Goal: Task Accomplishment & Management: Use online tool/utility

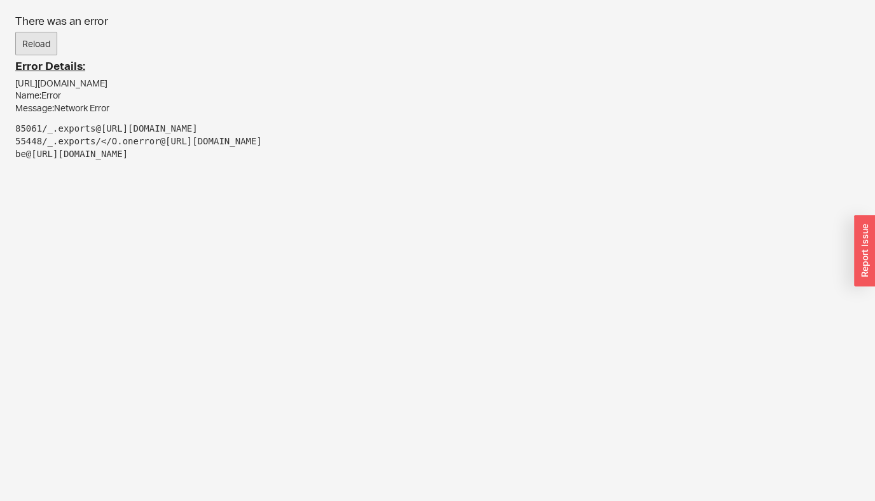
click at [43, 50] on button "Reload" at bounding box center [36, 44] width 42 height 24
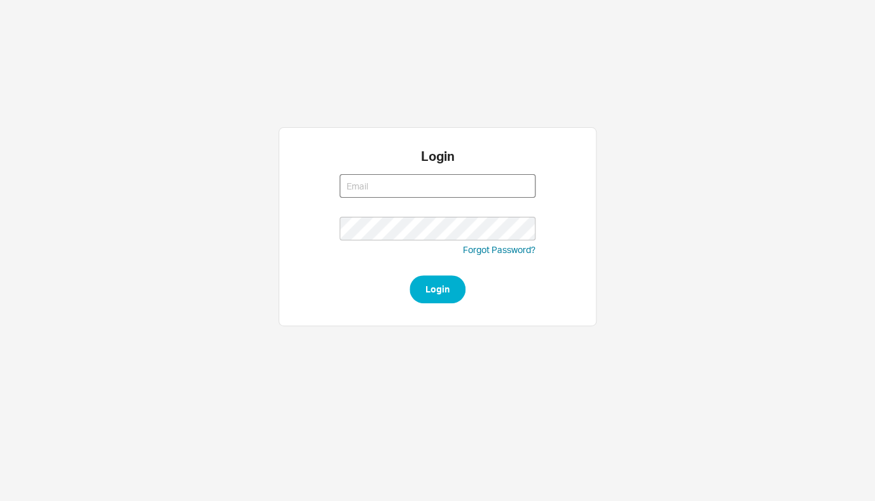
type input "rikki@qualitybath.com"
click at [434, 285] on button "Login" at bounding box center [438, 289] width 56 height 28
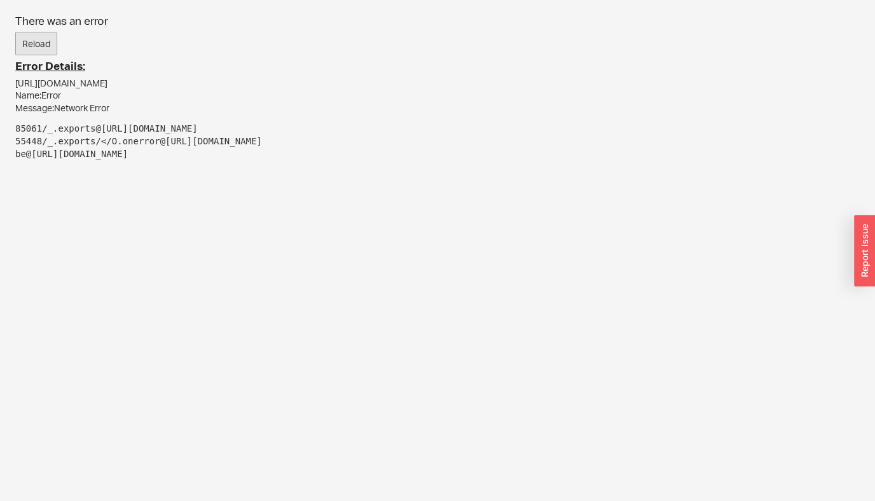
click at [42, 46] on button "Reload" at bounding box center [36, 44] width 42 height 24
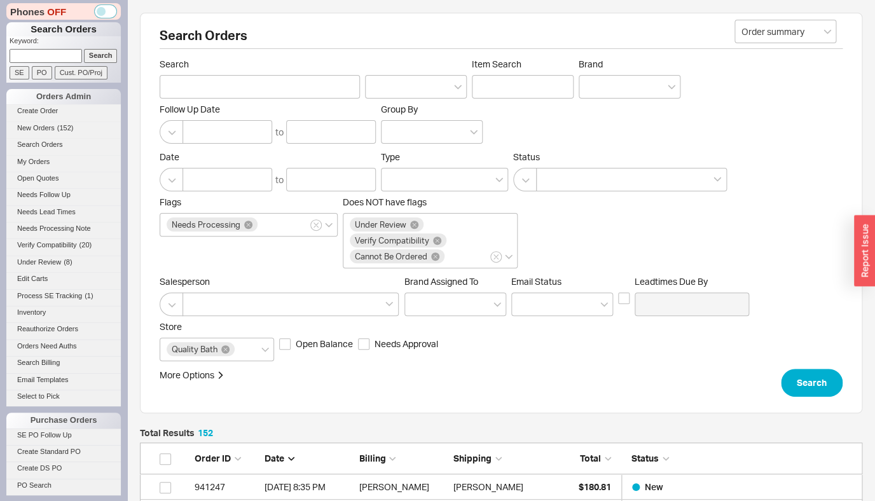
scroll to position [285, 0]
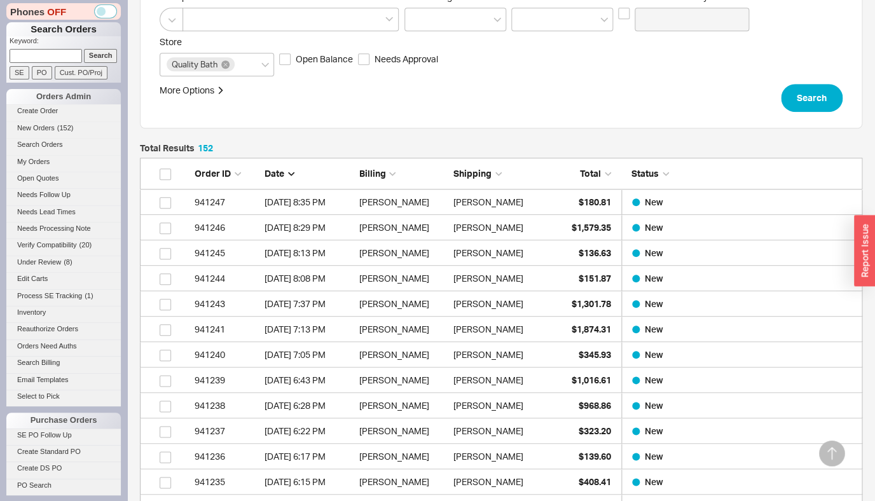
click at [34, 48] on p "Keyword:" at bounding box center [65, 42] width 111 height 13
click at [37, 59] on input at bounding box center [46, 55] width 72 height 13
type input "939044"
click at [84, 49] on input "Search" at bounding box center [101, 55] width 34 height 13
type input "939044"
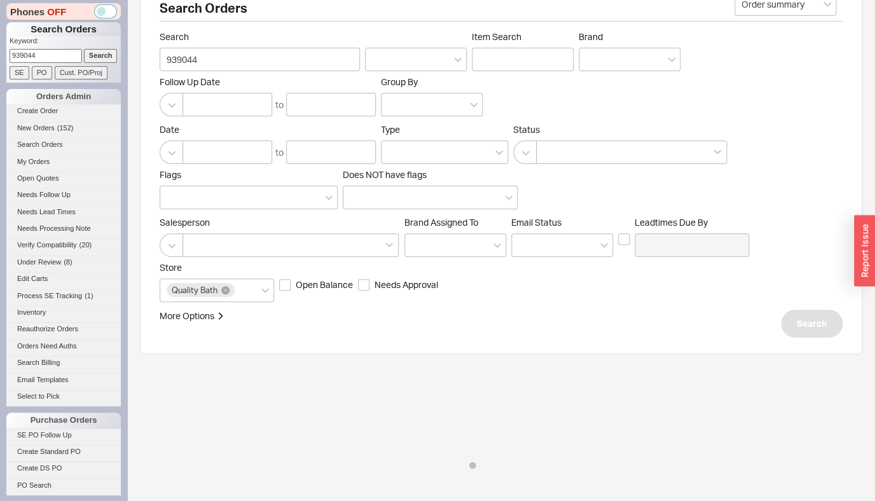
scroll to position [27, 0]
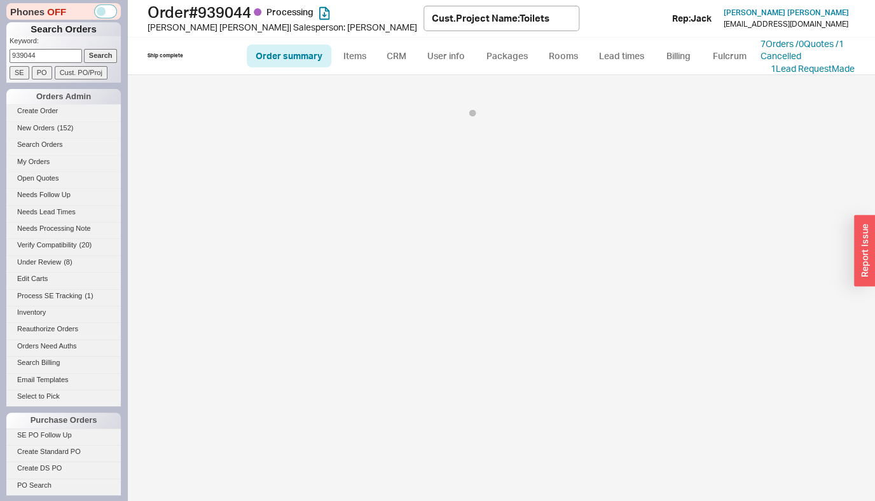
select select "LOW"
select select "3"
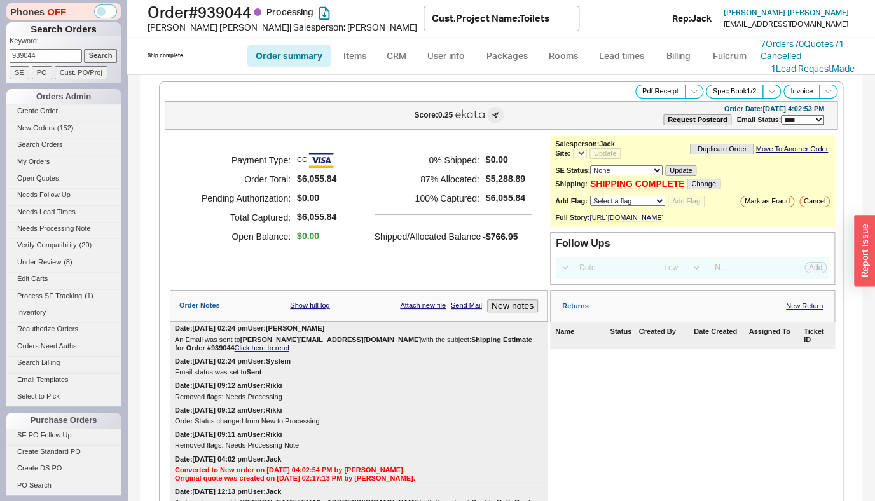
select select "*"
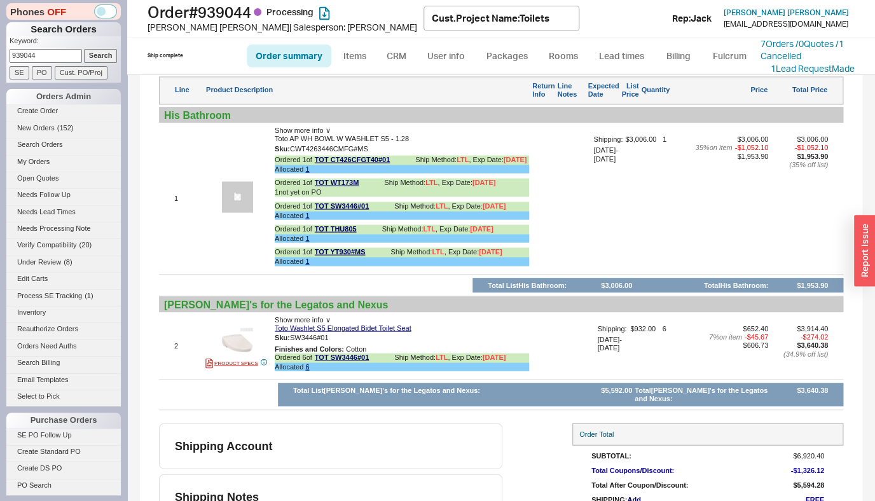
scroll to position [834, 0]
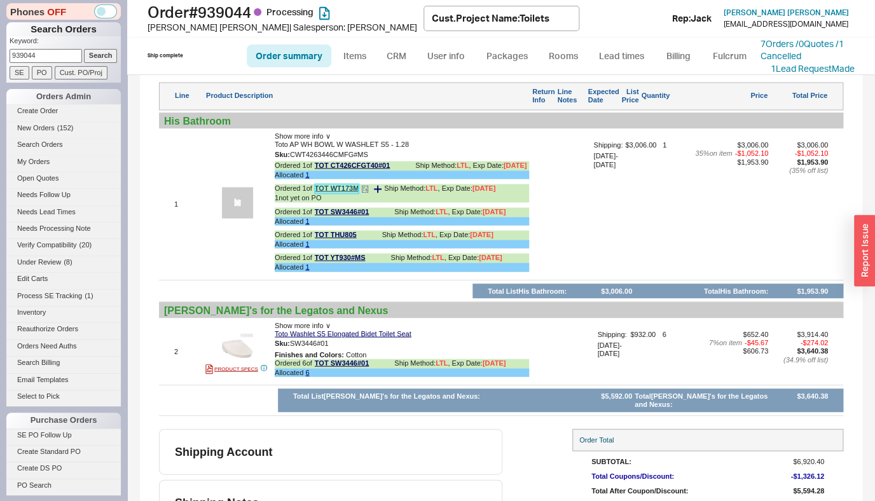
click at [341, 193] on link "TOT WT173M" at bounding box center [337, 189] width 44 height 10
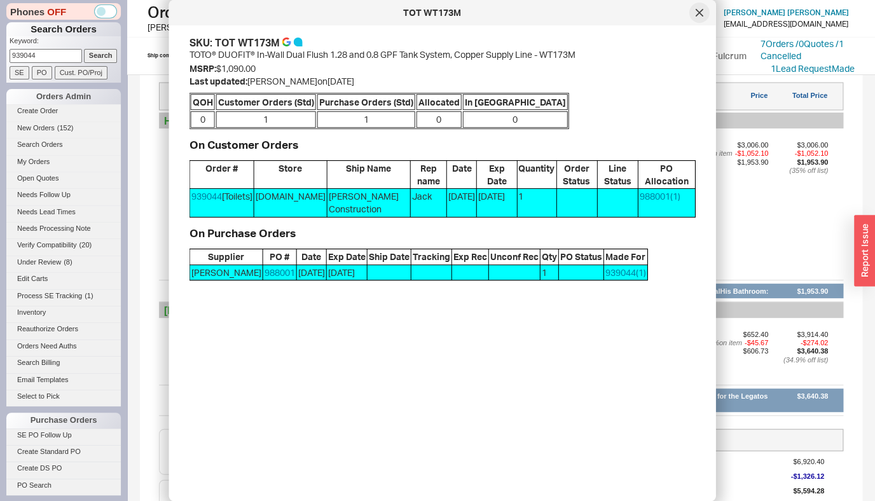
click at [695, 19] on div at bounding box center [699, 13] width 20 height 20
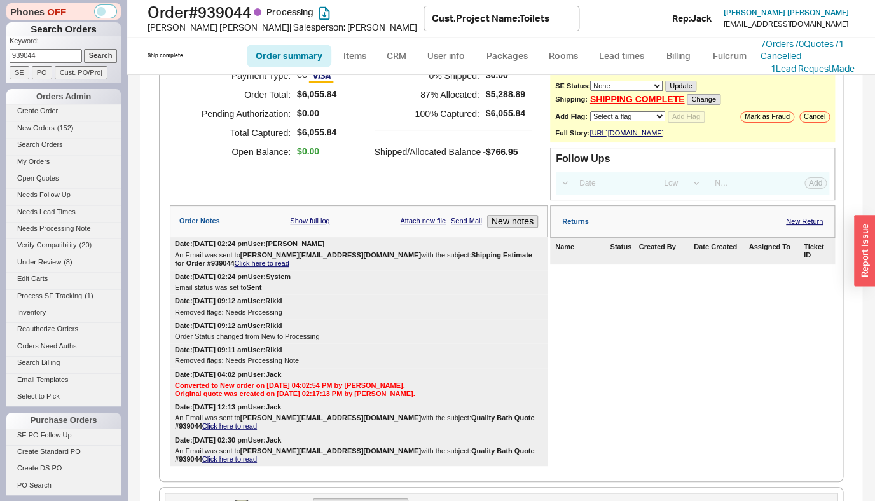
scroll to position [0, 0]
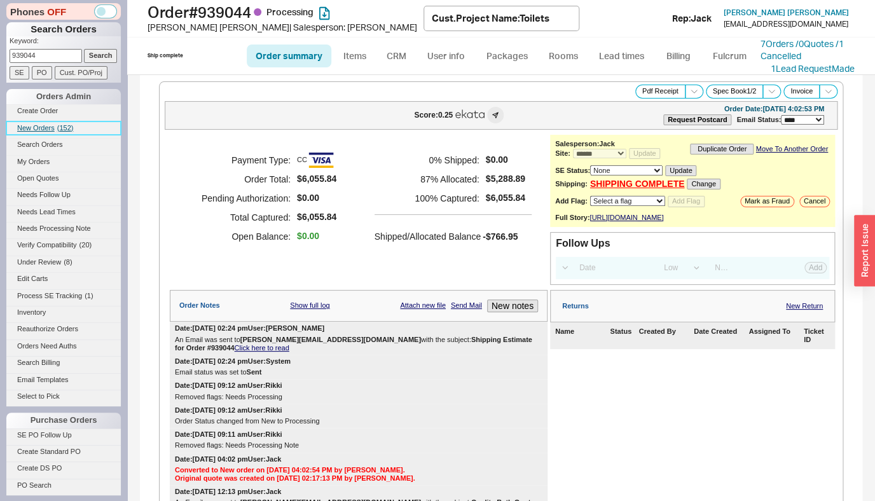
click at [47, 127] on span "New Orders" at bounding box center [36, 128] width 38 height 8
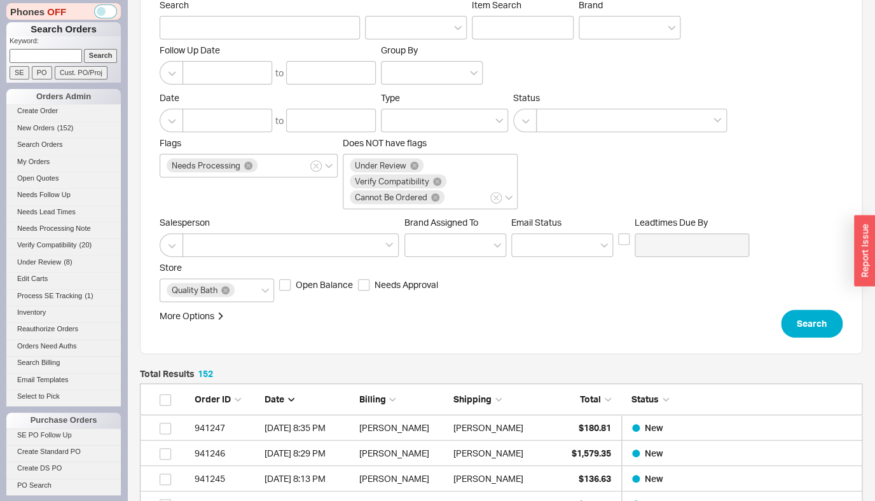
scroll to position [263, 0]
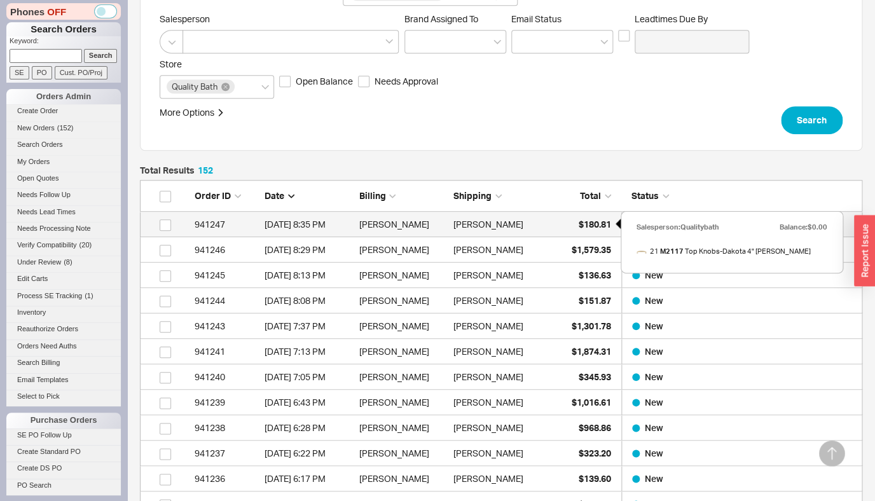
click at [591, 230] on span "$180.81" at bounding box center [595, 224] width 32 height 11
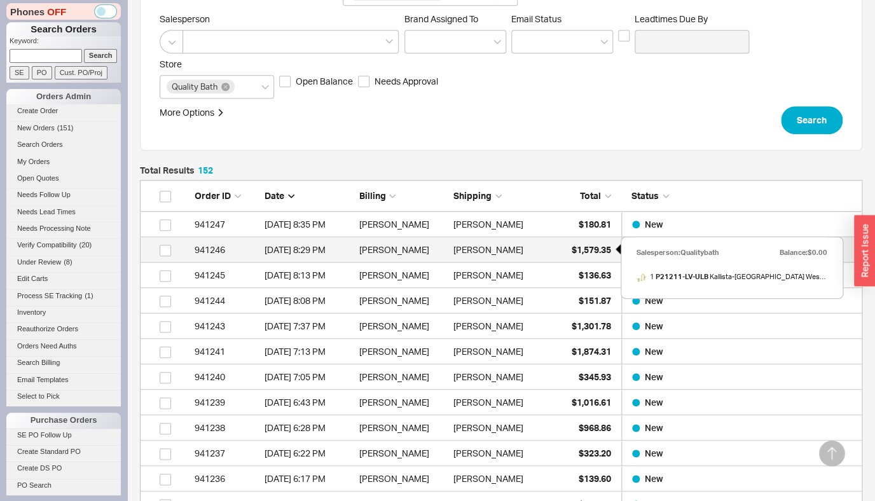
click at [595, 248] on span "$1,579.35" at bounding box center [591, 249] width 39 height 11
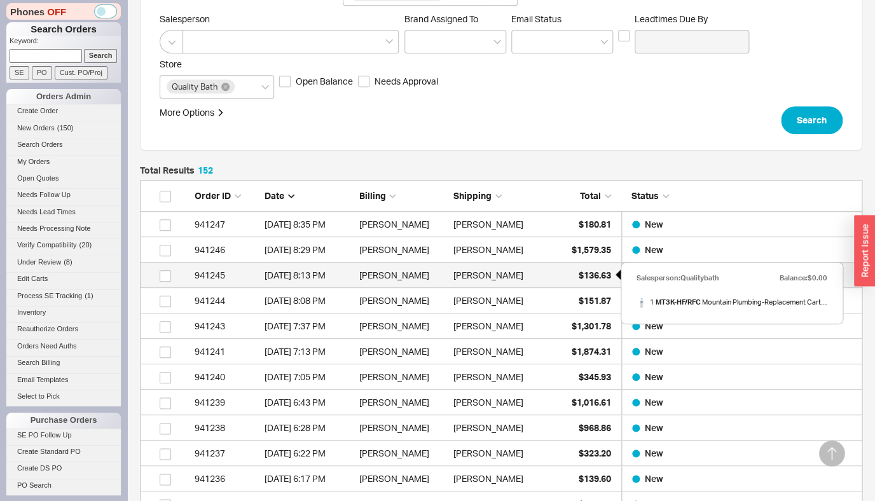
click at [592, 270] on span "$136.63" at bounding box center [595, 275] width 32 height 11
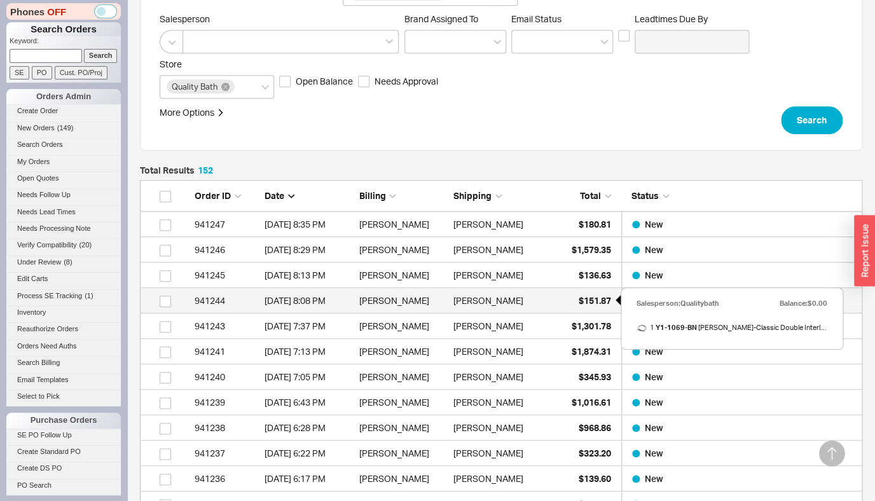
click at [586, 303] on span "$151.87" at bounding box center [595, 300] width 32 height 11
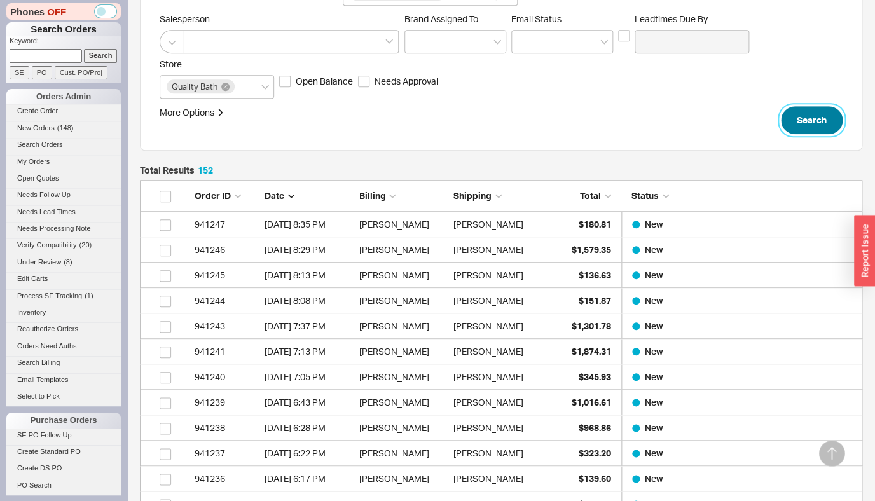
click at [823, 125] on button "Search" at bounding box center [812, 120] width 62 height 28
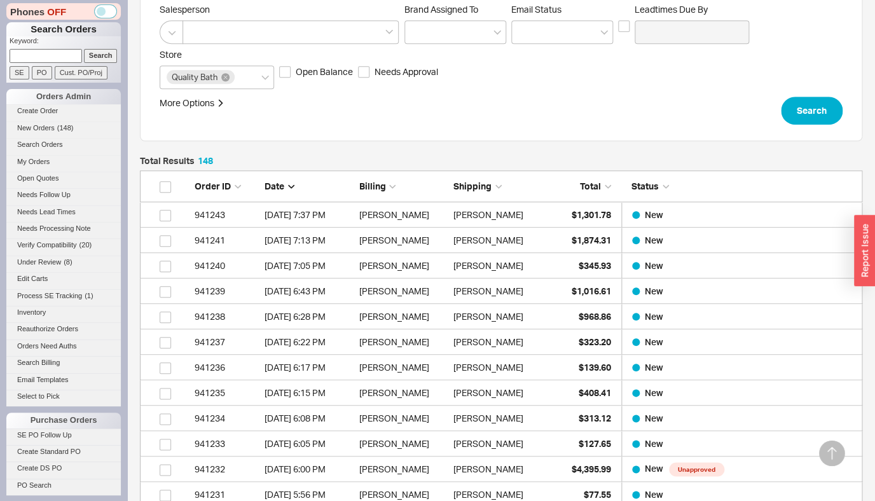
scroll to position [275, 0]
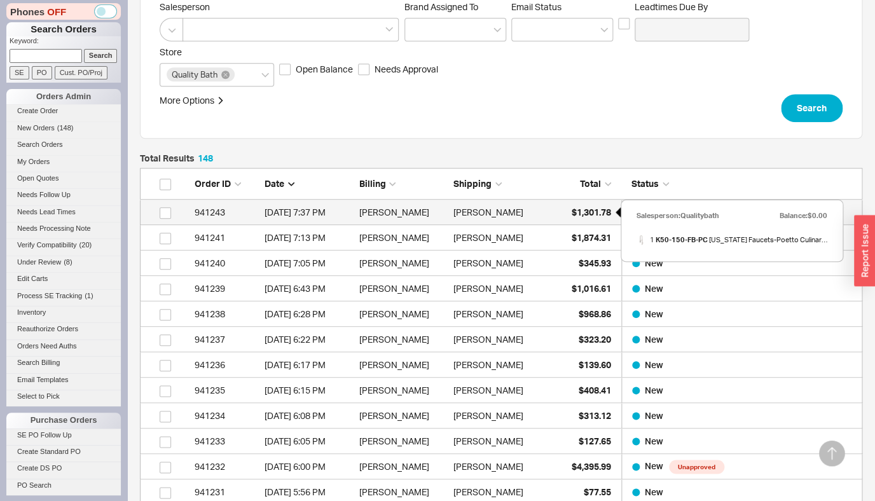
click at [579, 211] on span "$1,301.78" at bounding box center [591, 212] width 39 height 11
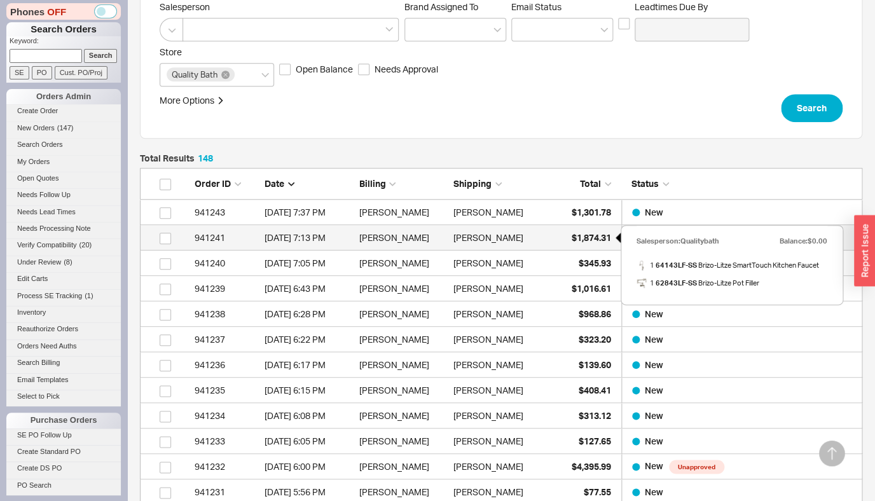
click at [575, 237] on span "$1,874.31" at bounding box center [591, 237] width 39 height 11
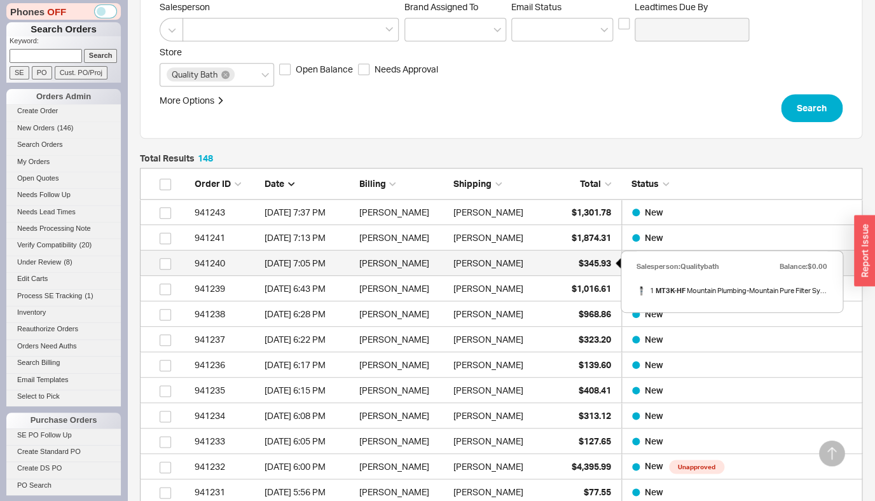
click at [589, 266] on span "$345.93" at bounding box center [595, 263] width 32 height 11
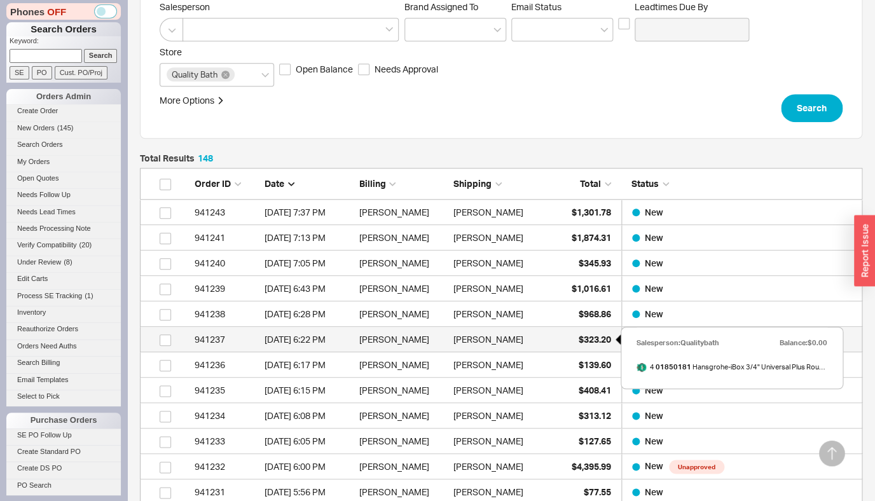
click at [591, 338] on span "$323.20" at bounding box center [595, 339] width 32 height 11
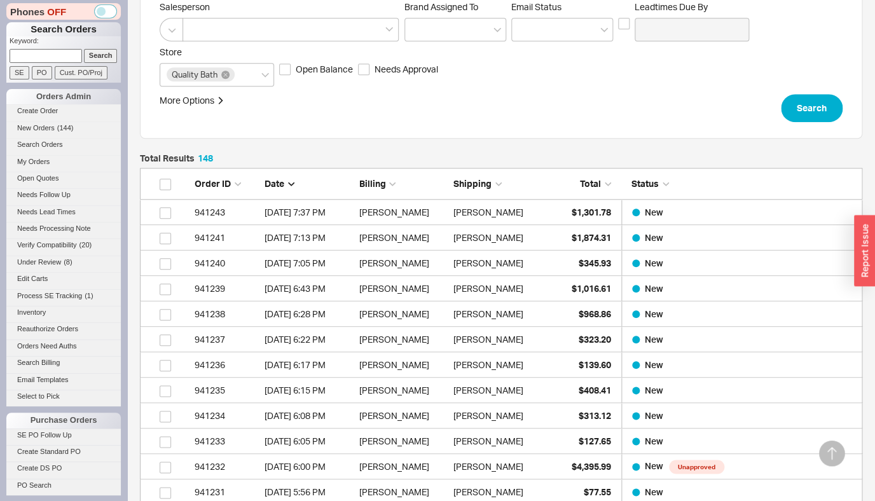
scroll to position [468, 0]
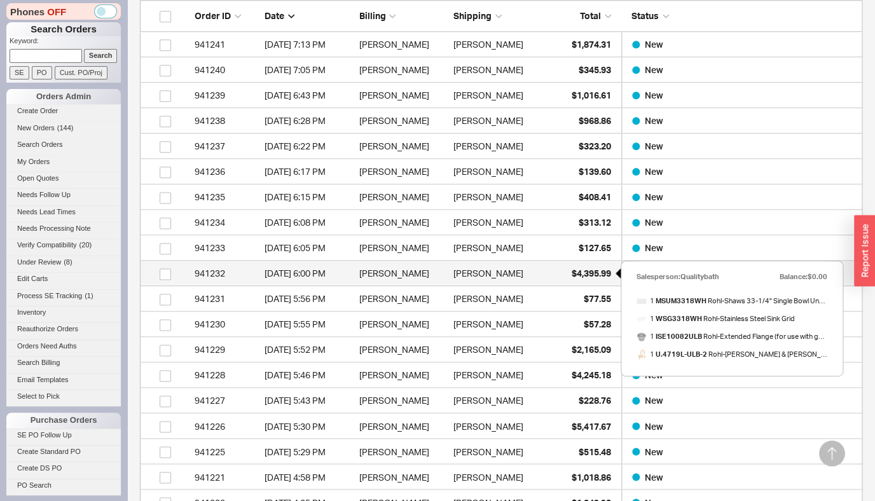
click at [596, 271] on span "$4,395.99" at bounding box center [591, 273] width 39 height 11
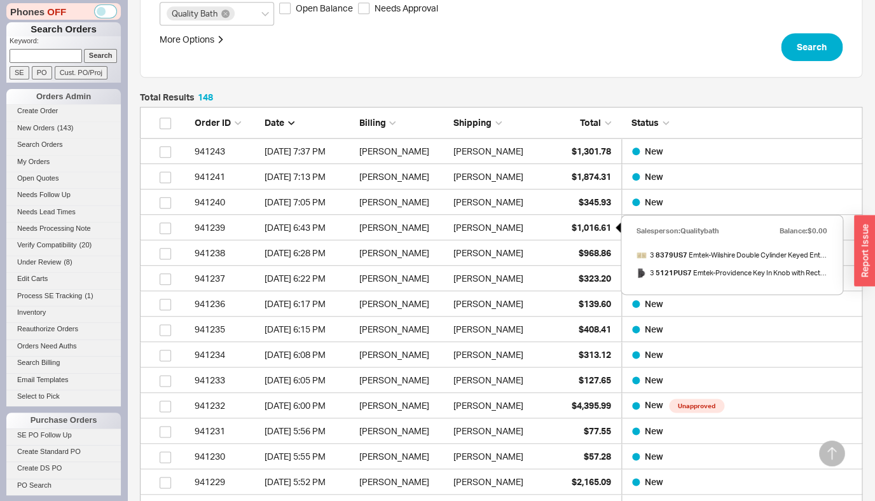
scroll to position [214, 0]
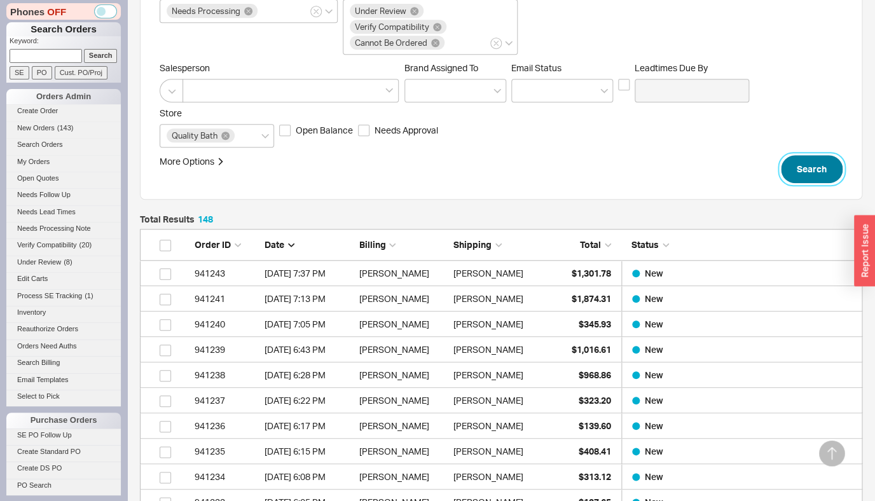
click at [810, 163] on button "Search" at bounding box center [812, 169] width 62 height 28
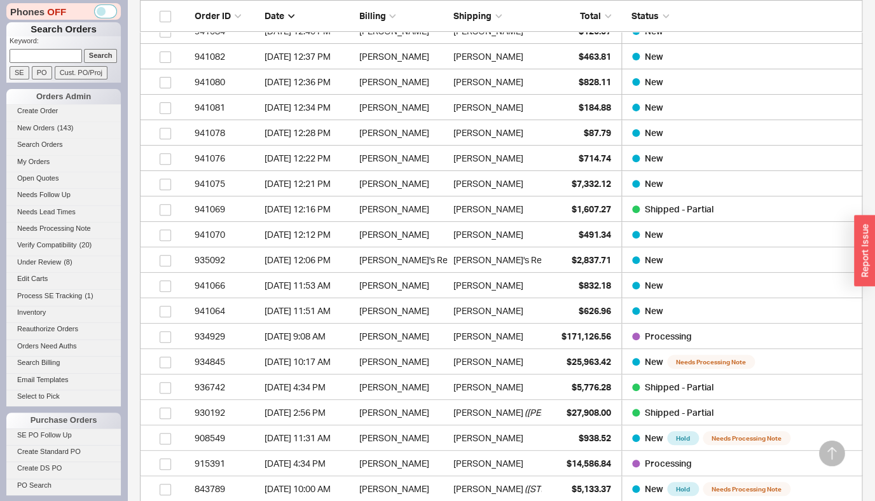
scroll to position [3758, 0]
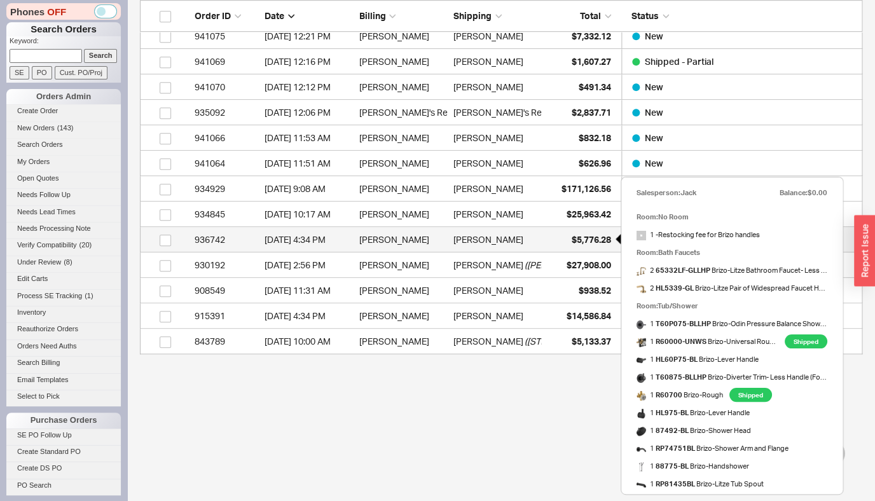
click at [597, 238] on span "$5,776.28" at bounding box center [591, 239] width 39 height 11
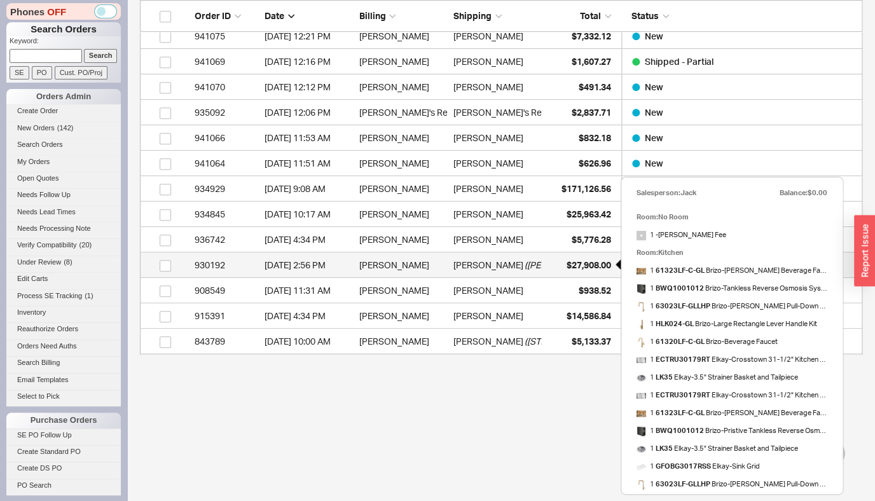
click at [593, 259] on span "$27,908.00" at bounding box center [589, 264] width 45 height 11
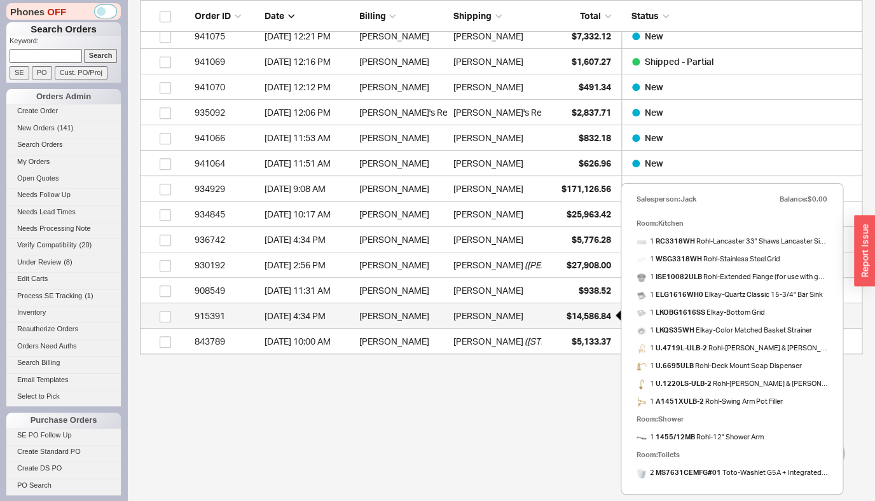
click at [591, 314] on span "$14,586.84" at bounding box center [589, 315] width 45 height 11
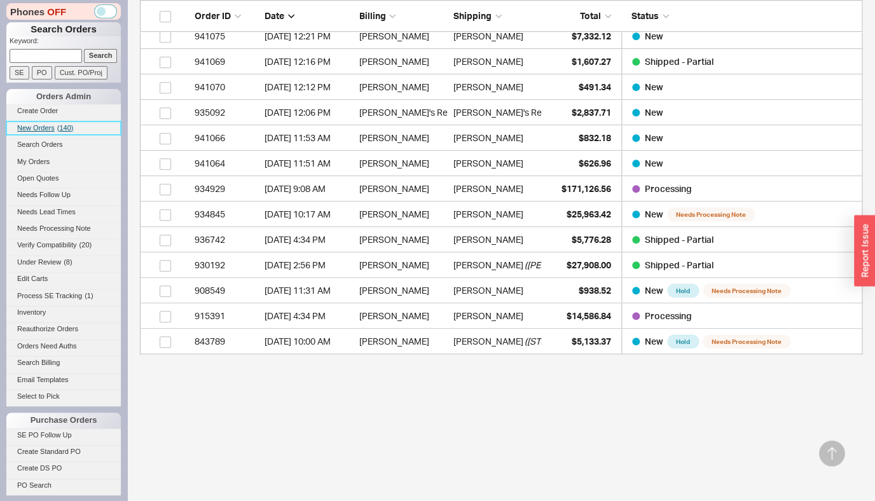
click at [41, 132] on span "New Orders" at bounding box center [36, 128] width 38 height 8
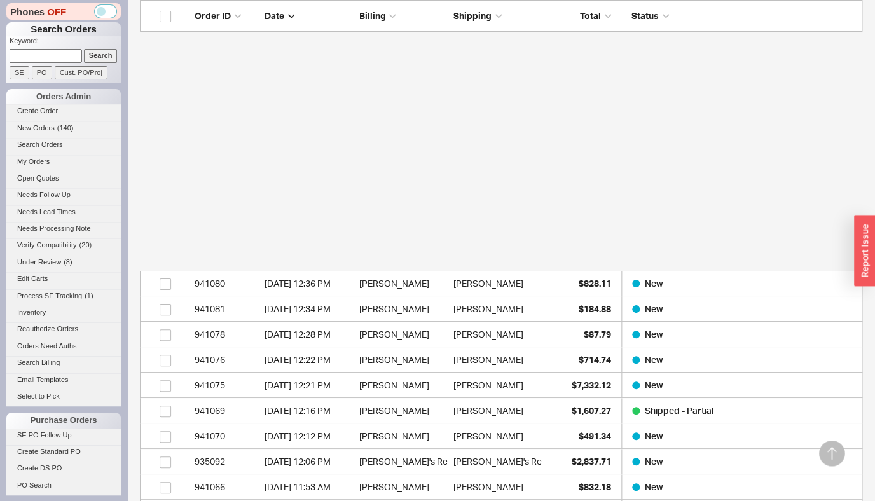
scroll to position [3681, 0]
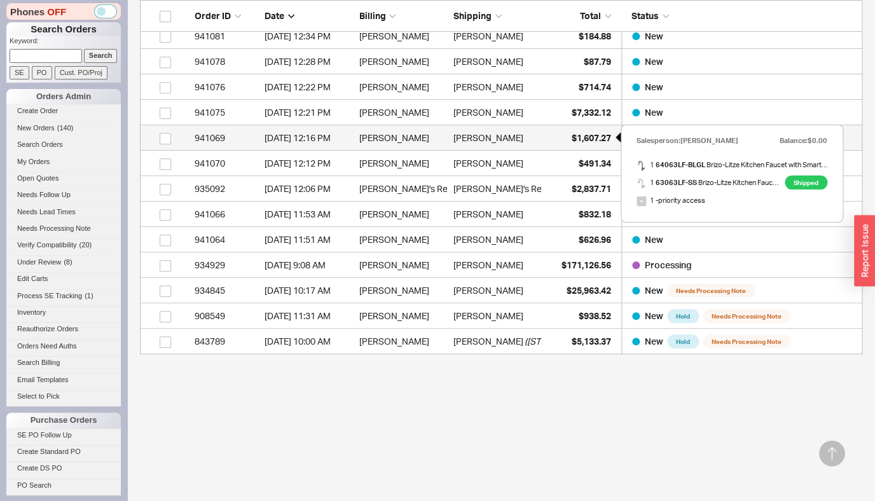
click at [595, 135] on span "$1,607.27" at bounding box center [591, 137] width 39 height 11
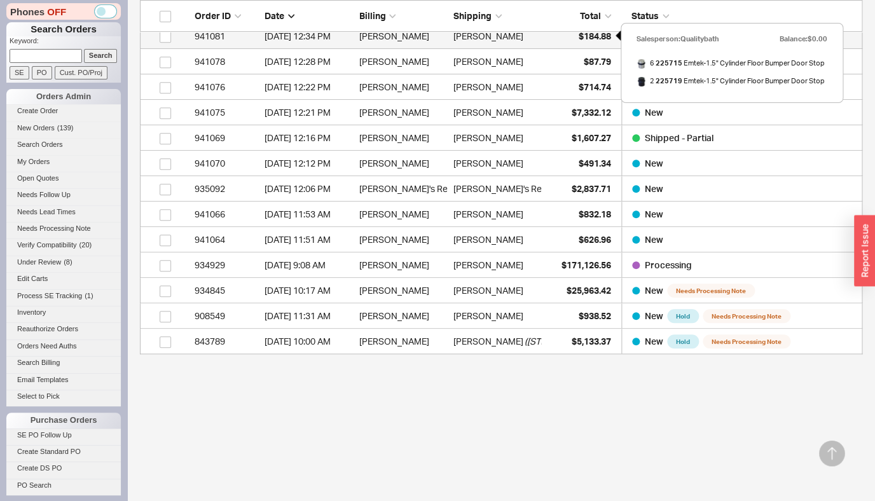
click at [602, 40] on span "$184.88" at bounding box center [595, 36] width 32 height 11
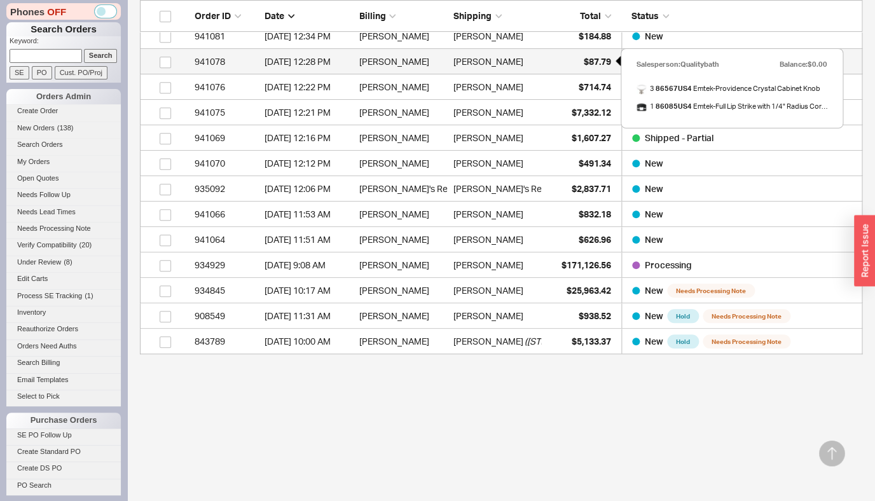
click at [588, 63] on span "$87.79" at bounding box center [597, 61] width 27 height 11
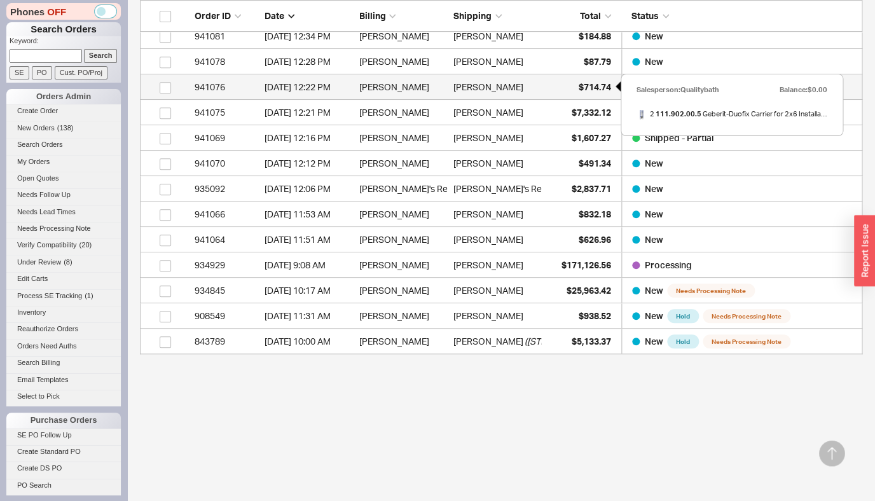
click at [598, 85] on span "$714.74" at bounding box center [595, 86] width 32 height 11
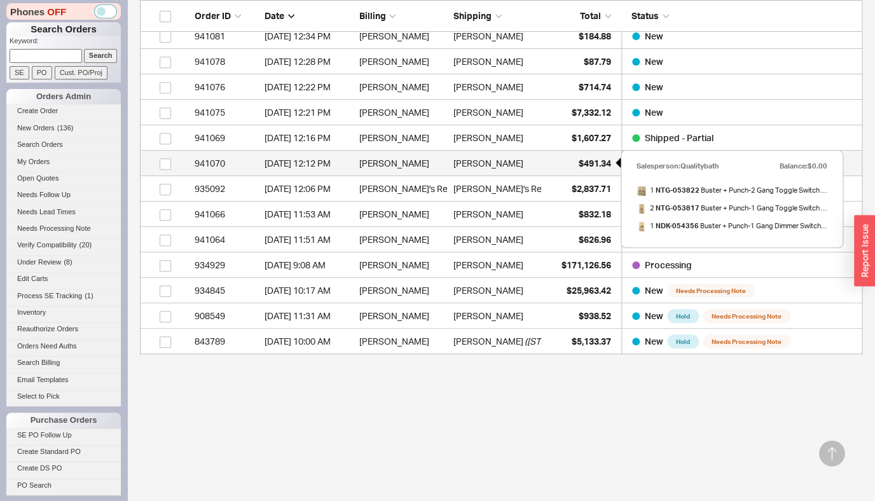
click at [602, 169] on div "$491.34" at bounding box center [580, 163] width 64 height 25
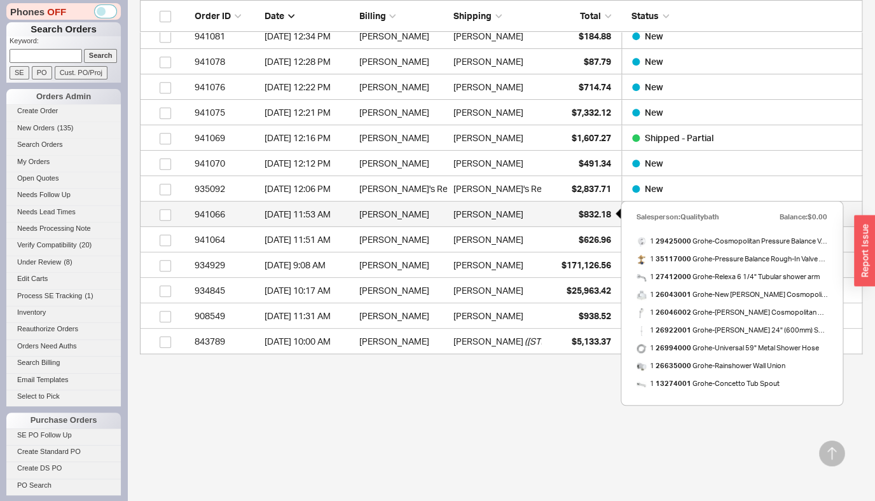
click at [596, 213] on span "$832.18" at bounding box center [595, 214] width 32 height 11
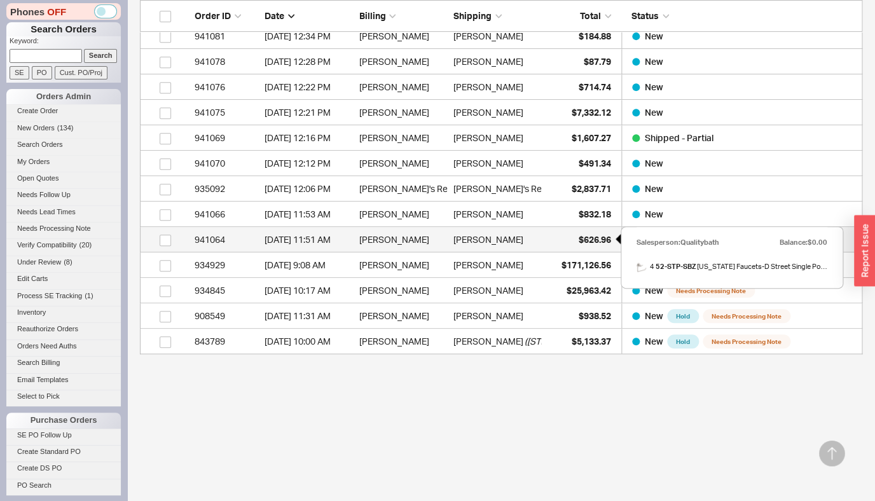
click at [584, 246] on div "$626.96" at bounding box center [580, 239] width 64 height 25
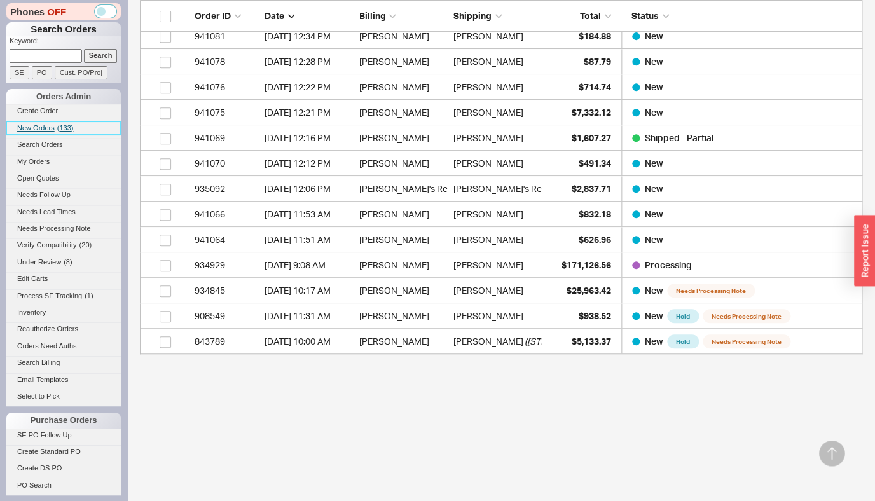
click at [55, 130] on link "New Orders ( 133 )" at bounding box center [63, 127] width 114 height 13
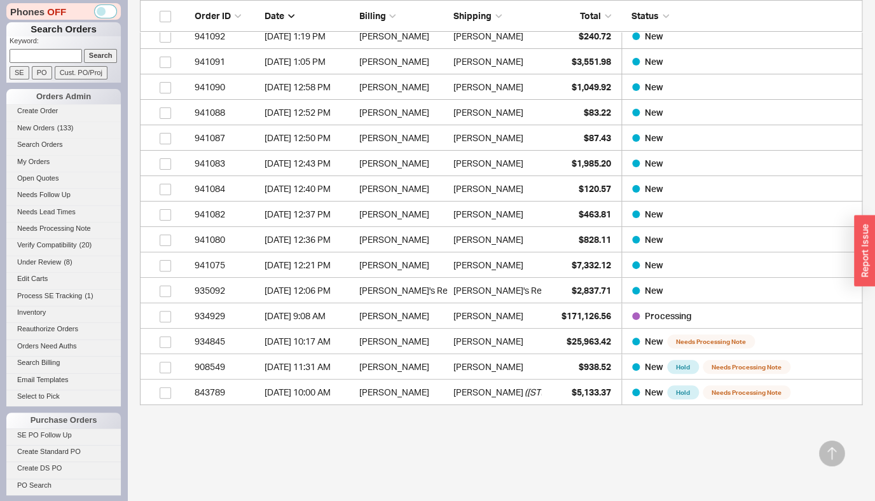
scroll to position [3330, 0]
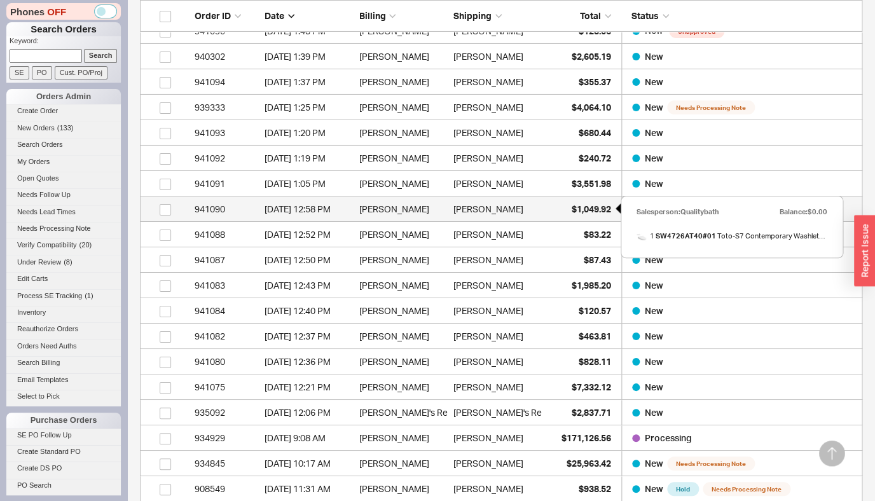
click at [588, 209] on span "$1,049.92" at bounding box center [591, 208] width 39 height 11
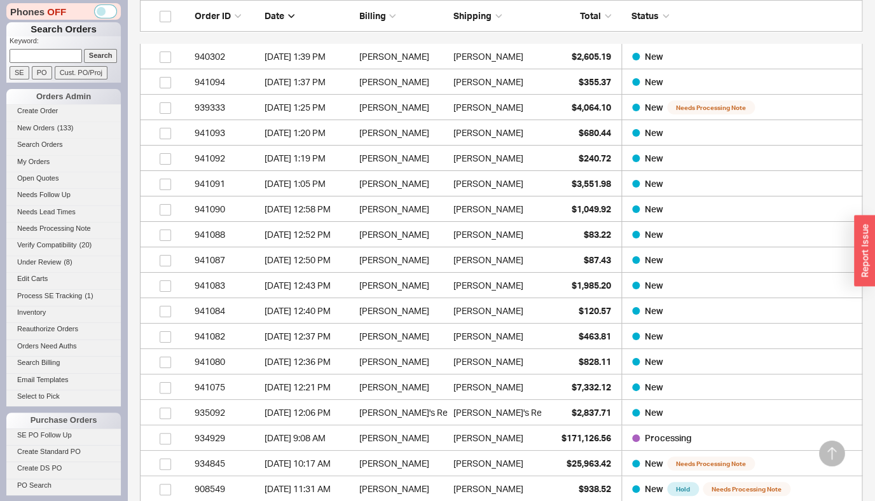
scroll to position [3391, 0]
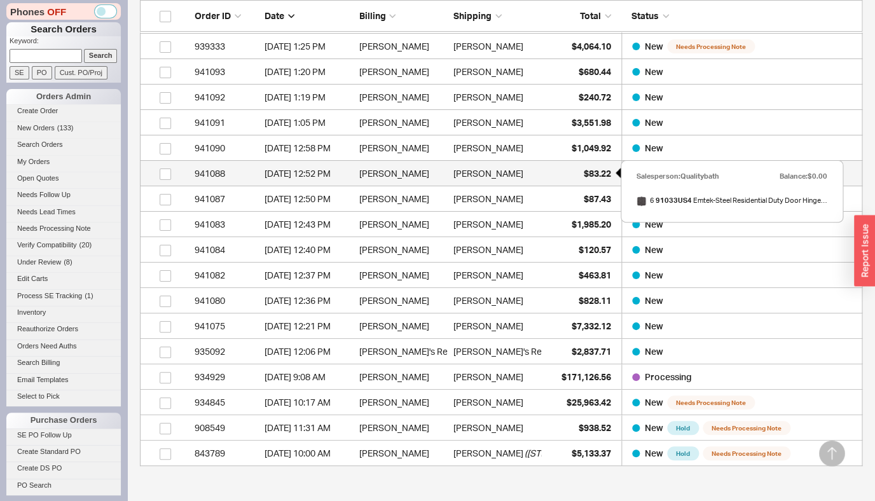
click at [595, 171] on span "$83.22" at bounding box center [597, 173] width 27 height 11
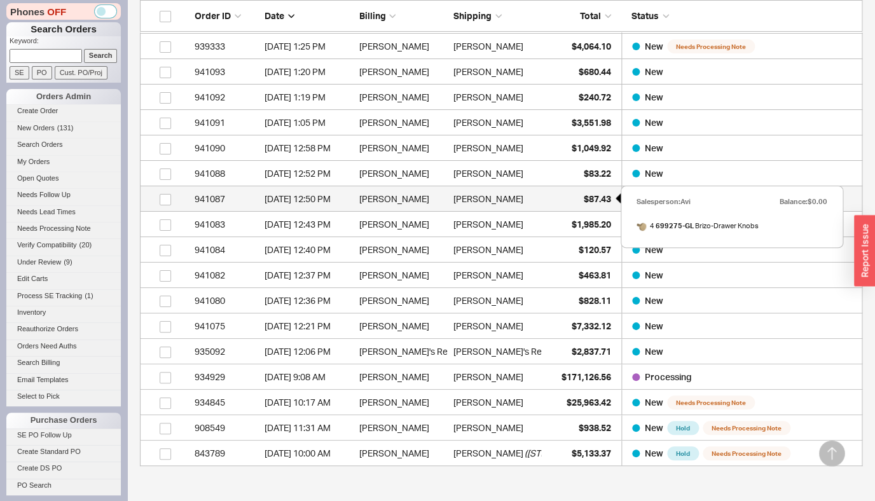
click at [588, 200] on span "$87.43" at bounding box center [597, 198] width 27 height 11
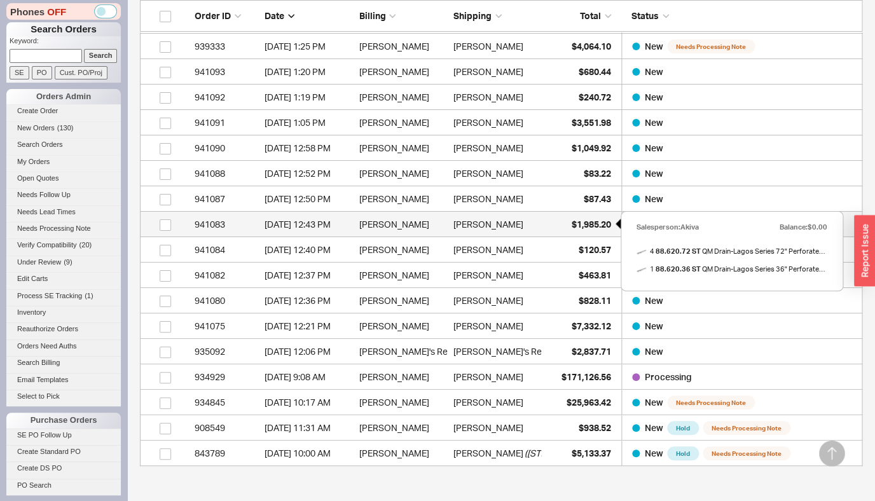
click at [593, 222] on span "$1,985.20" at bounding box center [591, 224] width 39 height 11
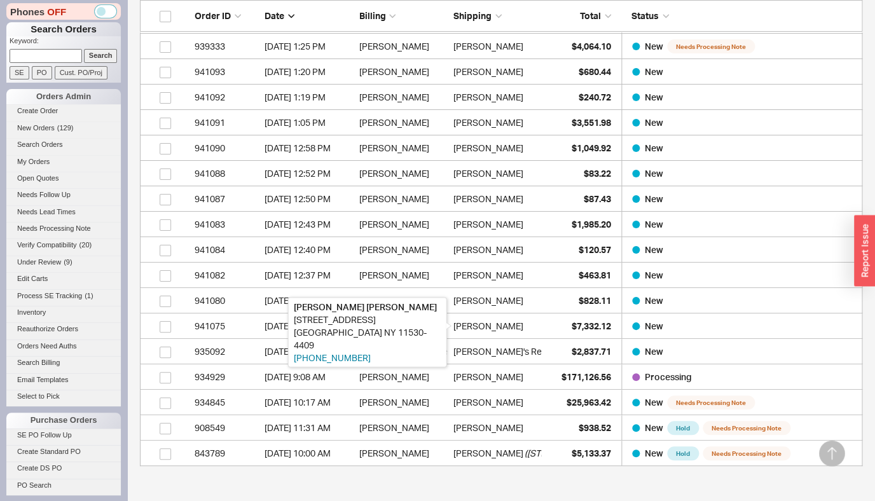
scroll to position [3503, 0]
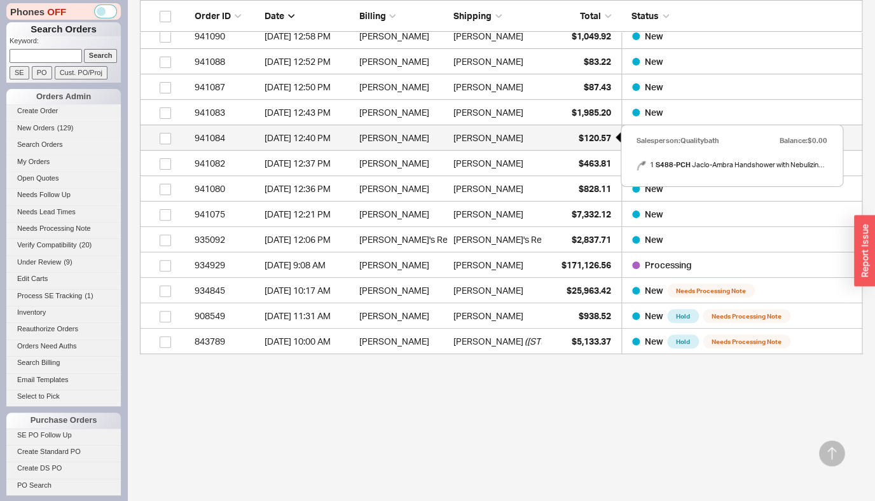
click at [592, 139] on span "$120.57" at bounding box center [595, 137] width 32 height 11
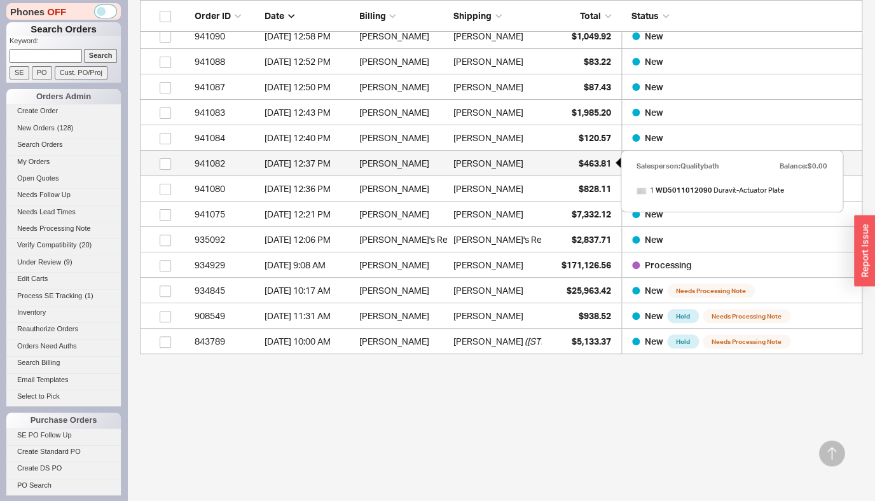
click at [601, 167] on span "$463.81" at bounding box center [595, 163] width 32 height 11
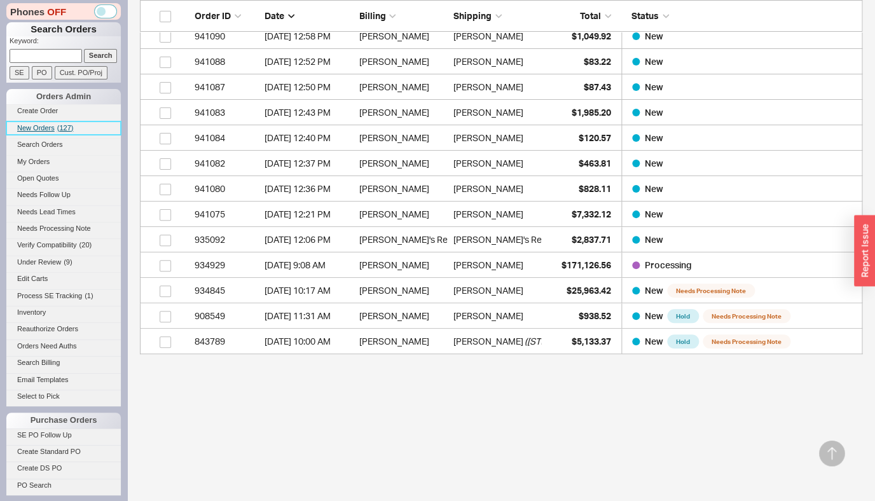
click at [63, 132] on span "( 127 )" at bounding box center [65, 128] width 17 height 8
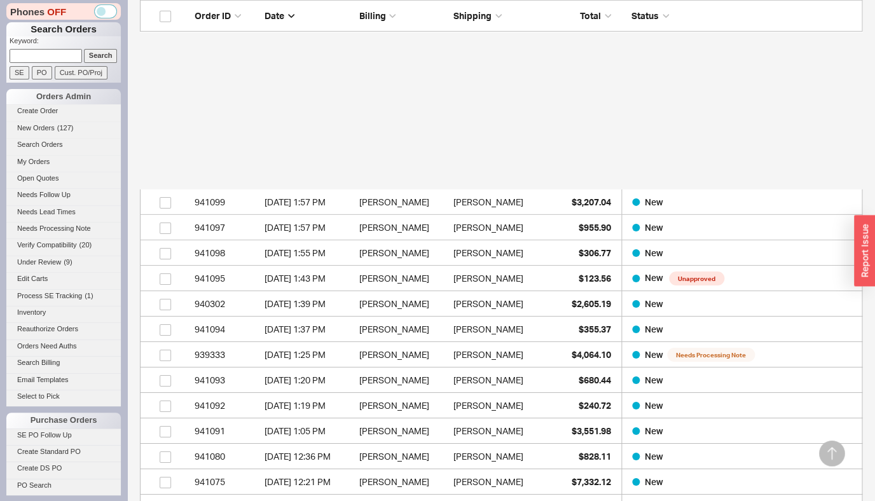
scroll to position [3351, 0]
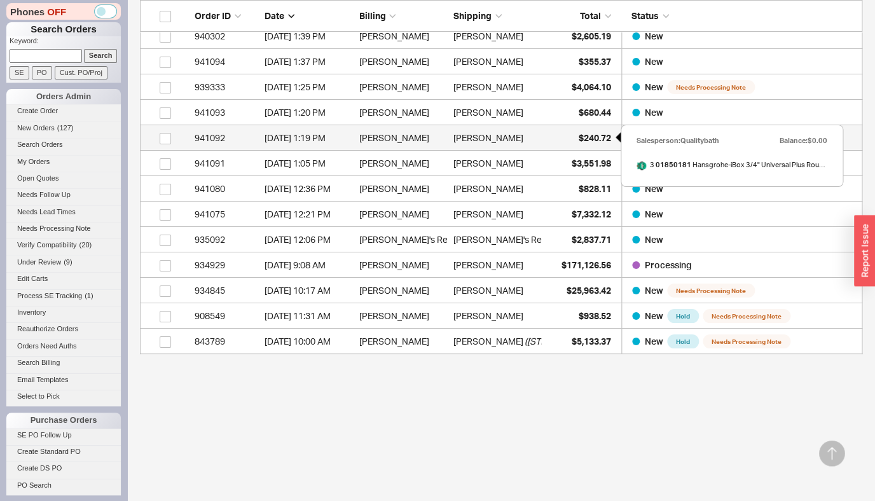
click at [576, 133] on div "$240.72" at bounding box center [580, 137] width 64 height 25
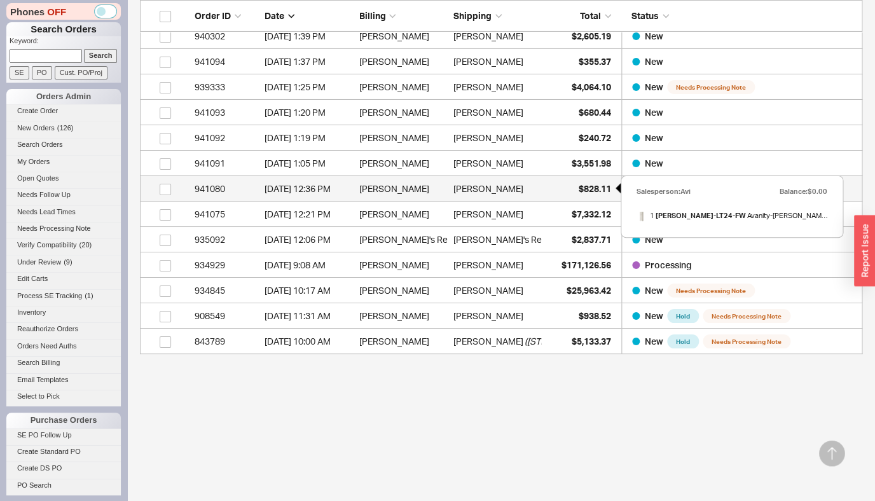
click at [587, 183] on div "$828.11" at bounding box center [580, 188] width 64 height 25
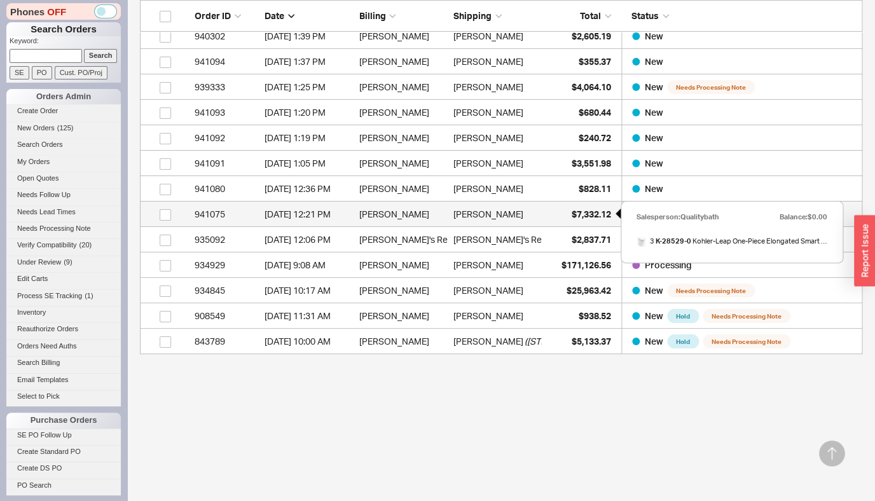
click at [591, 215] on span "$7,332.12" at bounding box center [591, 214] width 39 height 11
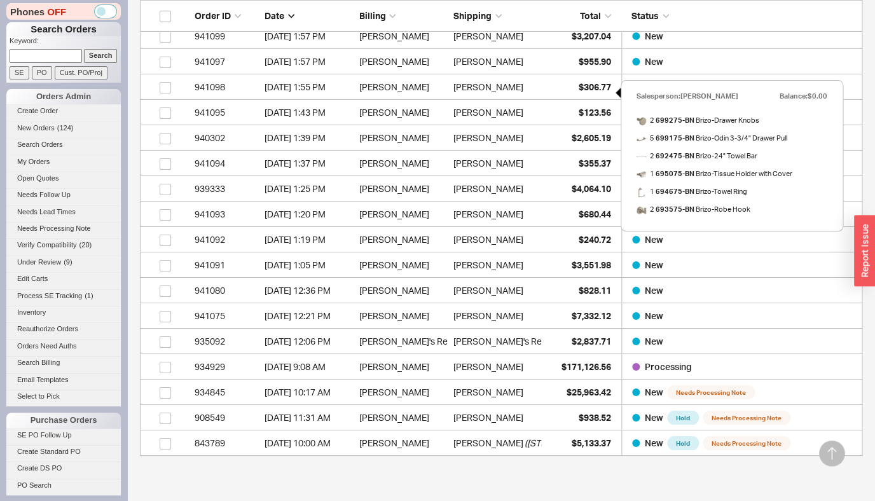
scroll to position [3188, 0]
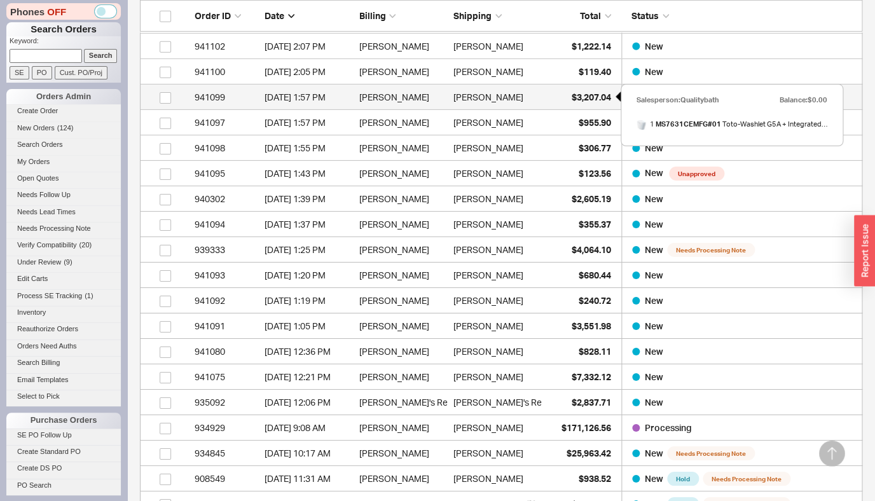
click at [595, 98] on span "$3,207.04" at bounding box center [591, 97] width 39 height 11
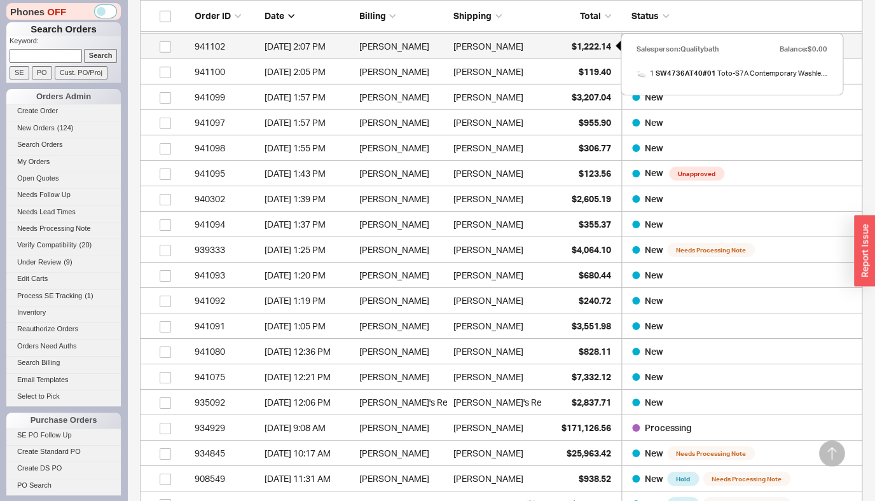
click at [589, 45] on span "$1,222.14" at bounding box center [591, 46] width 39 height 11
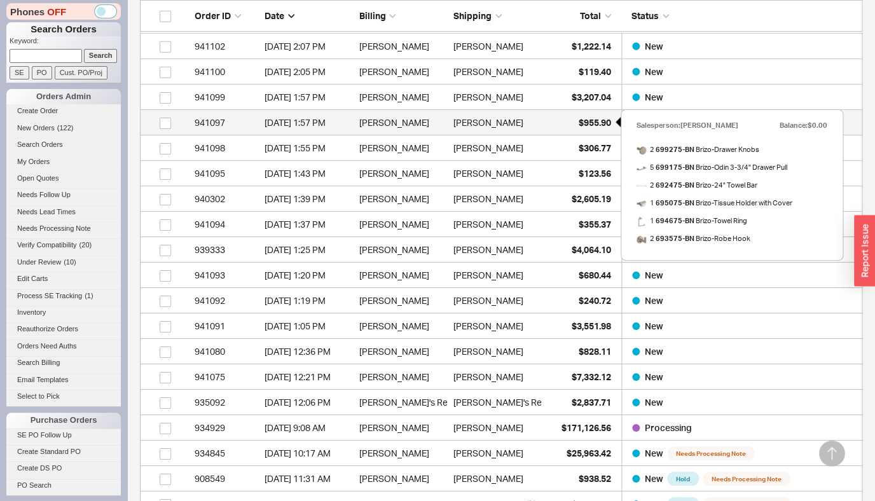
click at [585, 121] on span "$955.90" at bounding box center [595, 122] width 32 height 11
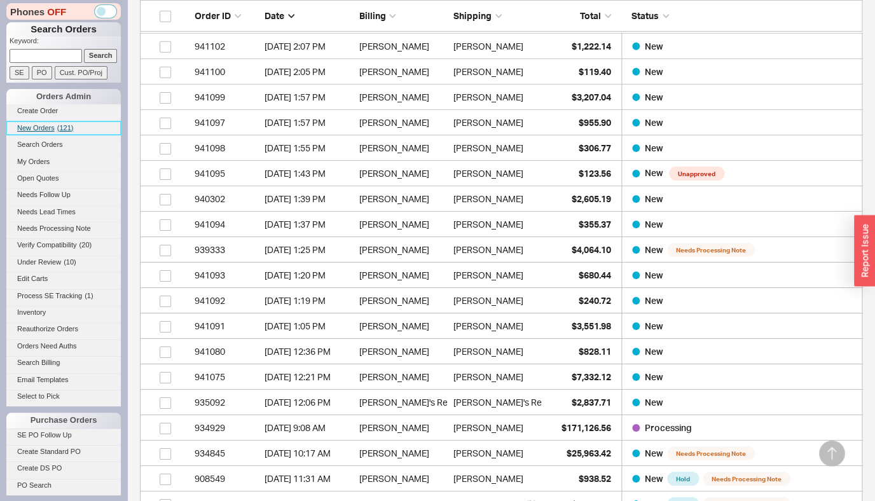
click at [53, 134] on link "New Orders ( 121 )" at bounding box center [63, 127] width 114 height 13
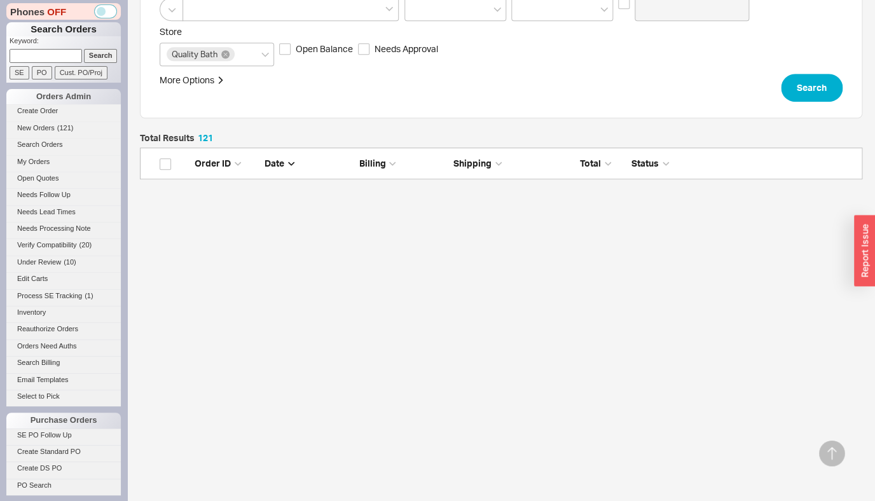
scroll to position [946, 0]
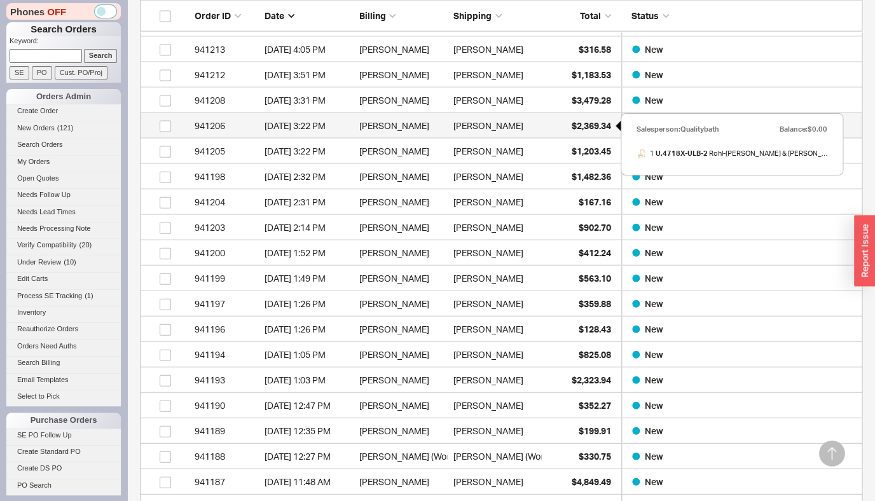
click at [594, 127] on span "$2,369.34" at bounding box center [591, 125] width 39 height 11
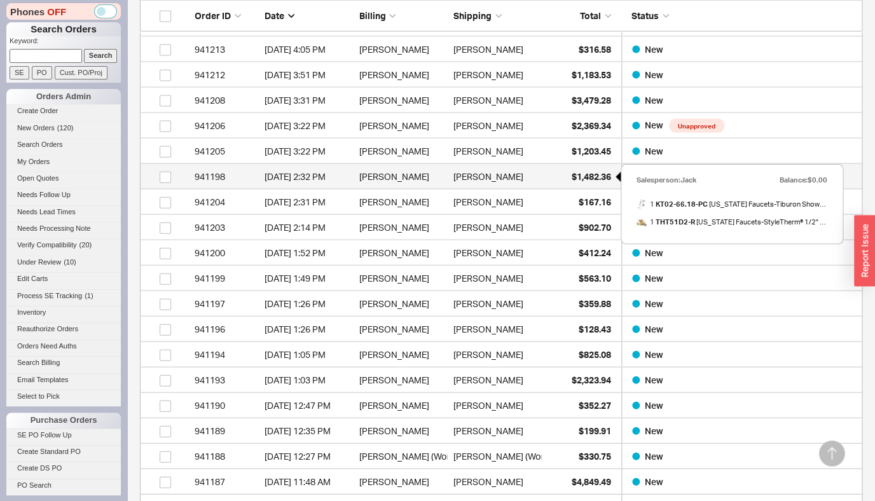
click at [590, 176] on span "$1,482.36" at bounding box center [591, 176] width 39 height 11
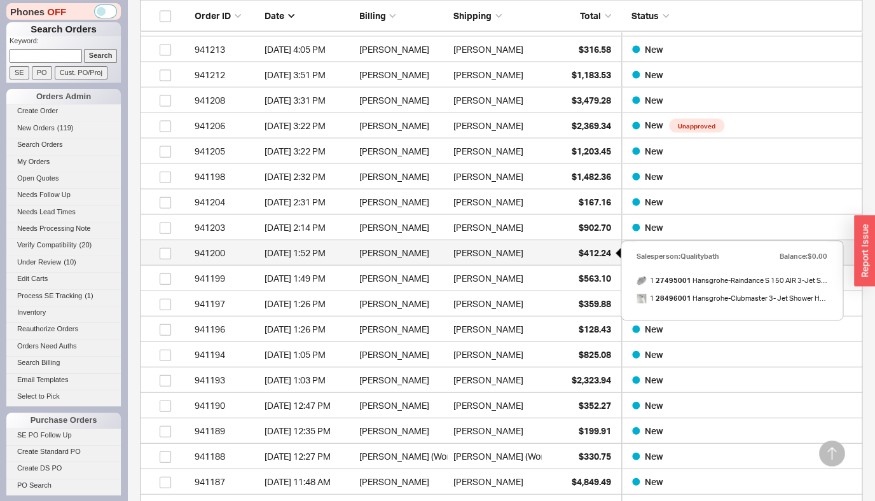
click at [581, 259] on div "$412.24" at bounding box center [580, 252] width 64 height 25
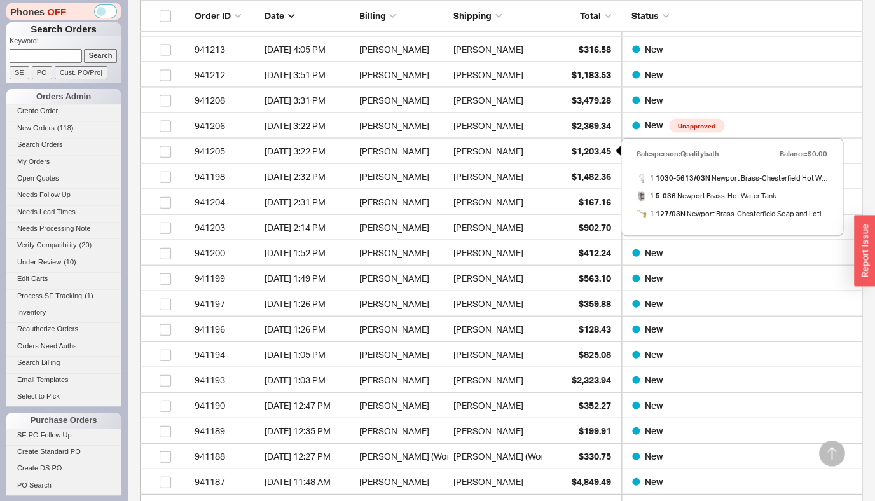
scroll to position [1140, 0]
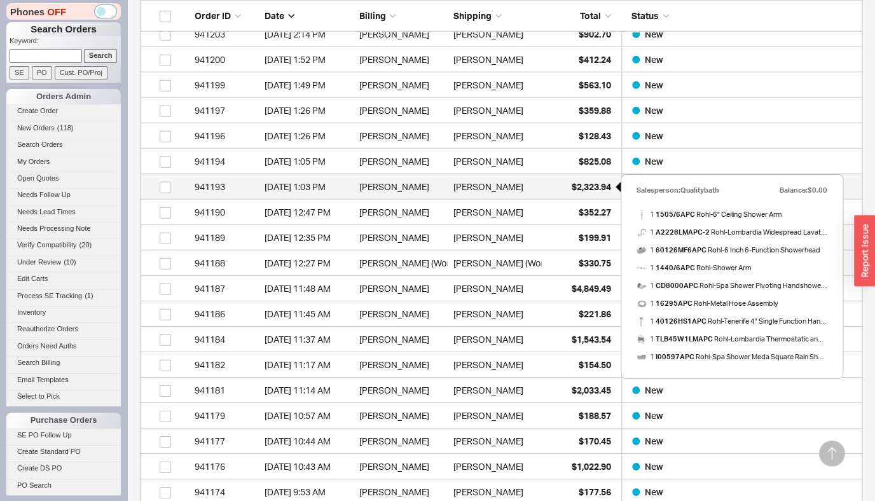
click at [575, 184] on span "$2,323.94" at bounding box center [591, 186] width 39 height 11
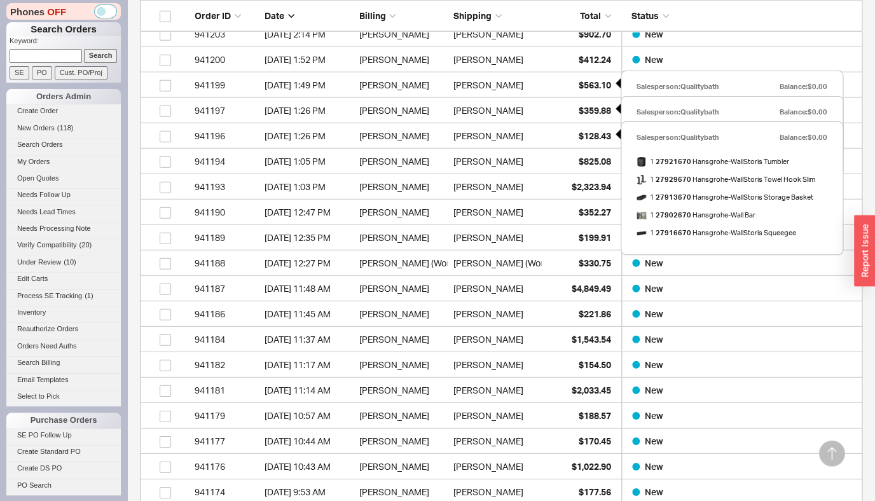
scroll to position [1343, 0]
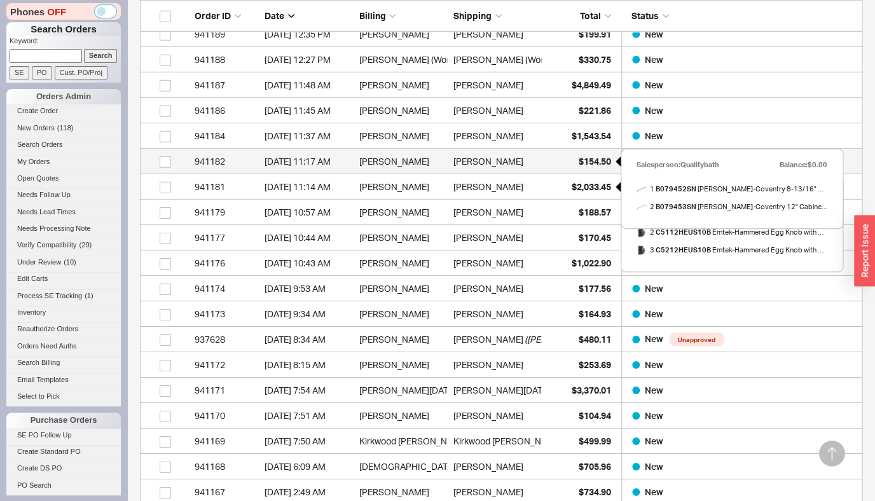
click at [598, 168] on div "$154.50" at bounding box center [580, 161] width 64 height 25
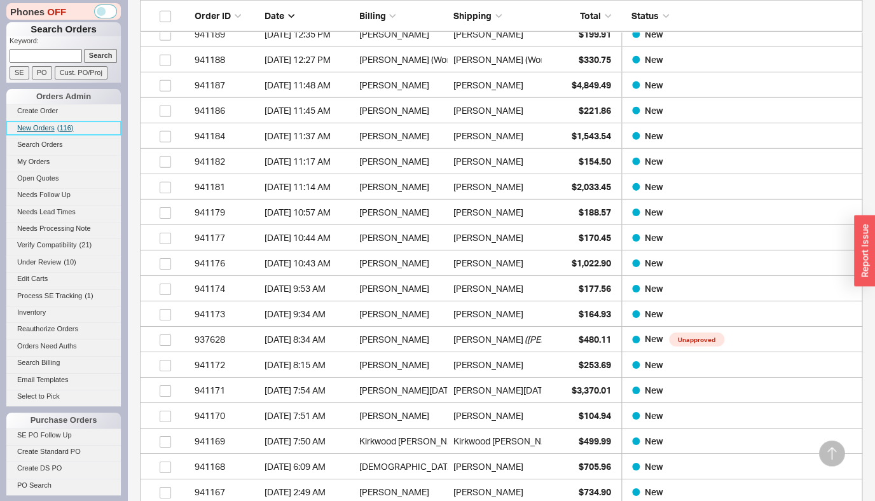
click at [30, 130] on span "New Orders" at bounding box center [36, 128] width 38 height 8
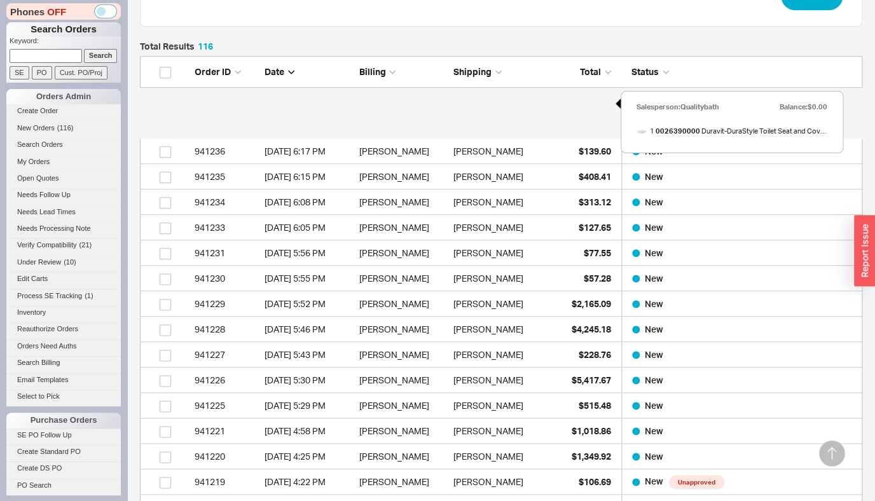
scroll to position [580, 0]
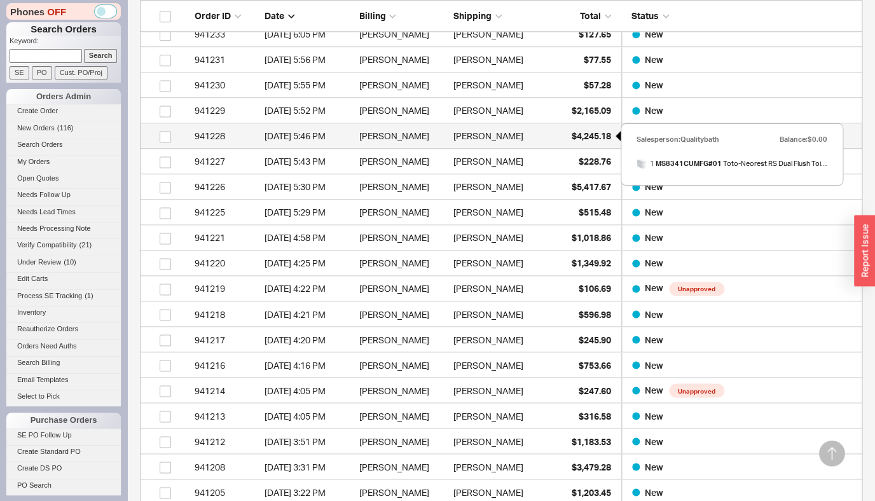
click at [584, 137] on span "$4,245.18" at bounding box center [591, 135] width 39 height 11
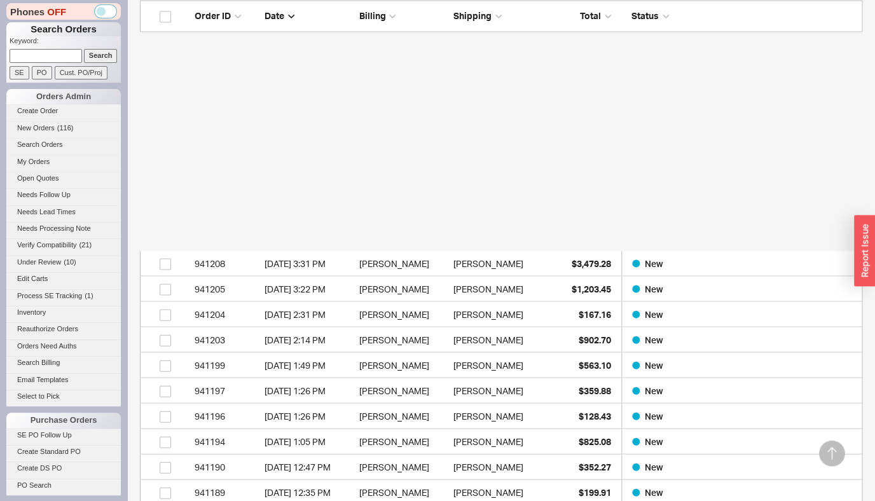
scroll to position [1058, 0]
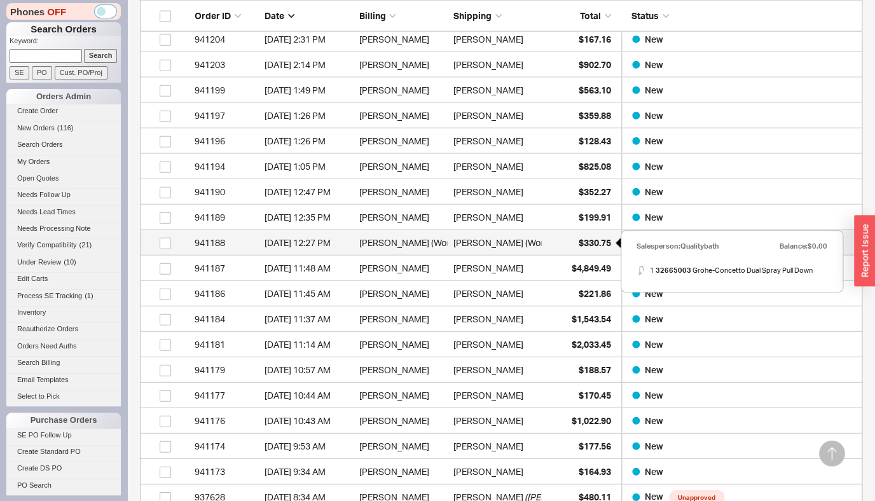
click at [579, 244] on span "$330.75" at bounding box center [595, 242] width 32 height 11
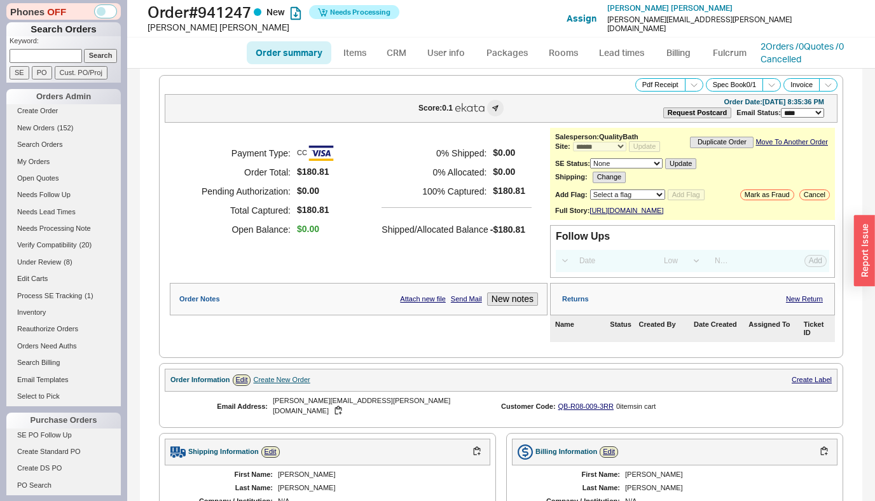
select select "*"
select select "LOW"
select select "3"
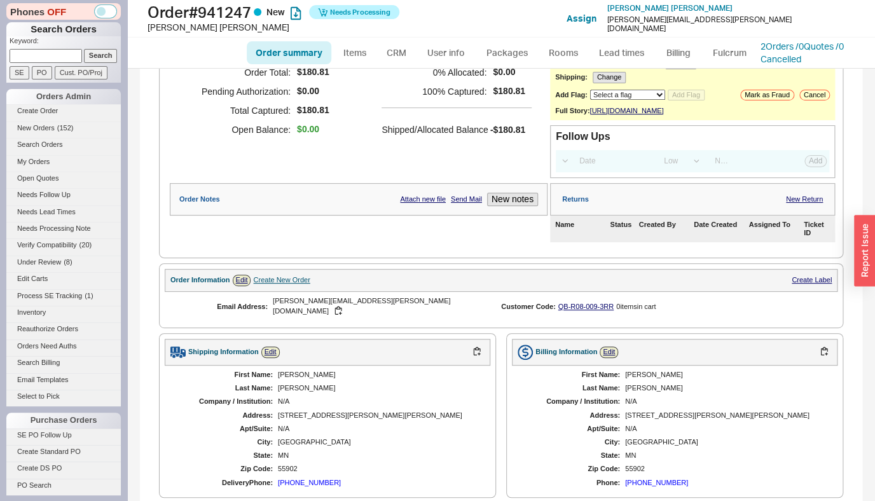
scroll to position [46, 0]
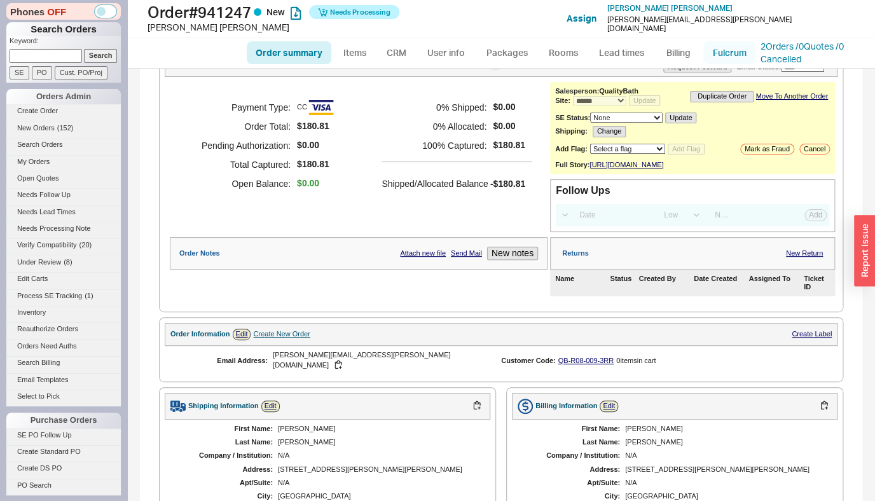
click at [719, 59] on link "Fulcrum" at bounding box center [729, 52] width 52 height 23
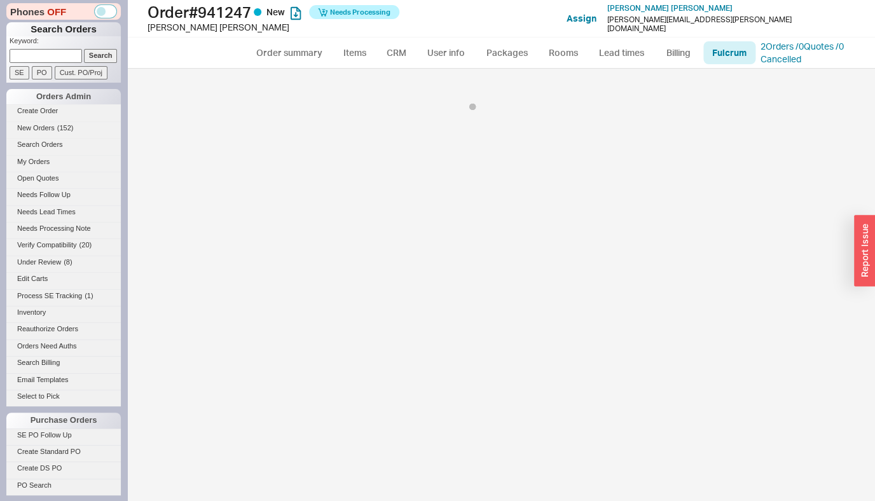
select select "TOP"
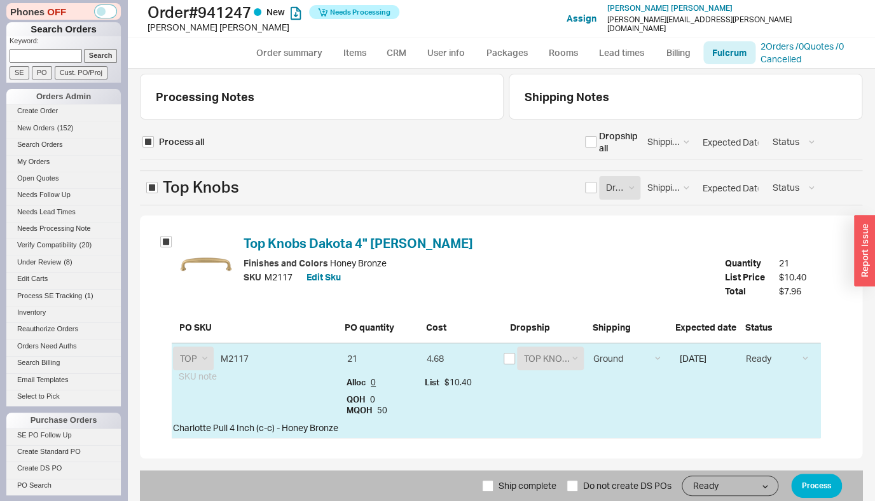
scroll to position [3, 0]
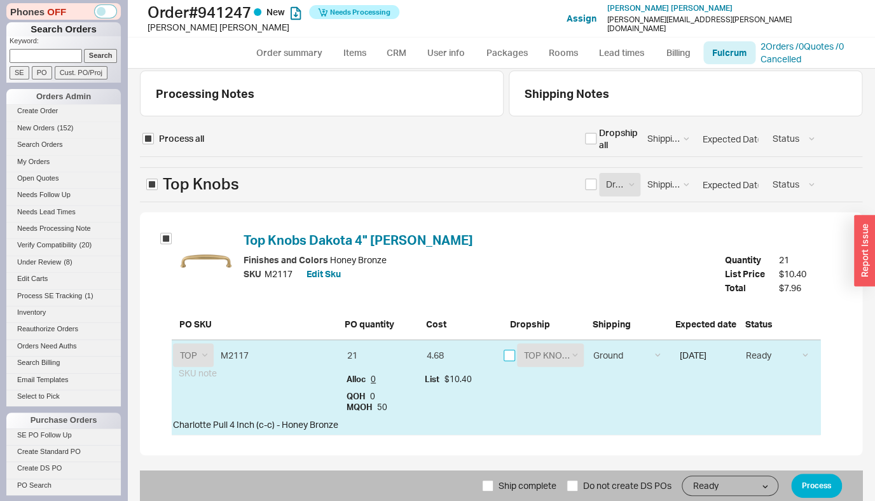
click at [504, 352] on input "checkbox" at bounding box center [509, 355] width 11 height 11
checkbox input "true"
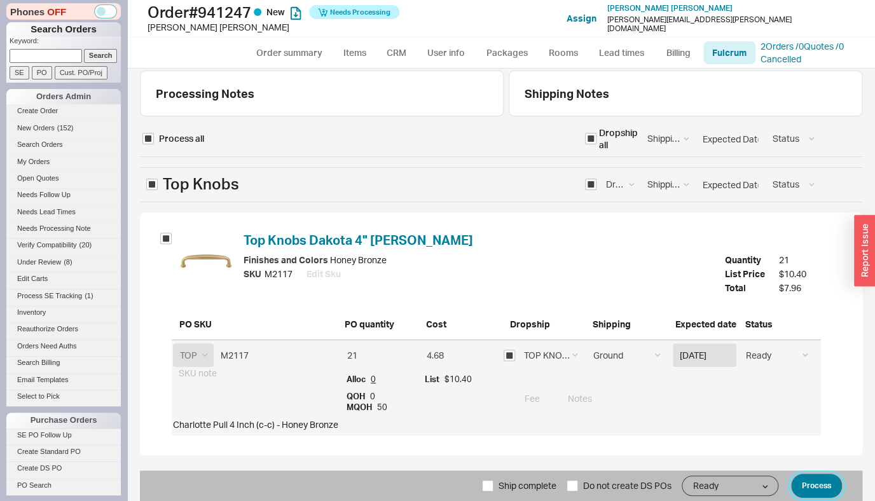
click at [802, 492] on button "Process" at bounding box center [816, 486] width 51 height 24
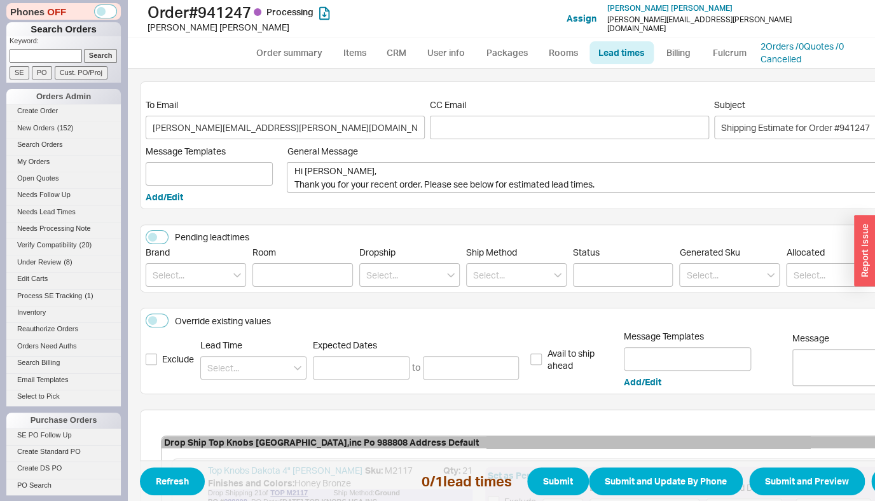
scroll to position [170, 0]
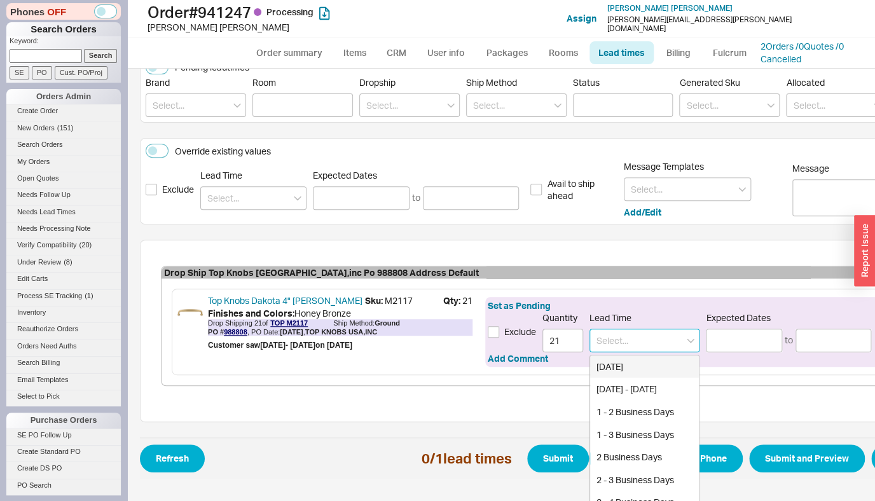
click at [628, 350] on input at bounding box center [644, 341] width 110 height 24
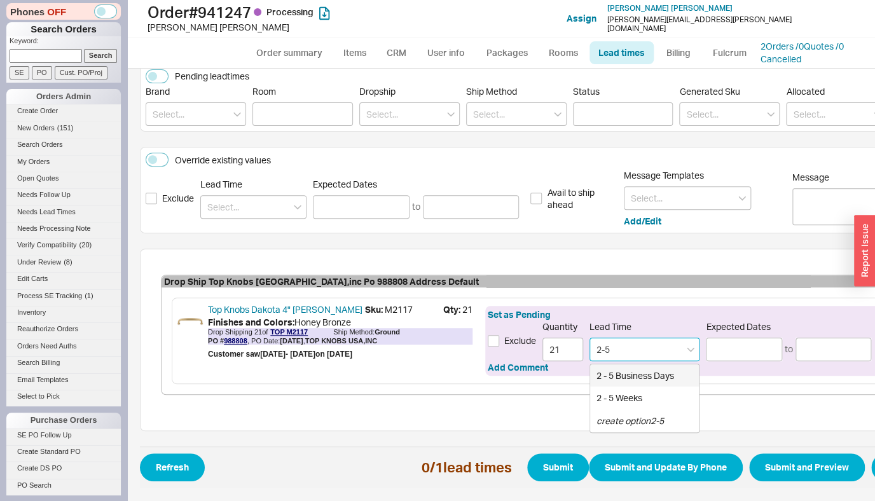
click at [628, 366] on div "2 - 5 Business Days" at bounding box center [644, 375] width 109 height 23
type input "2 - 5 Business Days"
type input "09/23/2025"
type input "09/26/2025"
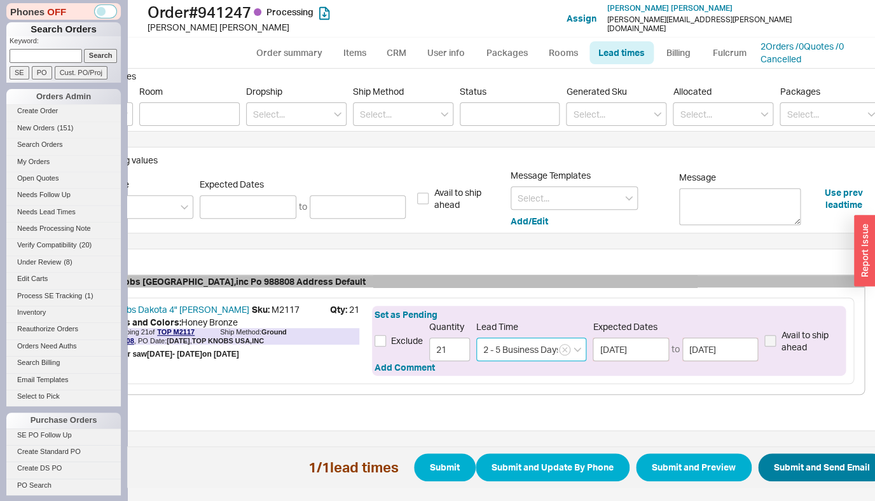
type input "2 - 5 Business Days"
click at [799, 461] on button "Submit and Send Email" at bounding box center [822, 467] width 128 height 28
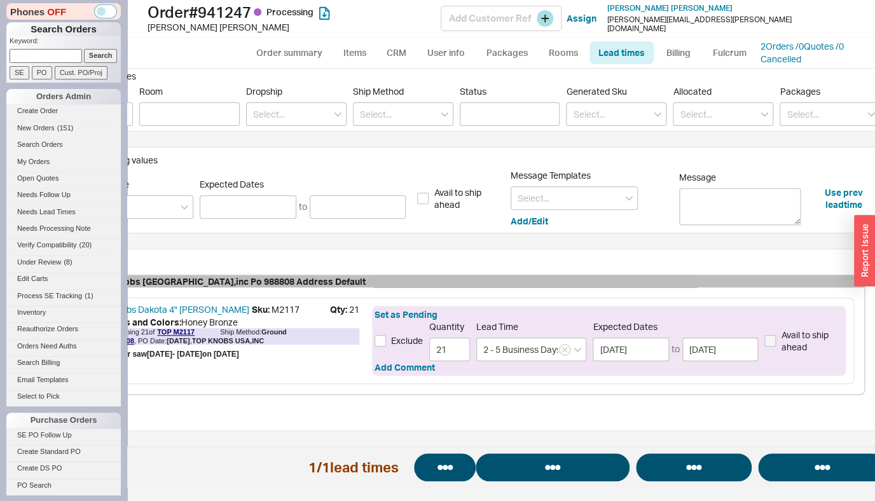
select select "*"
select select "LOW"
select select "3"
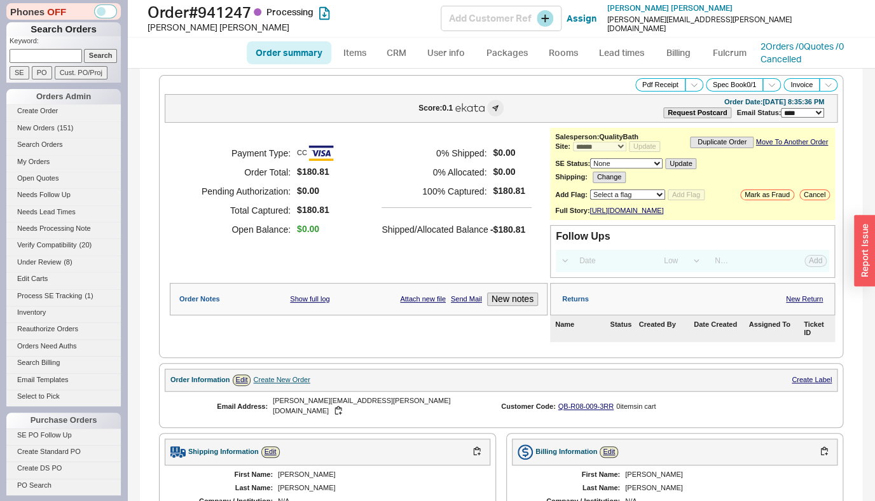
select select "*"
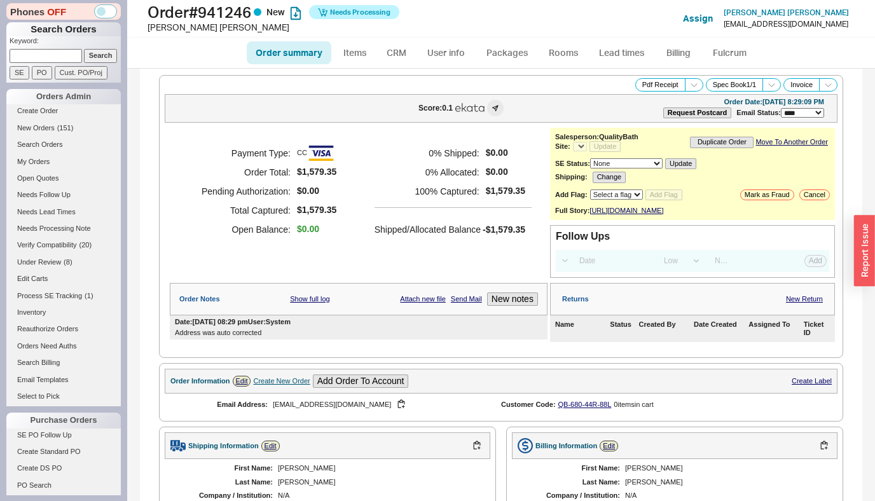
select select "*"
select select "LOW"
select select "3"
select select "*"
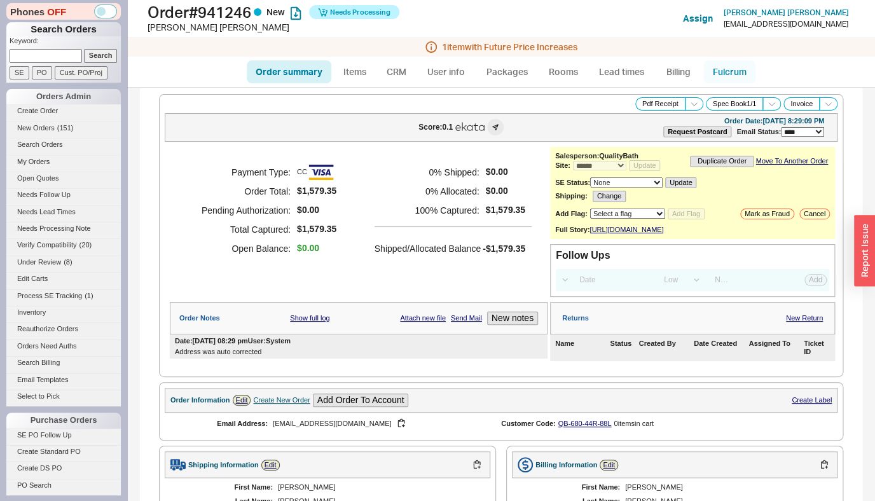
click at [733, 76] on link "Fulcrum" at bounding box center [729, 71] width 52 height 23
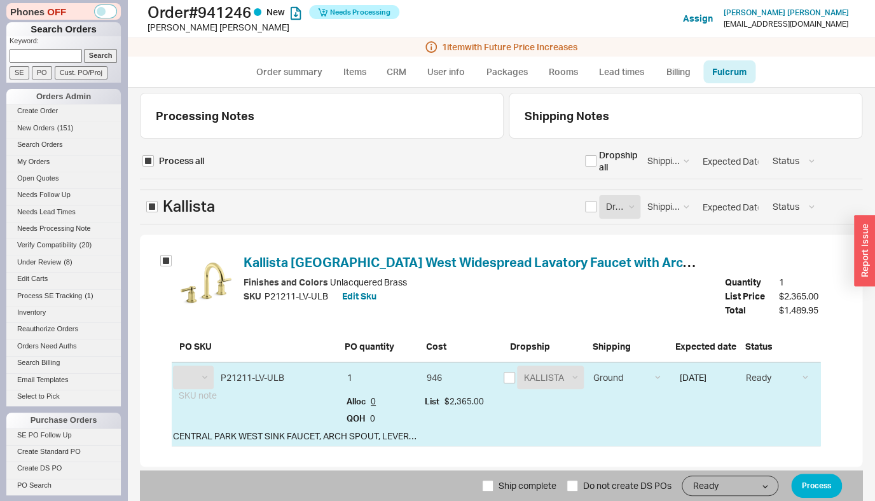
select select "KLS"
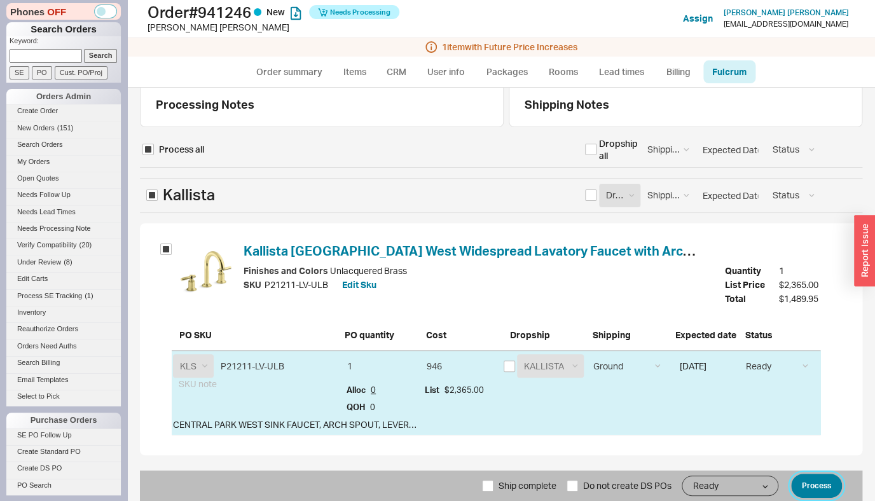
click at [818, 479] on button "Process" at bounding box center [816, 486] width 51 height 24
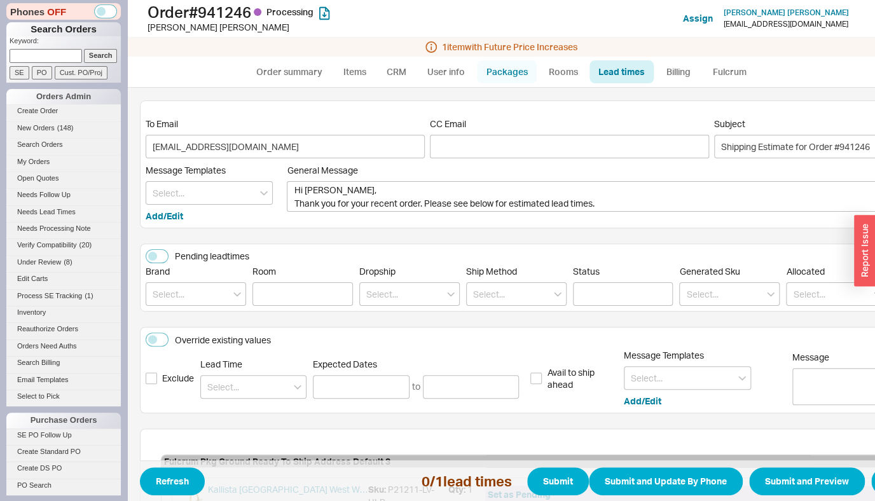
scroll to position [160, 0]
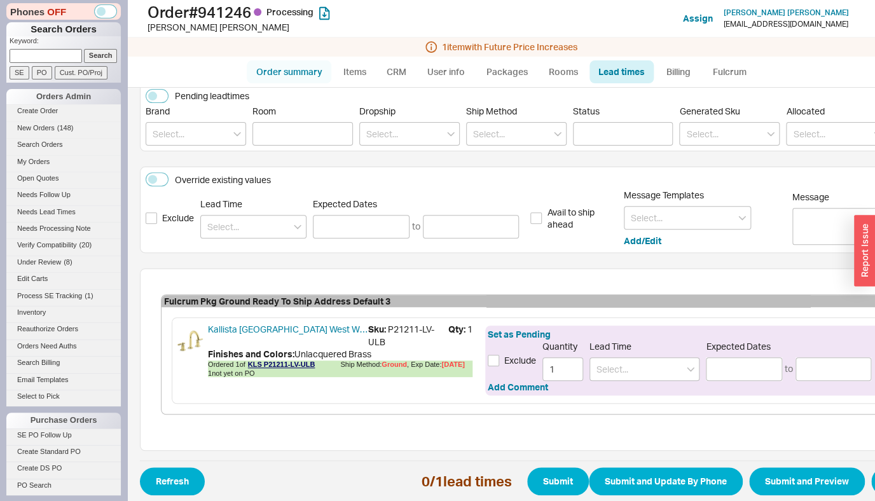
click at [310, 70] on link "Order summary" at bounding box center [289, 71] width 85 height 23
select select "*"
select select "LOW"
select select "3"
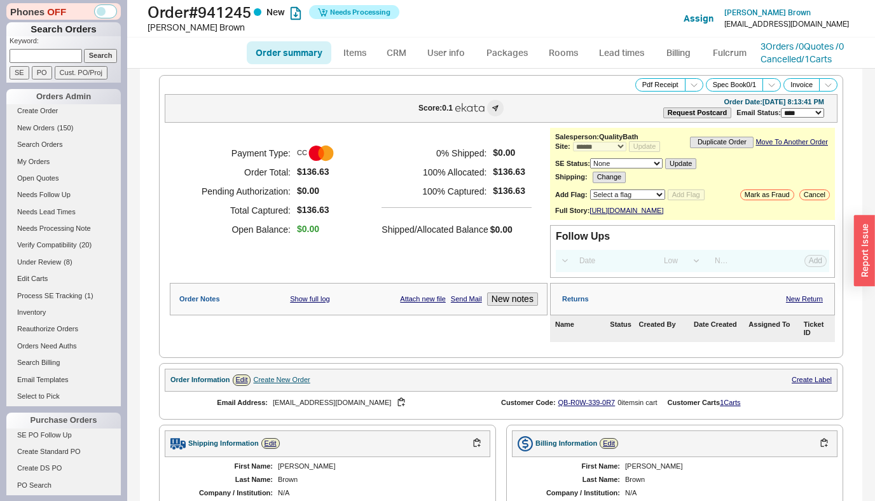
select select "*"
select select "LOW"
select select "3"
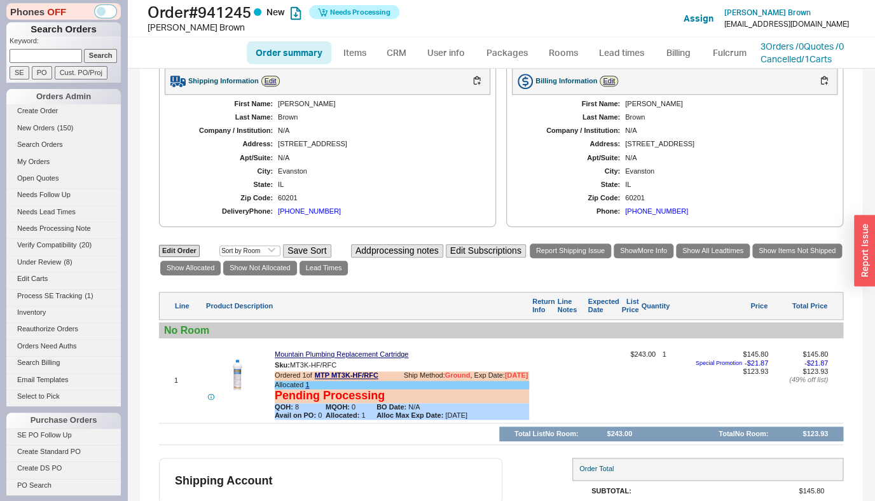
scroll to position [401, 0]
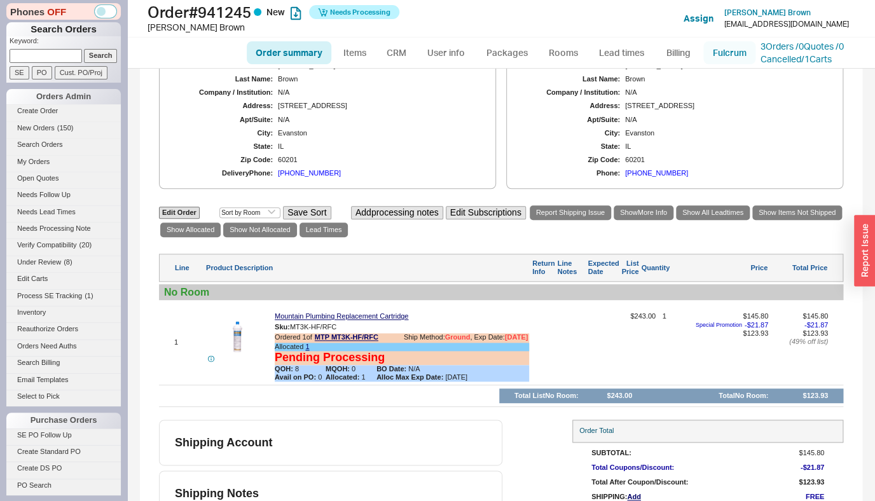
click at [720, 48] on link "Fulcrum" at bounding box center [729, 52] width 52 height 23
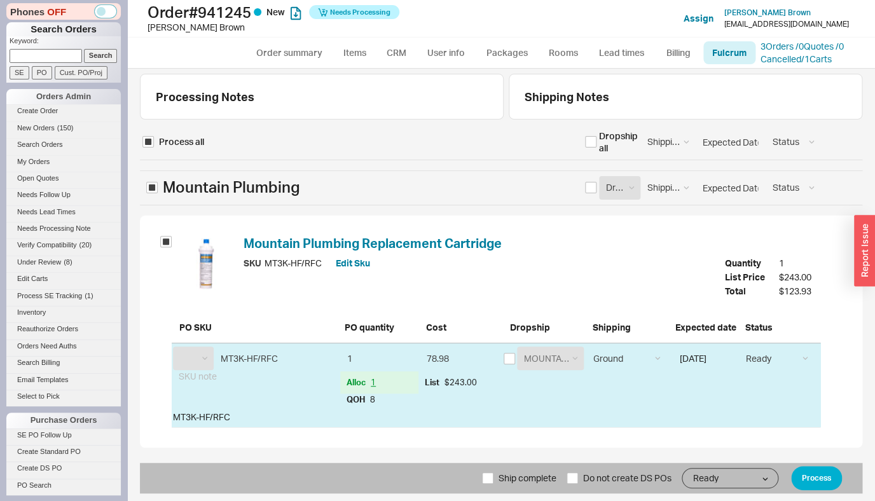
select select "MTP"
click at [824, 478] on button "Process" at bounding box center [816, 478] width 51 height 24
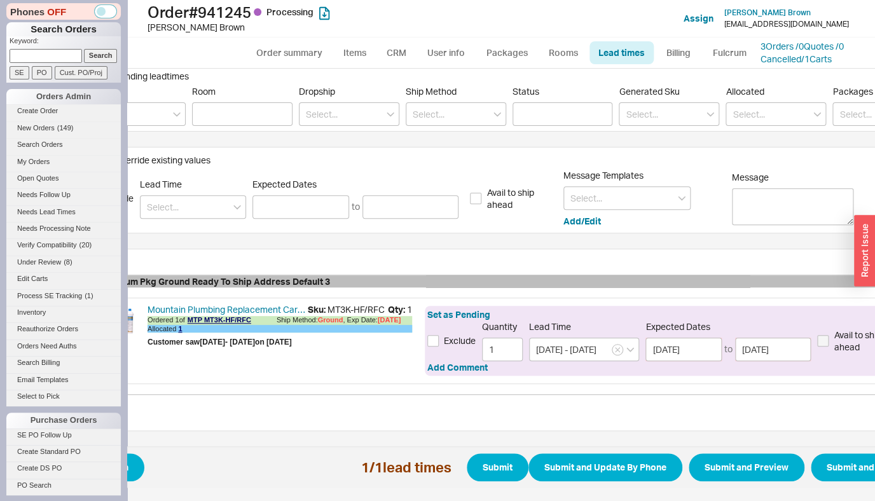
scroll to position [170, 102]
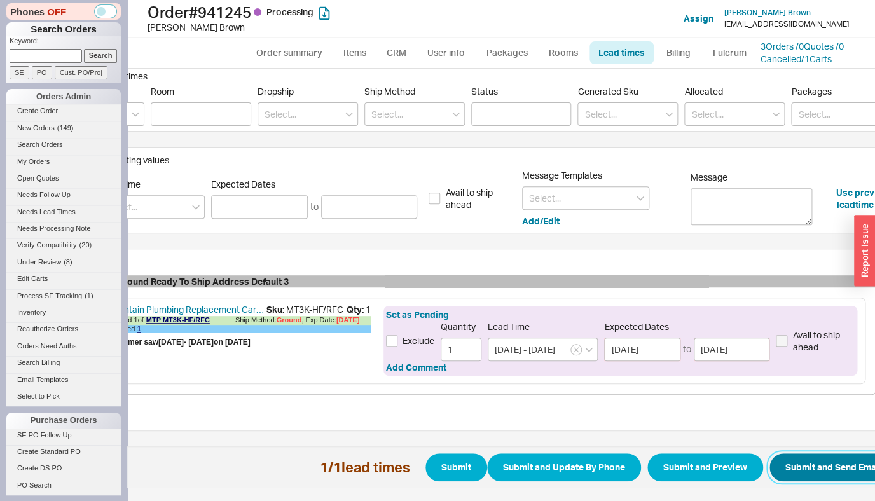
click at [864, 458] on button "Submit and Send Email" at bounding box center [833, 467] width 128 height 28
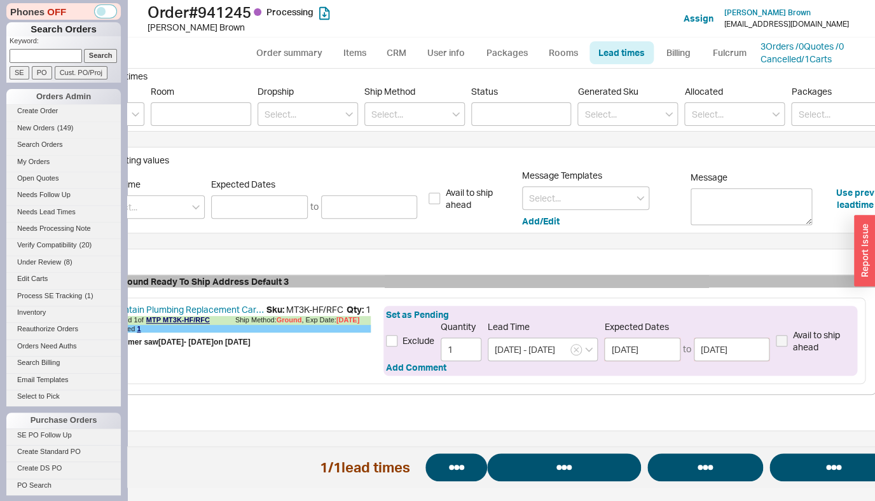
select select "*"
select select "LOW"
select select "3"
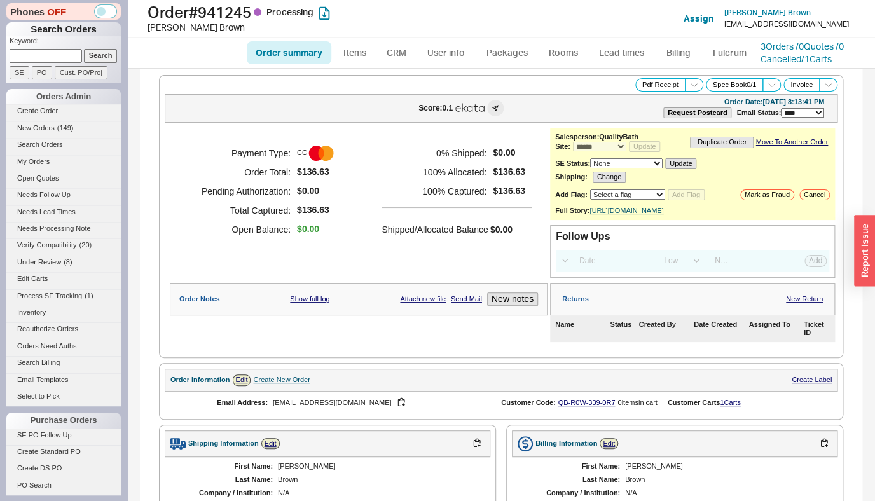
select select "*"
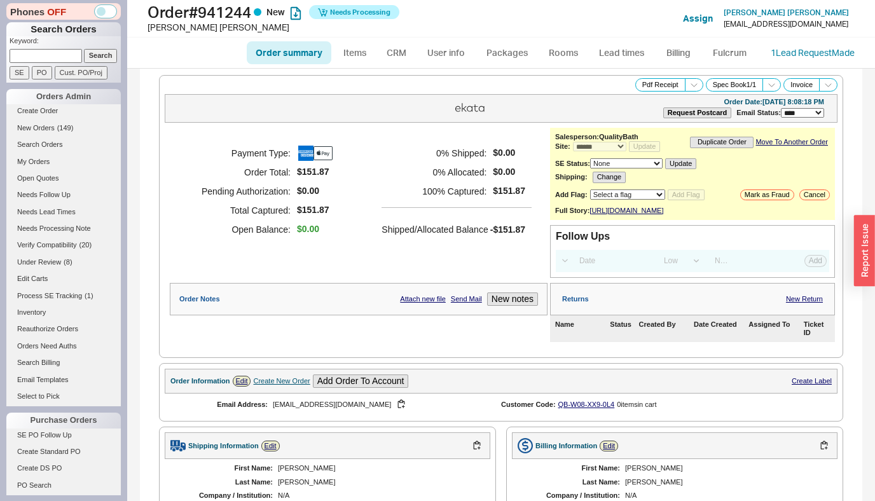
select select "*"
select select "LOW"
select select "3"
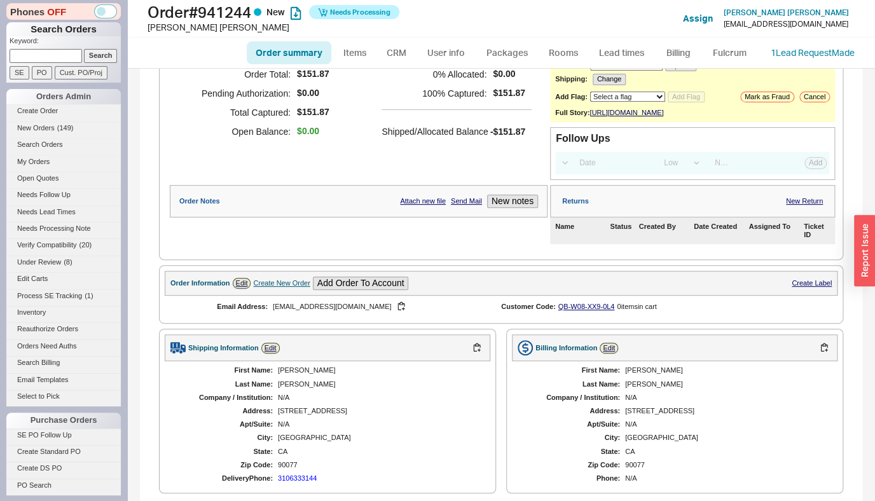
scroll to position [80, 0]
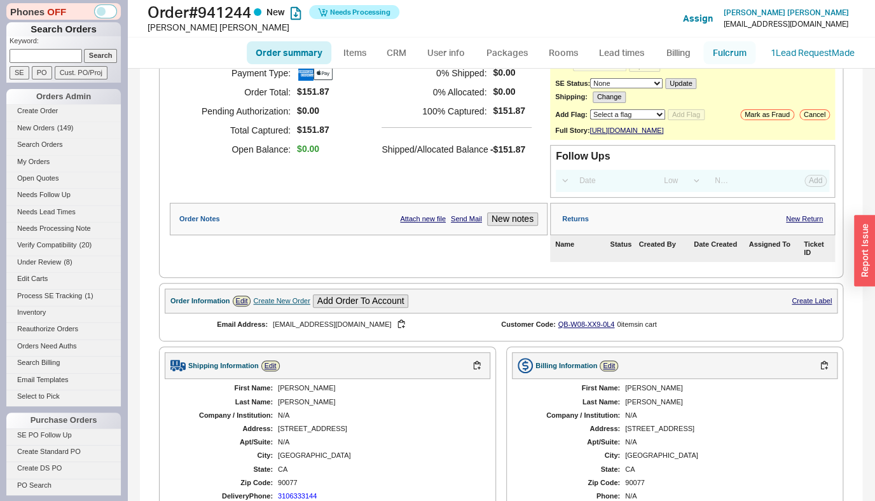
click at [722, 52] on link "Fulcrum" at bounding box center [729, 52] width 52 height 23
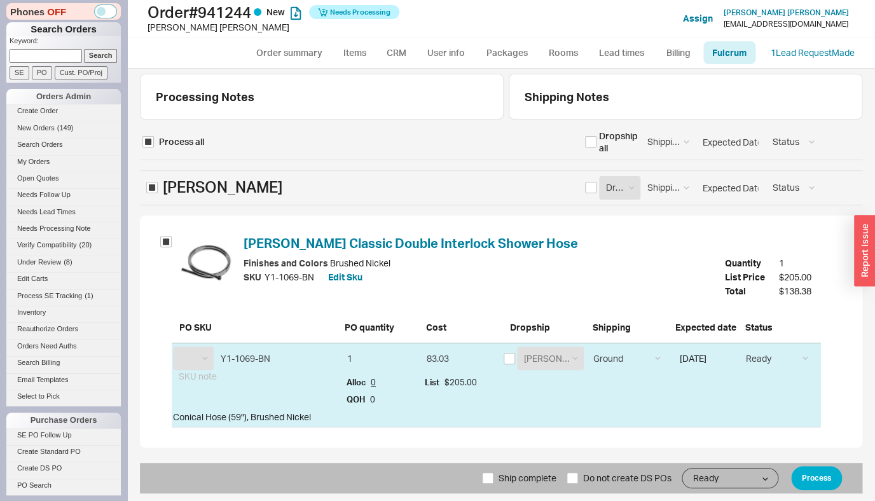
select select "LBR"
click at [821, 475] on button "Process" at bounding box center [816, 478] width 51 height 24
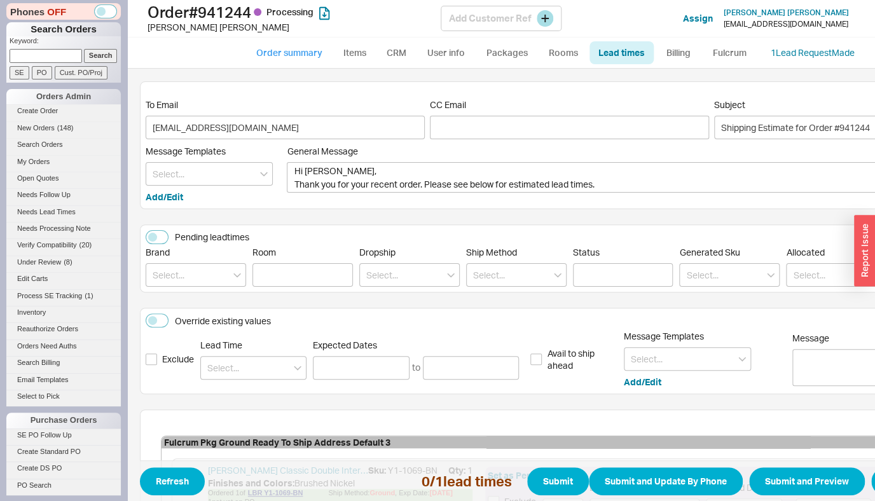
click at [318, 49] on link "Order summary" at bounding box center [289, 52] width 85 height 23
select select "*"
select select "LOW"
select select "3"
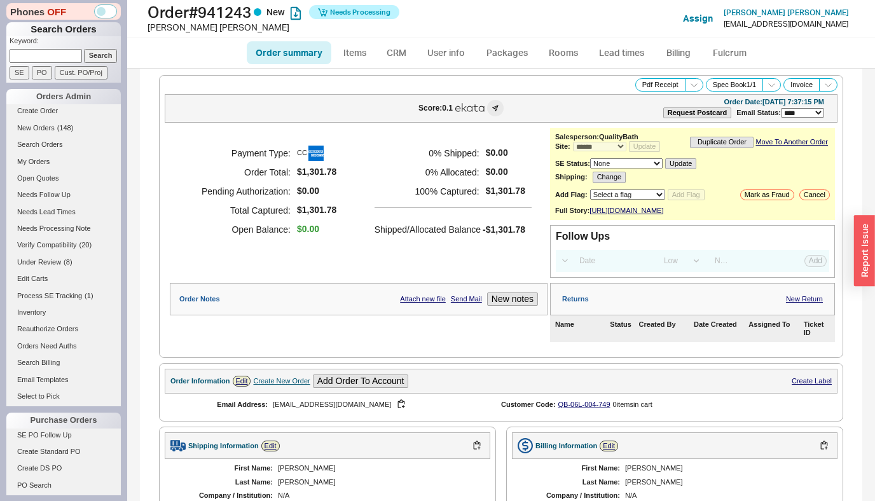
select select "*"
select select "LOW"
select select "3"
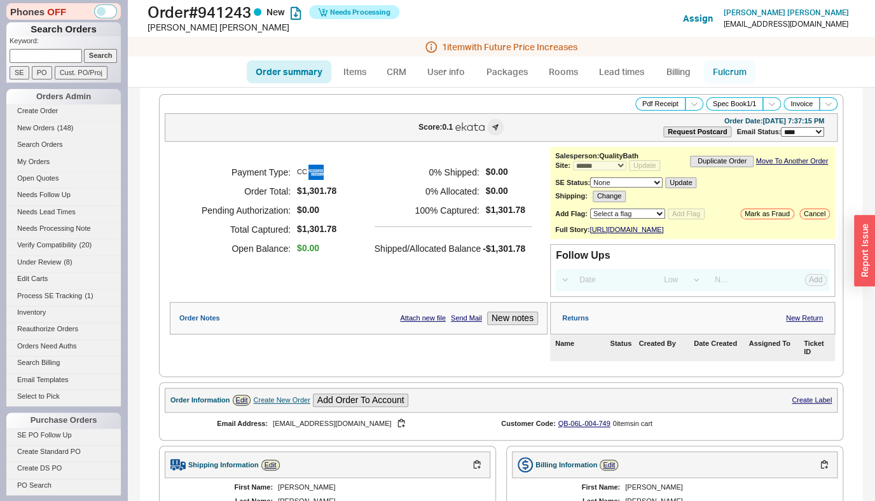
click at [723, 69] on link "Fulcrum" at bounding box center [729, 71] width 52 height 23
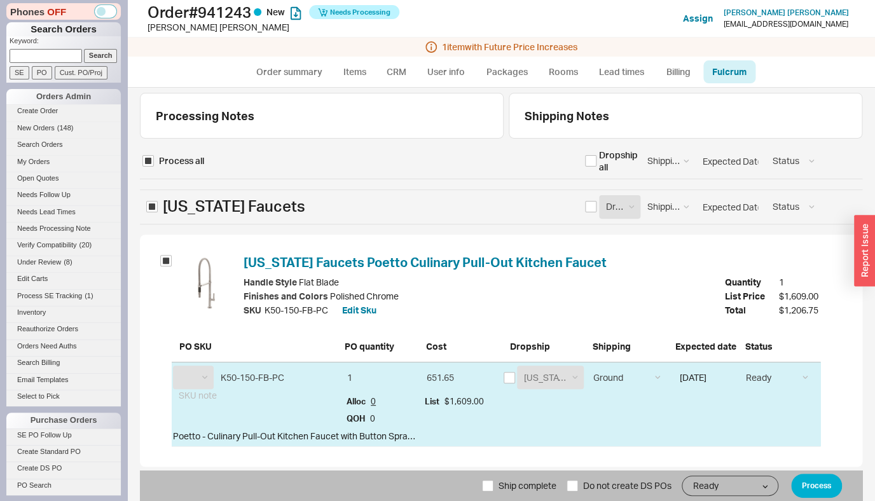
select select "CAF"
click at [504, 378] on input "checkbox" at bounding box center [509, 377] width 11 height 11
checkbox input "true"
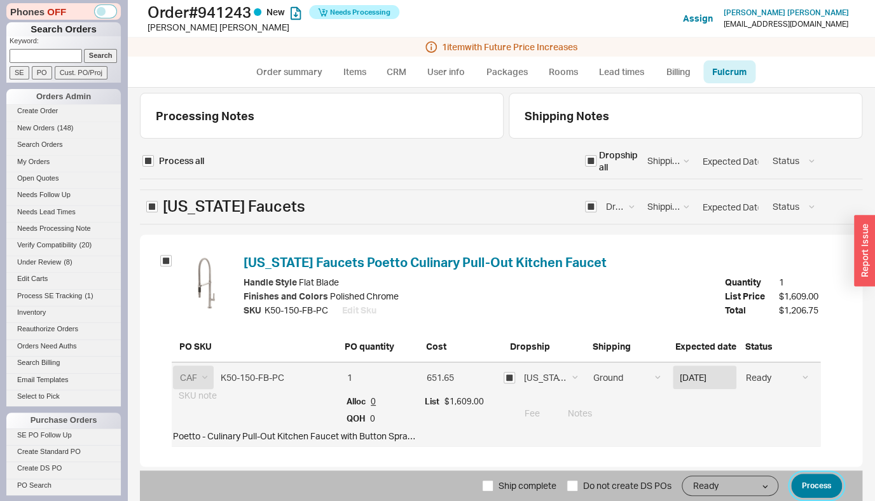
click at [817, 485] on button "Process" at bounding box center [816, 486] width 51 height 24
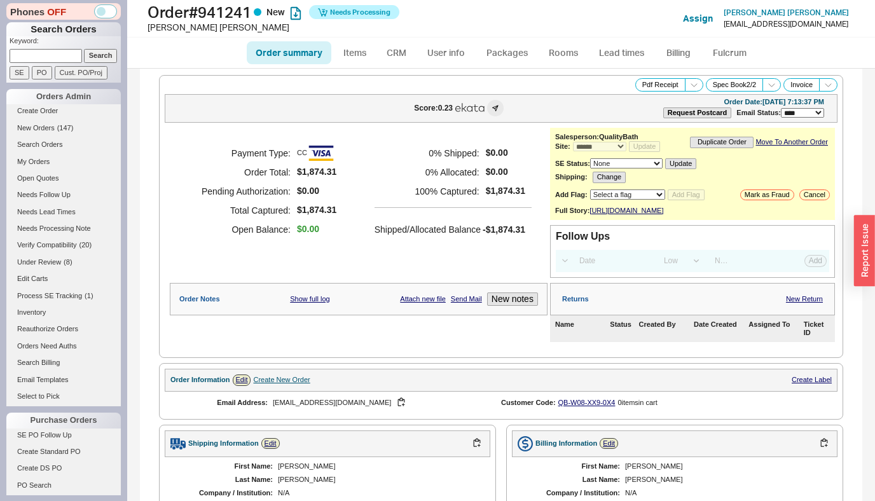
select select "*"
select select "LOW"
select select "3"
click at [726, 61] on link "Fulcrum" at bounding box center [729, 52] width 52 height 23
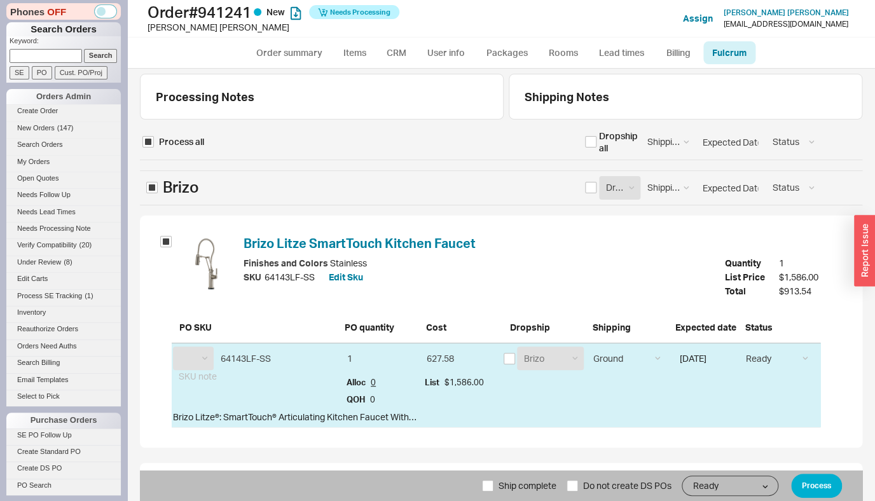
select select "BZO"
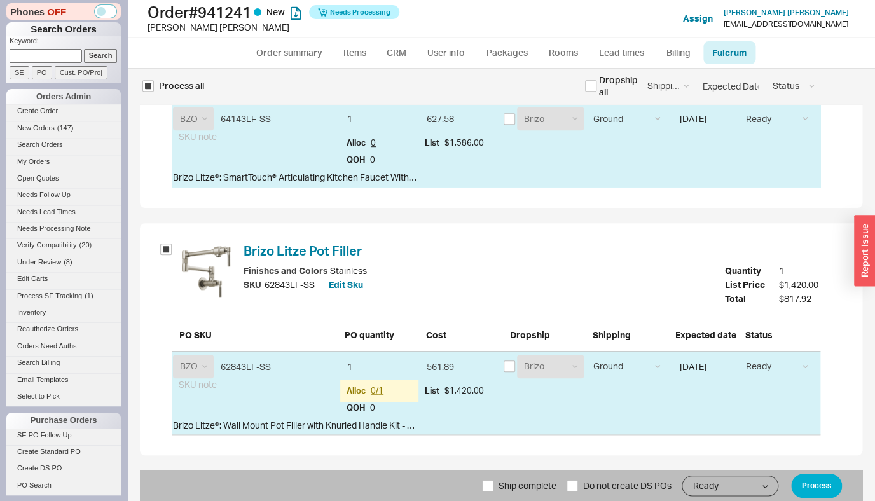
click at [499, 485] on span "Ship complete" at bounding box center [528, 486] width 58 height 31
click at [493, 485] on input "Ship complete" at bounding box center [487, 485] width 11 height 11
checkbox input "true"
click at [812, 486] on button "Process" at bounding box center [816, 486] width 51 height 24
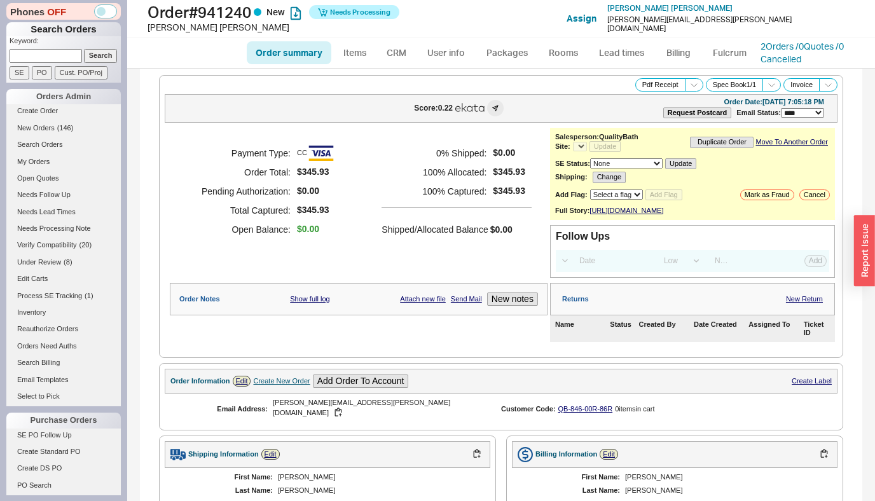
select select "*"
select select "LOW"
select select "3"
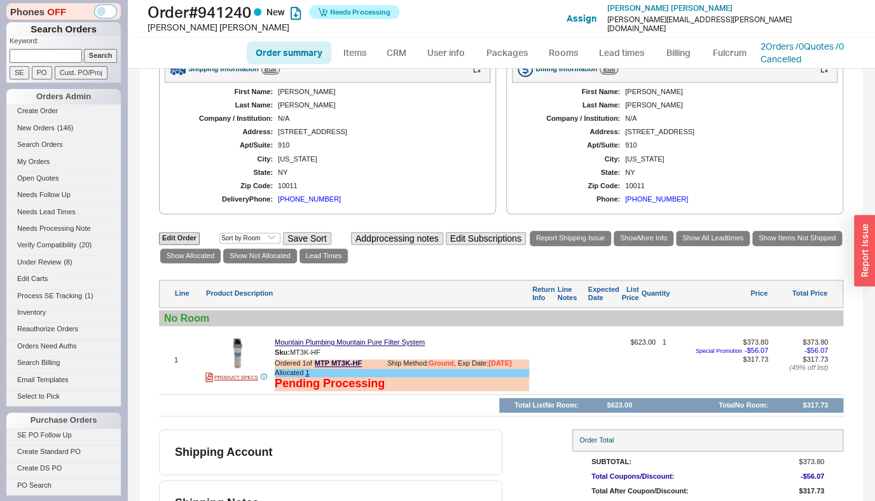
select select "*"
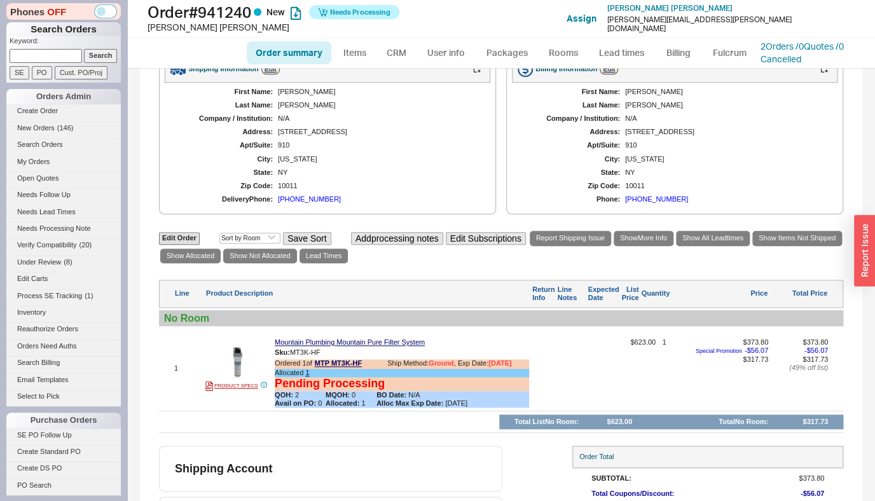
scroll to position [401, 0]
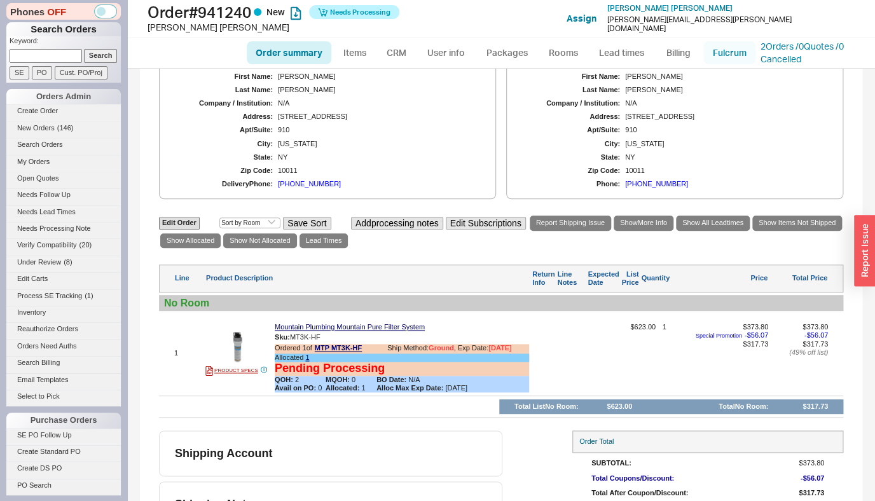
click at [727, 57] on link "Fulcrum" at bounding box center [729, 52] width 52 height 23
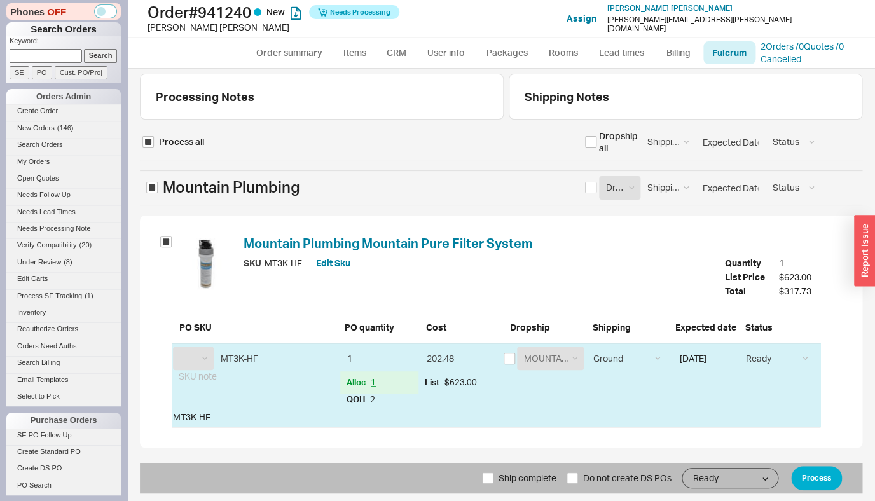
select select "MTP"
click at [816, 479] on button "Process" at bounding box center [816, 478] width 51 height 24
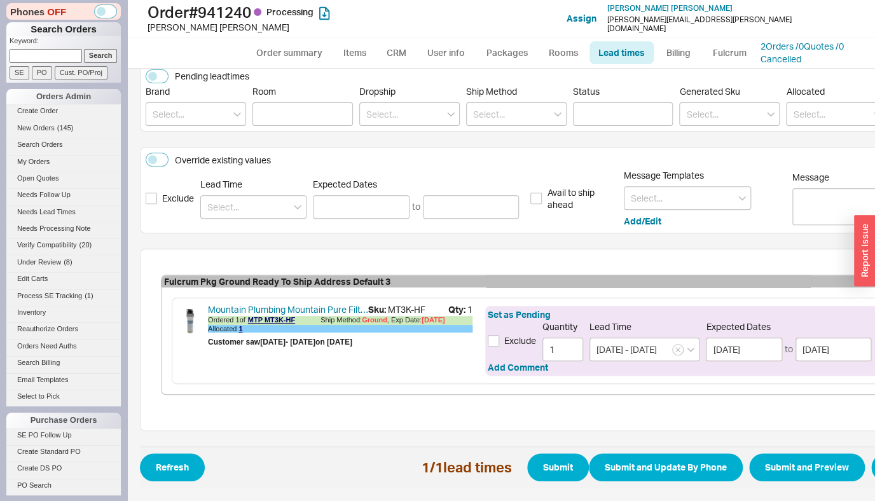
scroll to position [170, 117]
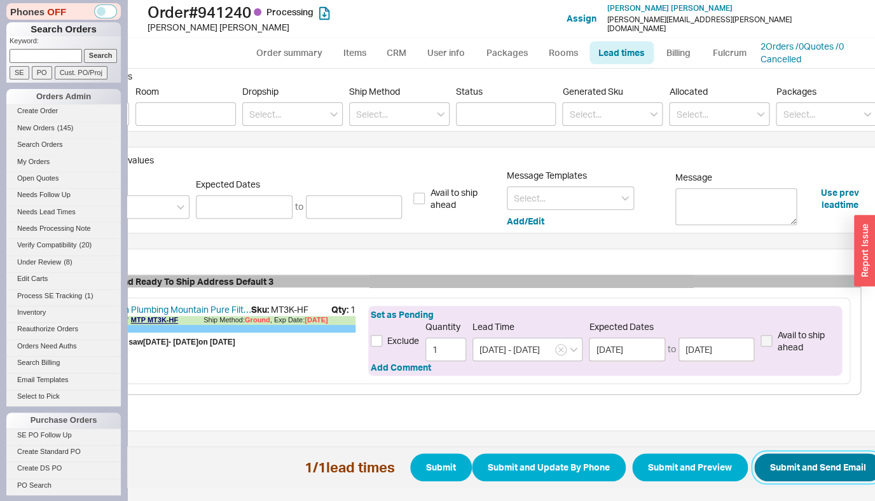
click at [795, 459] on button "Submit and Send Email" at bounding box center [818, 467] width 128 height 28
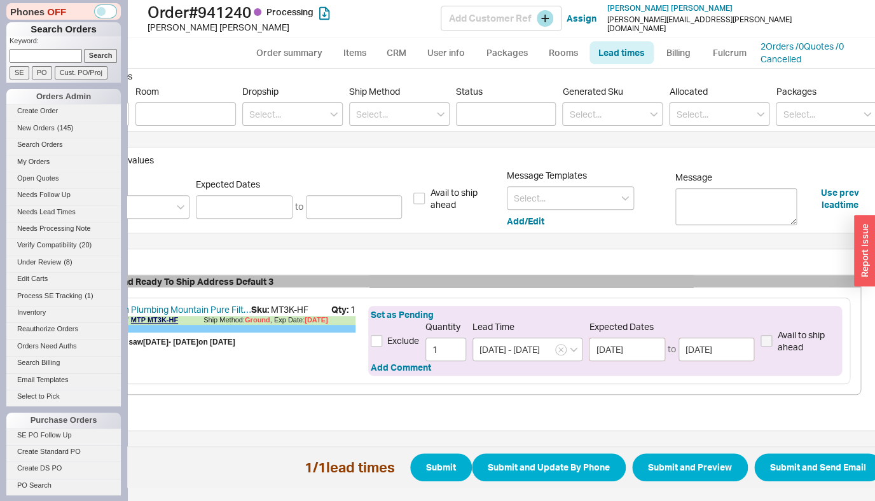
select select "*"
select select "LOW"
select select "3"
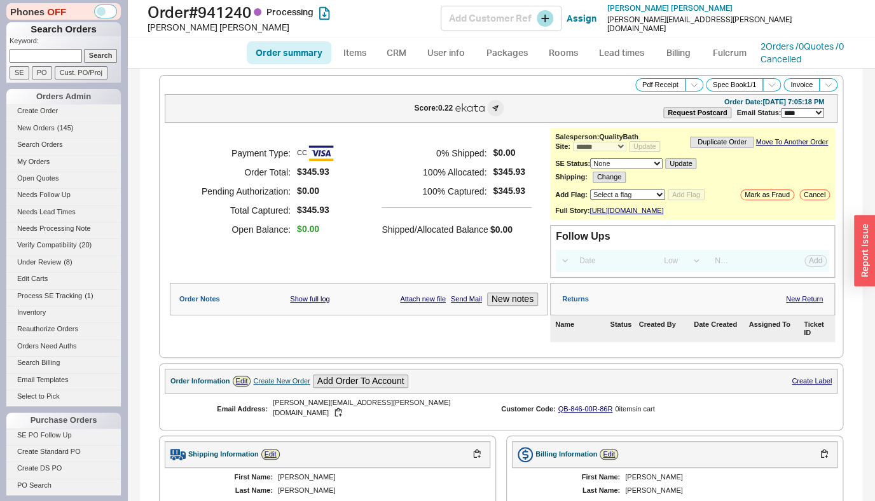
select select "*"
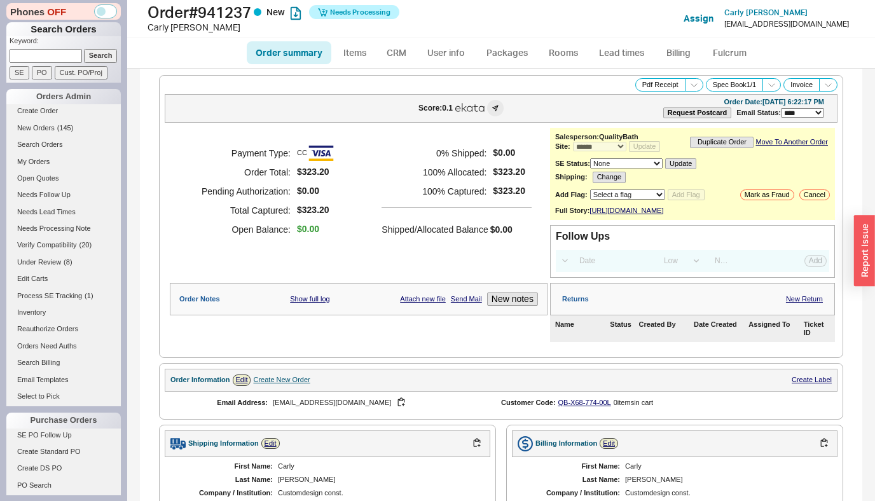
select select "*"
select select "LOW"
select select "3"
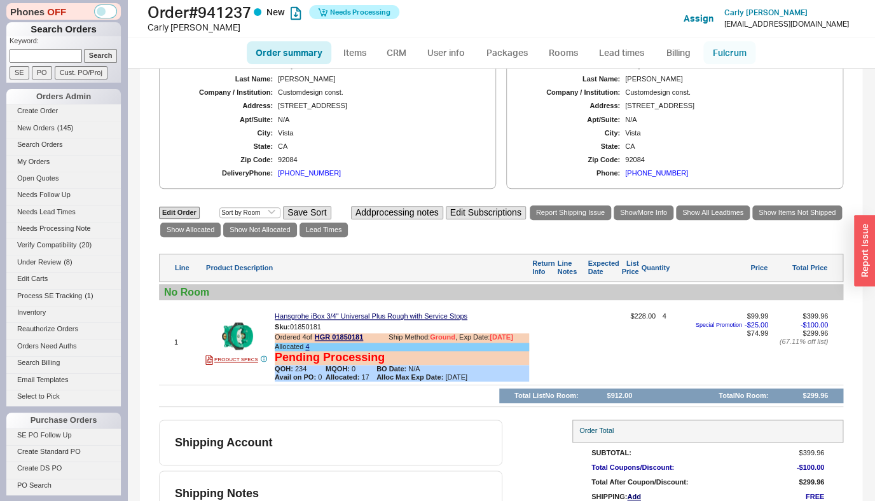
click at [718, 55] on link "Fulcrum" at bounding box center [729, 52] width 52 height 23
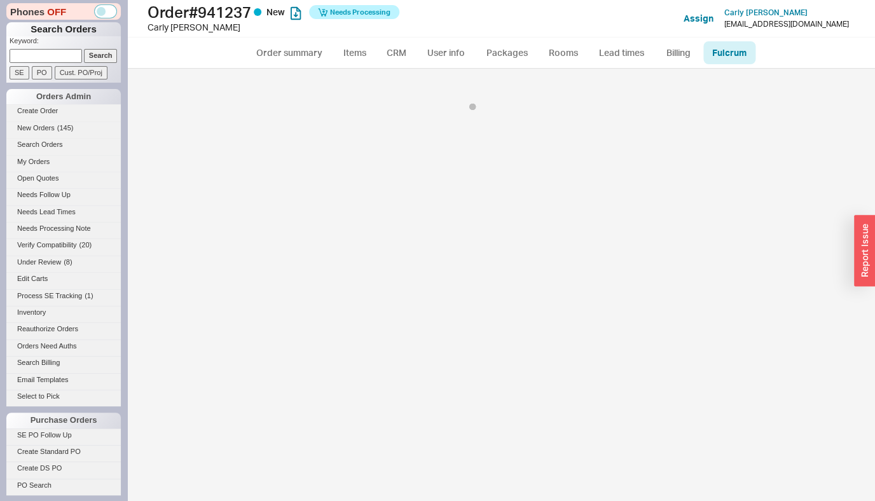
select select "5"
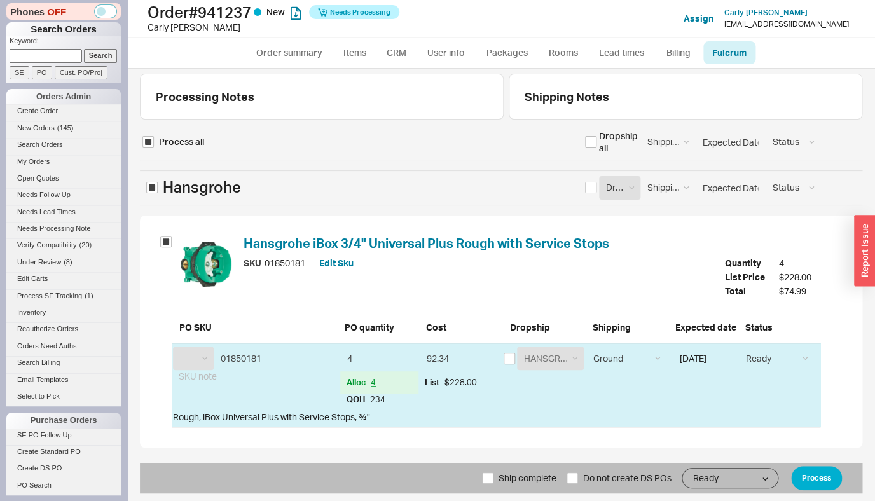
select select "HGR"
click at [519, 474] on span "Ship complete" at bounding box center [528, 478] width 58 height 31
click at [493, 474] on input "Ship complete" at bounding box center [487, 477] width 11 height 11
checkbox input "true"
click at [827, 477] on button "Process" at bounding box center [816, 478] width 51 height 24
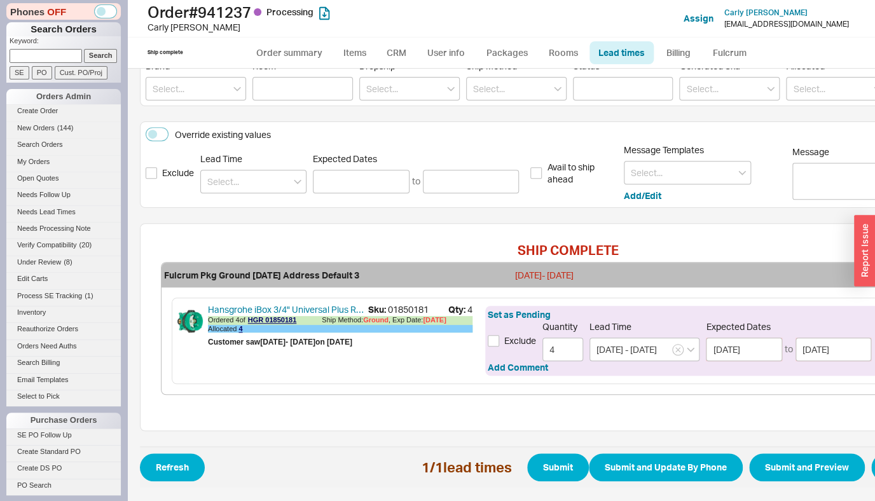
scroll to position [195, 92]
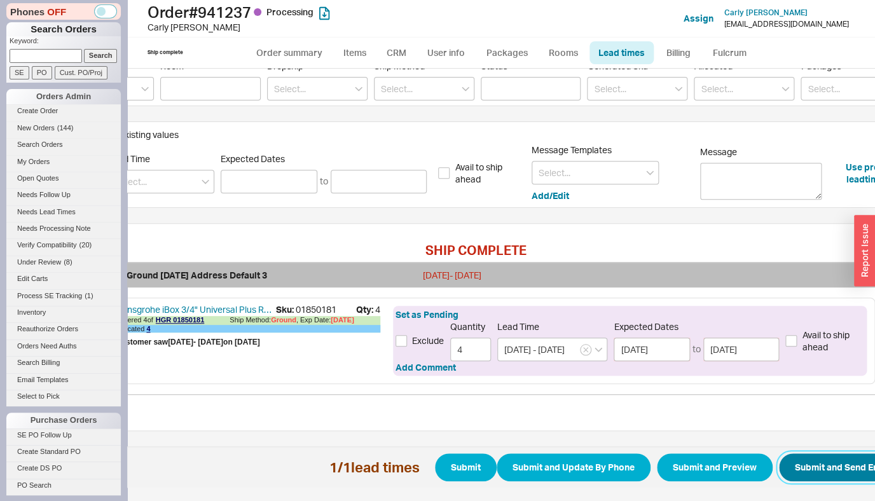
click at [806, 460] on button "Submit and Send Email" at bounding box center [843, 467] width 128 height 28
select select "*"
select select "LOW"
select select "3"
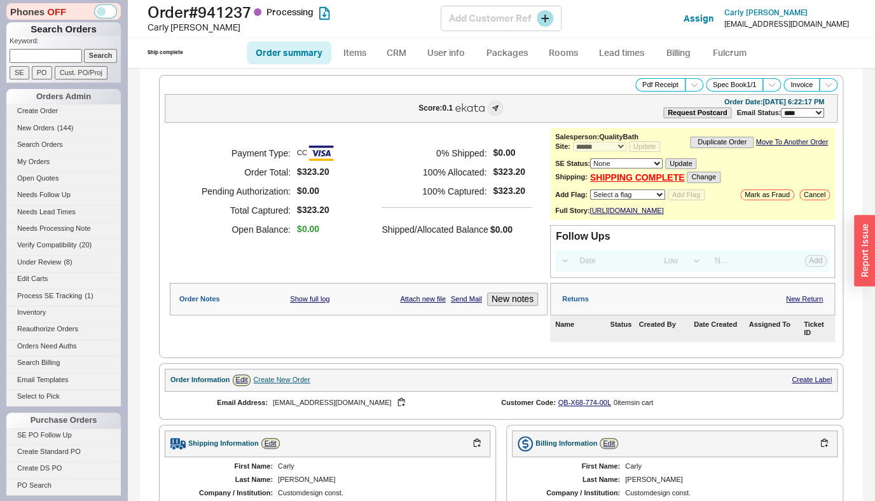
select select "*"
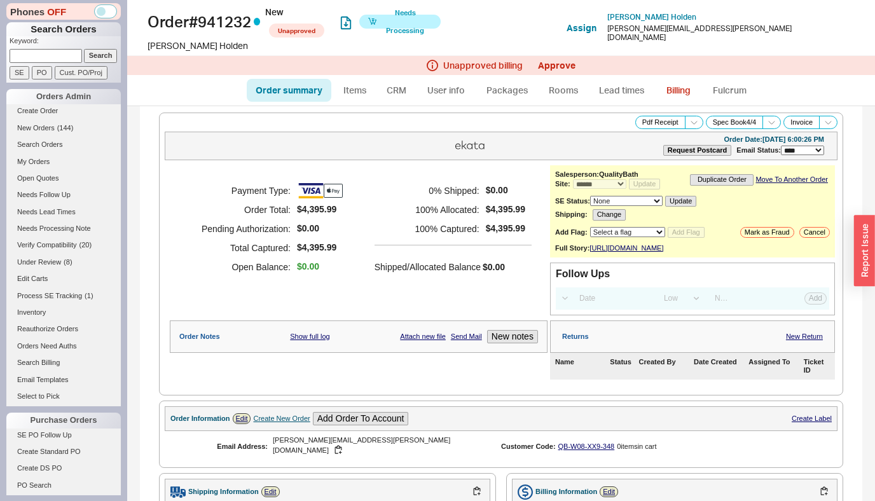
select select "*"
select select "LOW"
select select "3"
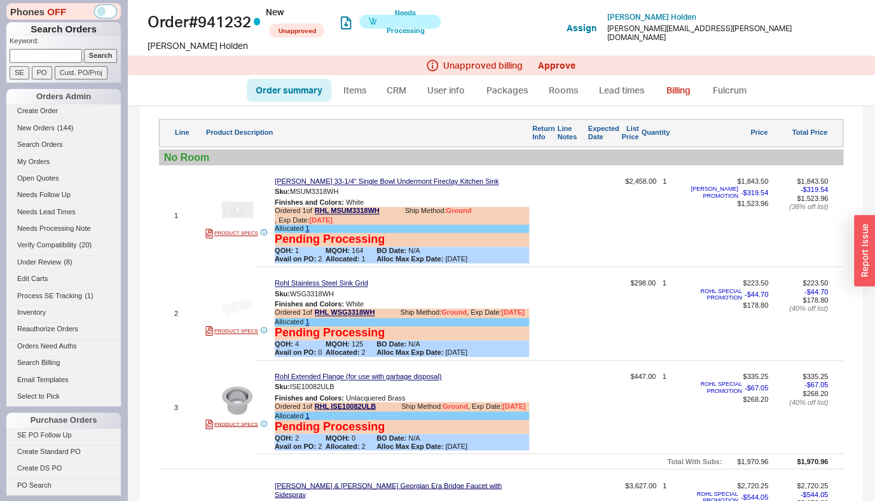
scroll to position [355, 0]
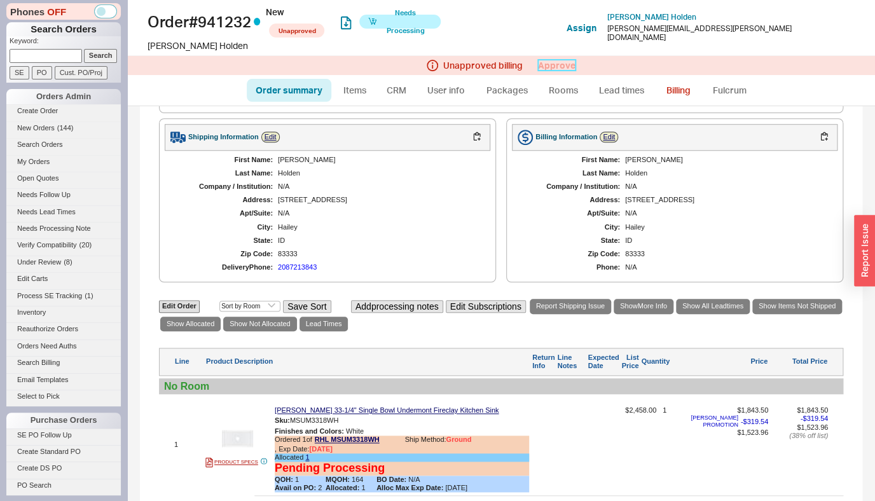
click at [555, 71] on link "Approve" at bounding box center [557, 65] width 38 height 11
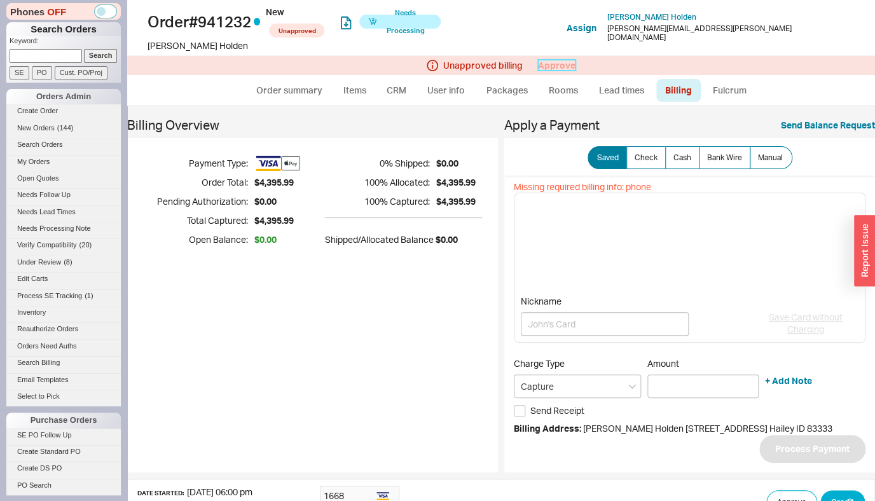
scroll to position [146, 0]
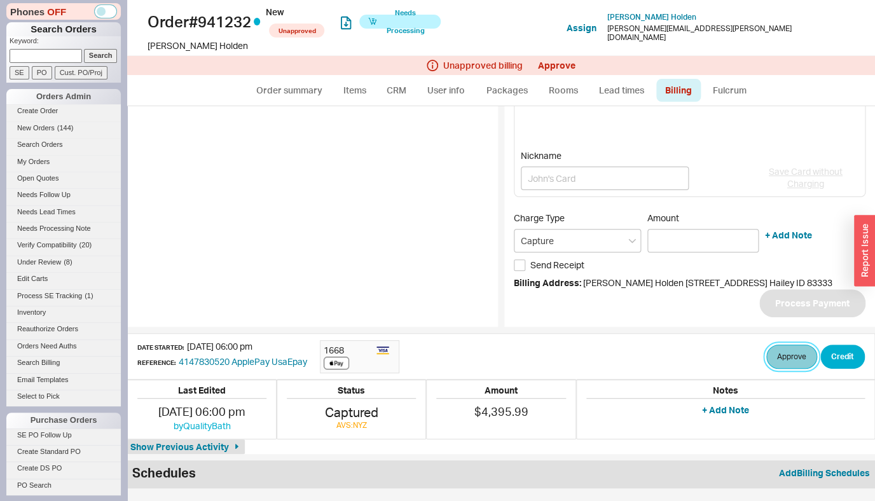
click at [766, 357] on button "Approve" at bounding box center [791, 357] width 51 height 24
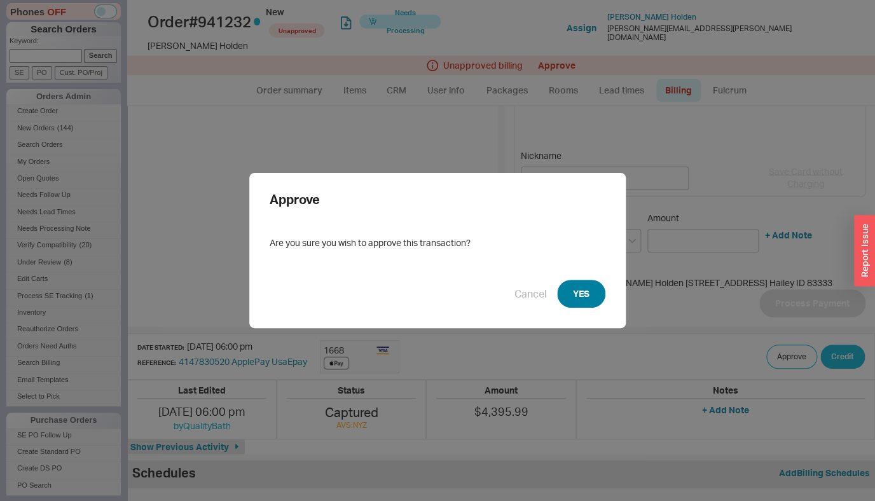
click at [579, 293] on button "YES" at bounding box center [581, 294] width 48 height 28
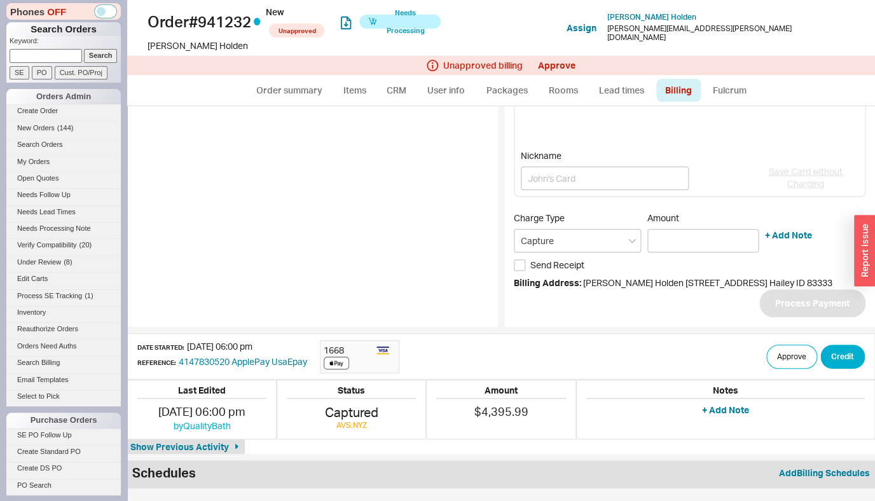
scroll to position [118, 0]
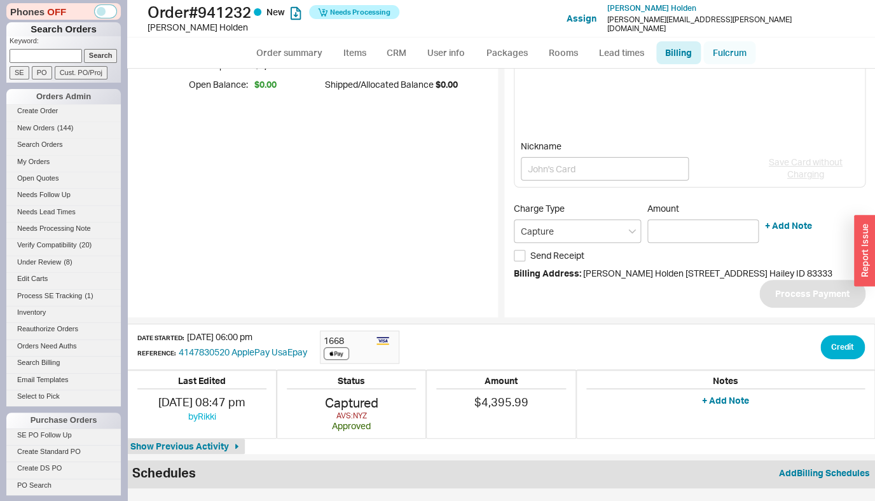
click at [717, 55] on link "Fulcrum" at bounding box center [729, 52] width 52 height 23
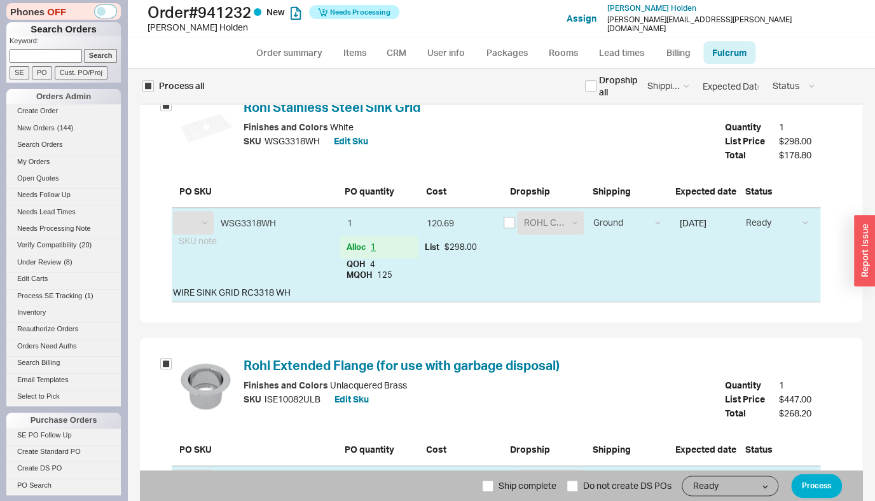
select select "RHL"
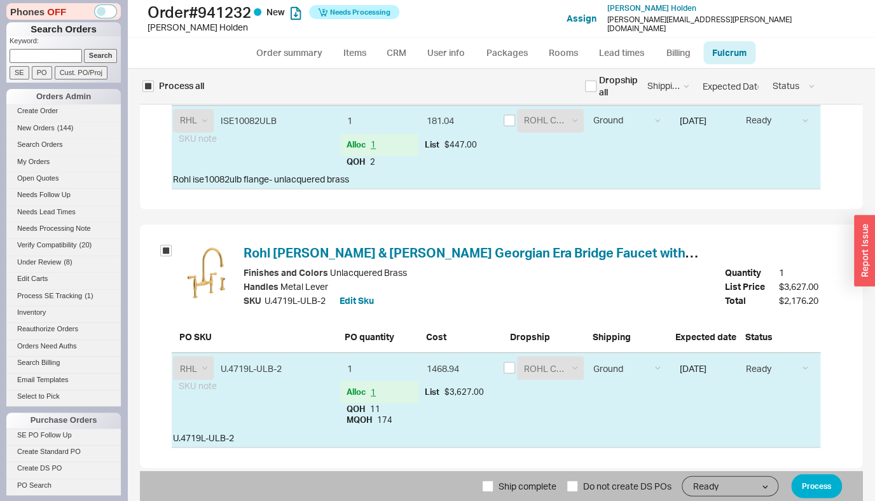
scroll to position [768, 0]
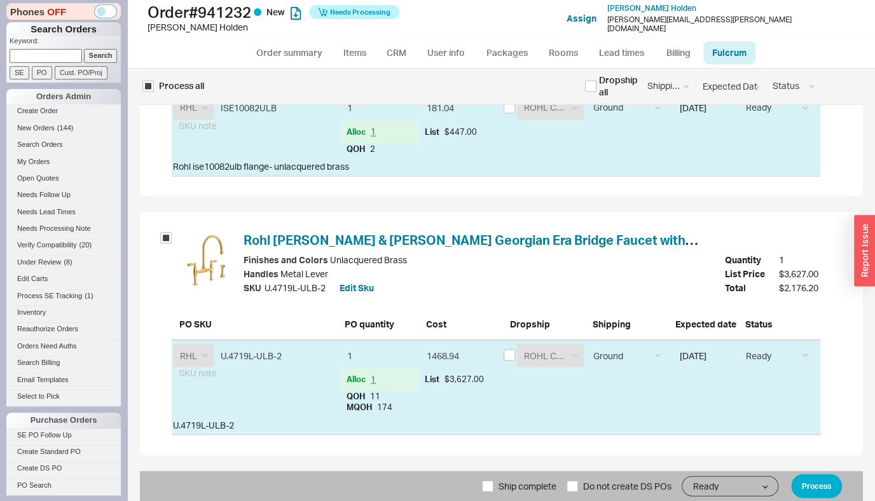
click at [499, 490] on span "Ship complete" at bounding box center [528, 486] width 58 height 31
click at [490, 490] on input "Ship complete" at bounding box center [487, 485] width 11 height 11
checkbox input "true"
click at [813, 483] on button "Process" at bounding box center [816, 486] width 51 height 24
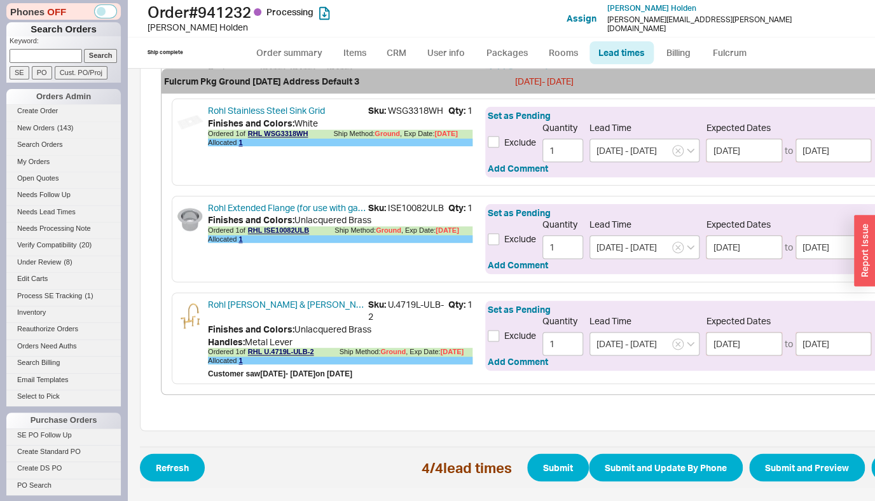
scroll to position [492, 121]
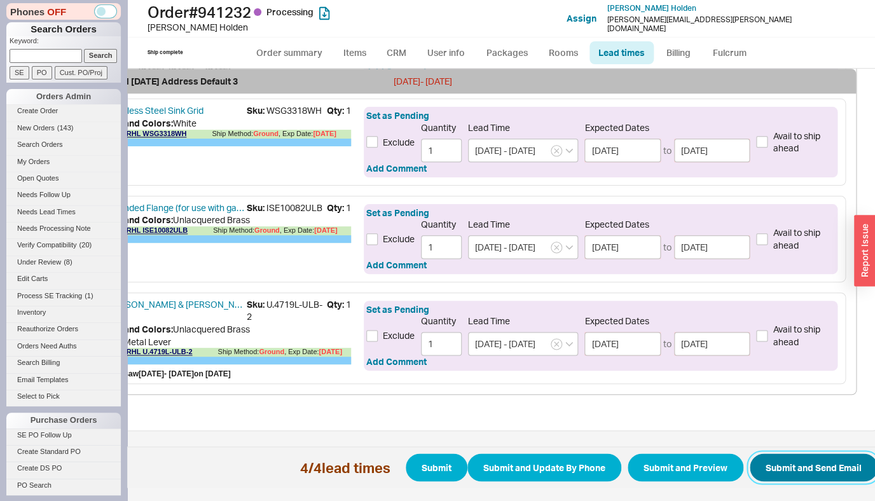
click at [808, 453] on button "Submit and Send Email" at bounding box center [814, 467] width 128 height 28
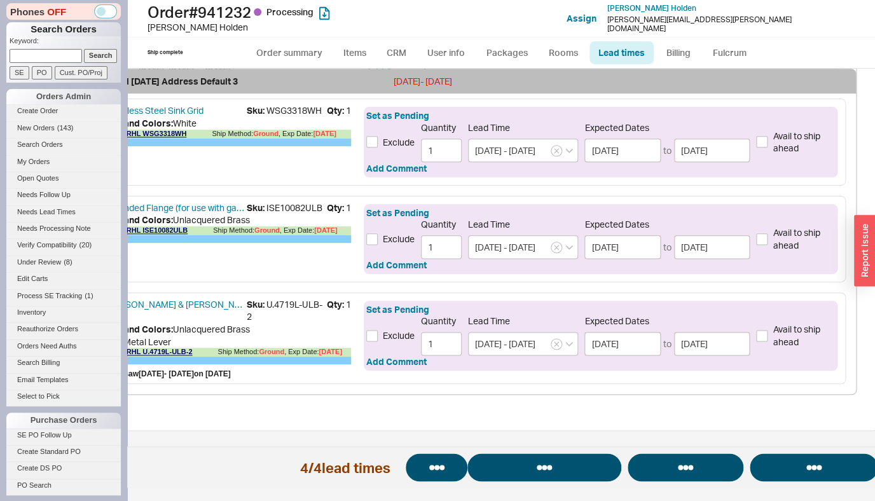
select select "*"
select select "LOW"
select select "3"
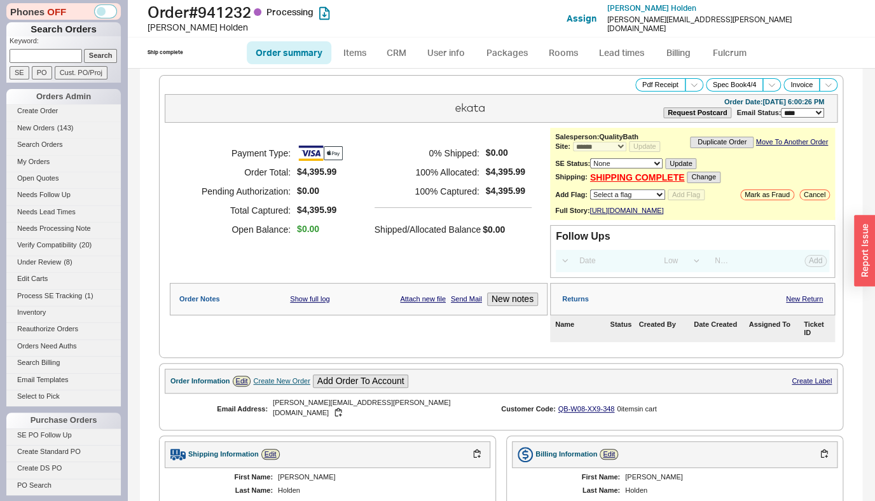
select select "*"
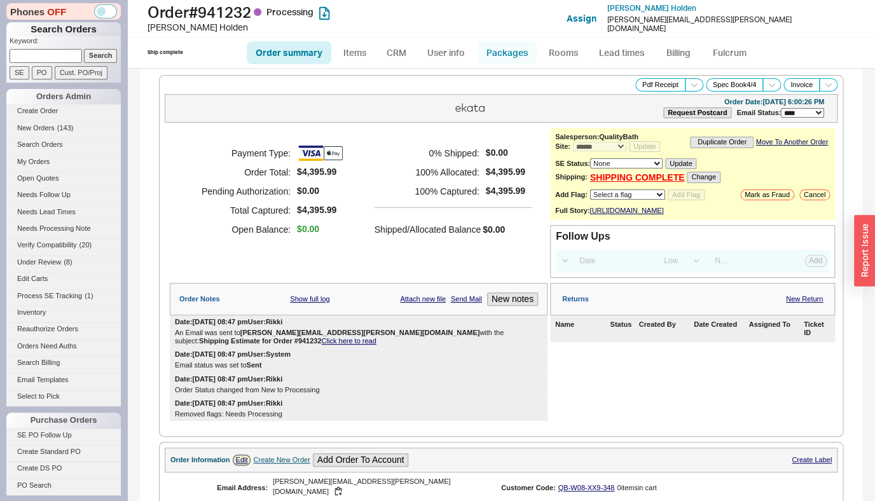
click at [499, 55] on link "Packages" at bounding box center [507, 52] width 60 height 23
select select "1"
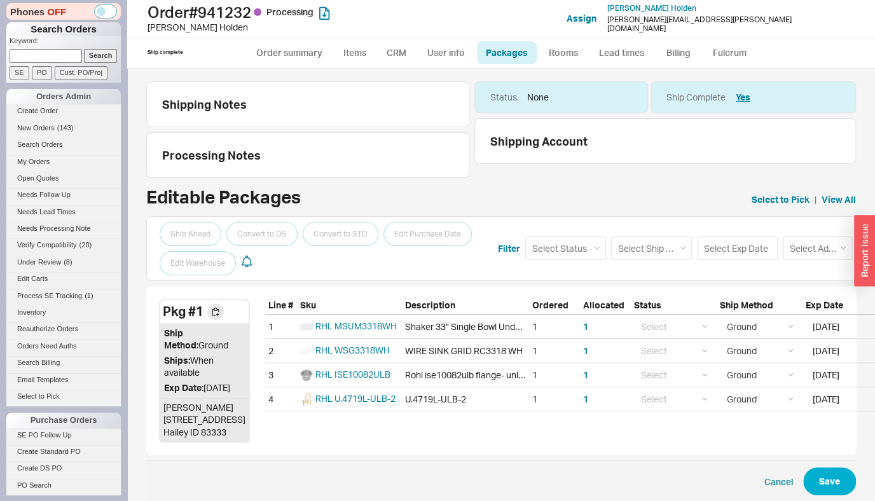
scroll to position [0, 56]
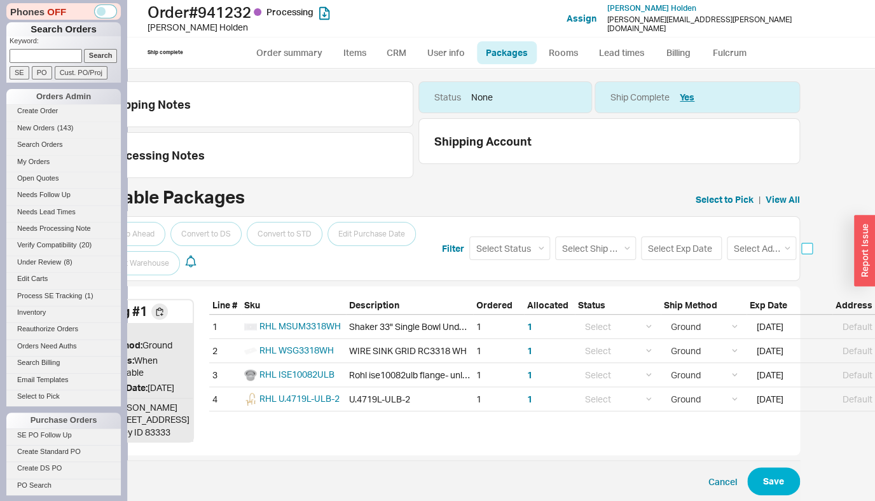
click at [806, 254] on input "checkbox" at bounding box center [806, 248] width 11 height 11
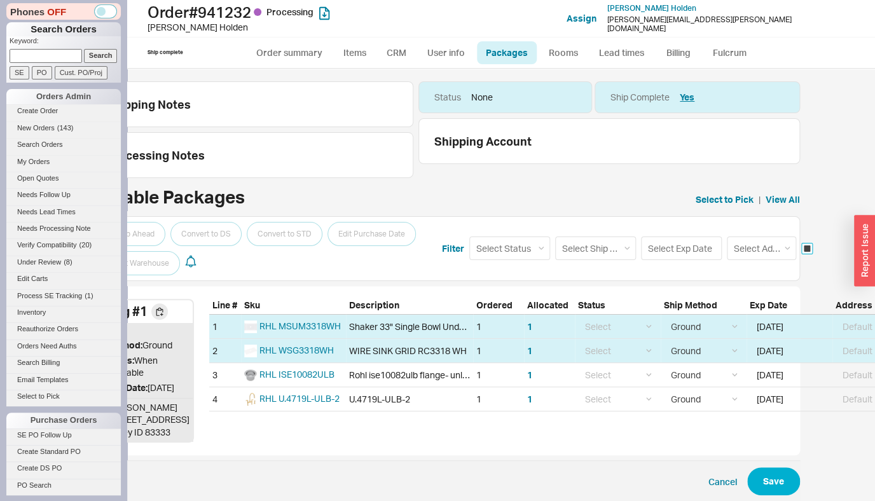
checkbox input "true"
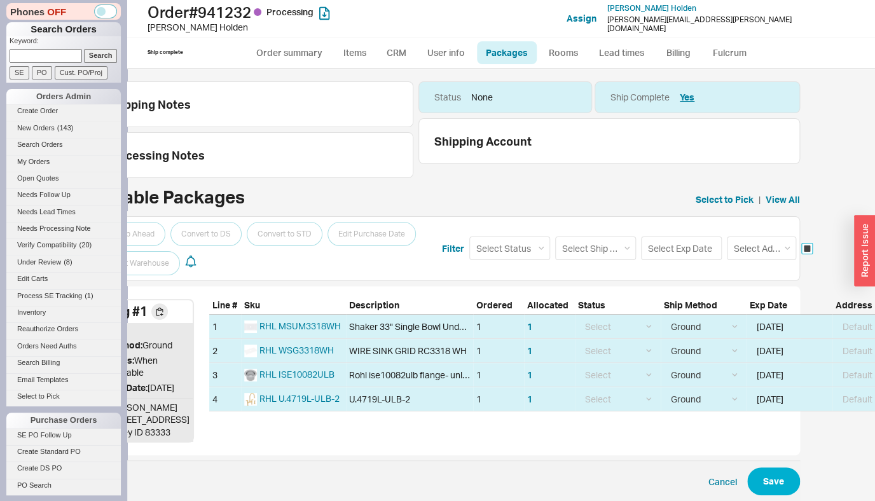
checkbox input "true"
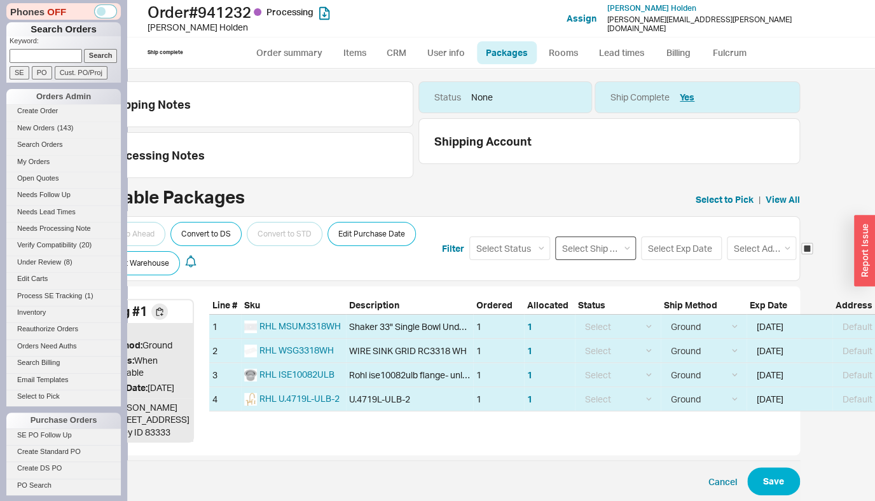
select select "9"
click option "LTL" at bounding box center [0, 0] width 0 height 0
select select
select select "9"
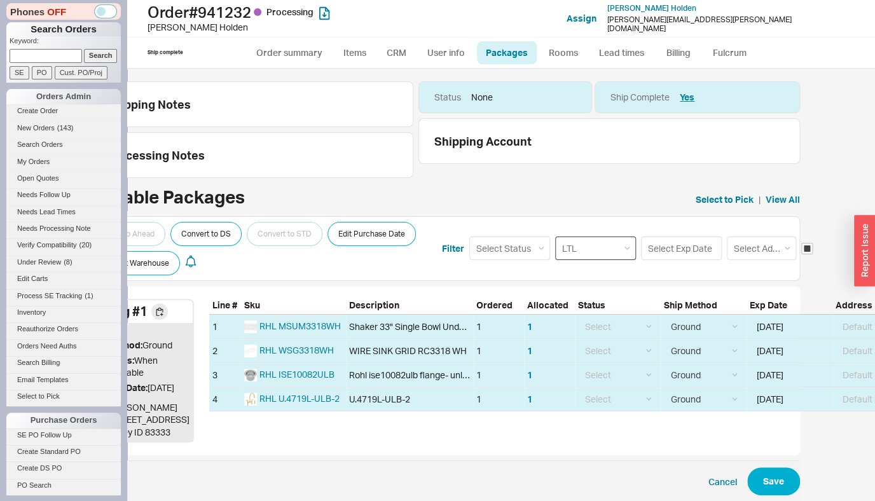
select select "9"
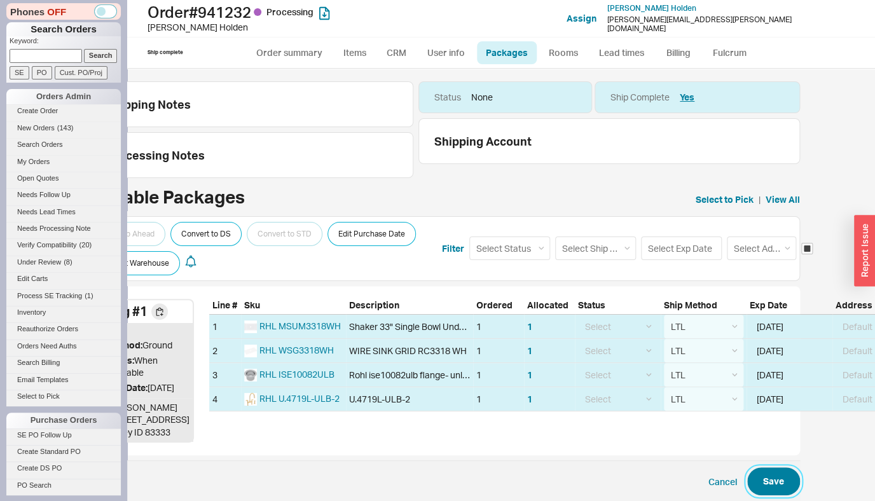
click at [756, 471] on button "Save" at bounding box center [773, 481] width 53 height 28
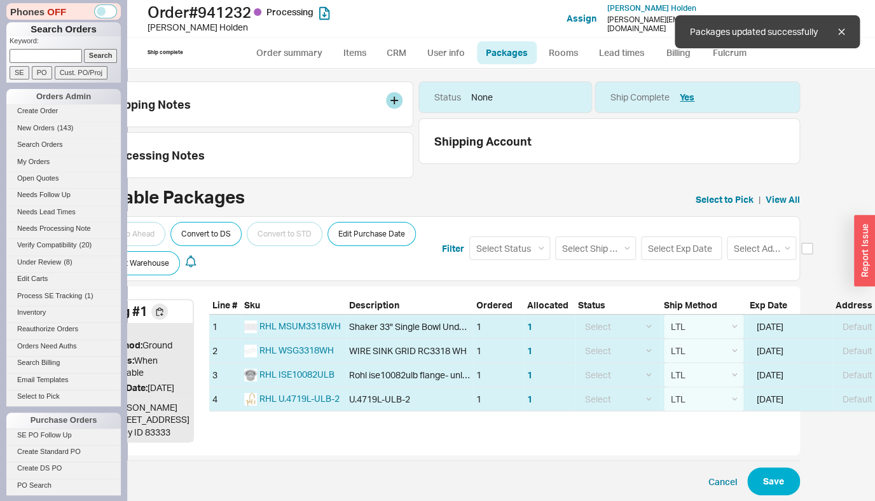
checkbox input "false"
select select "9"
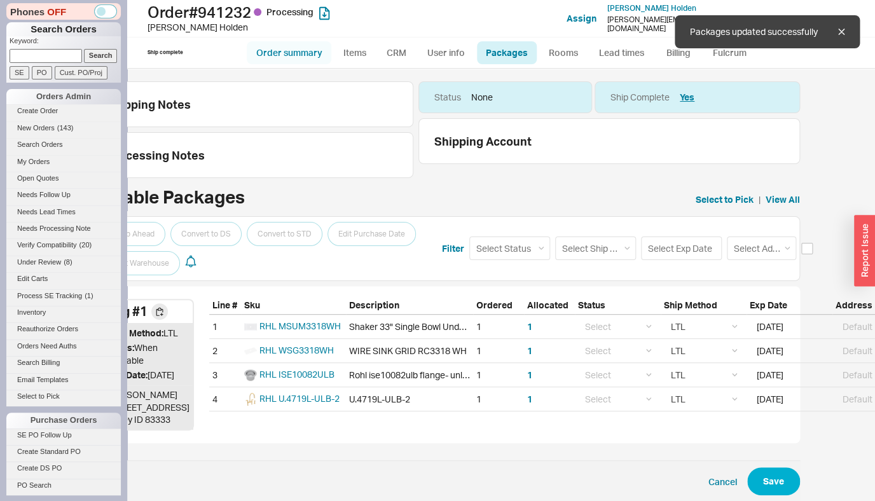
click at [282, 54] on link "Order summary" at bounding box center [289, 52] width 85 height 23
select select "*"
select select "LOW"
select select "3"
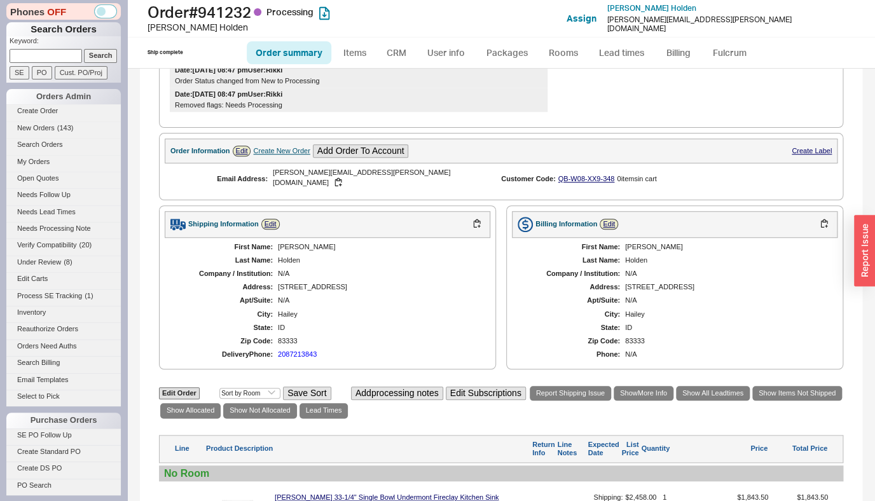
scroll to position [641, 0]
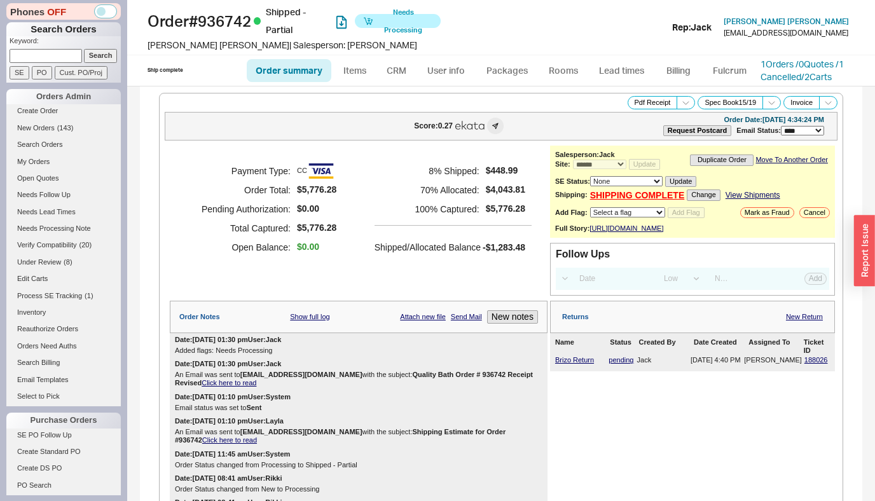
select select "*"
select select "LOW"
select select "3"
click at [609, 204] on div "**********" at bounding box center [692, 192] width 285 height 92
click at [609, 199] on link "SHIPPING COMPLETE" at bounding box center [637, 195] width 95 height 11
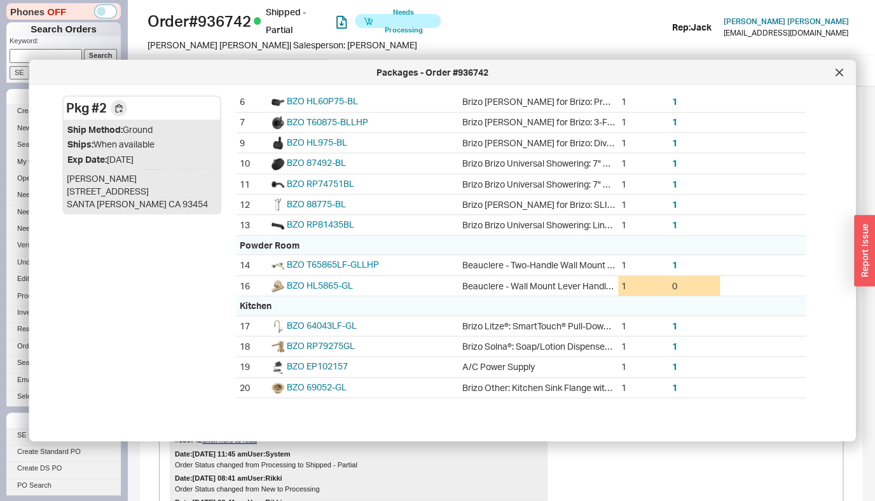
scroll to position [37, 0]
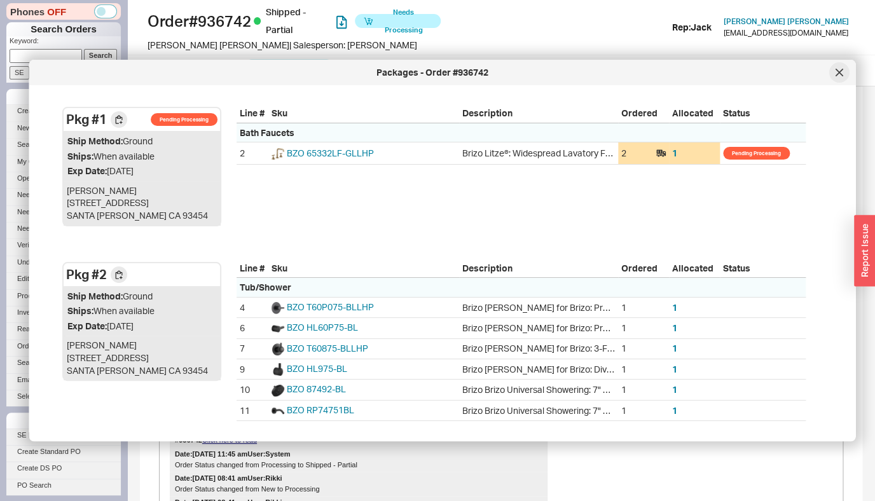
click at [843, 71] on div at bounding box center [839, 72] width 20 height 20
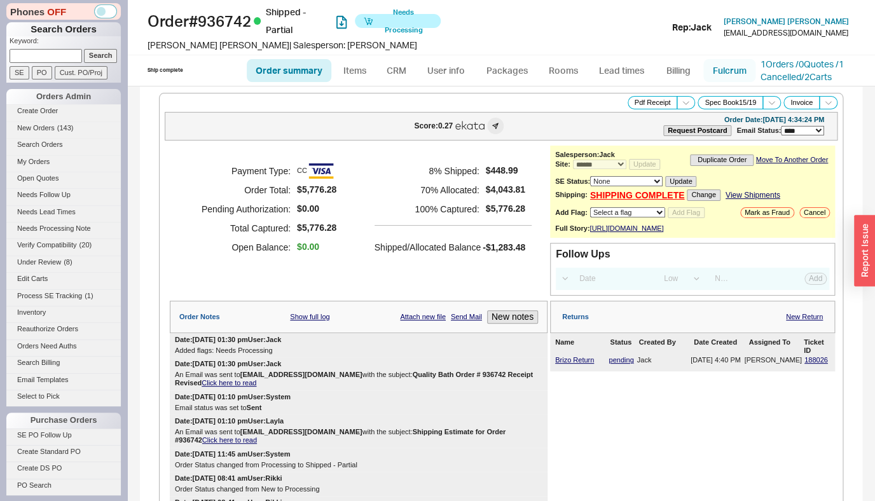
click at [729, 77] on link "Fulcrum" at bounding box center [729, 70] width 52 height 23
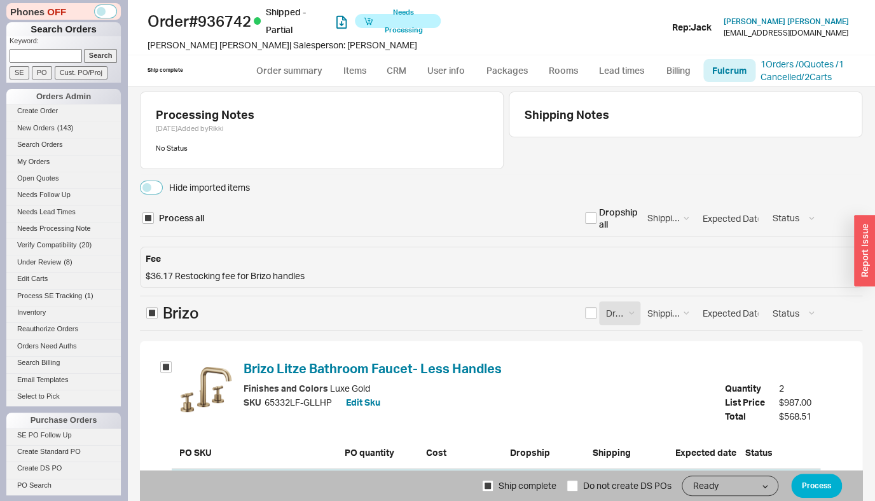
select select "BZO"
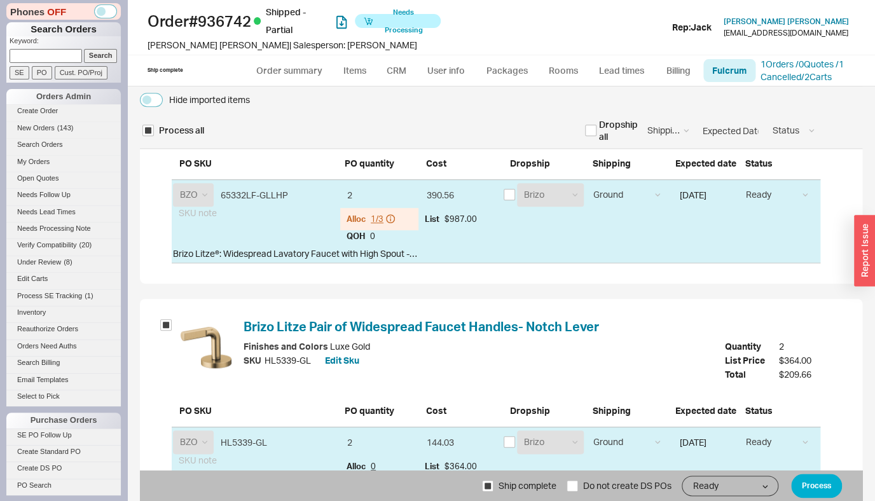
scroll to position [286, 0]
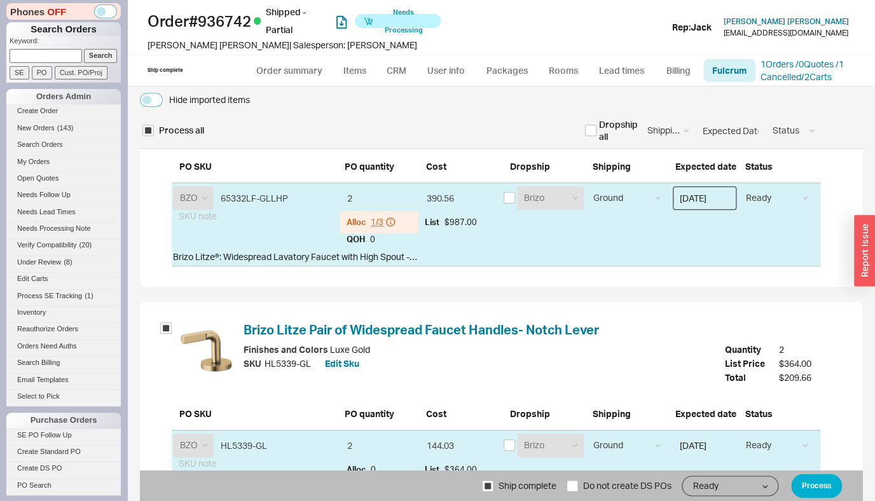
click at [722, 202] on input "[DATE]" at bounding box center [705, 198] width 64 height 24
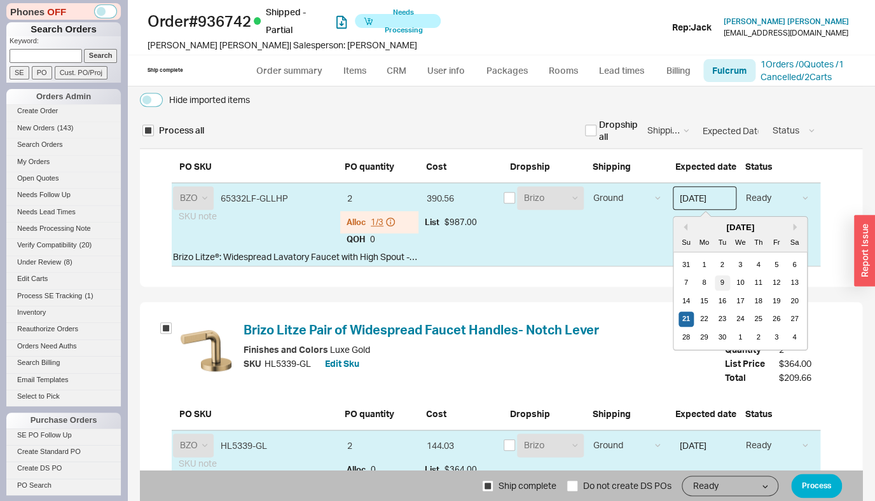
click at [715, 286] on div "9" at bounding box center [722, 282] width 15 height 15
type input "09/09/2025"
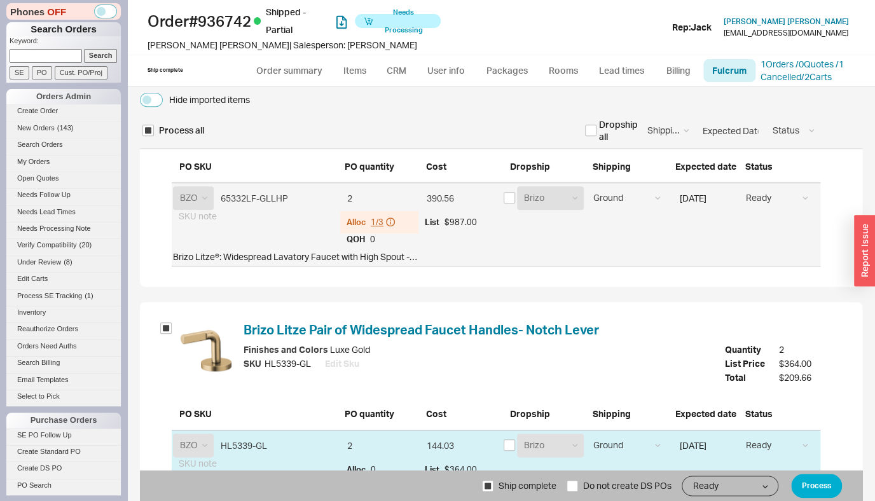
scroll to position [424, 0]
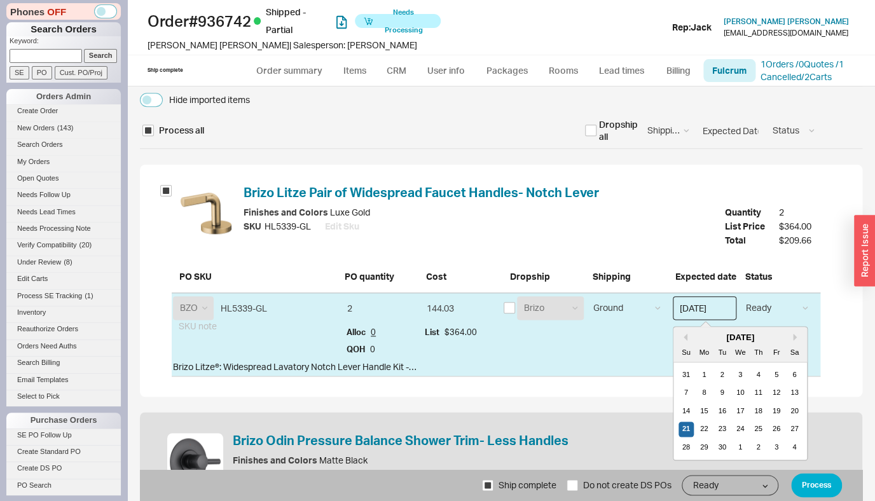
click at [715, 310] on input "[DATE]" at bounding box center [705, 308] width 64 height 24
click at [715, 396] on div "9" at bounding box center [722, 392] width 15 height 15
type input "09/09/2025"
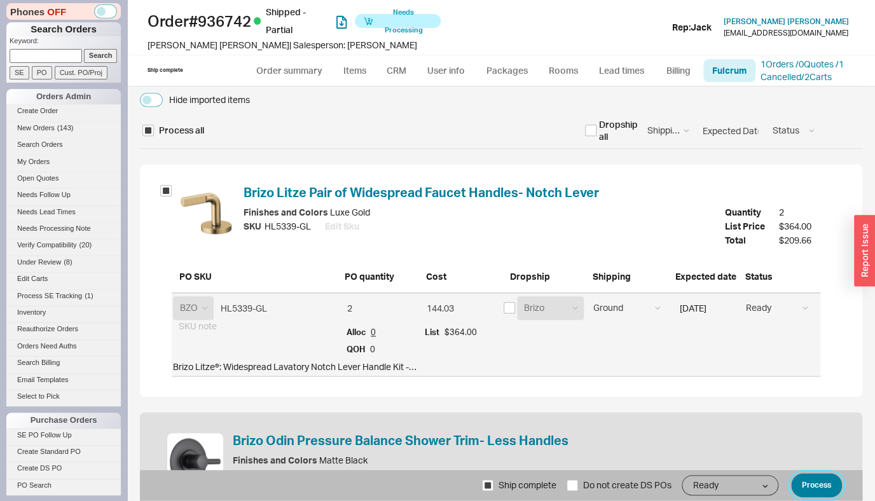
click at [799, 476] on button "Process" at bounding box center [816, 486] width 51 height 24
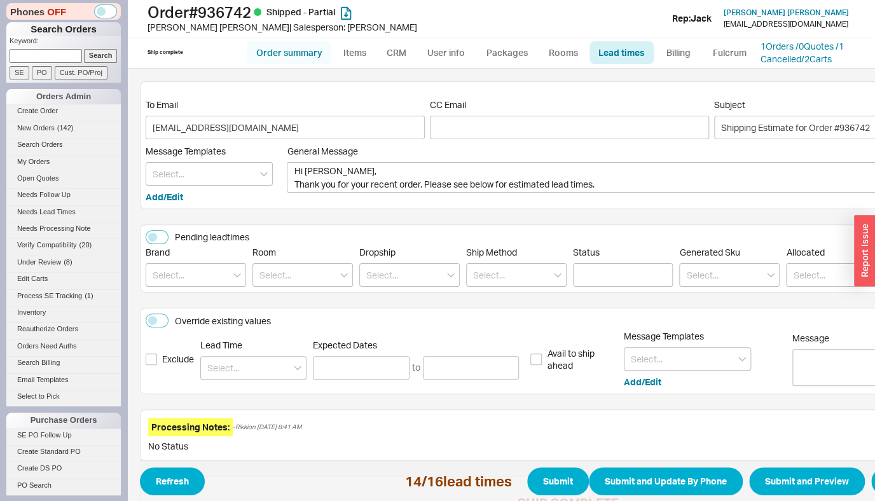
click at [287, 55] on link "Order summary" at bounding box center [289, 52] width 85 height 23
select select "*"
select select "LOW"
select select "3"
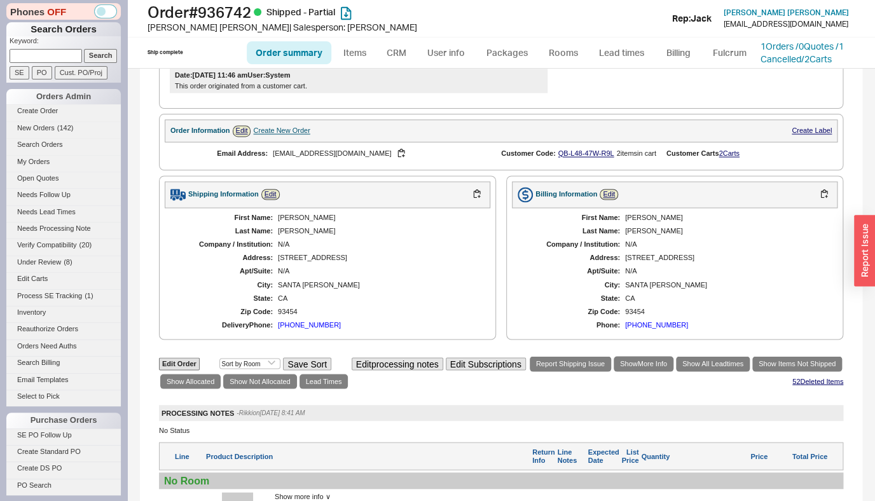
scroll to position [836, 0]
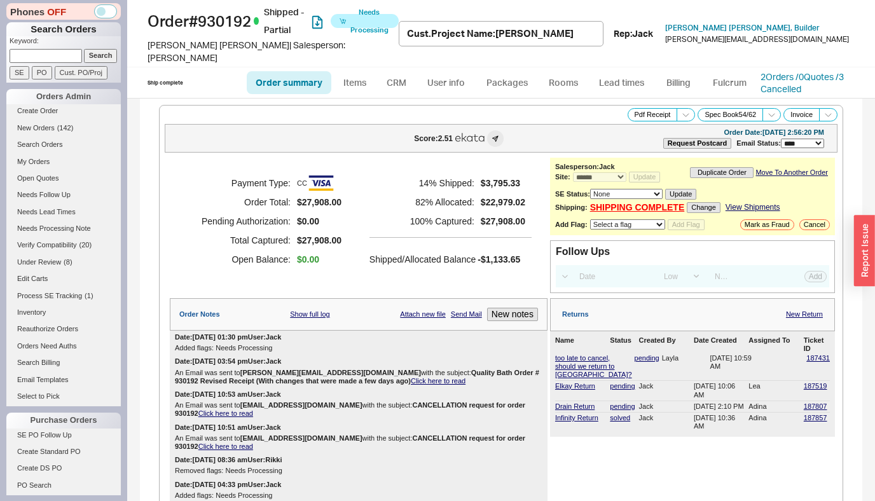
select select "*"
select select "LOW"
select select "3"
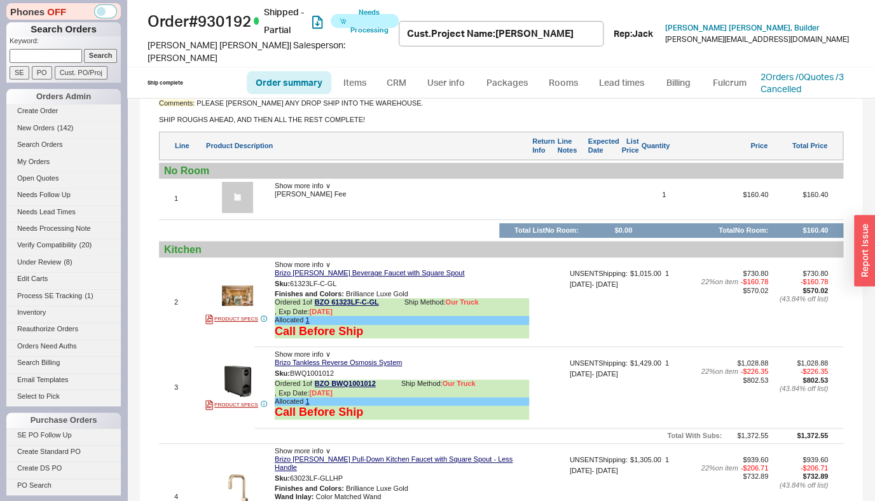
scroll to position [2095, 0]
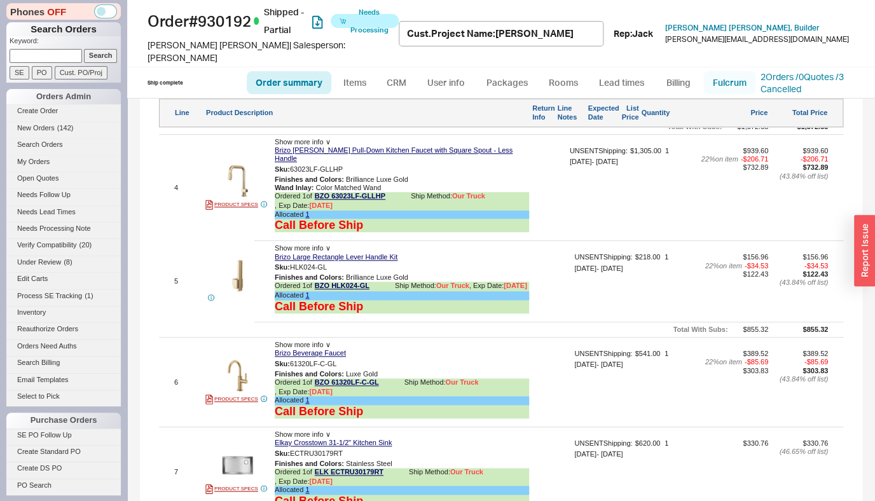
click at [724, 78] on link "Fulcrum" at bounding box center [729, 82] width 52 height 23
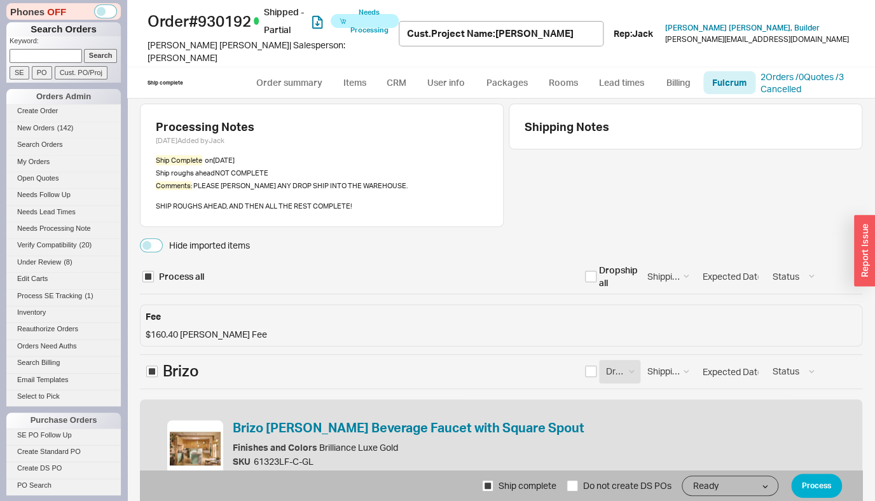
select select "BZO"
select select "ELK"
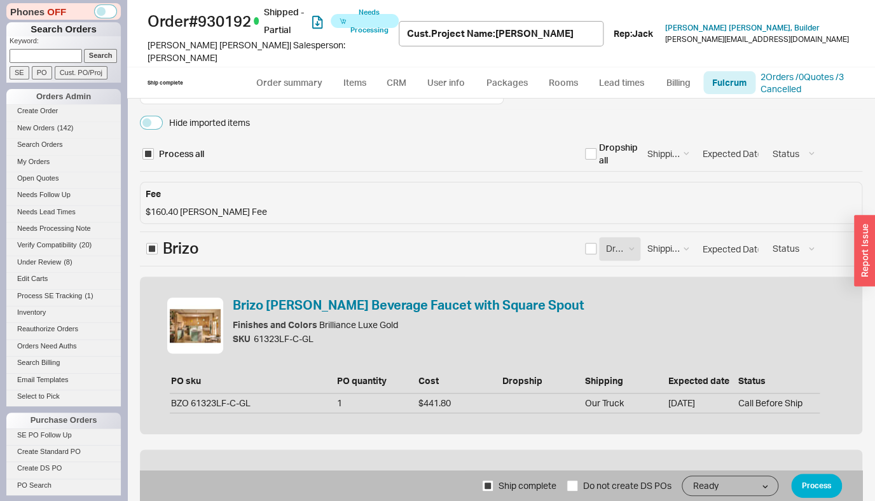
scroll to position [92, 0]
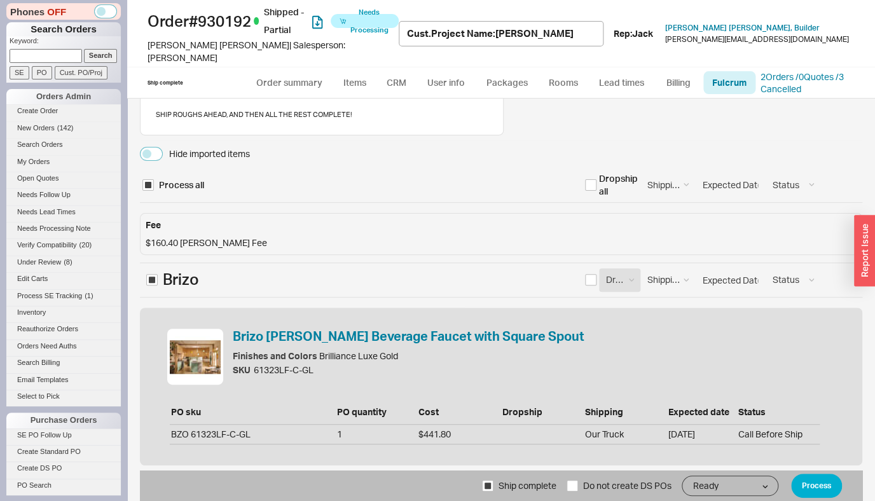
click at [204, 150] on div "Hide imported items Process all Dropship all Shipping Method Ground LTL Our Tru…" at bounding box center [501, 172] width 722 height 62
click at [212, 148] on div "Hide imported items" at bounding box center [209, 154] width 81 height 13
click at [163, 147] on button "Hide imported items" at bounding box center [151, 154] width 23 height 14
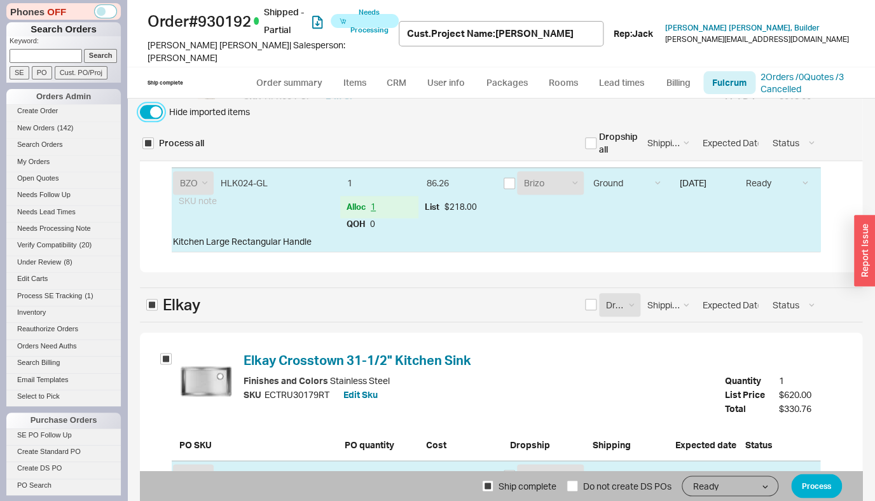
scroll to position [715, 0]
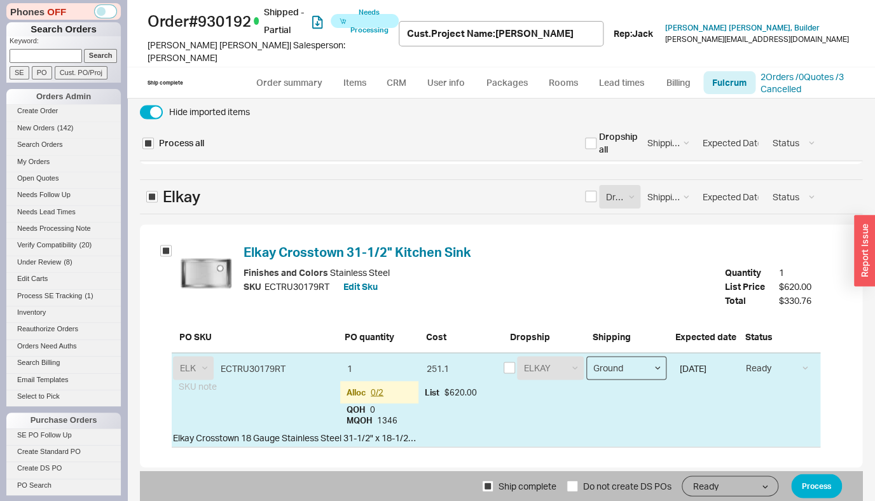
click at [586, 356] on select "Ground LTL Our Truck --------------- Customer Pickup - Showroom Customer Pickup…" at bounding box center [626, 368] width 80 height 24
select select "8"
click option "Our Truck" at bounding box center [0, 0] width 0 height 0
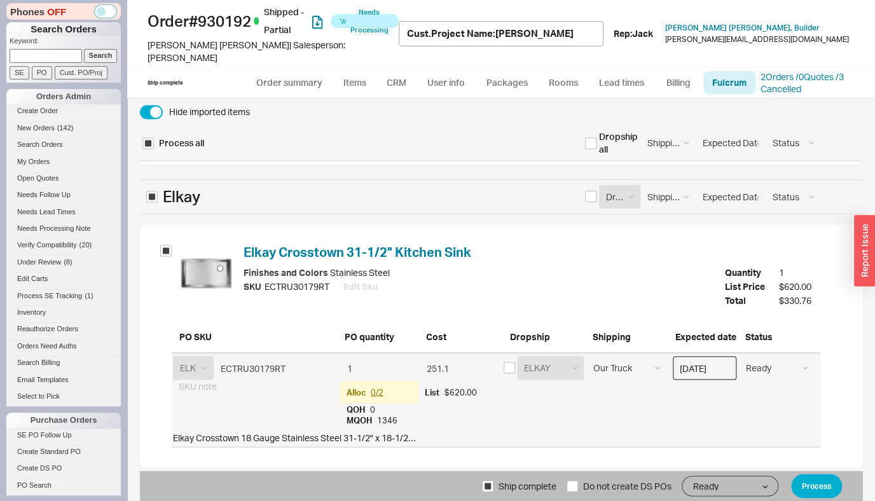
click at [703, 361] on input "[DATE]" at bounding box center [705, 368] width 64 height 24
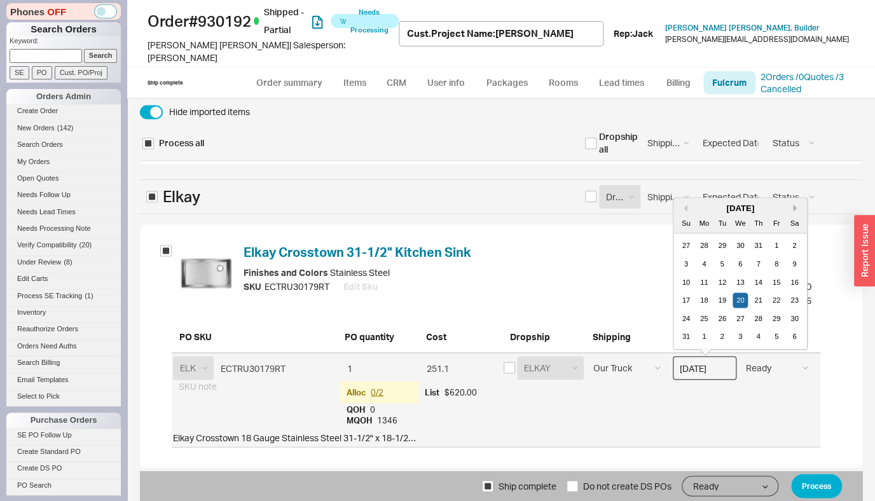
click at [793, 204] on button "Next month" at bounding box center [797, 208] width 8 height 8
click at [736, 310] on div "29" at bounding box center [740, 317] width 15 height 15
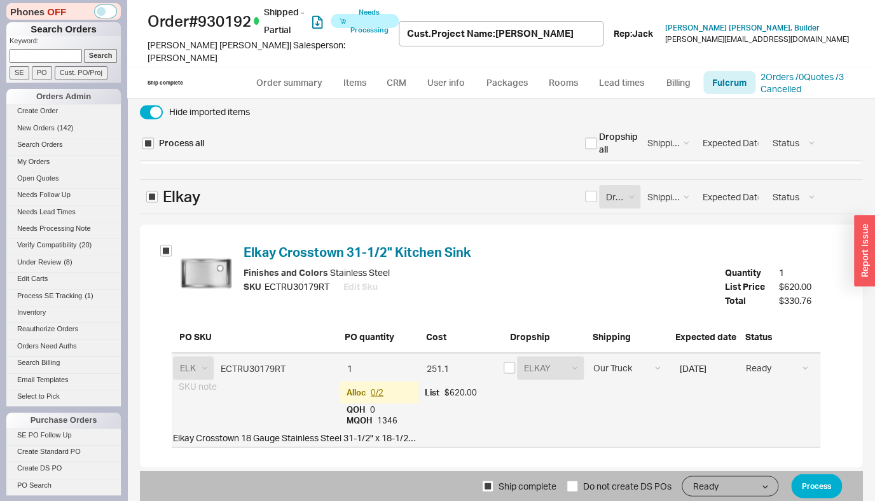
type input "10/29/2025"
select select "Call Before Ship"
click option "Call Before Ship" at bounding box center [0, 0] width 0 height 0
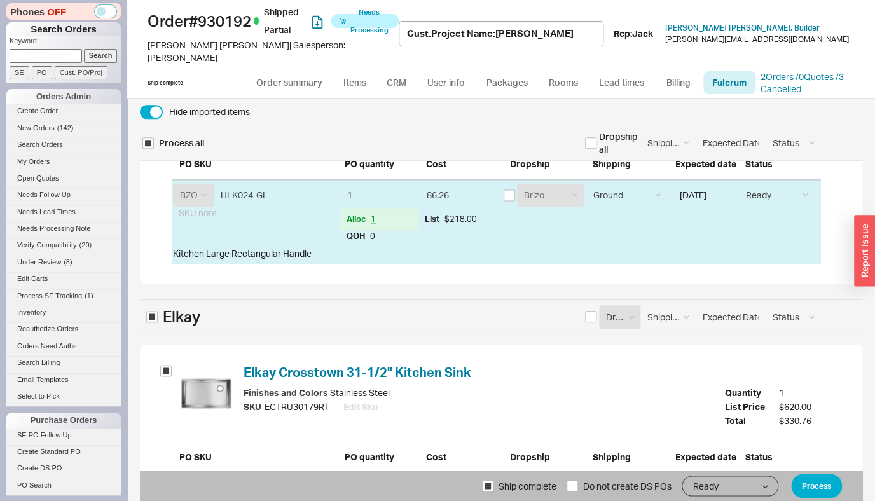
scroll to position [555, 0]
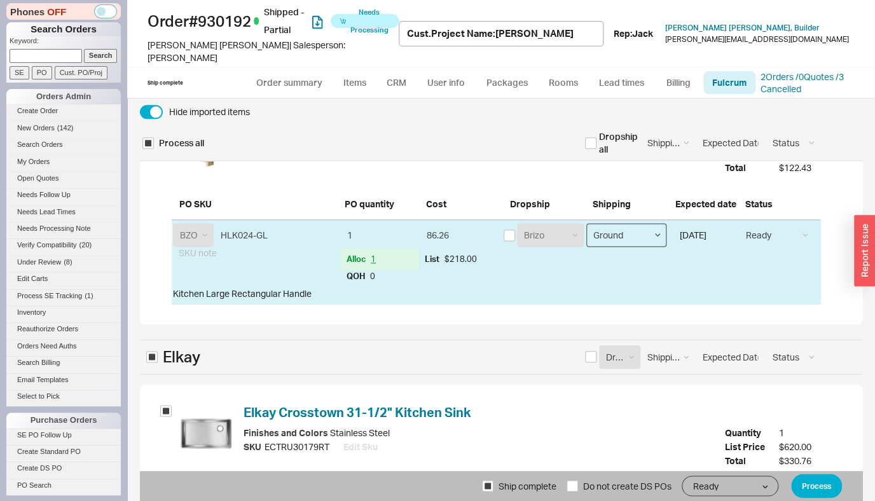
select select "8"
click option "Our Truck" at bounding box center [0, 0] width 0 height 0
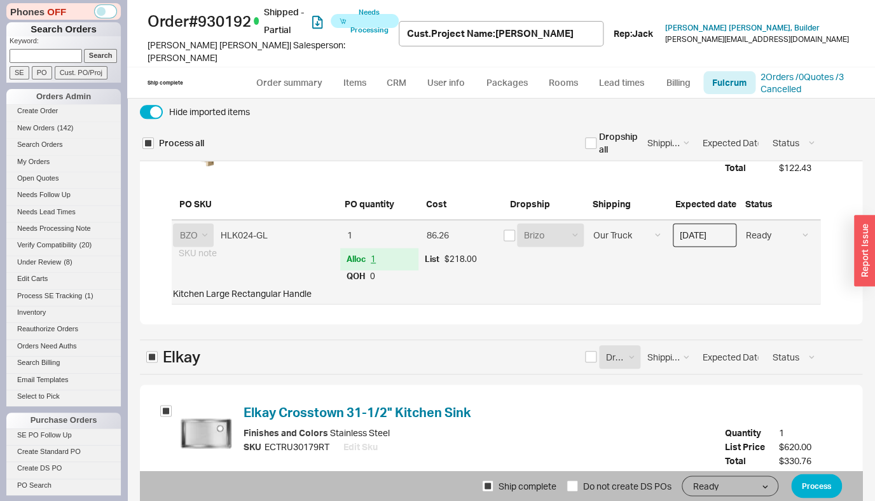
click at [704, 232] on input "08/20/2025" at bounding box center [705, 235] width 64 height 24
click at [784, 259] on div "August 2025" at bounding box center [740, 265] width 134 height 12
click at [793, 260] on button "Next month" at bounding box center [797, 264] width 8 height 8
click at [736, 367] on div "29" at bounding box center [740, 374] width 15 height 15
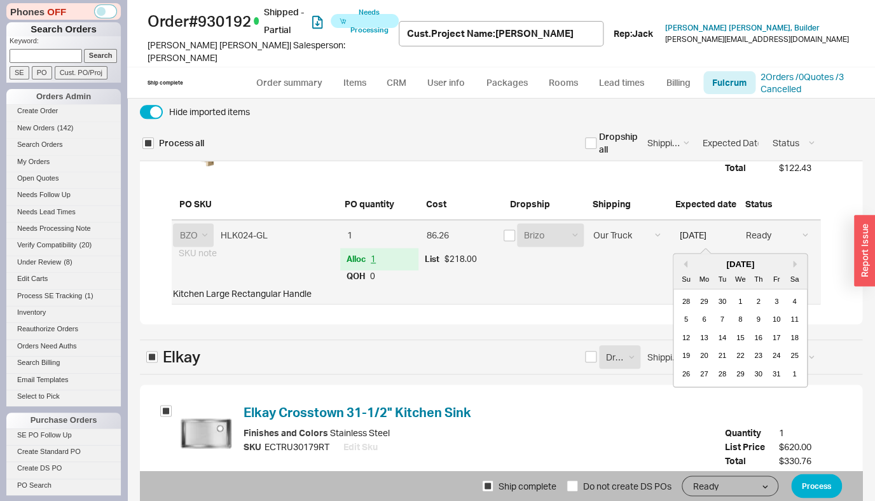
type input "10/29/2025"
select select "Call Before Ship"
click option "Call Before Ship" at bounding box center [0, 0] width 0 height 0
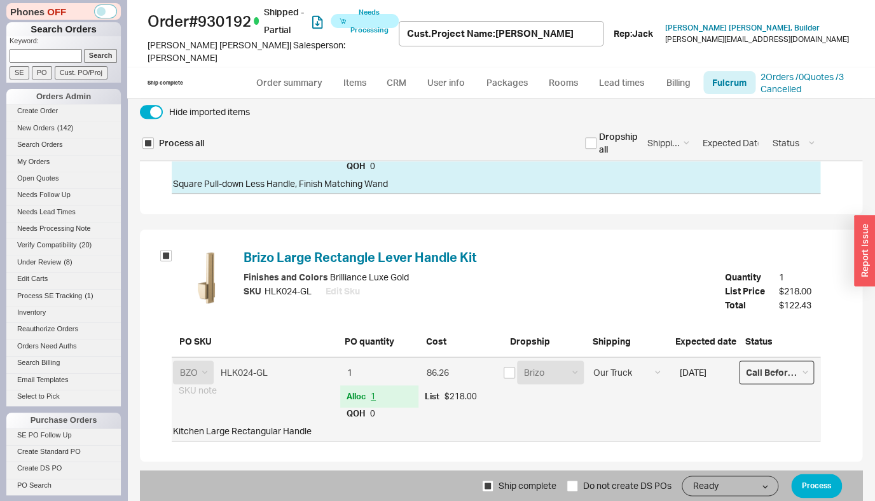
scroll to position [268, 0]
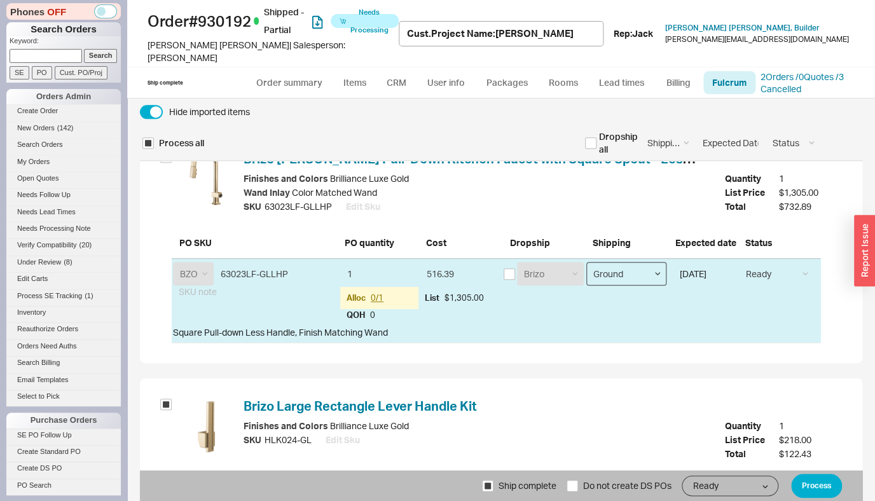
select select "8"
click option "Our Truck" at bounding box center [0, 0] width 0 height 0
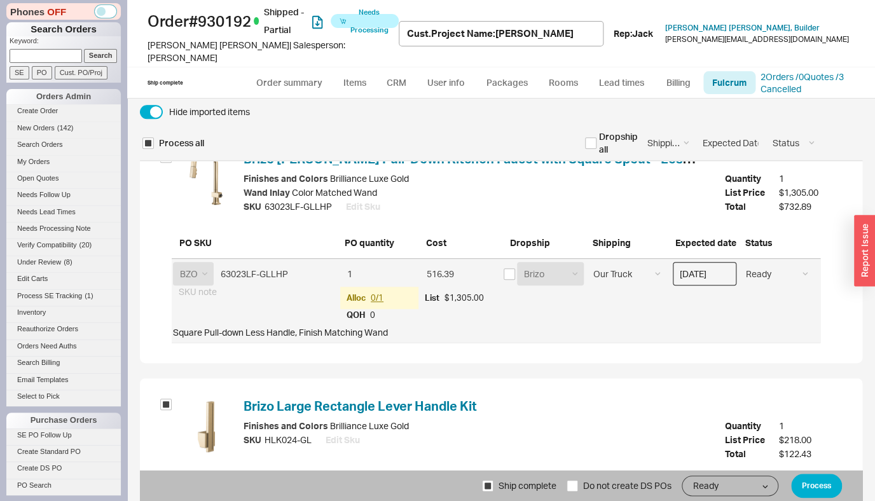
click at [709, 265] on input "08/20/2025" at bounding box center [705, 274] width 64 height 24
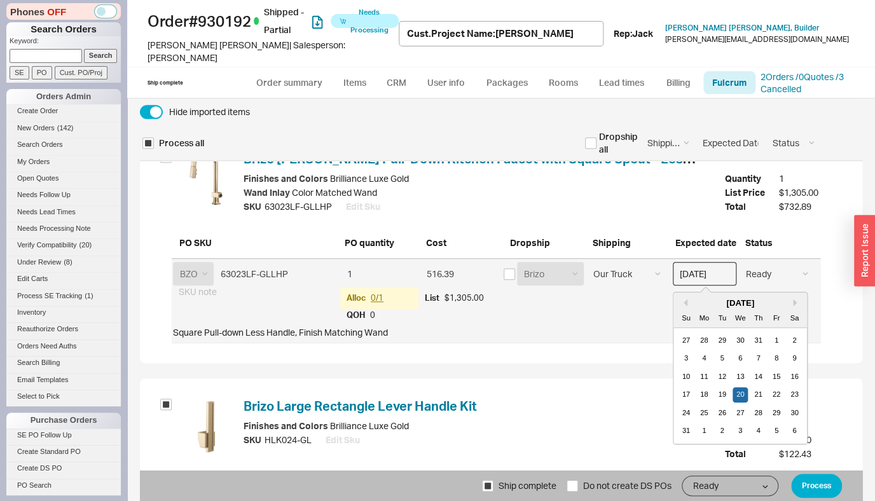
click at [784, 298] on div "August 2025" at bounding box center [740, 304] width 134 height 12
click at [793, 299] on button "Next month" at bounding box center [797, 303] width 8 height 8
click at [733, 406] on div "29" at bounding box center [740, 413] width 15 height 15
type input "10/29/2025"
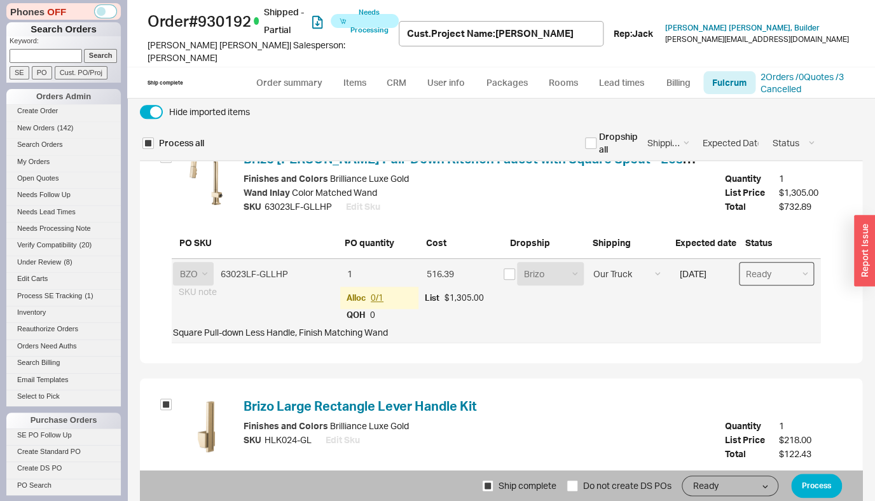
select select "Call Before Ship"
click option "Call Before Ship" at bounding box center [0, 0] width 0 height 0
click at [811, 493] on button "Process" at bounding box center [816, 486] width 51 height 24
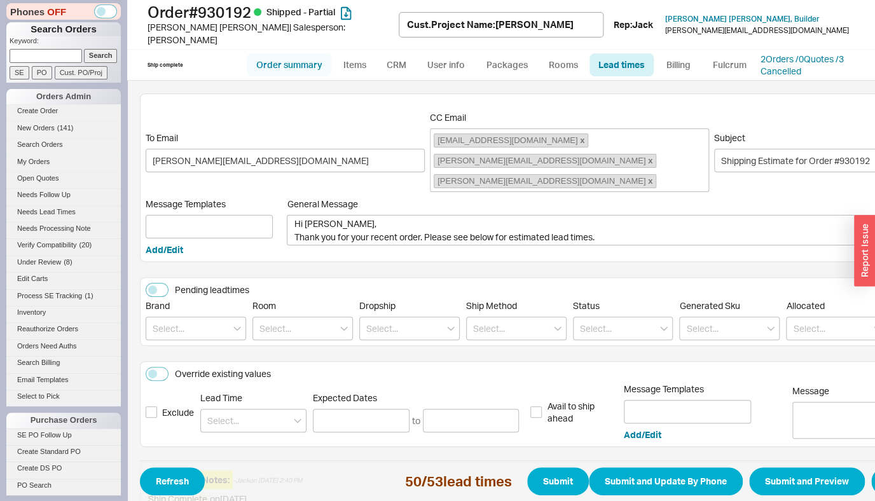
click at [270, 60] on link "Order summary" at bounding box center [289, 64] width 85 height 23
select select "*"
select select "LOW"
select select "3"
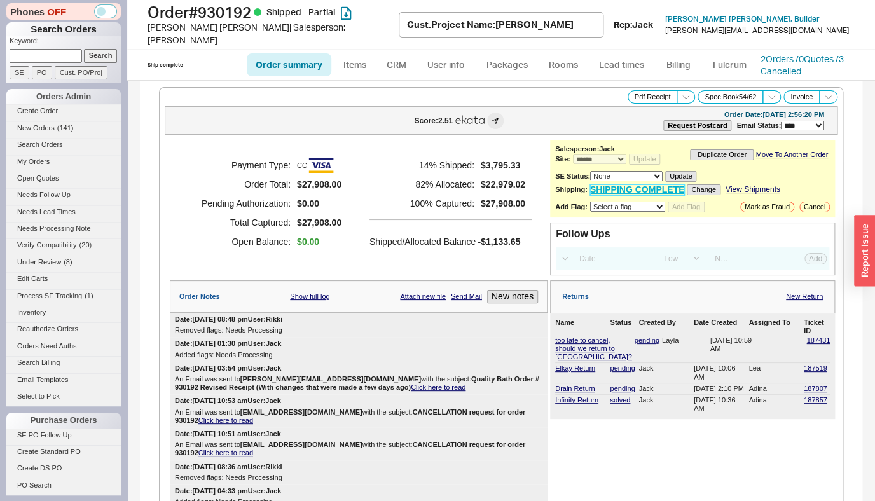
click at [623, 184] on link "SHIPPING COMPLETE" at bounding box center [637, 189] width 95 height 11
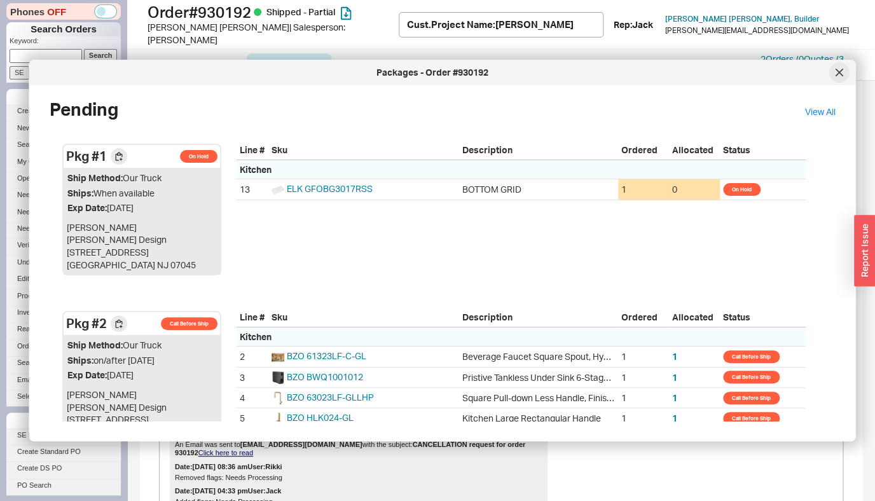
click at [838, 76] on icon at bounding box center [840, 73] width 8 height 8
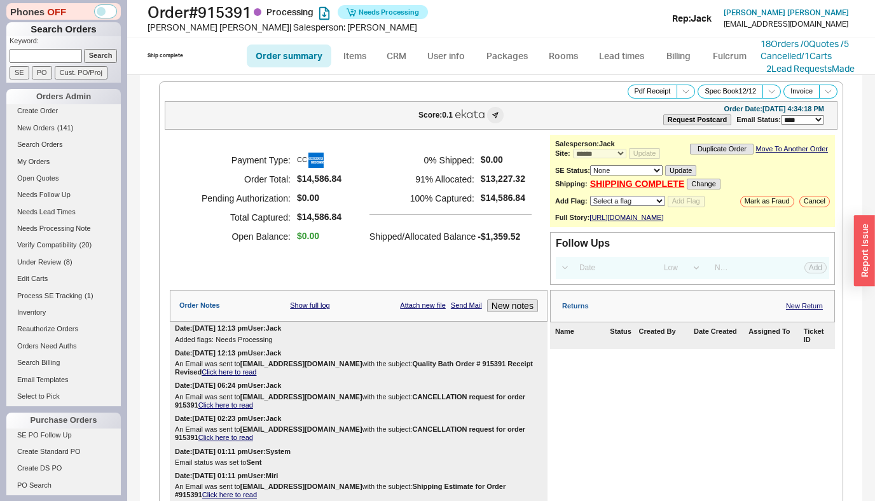
select select "*"
select select "LOW"
select select "3"
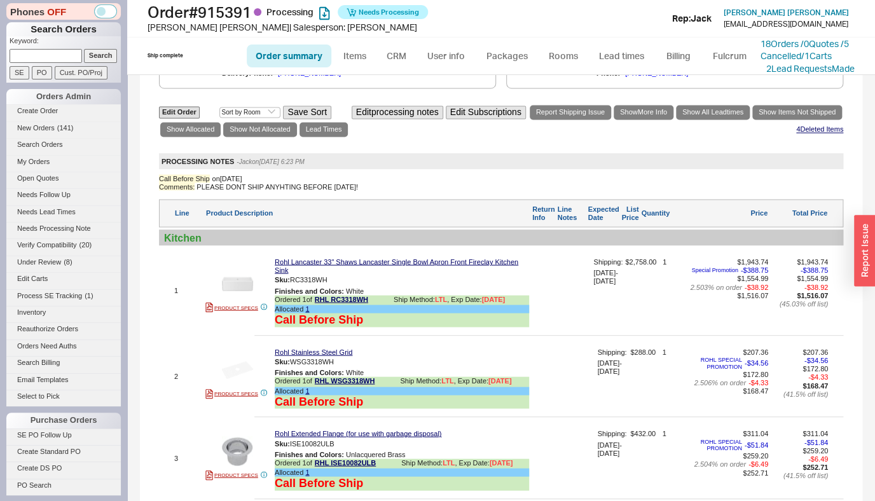
scroll to position [813, 0]
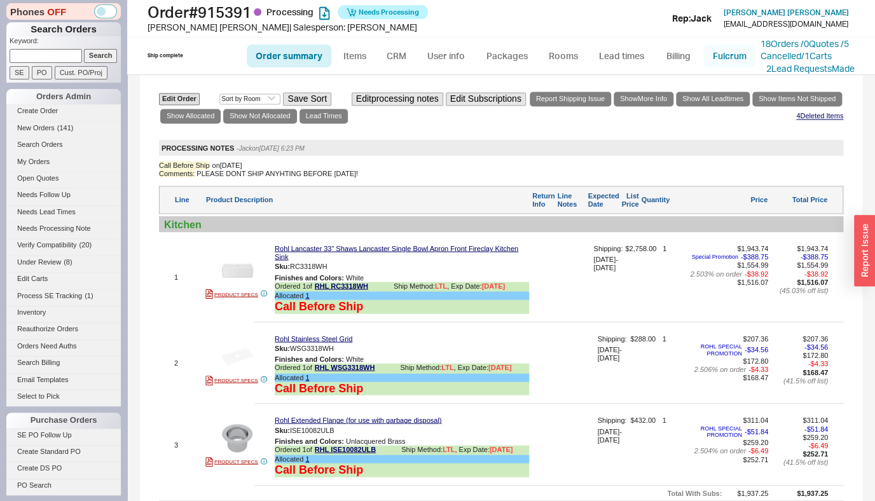
click at [746, 64] on link "Fulcrum" at bounding box center [729, 56] width 52 height 23
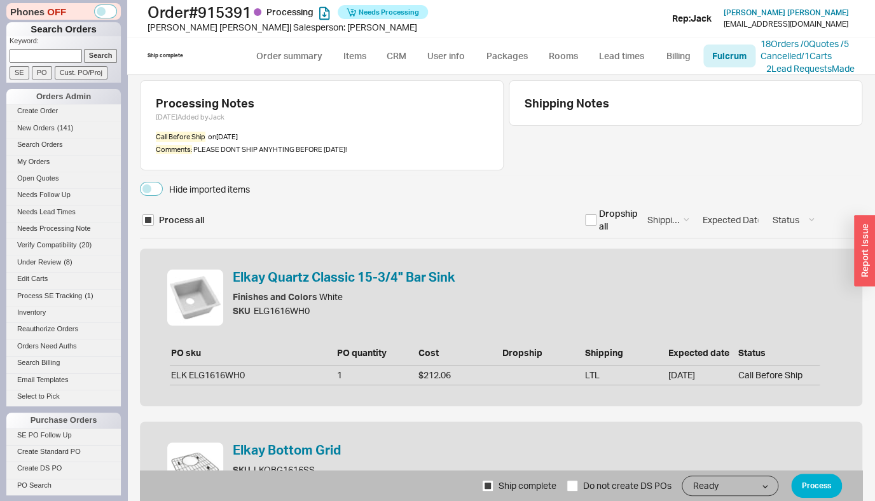
select select "RHL"
click at [225, 191] on div "Hide imported items" at bounding box center [209, 189] width 81 height 13
click at [163, 191] on button "Hide imported items" at bounding box center [151, 189] width 23 height 14
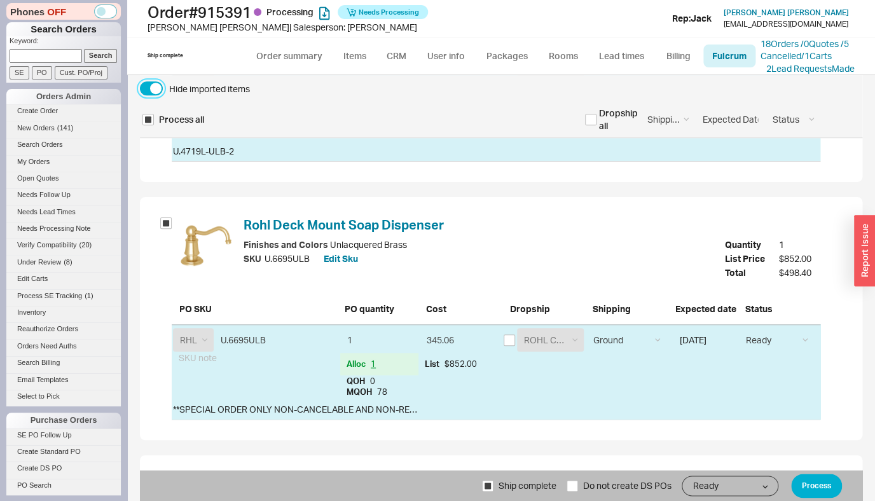
scroll to position [598, 0]
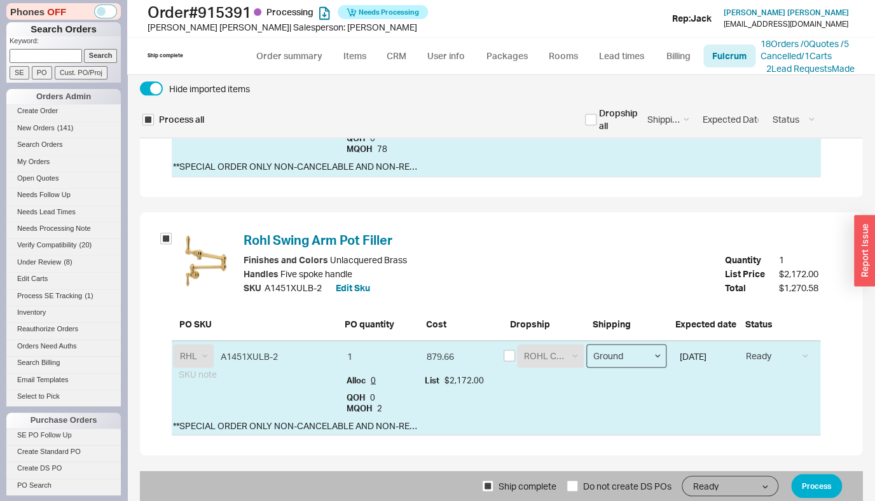
click at [586, 344] on select "Ground LTL Our Truck --------------- Customer Pickup - Showroom Customer Pickup…" at bounding box center [626, 356] width 80 height 24
select select "9"
click option "LTL" at bounding box center [0, 0] width 0 height 0
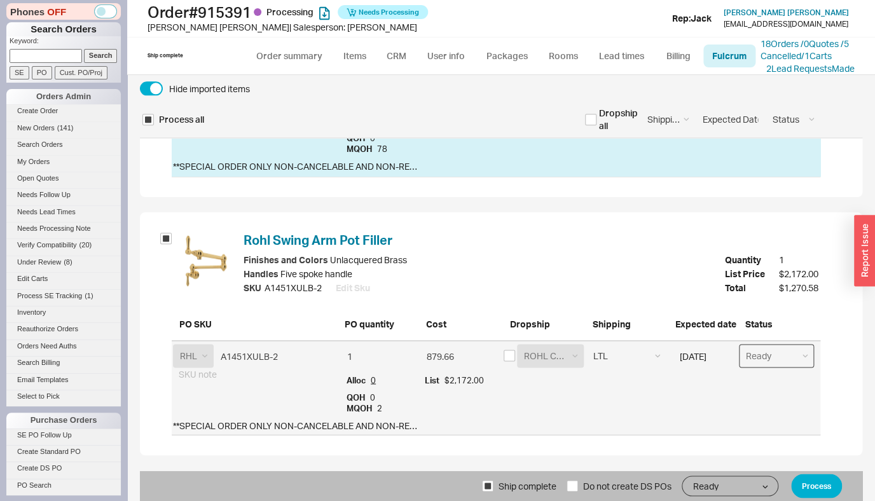
select select "Call Before Ship"
click option "Call Before Ship" at bounding box center [0, 0] width 0 height 0
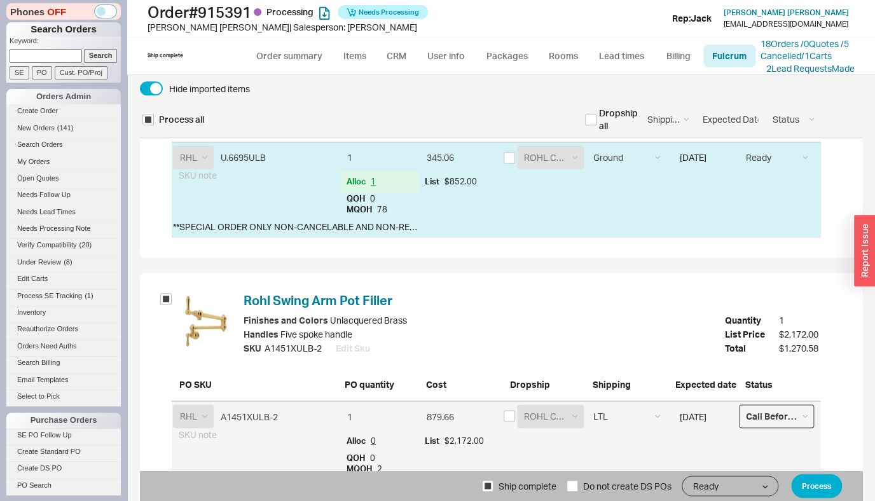
scroll to position [529, 0]
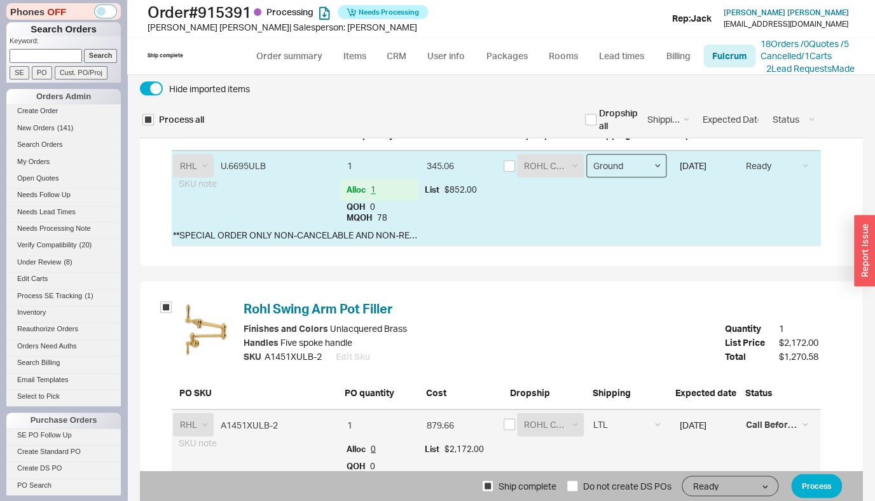
select select "9"
click option "LTL" at bounding box center [0, 0] width 0 height 0
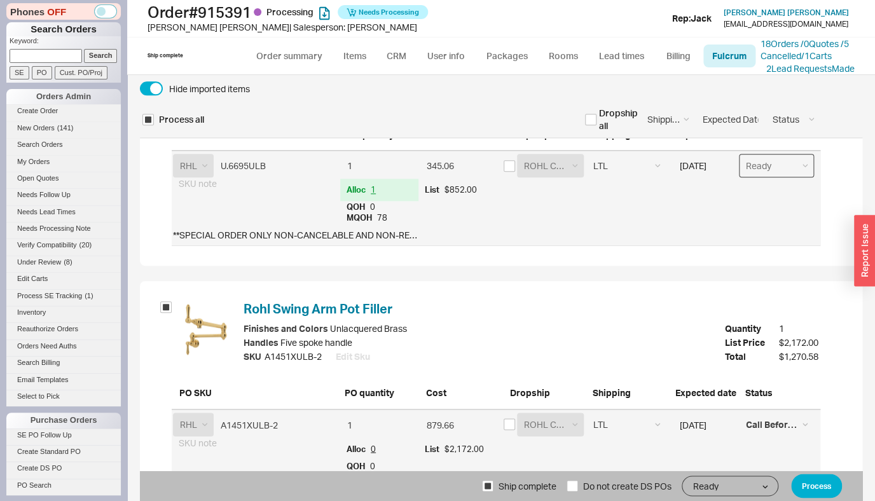
select select "Call Before Ship"
click option "Call Before Ship" at bounding box center [0, 0] width 0 height 0
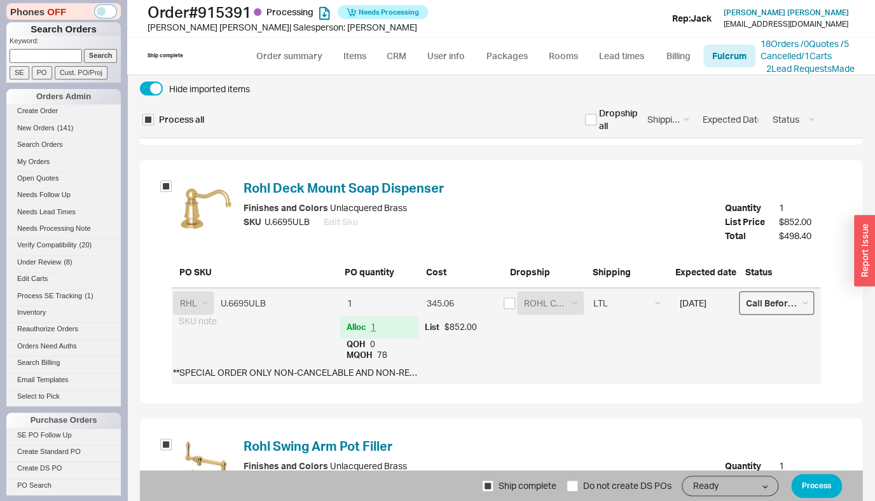
scroll to position [254, 0]
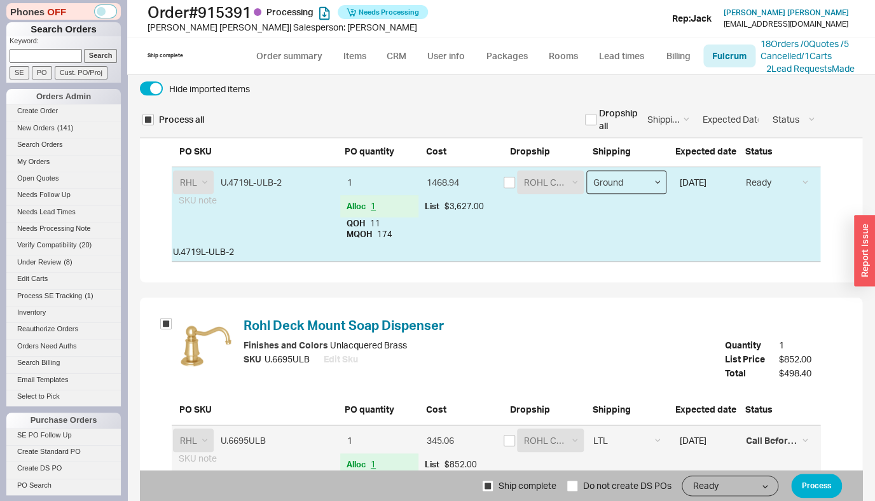
select select "9"
click option "LTL" at bounding box center [0, 0] width 0 height 0
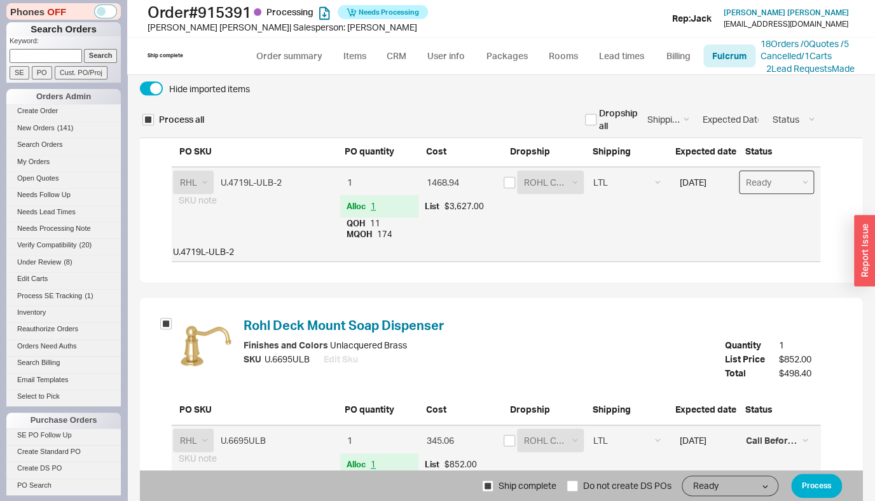
select select "Call Before Ship"
click option "Call Before Ship" at bounding box center [0, 0] width 0 height 0
click at [819, 482] on button "Process" at bounding box center [816, 486] width 51 height 24
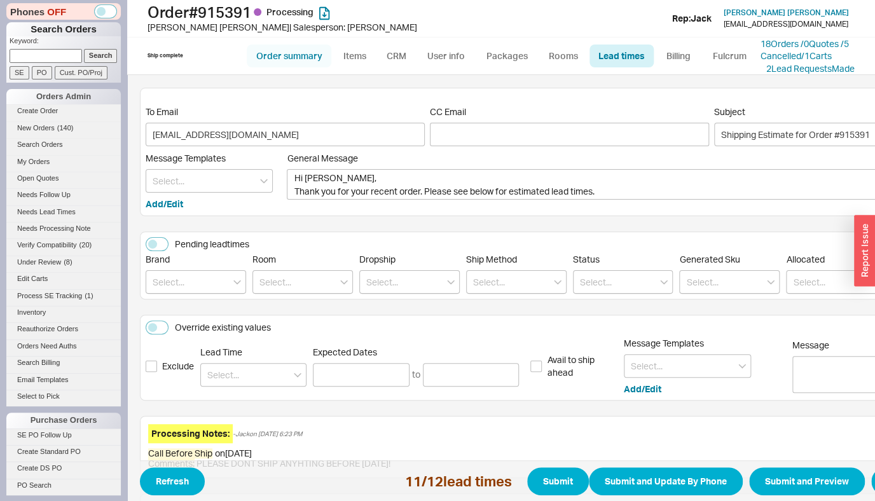
click at [298, 47] on link "Order summary" at bounding box center [289, 56] width 85 height 23
select select "*"
select select "LOW"
select select "3"
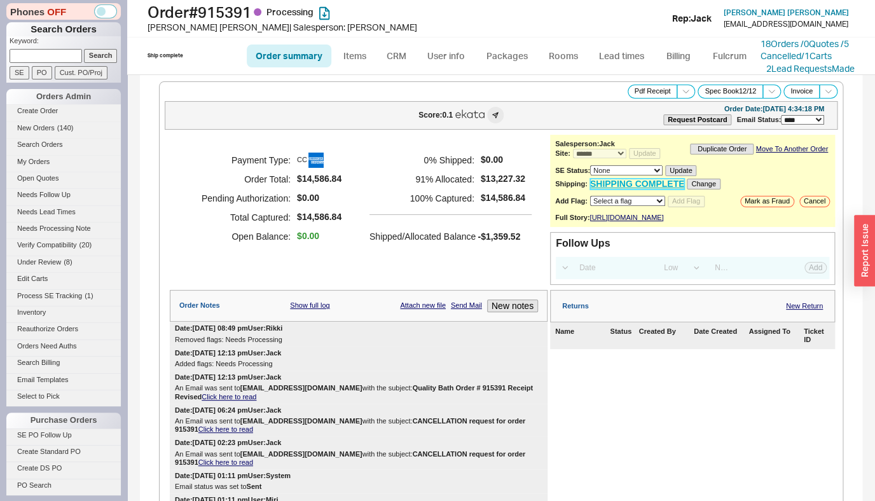
click at [640, 188] on link "SHIPPING COMPLETE" at bounding box center [637, 184] width 95 height 11
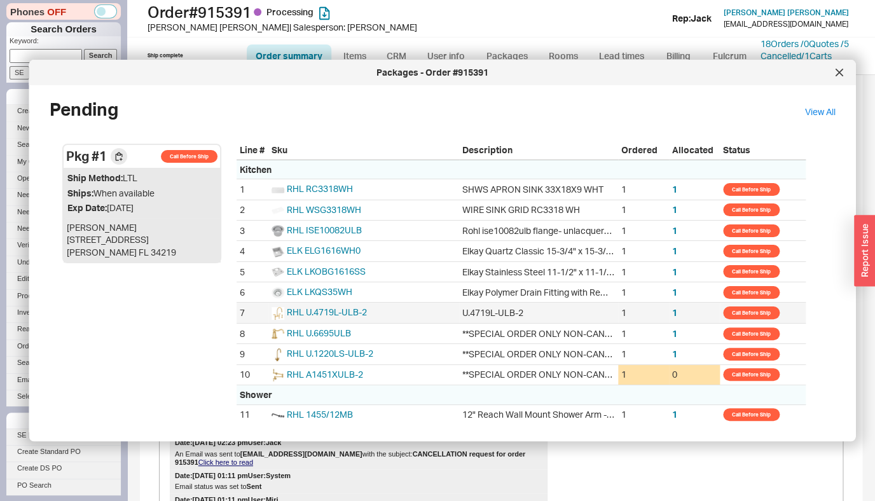
scroll to position [110, 0]
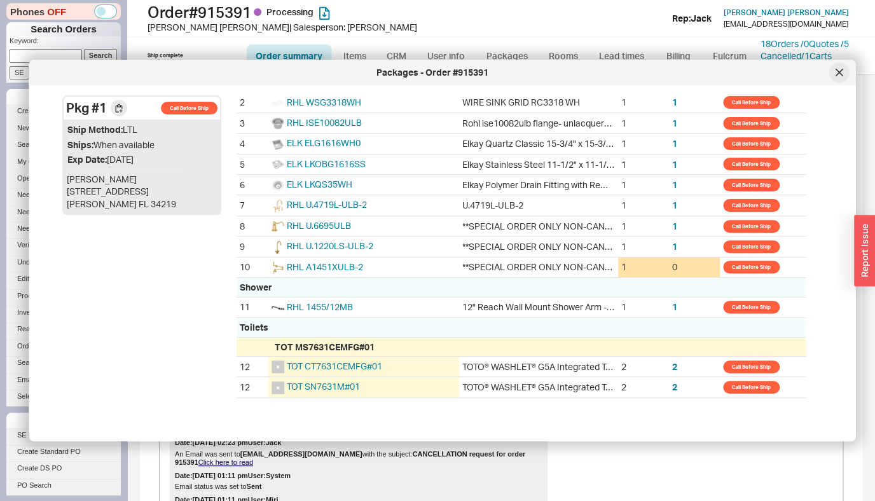
click at [845, 69] on div at bounding box center [839, 72] width 20 height 20
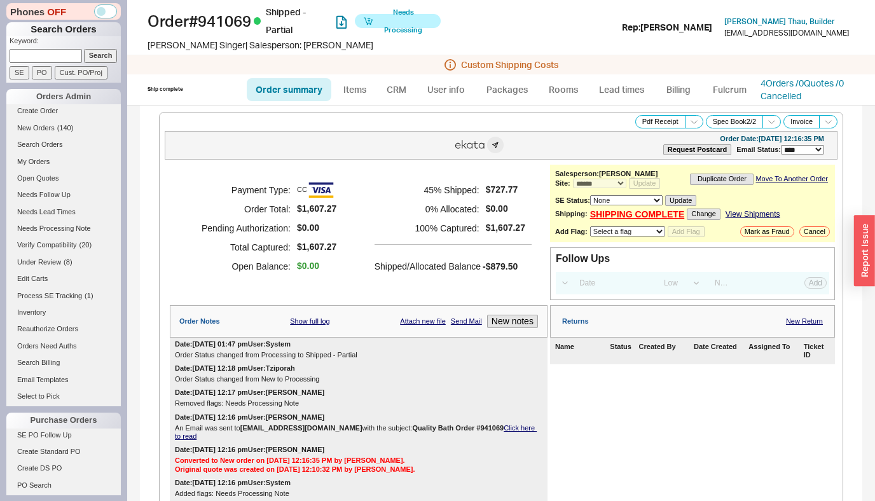
select select "*"
select select "LOW"
select select "3"
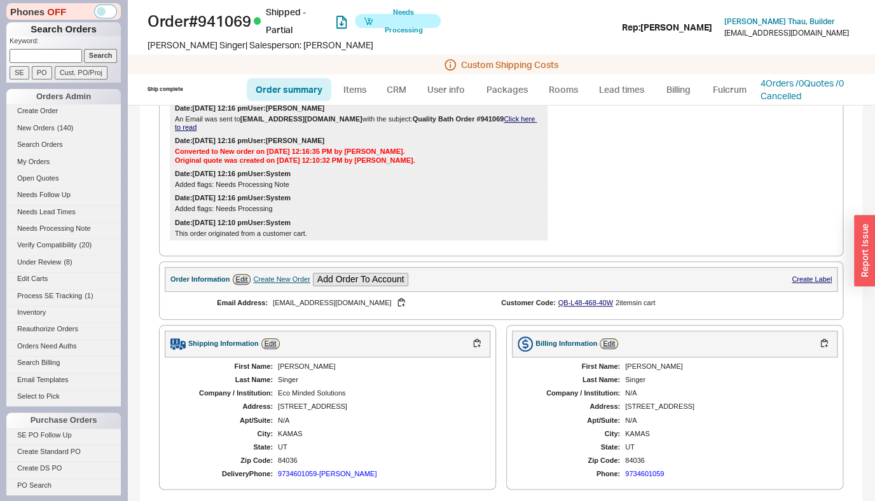
scroll to position [618, 0]
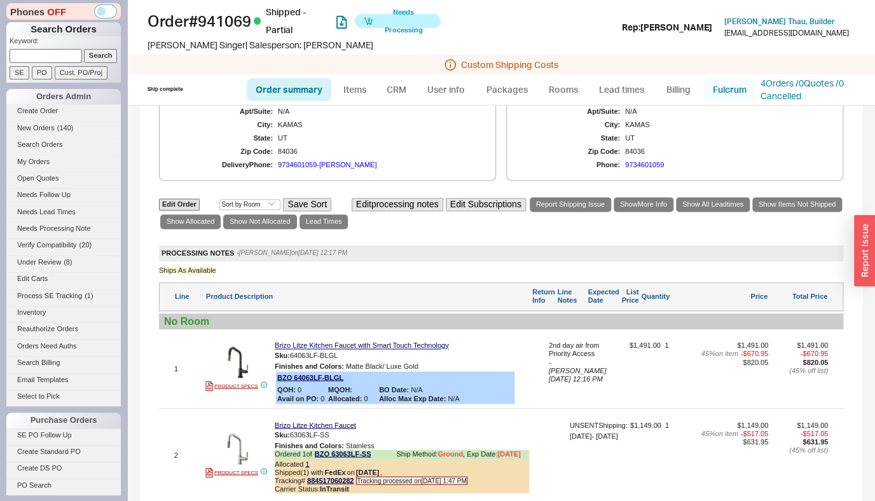
click at [723, 89] on link "Fulcrum" at bounding box center [729, 89] width 52 height 23
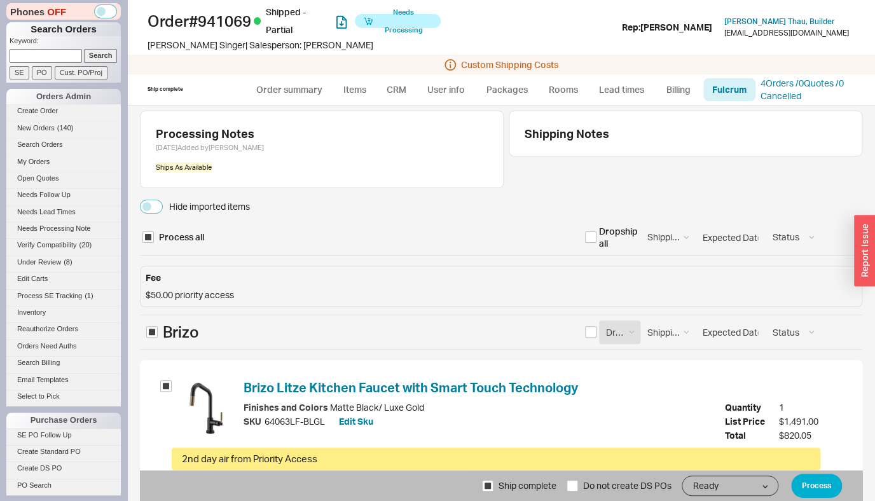
select select "BZO"
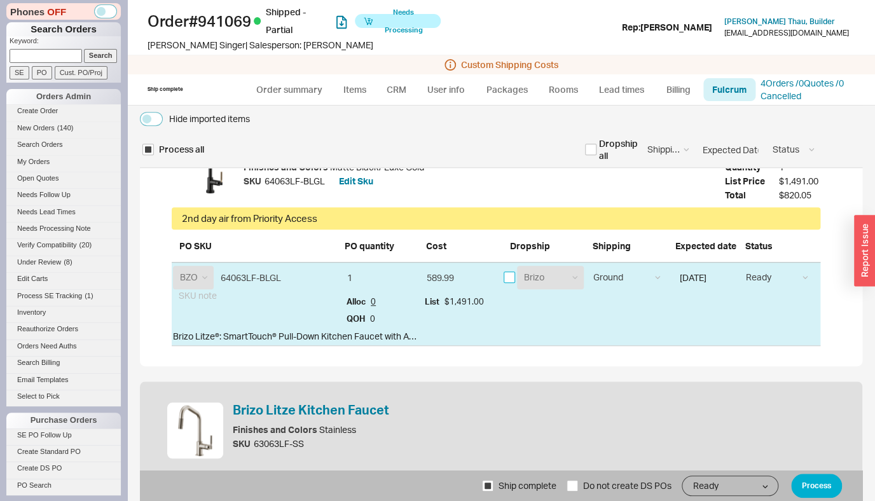
click at [508, 278] on input "checkbox" at bounding box center [509, 277] width 11 height 11
checkbox input "true"
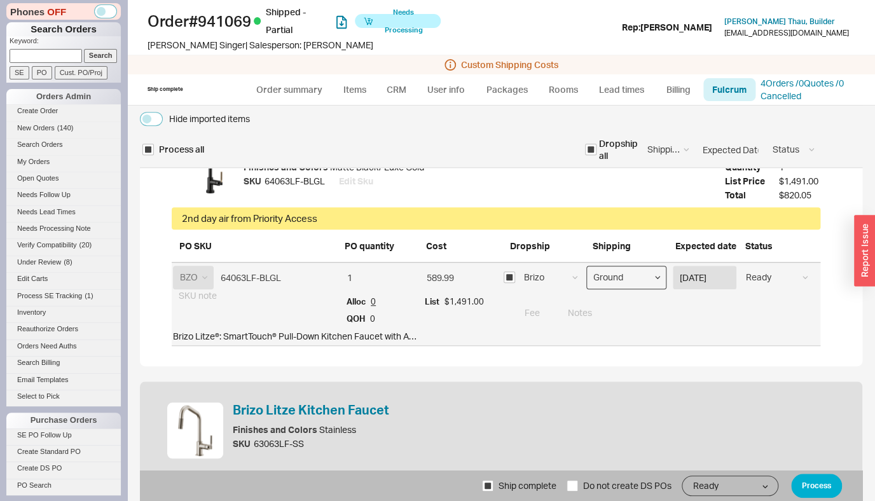
select select "6"
click option "2nd Day Air" at bounding box center [0, 0] width 0 height 0
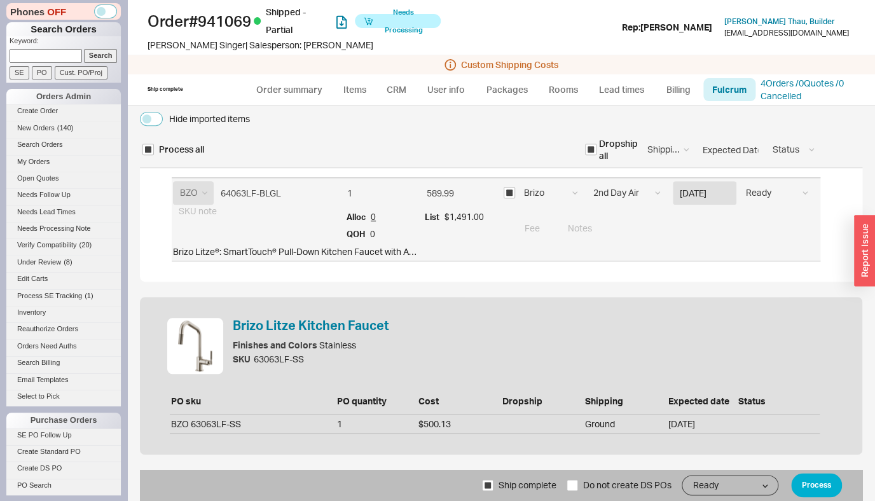
click at [590, 499] on span "Do not create DS POs" at bounding box center [627, 485] width 88 height 31
click at [578, 491] on input "Do not create DS POs" at bounding box center [572, 484] width 11 height 11
checkbox input "true"
click at [815, 489] on button "Process" at bounding box center [816, 485] width 51 height 24
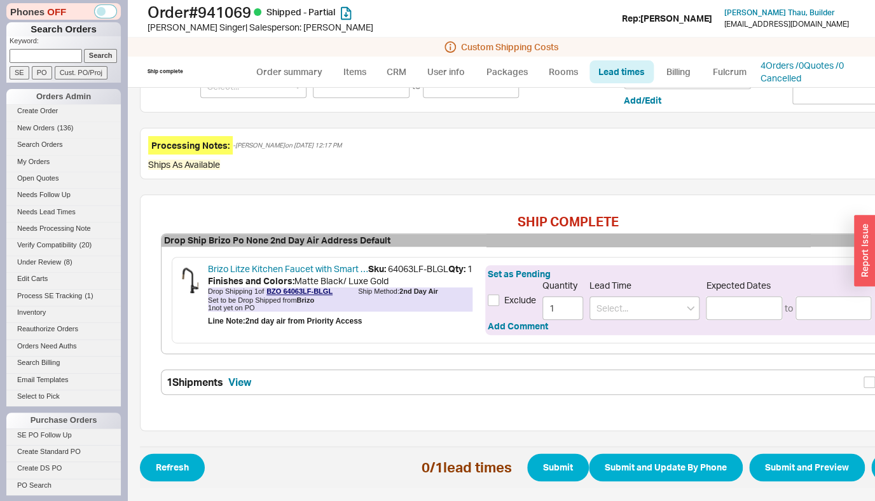
scroll to position [312, 0]
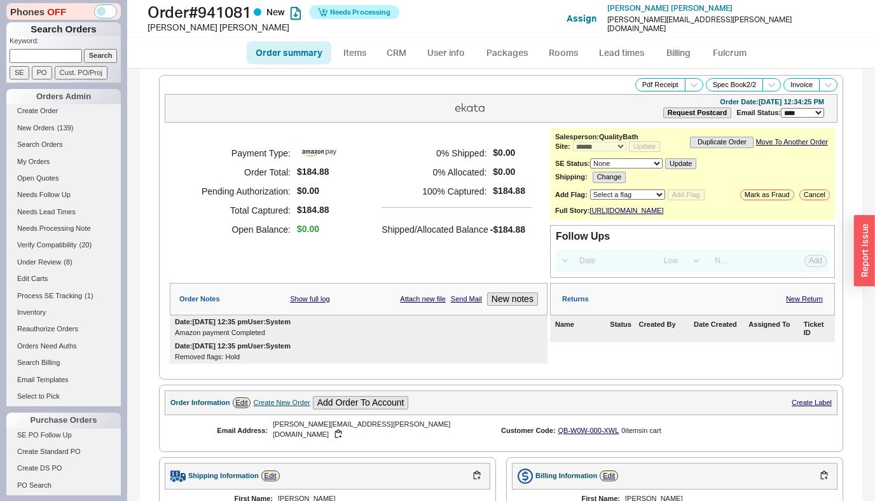
select select "*"
select select "LOW"
select select "3"
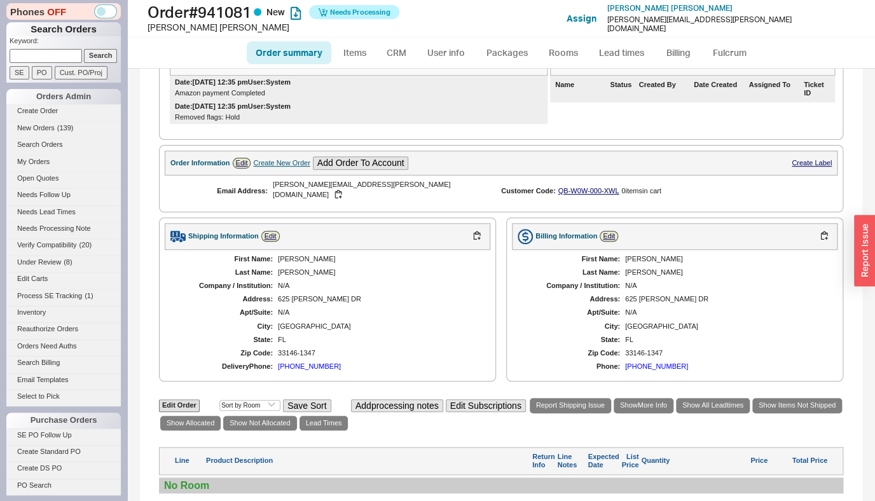
scroll to position [401, 0]
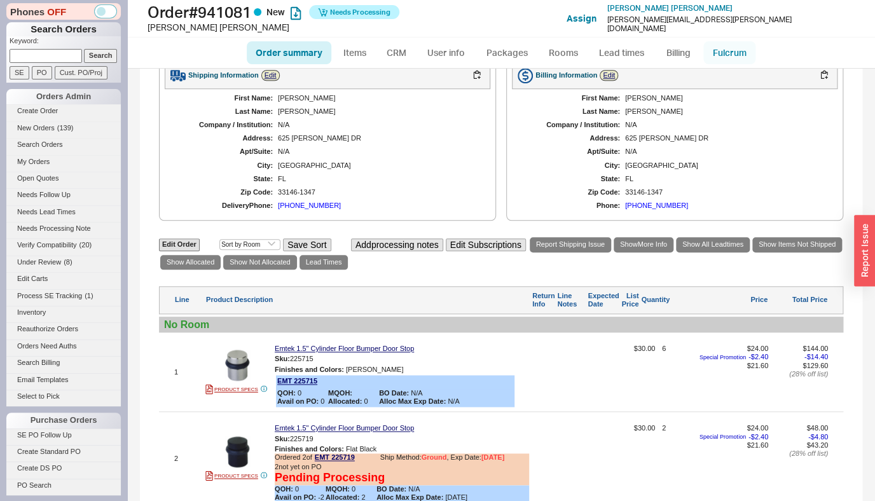
click at [722, 52] on link "Fulcrum" at bounding box center [729, 52] width 52 height 23
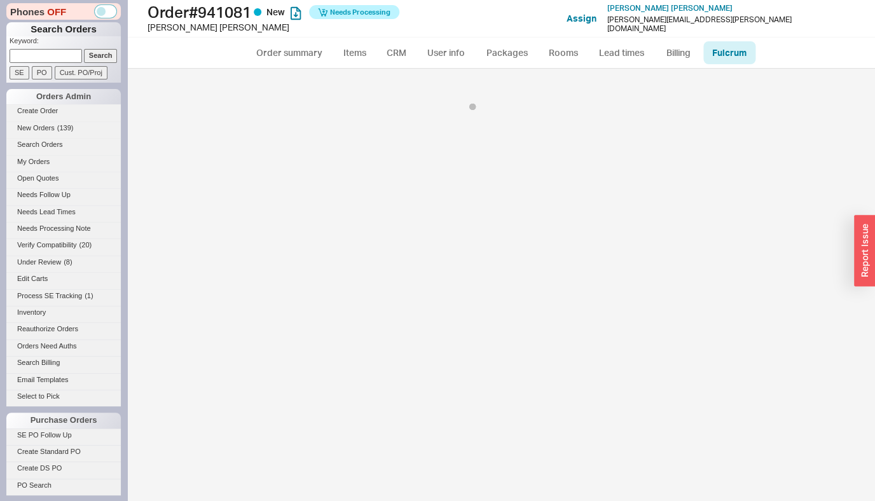
select select "EMT"
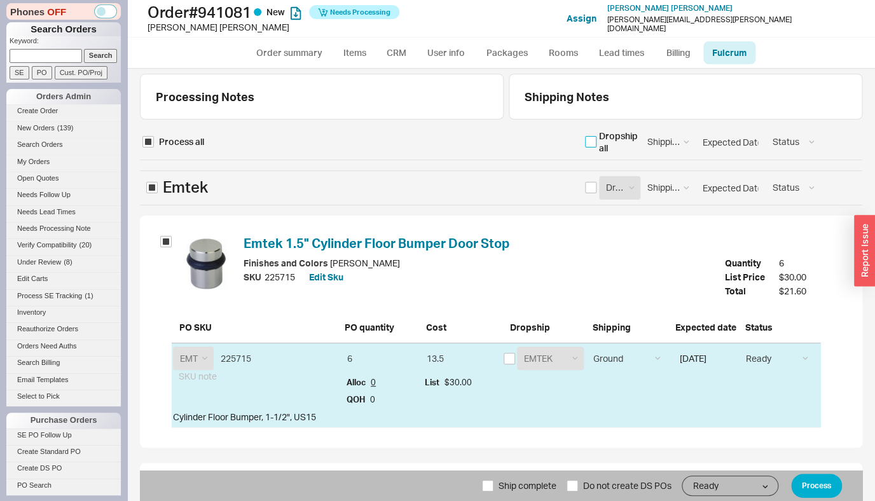
click at [588, 144] on input "checkbox" at bounding box center [590, 141] width 11 height 11
checkbox input "true"
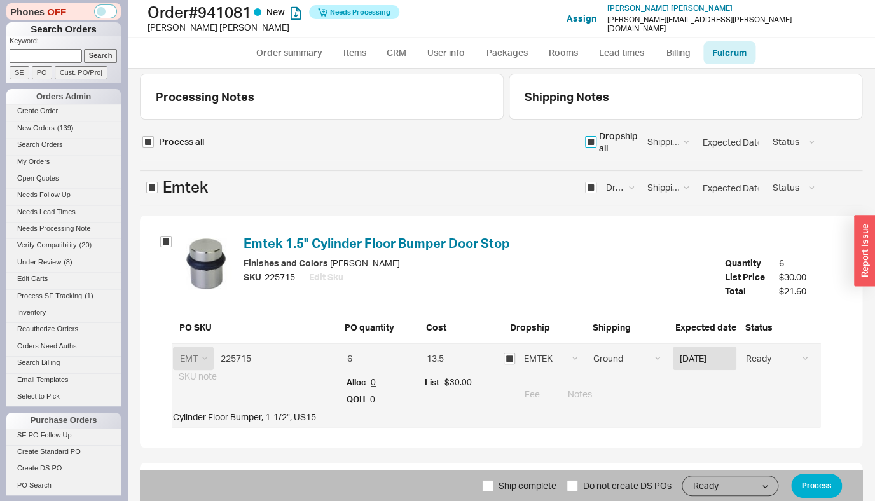
checkbox input "true"
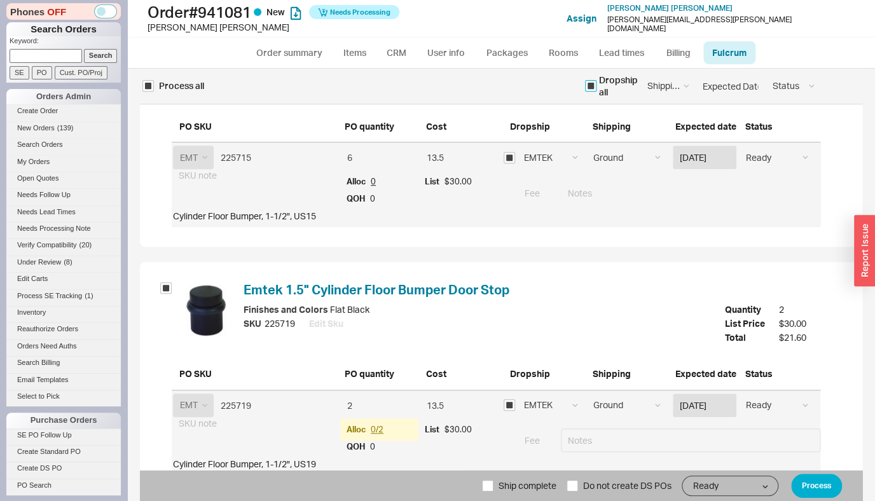
scroll to position [240, 0]
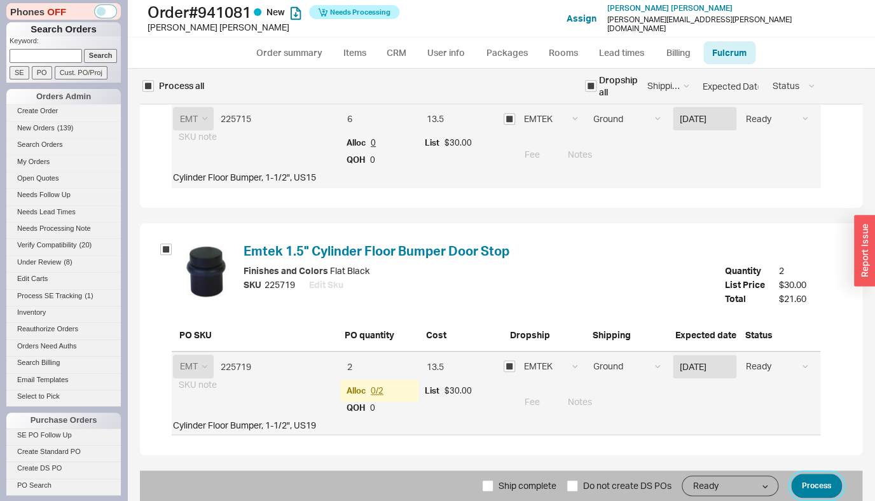
click at [804, 474] on button "Process" at bounding box center [816, 486] width 51 height 24
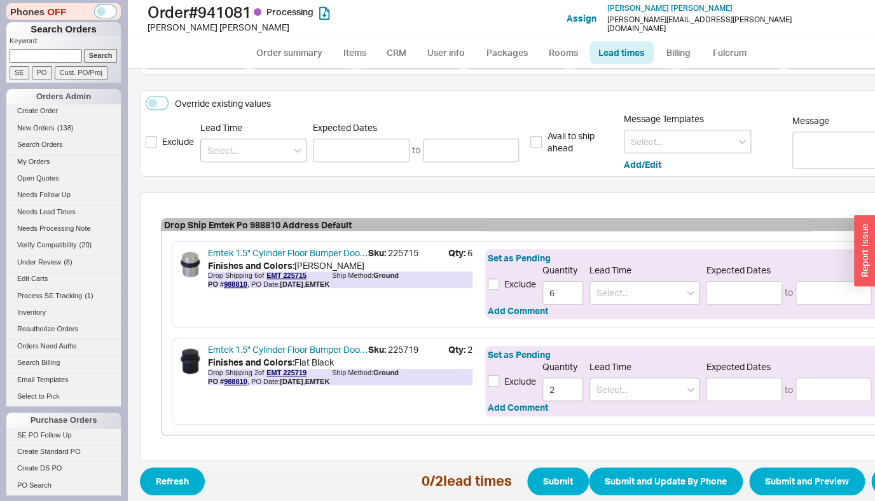
scroll to position [266, 0]
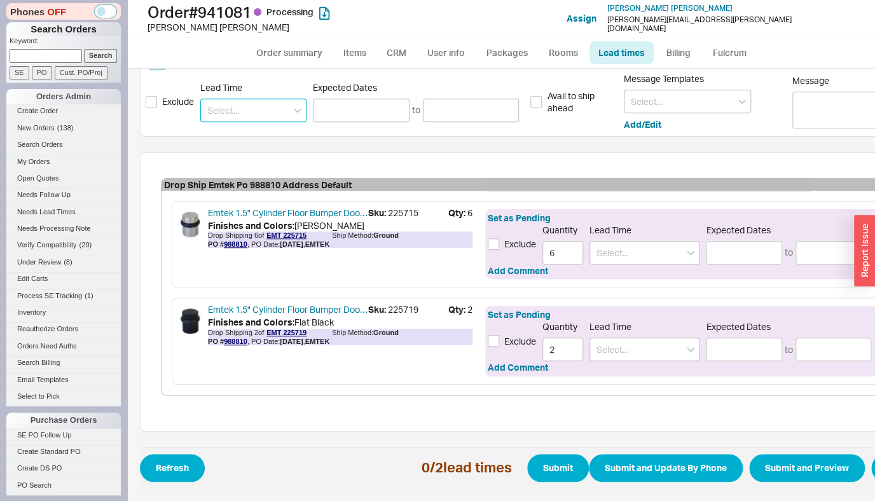
click at [258, 104] on input at bounding box center [253, 111] width 106 height 24
click at [263, 128] on div "2 - 5 Business Days" at bounding box center [253, 136] width 105 height 23
type input "2 - 5 Business Days"
type input "09/23/2025"
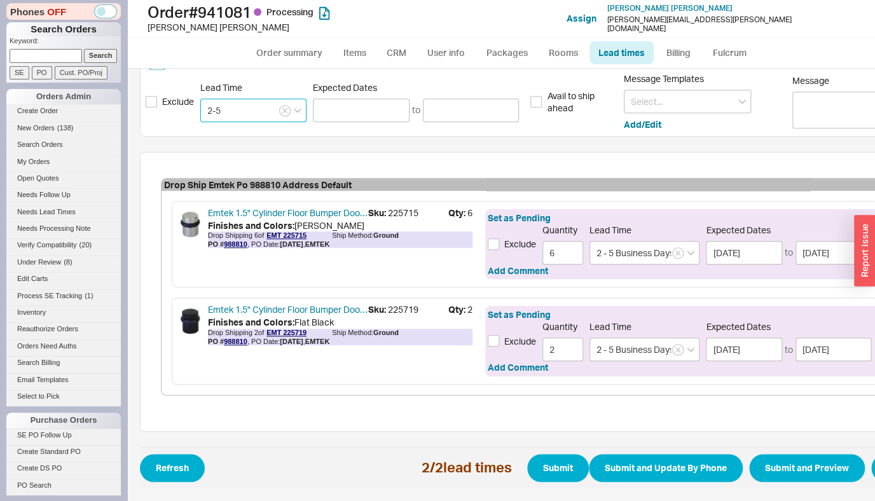
type input "09/26/2025"
type input "2 - 5 Business Days"
type input "09/23/2025"
type input "09/26/2025"
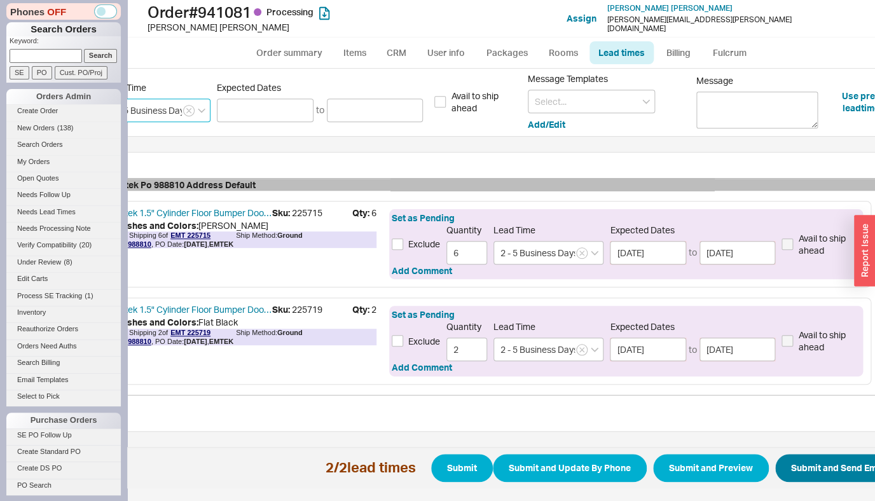
type input "2 - 5 Business Days"
click at [842, 457] on button "Submit and Send Email" at bounding box center [839, 468] width 128 height 28
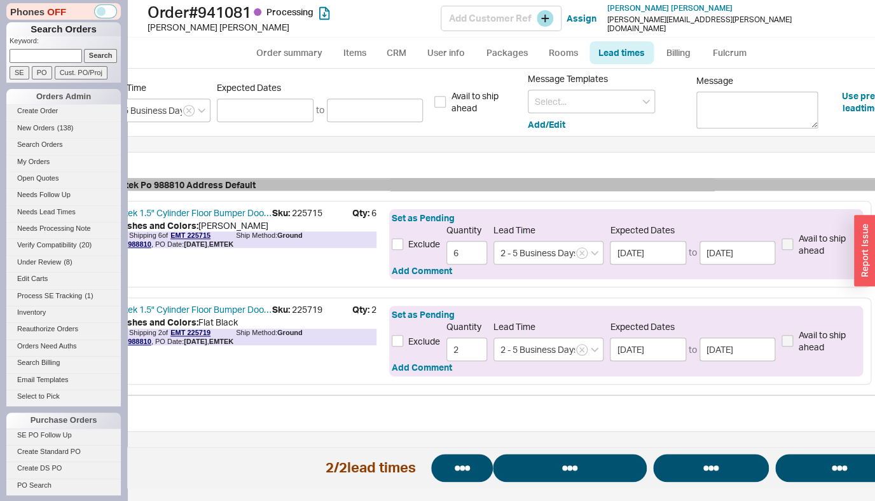
select select "*"
select select "LOW"
select select "3"
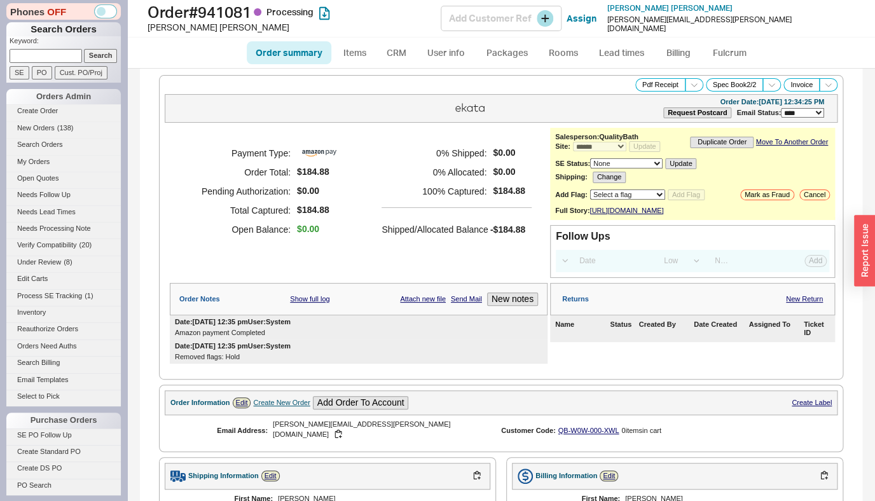
select select "*"
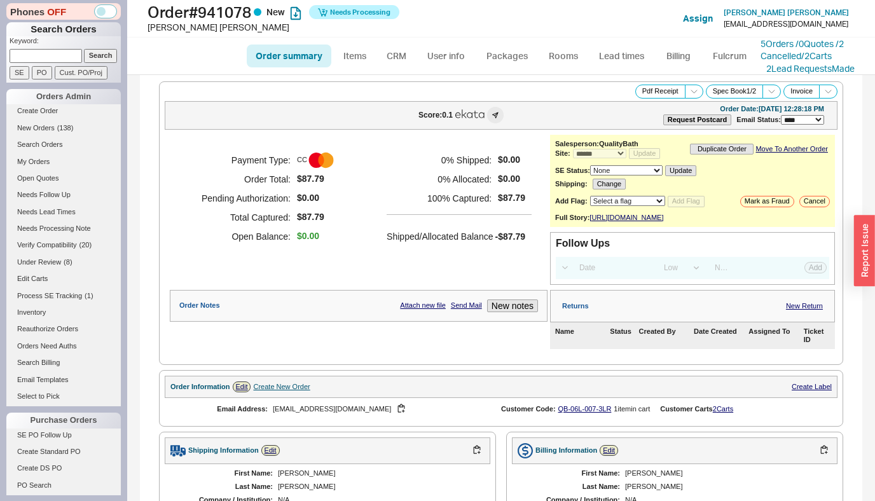
select select "*"
select select "LOW"
select select "3"
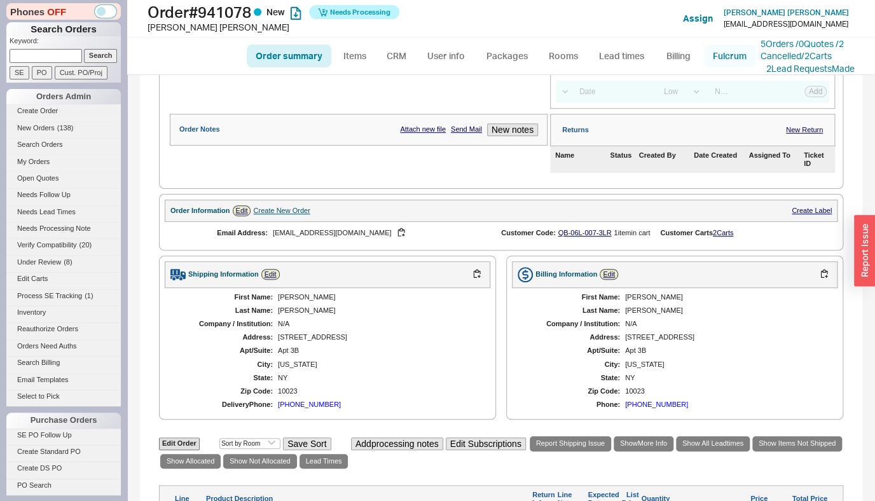
scroll to position [96, 0]
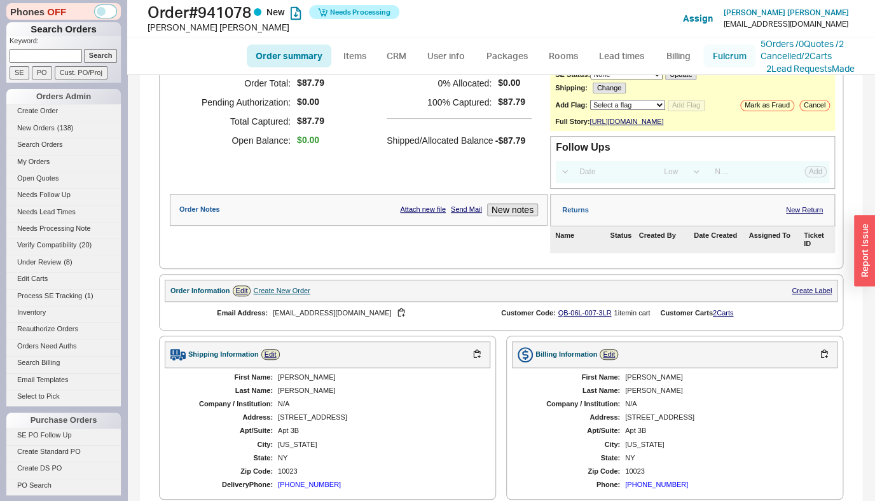
click at [719, 57] on link "Fulcrum" at bounding box center [729, 56] width 52 height 23
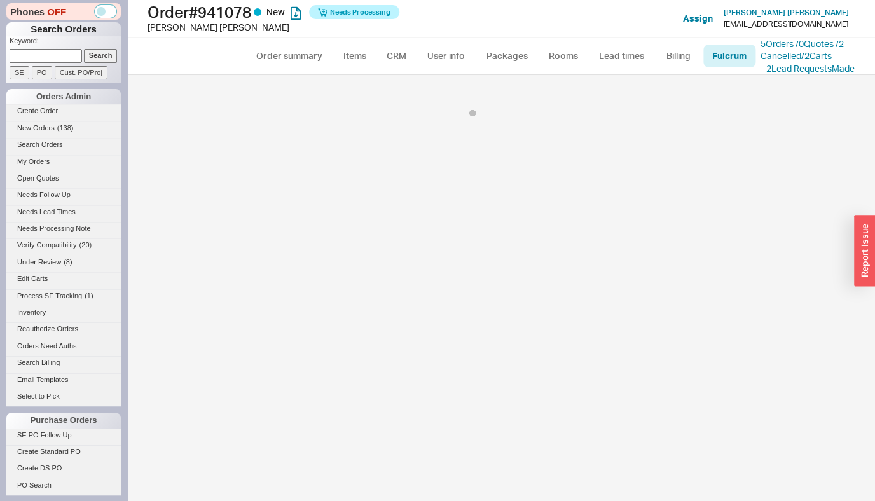
select select "EMT"
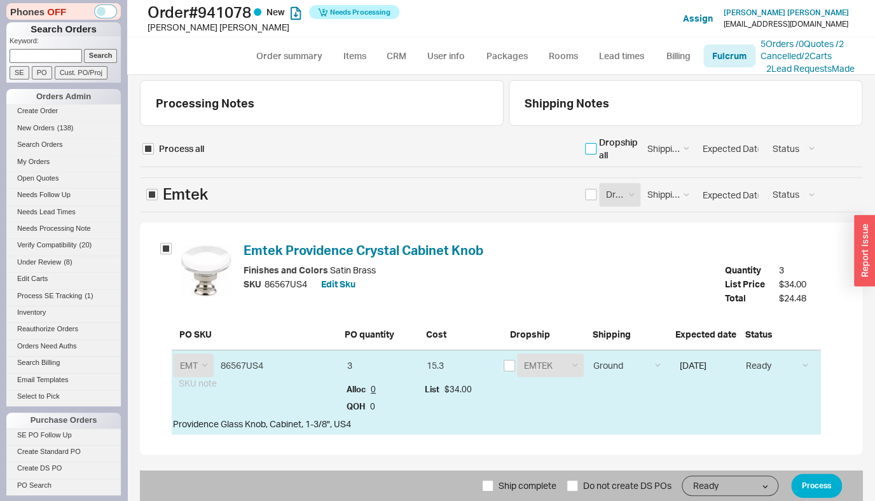
click at [589, 146] on input "checkbox" at bounding box center [590, 148] width 11 height 11
checkbox input "true"
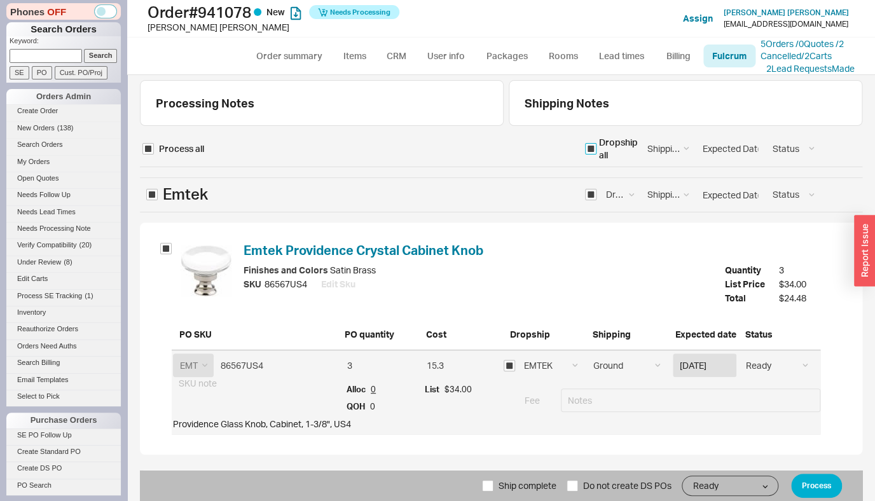
scroll to position [160, 0]
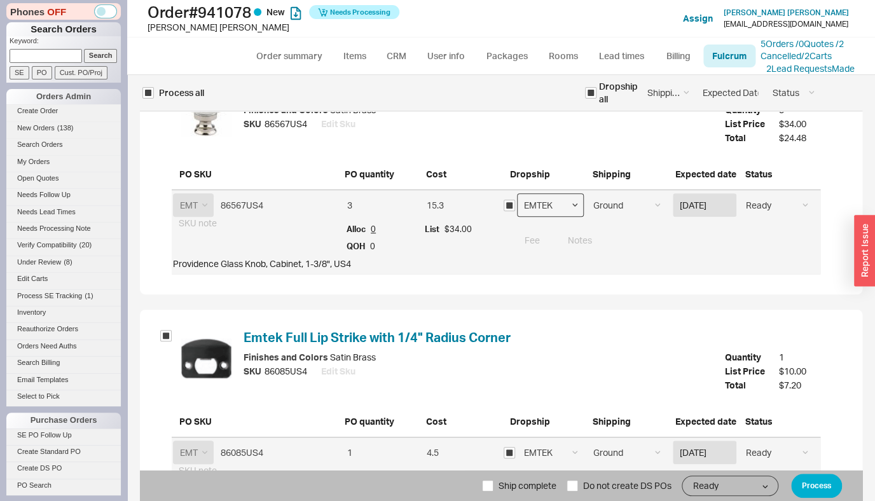
select select "796"
click option "Emtek Cabinet Hardware" at bounding box center [0, 0] width 0 height 0
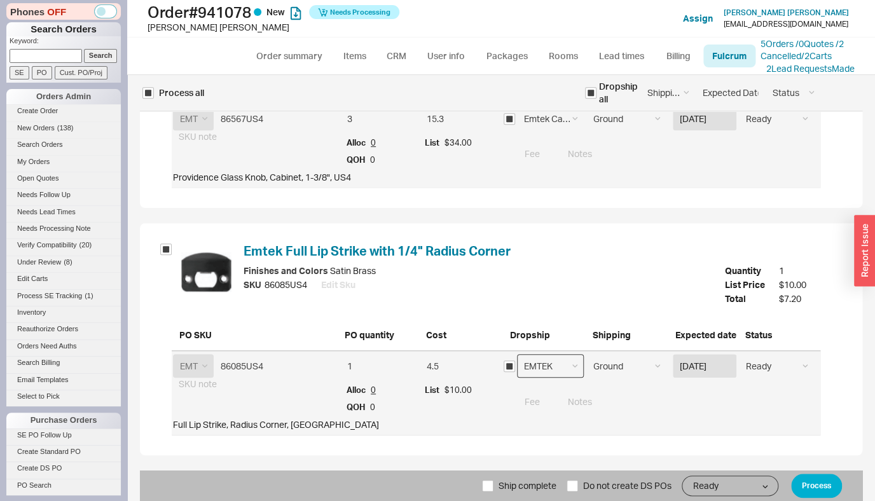
select select "796"
click option "Emtek Cabinet Hardware" at bounding box center [0, 0] width 0 height 0
click at [803, 486] on button "Process" at bounding box center [816, 486] width 51 height 24
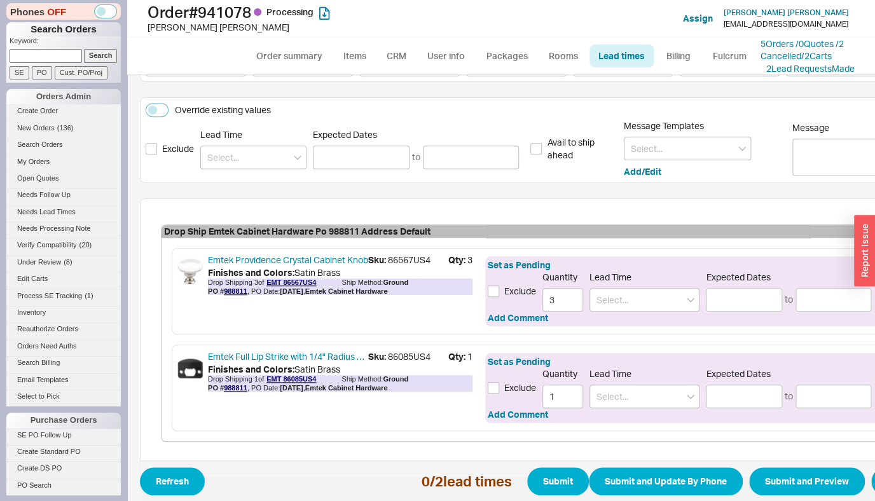
scroll to position [273, 0]
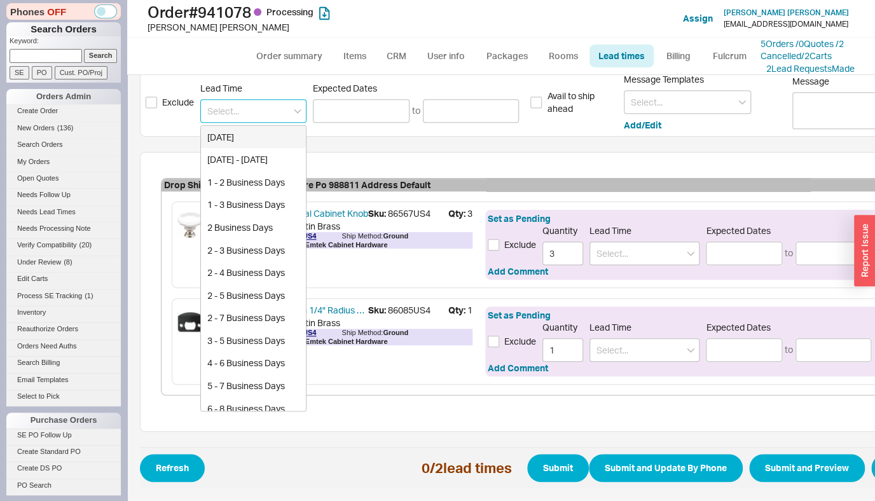
click at [245, 104] on input at bounding box center [253, 111] width 106 height 24
click at [242, 195] on div "1 - 3 Business Days" at bounding box center [253, 204] width 105 height 23
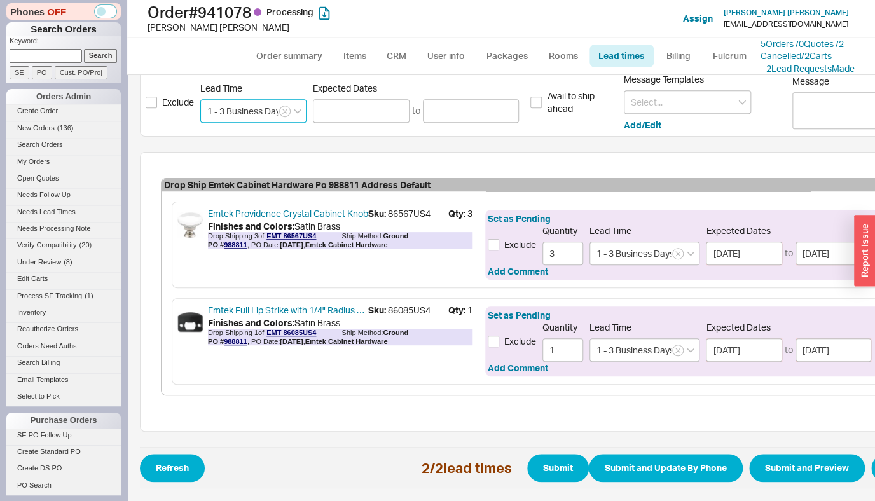
type input "1 - 3 Business Days"
type input "[DATE]"
type input "09/24/2025"
type input "1 - 3 Business Days"
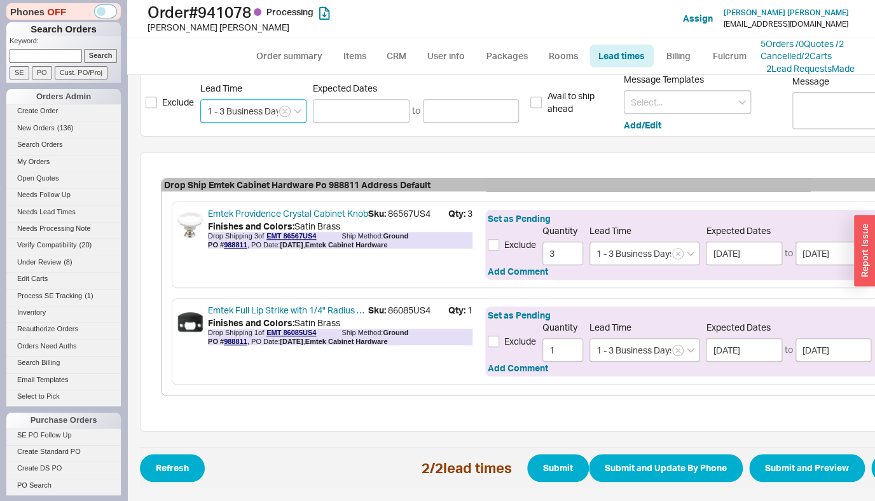
type input "[DATE]"
type input "09/24/2025"
drag, startPoint x: 700, startPoint y: 491, endPoint x: 720, endPoint y: 498, distance: 21.5
click at [743, 497] on div "View sent emails To Email sarahkb@gmail.com CC Email Subject Shipping Estimate …" at bounding box center [501, 288] width 748 height 426
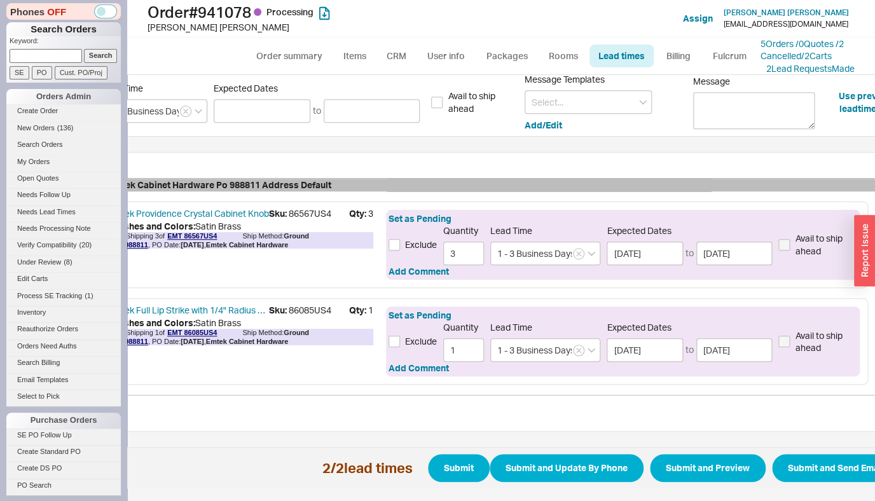
scroll to position [273, 112]
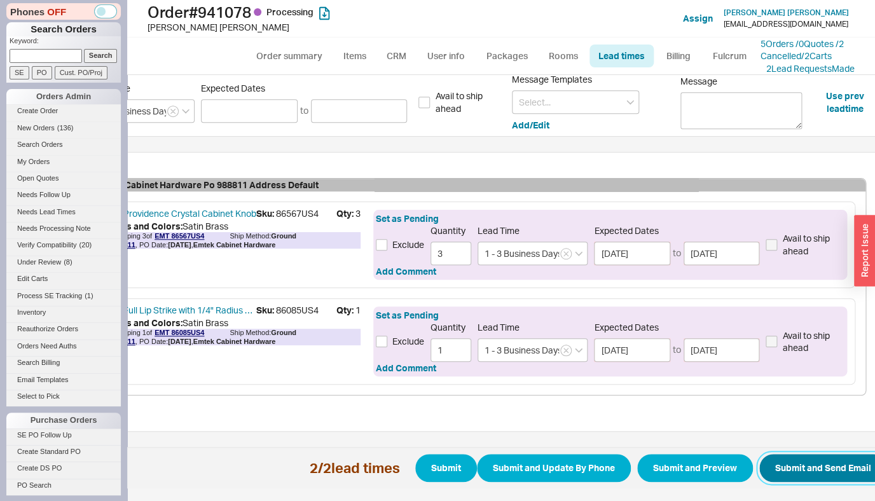
click at [829, 465] on button "Submit and Send Email" at bounding box center [823, 468] width 128 height 28
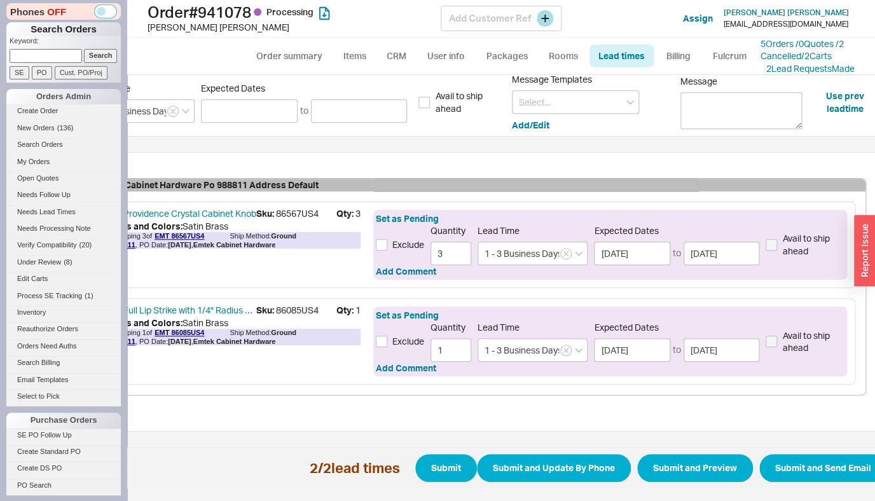
select select "*"
select select "LOW"
select select "3"
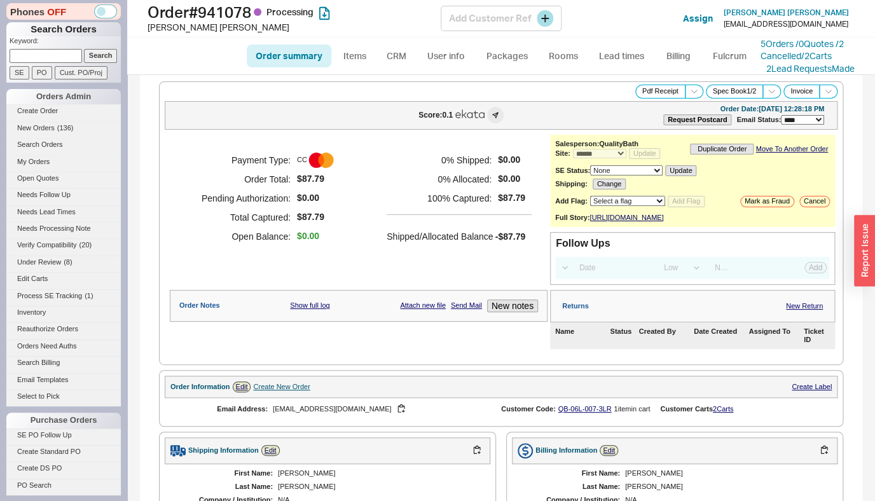
select select "*"
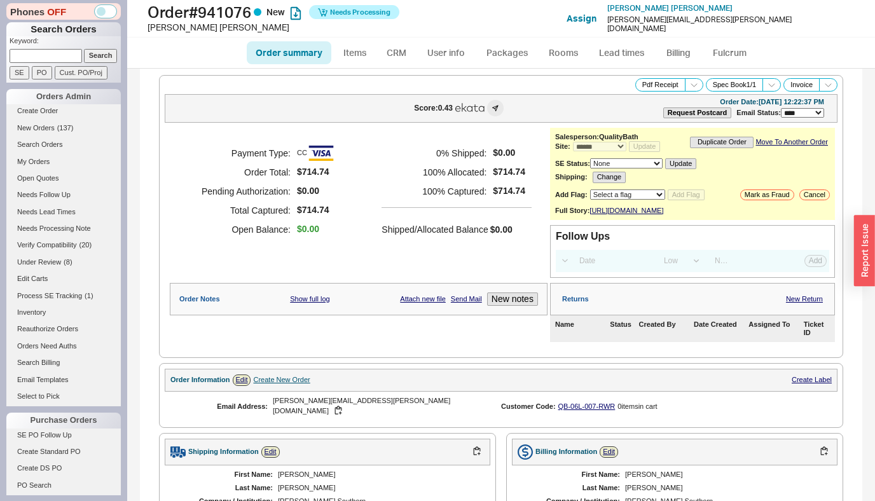
select select "*"
select select "LOW"
select select "3"
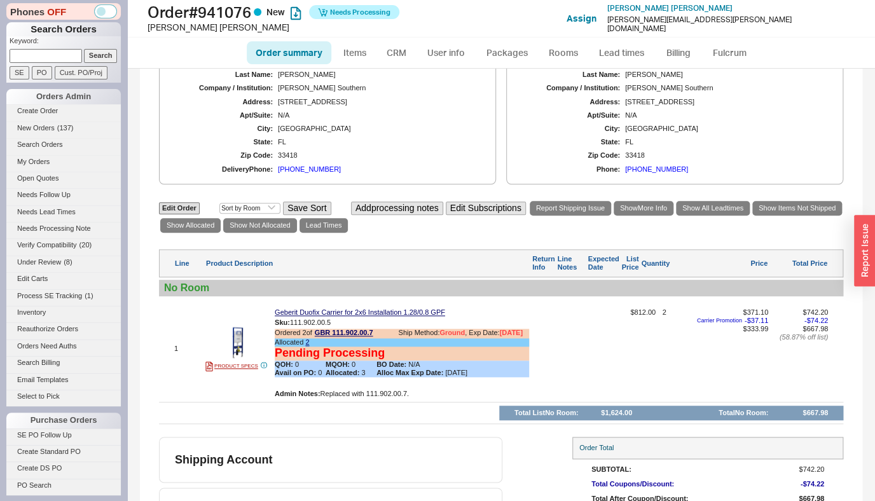
scroll to position [424, 0]
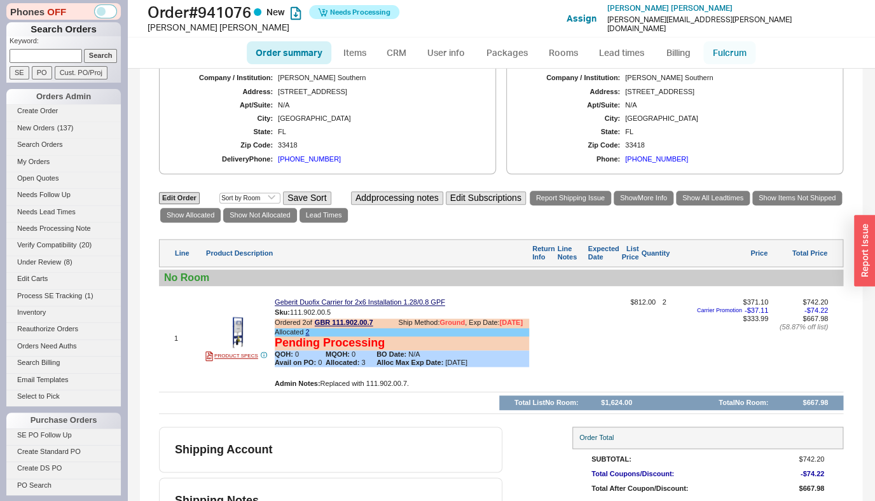
click at [721, 60] on link "Fulcrum" at bounding box center [729, 52] width 52 height 23
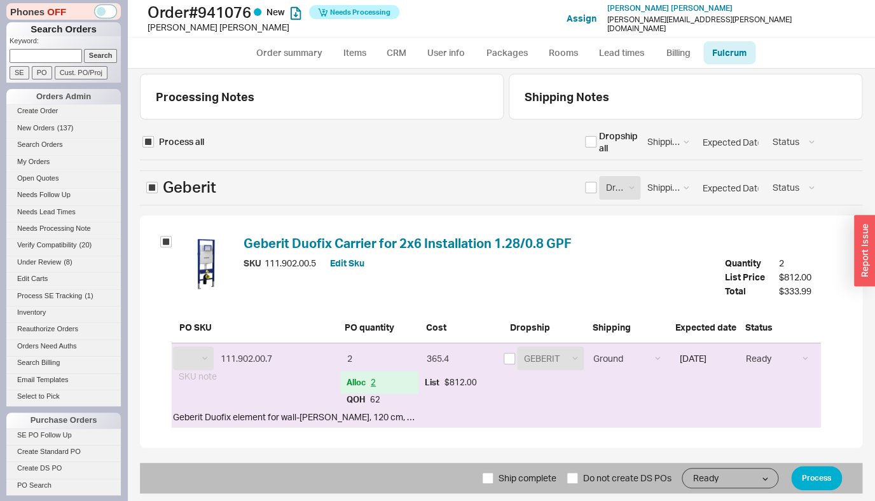
select select "GBR"
click at [513, 475] on span "Ship complete" at bounding box center [528, 478] width 58 height 31
click at [493, 475] on input "Ship complete" at bounding box center [487, 477] width 11 height 11
checkbox input "true"
click at [815, 478] on button "Process" at bounding box center [816, 478] width 51 height 24
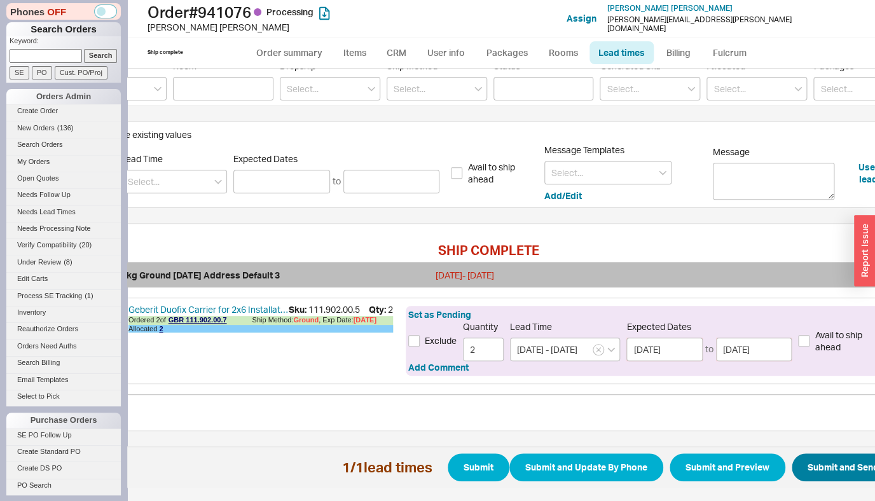
scroll to position [195, 88]
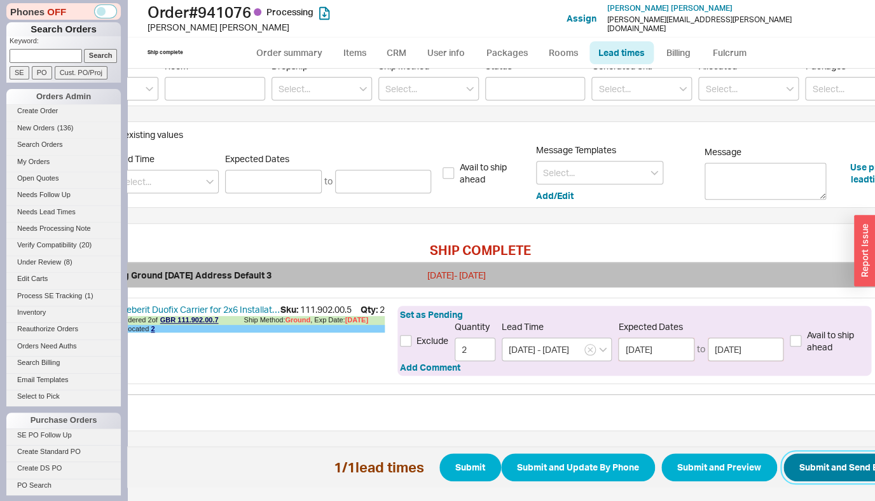
click at [822, 462] on button "Submit and Send Email" at bounding box center [847, 467] width 128 height 28
select select "*"
select select "LOW"
select select "3"
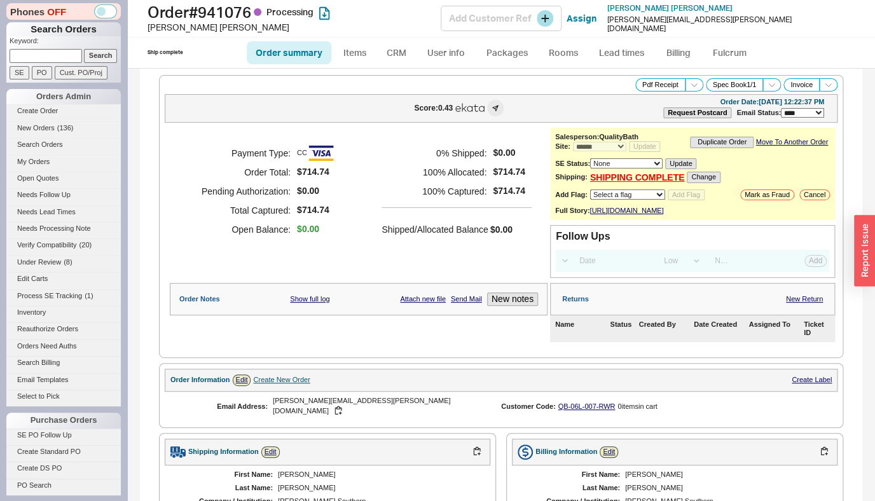
select select "*"
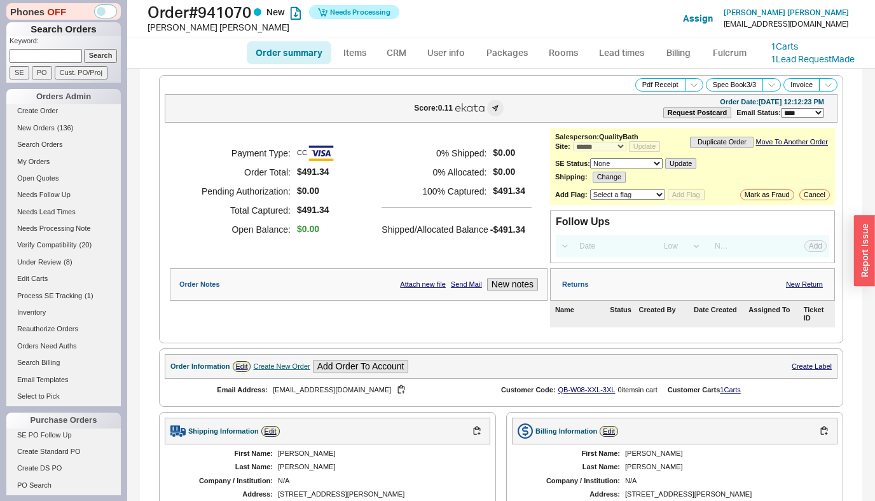
select select "*"
select select "LOW"
select select "3"
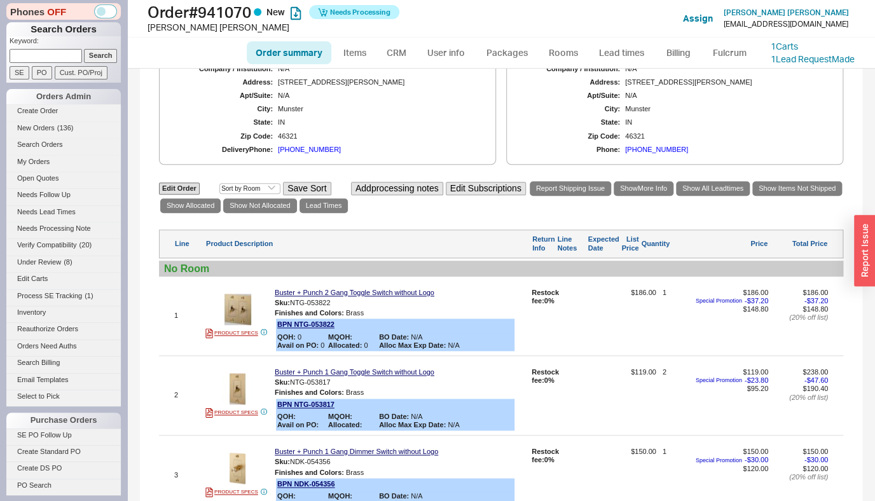
scroll to position [594, 0]
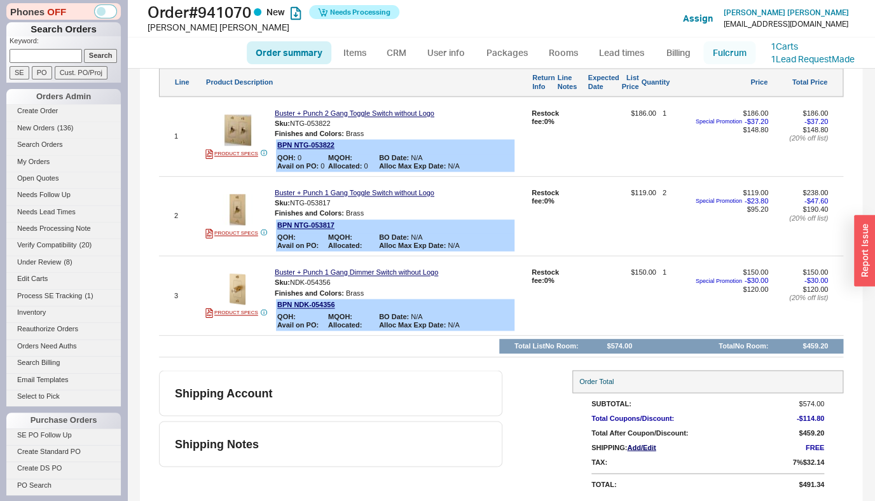
click at [723, 52] on link "Fulcrum" at bounding box center [729, 52] width 52 height 23
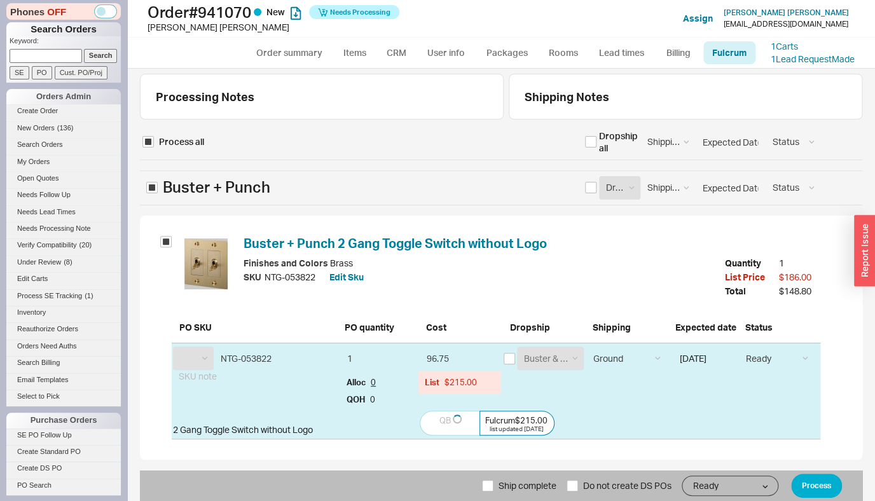
select select "BPN"
click at [591, 142] on input "checkbox" at bounding box center [590, 141] width 11 height 11
checkbox input "true"
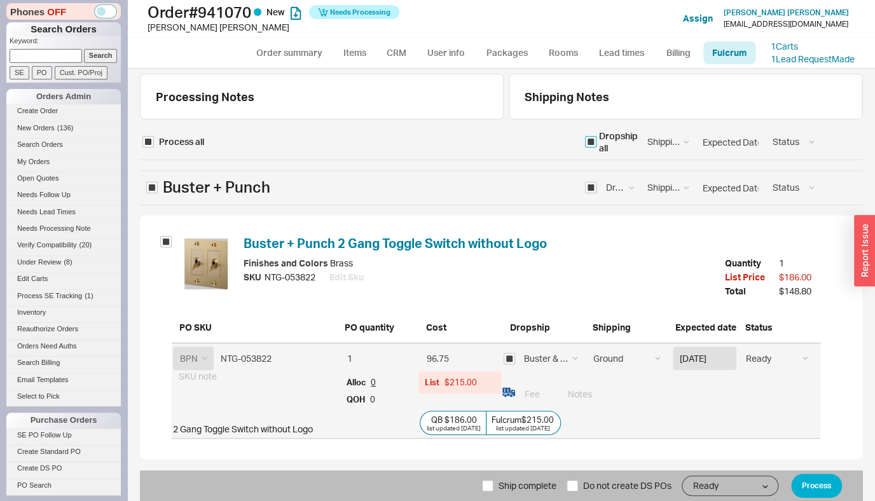
checkbox input "true"
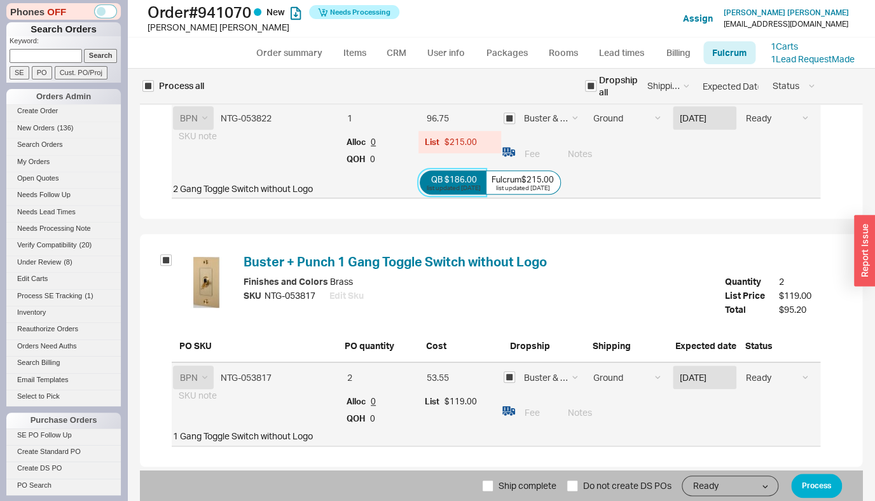
click at [454, 189] on div "list updated 6/2/25" at bounding box center [454, 187] width 54 height 6
click at [0, 0] on input "QB $186.00 list updated 6/2/25" at bounding box center [0, 0] width 0 height 0
type input "83.7"
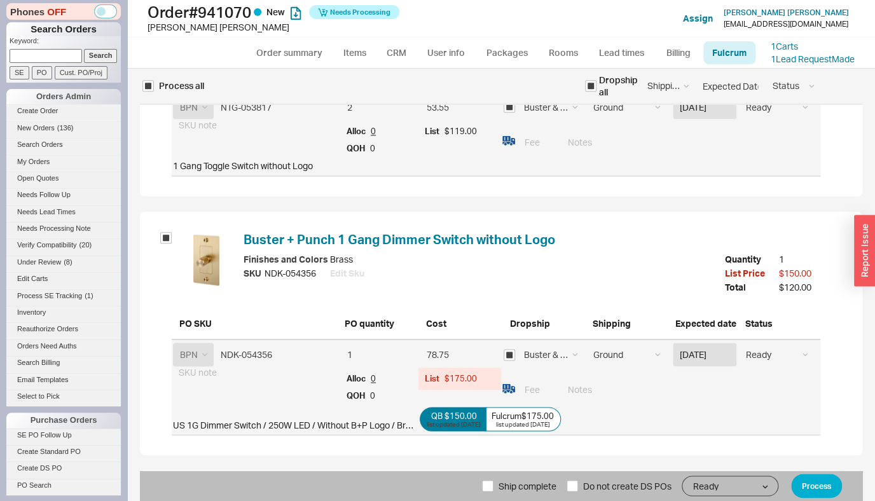
click at [438, 408] on div "QB $150.00 list updated 6/2/25 Fulcrum $175.00 list updated 6/2/25" at bounding box center [619, 419] width 402 height 31
click at [441, 416] on div "QB $150.00" at bounding box center [454, 416] width 46 height 10
click at [0, 0] on input "QB $150.00 list updated 6/2/25" at bounding box center [0, 0] width 0 height 0
type input "67.5"
click at [817, 492] on button "Process" at bounding box center [816, 486] width 51 height 24
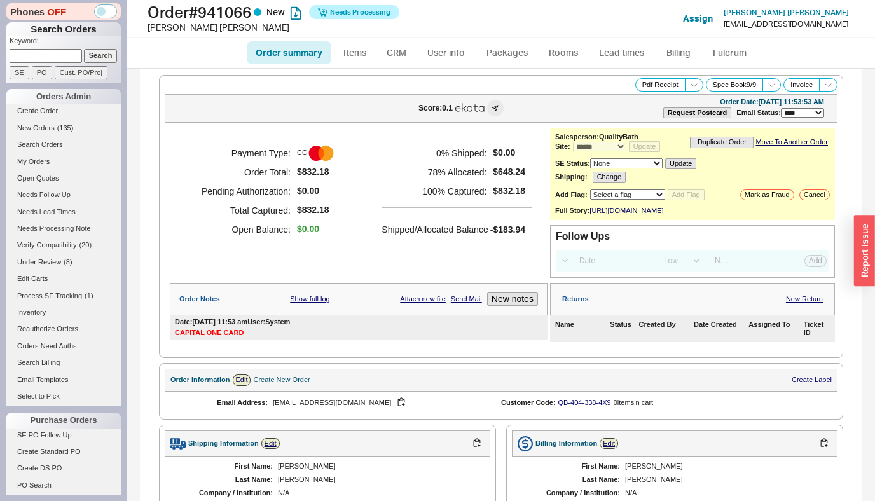
select select "*"
select select "LOW"
select select "3"
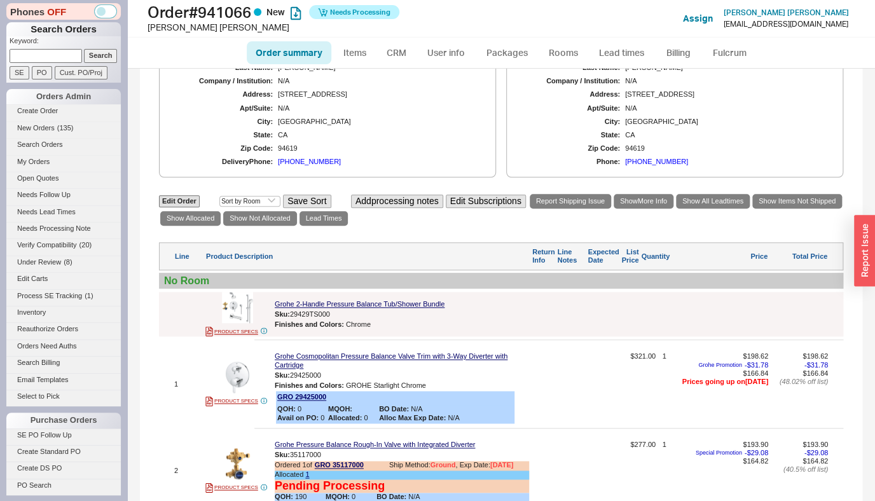
scroll to position [549, 0]
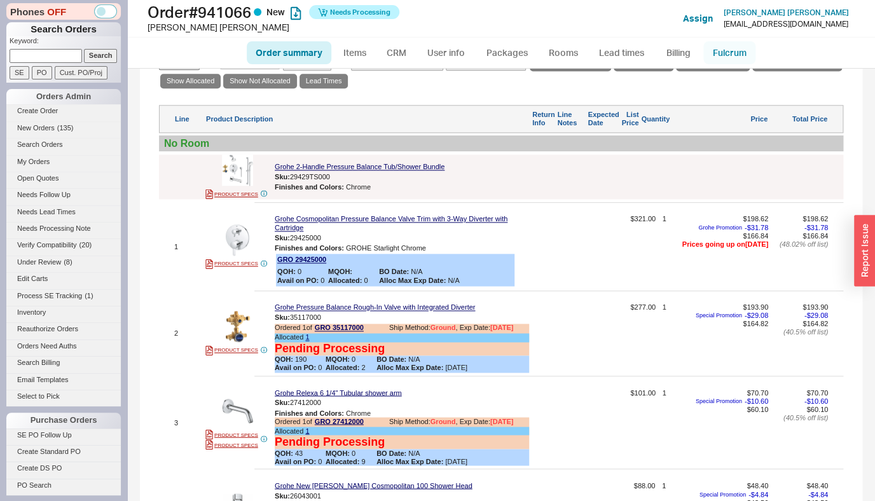
click at [722, 50] on link "Fulcrum" at bounding box center [729, 52] width 52 height 23
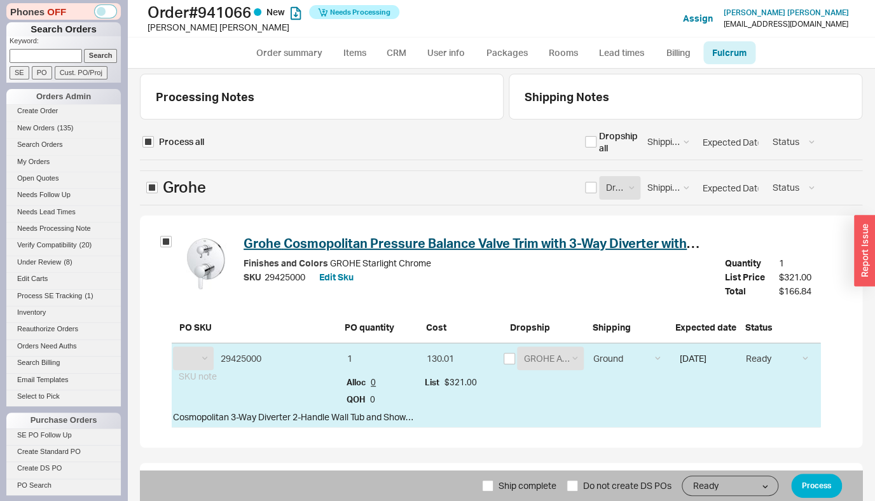
select select "GRO"
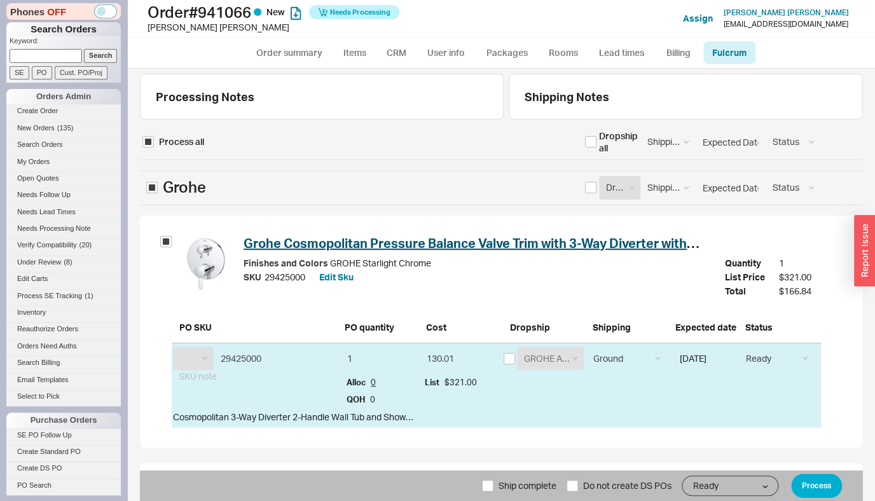
select select "GRO"
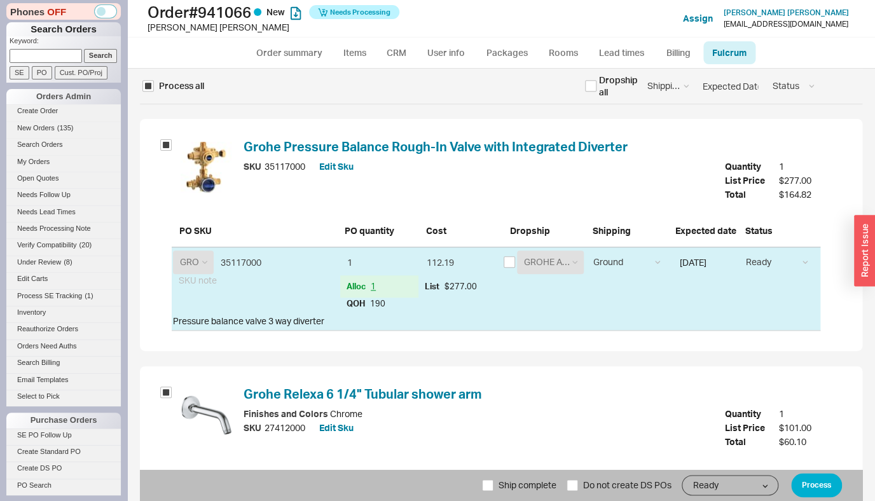
scroll to position [435, 0]
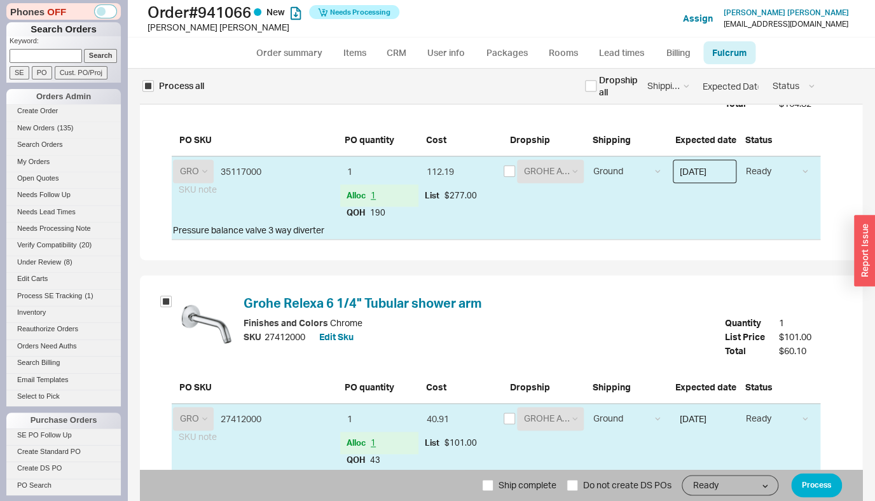
click at [698, 174] on input "[DATE]" at bounding box center [705, 172] width 64 height 24
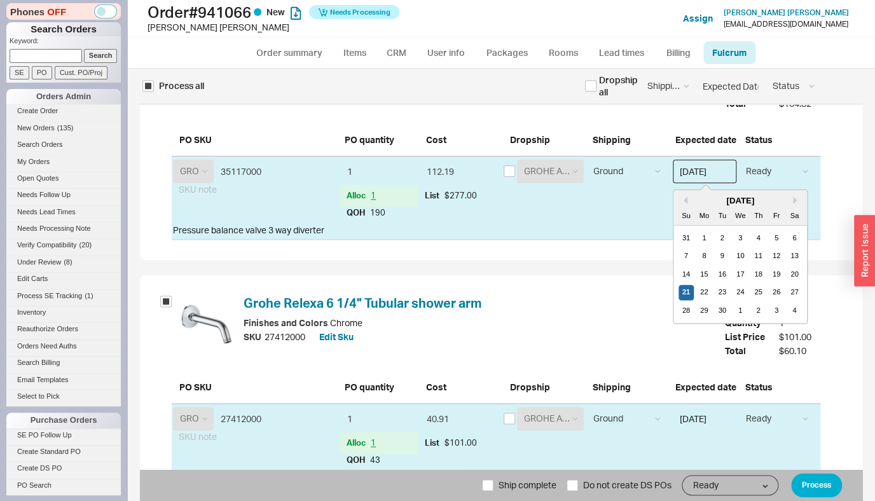
click at [675, 226] on div "[DATE] Su Mo Tu We Th Fr Sa 31 1 2 3 4 5 6 7 8 9 10 11 12 13 14 15 16 17 18 19 …" at bounding box center [740, 256] width 134 height 133
click at [679, 242] on div "31" at bounding box center [686, 237] width 15 height 15
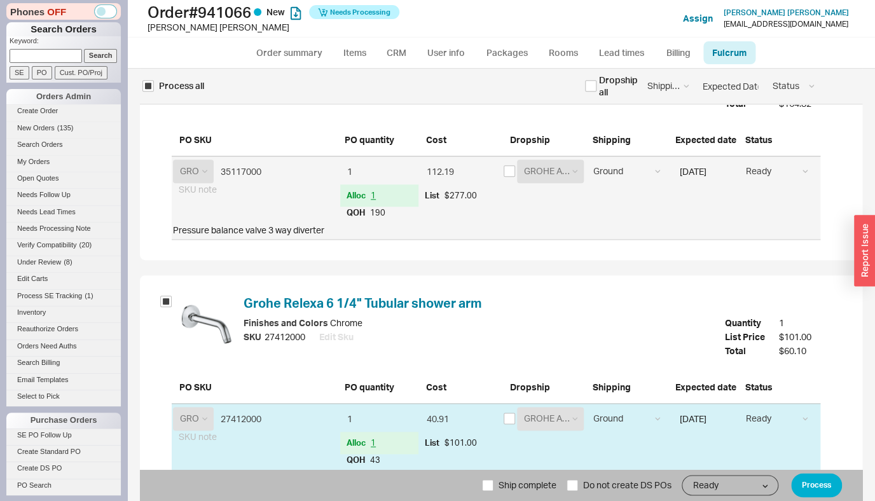
type input "[DATE]"
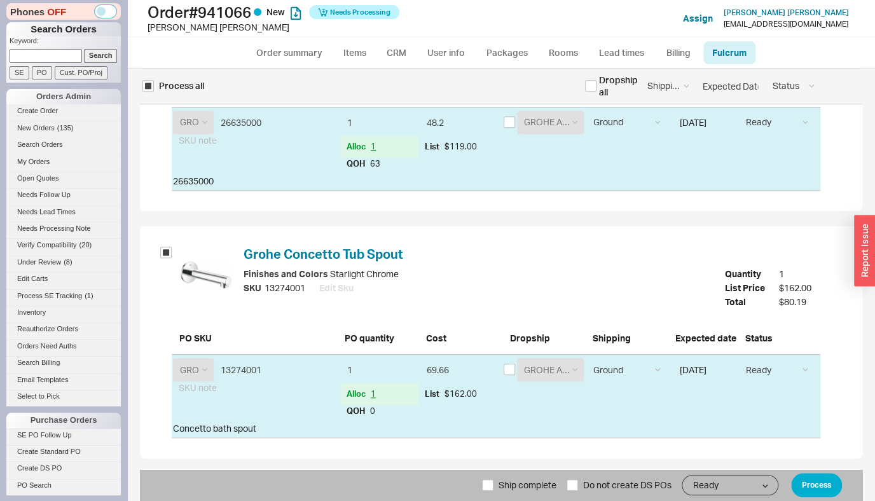
scroll to position [1973, 0]
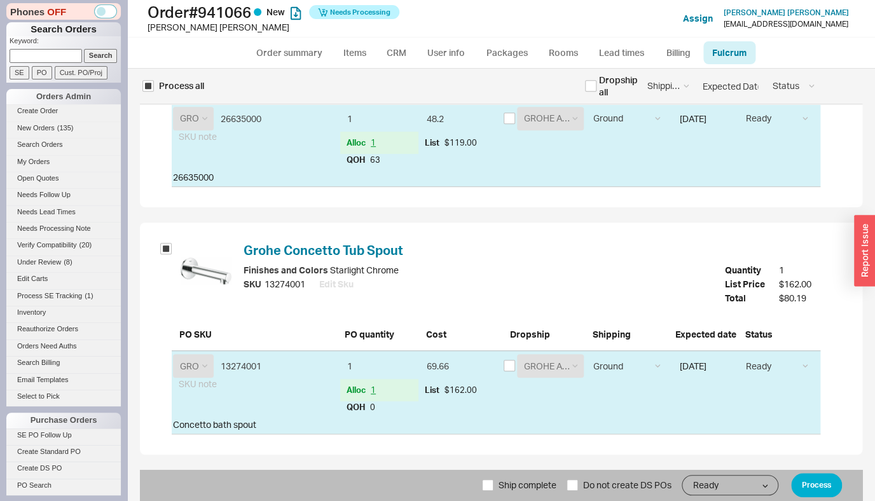
click at [499, 484] on span "Ship complete" at bounding box center [528, 485] width 58 height 31
click at [493, 484] on input "Ship complete" at bounding box center [487, 484] width 11 height 11
checkbox input "true"
click at [812, 481] on button "Process" at bounding box center [816, 485] width 51 height 24
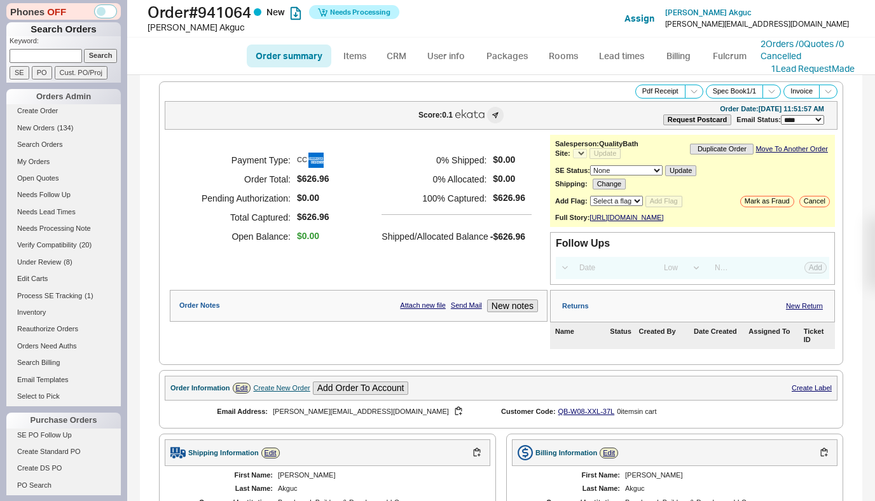
select select "*"
select select "LOW"
select select "3"
select select "*"
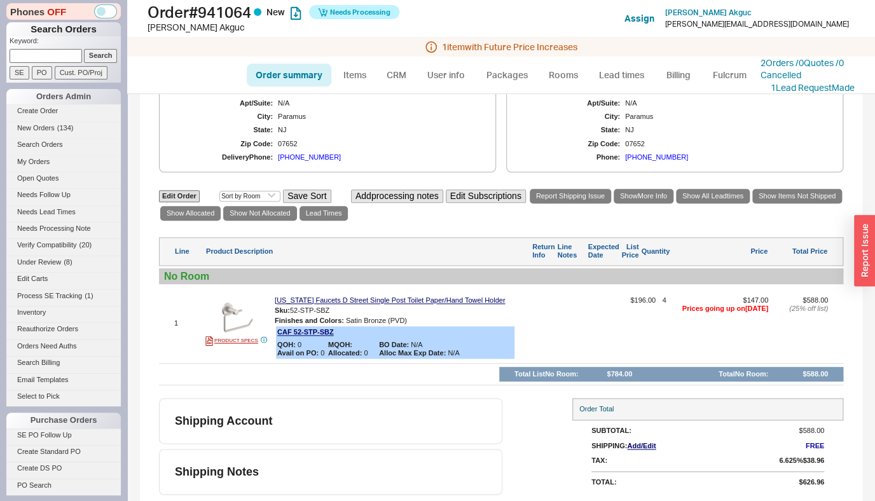
scroll to position [465, 0]
click at [715, 76] on link "Fulcrum" at bounding box center [729, 75] width 52 height 23
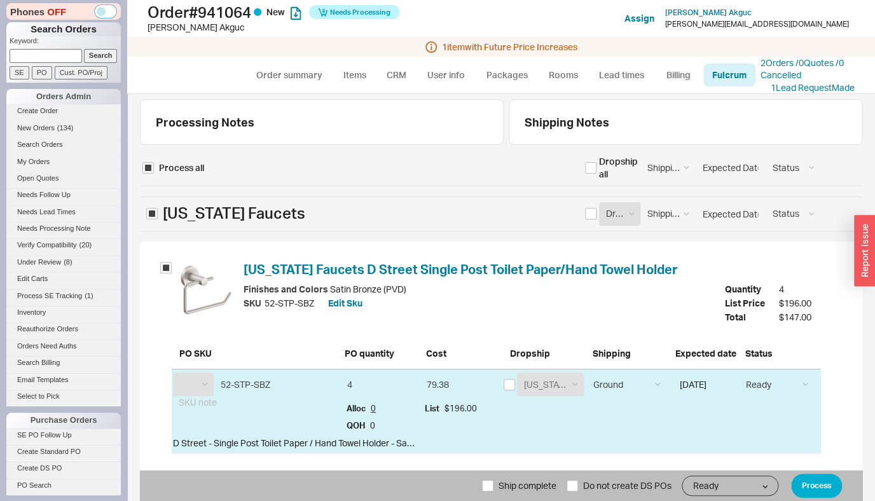
select select "CAF"
click at [506, 387] on input "checkbox" at bounding box center [509, 384] width 11 height 11
checkbox input "true"
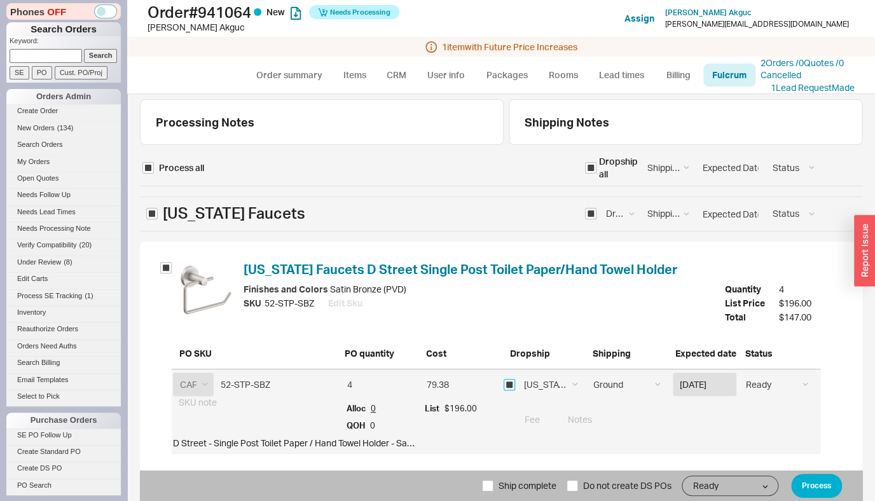
scroll to position [18, 0]
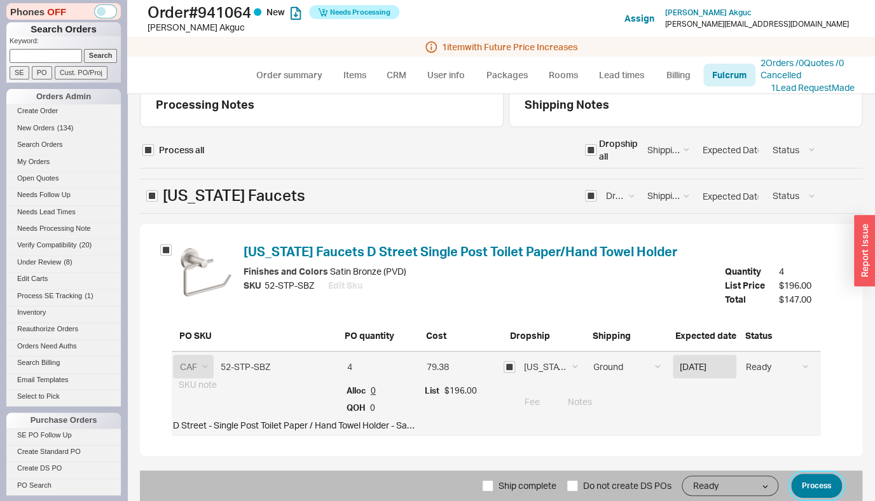
click at [793, 483] on button "Process" at bounding box center [816, 486] width 51 height 24
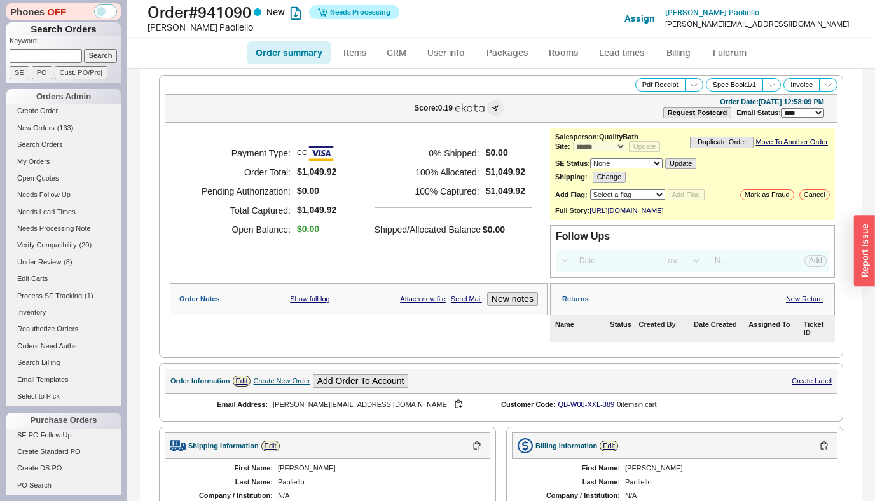
select select "*"
select select "LOW"
select select "3"
select select "10"
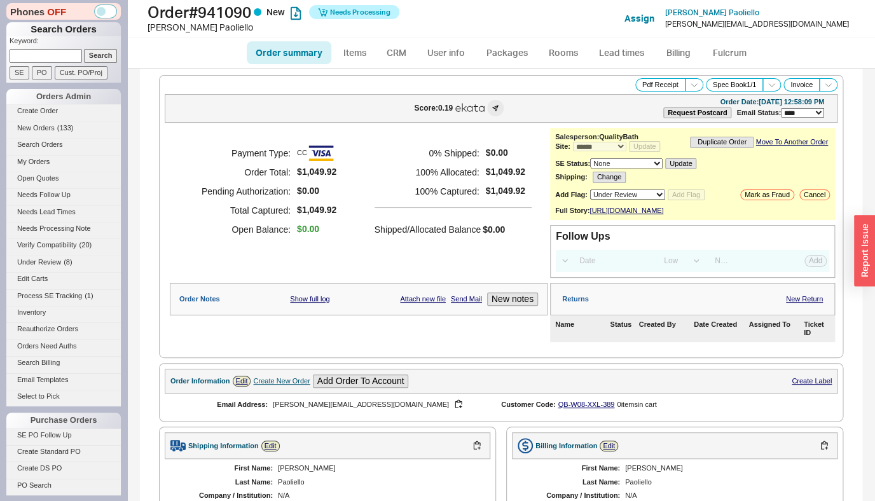
click option "Under Review" at bounding box center [0, 0] width 0 height 0
click at [691, 196] on button "Add Flag" at bounding box center [686, 195] width 37 height 11
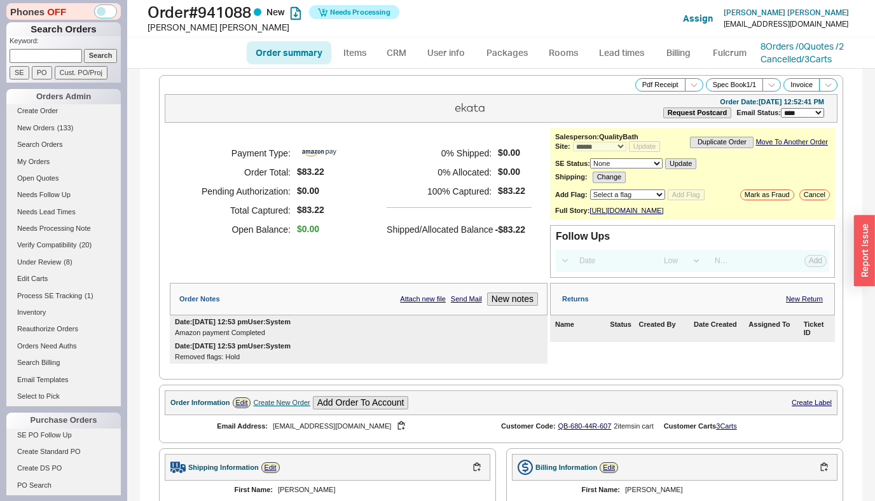
select select "*"
select select "LOW"
select select "3"
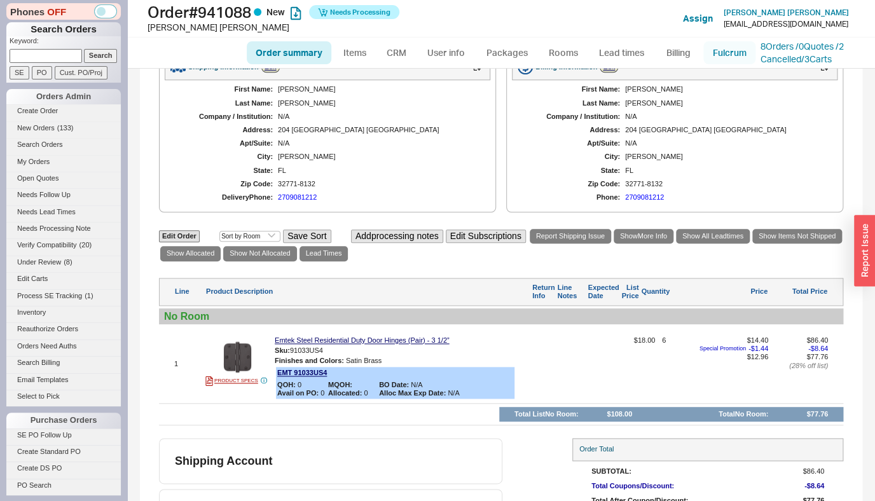
click at [716, 55] on link "Fulcrum" at bounding box center [729, 52] width 52 height 23
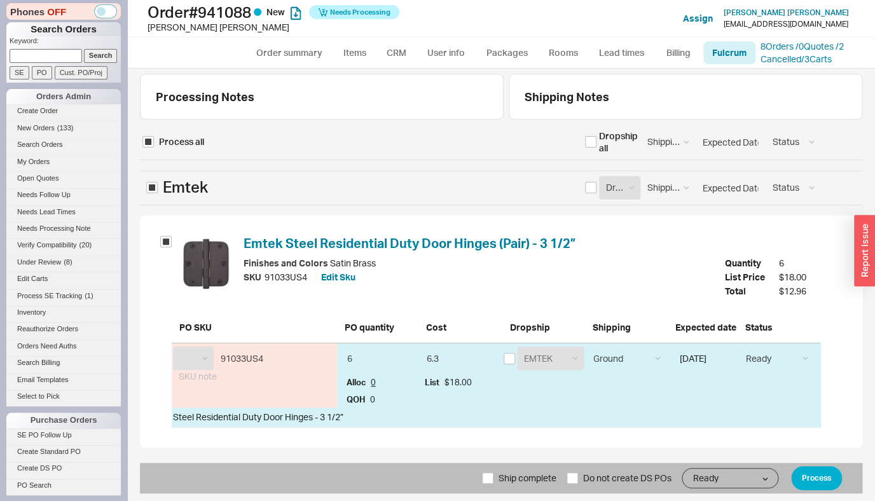
select select "EMT"
click at [515, 359] on input "checkbox" at bounding box center [509, 358] width 11 height 11
checkbox input "true"
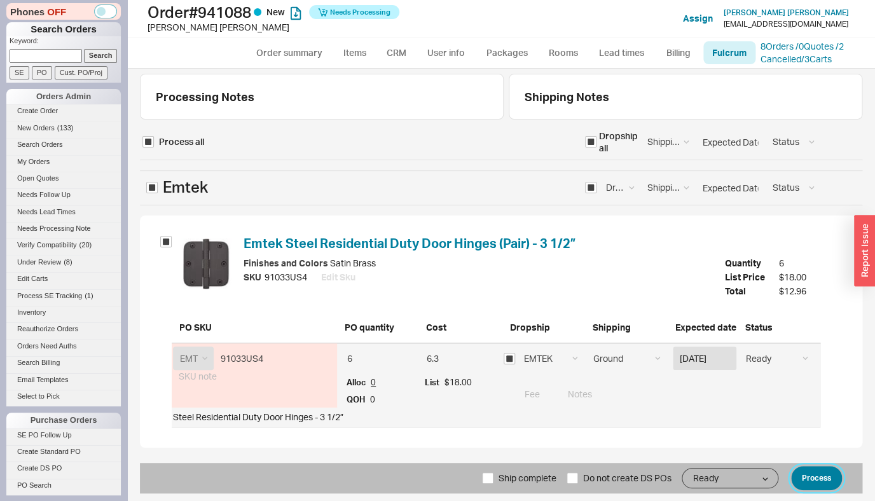
click at [818, 487] on button "Process" at bounding box center [816, 478] width 51 height 24
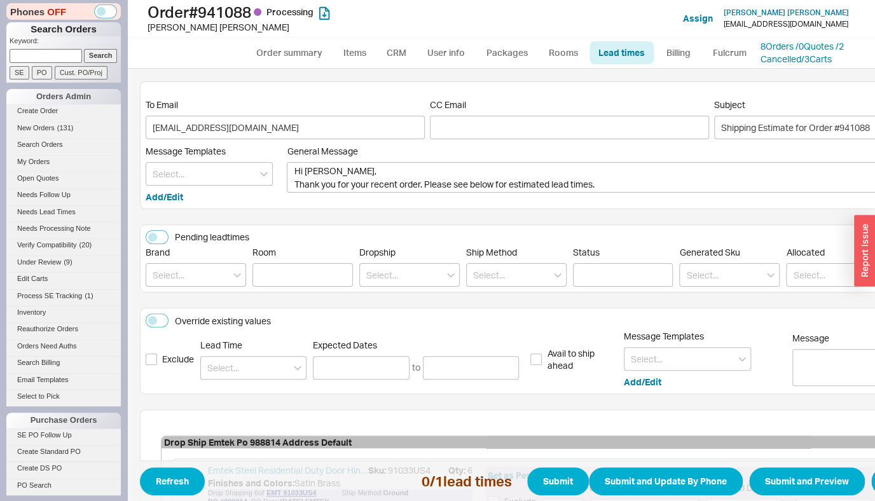
scroll to position [170, 0]
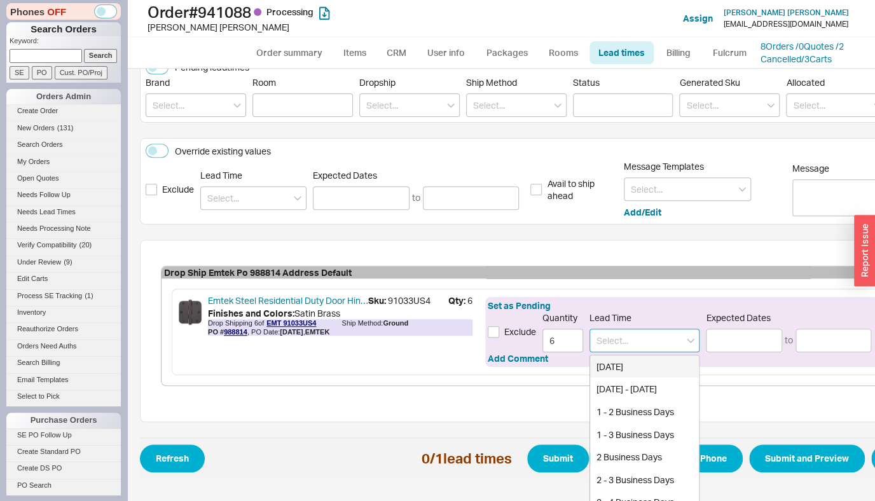
click at [623, 340] on input at bounding box center [644, 341] width 110 height 24
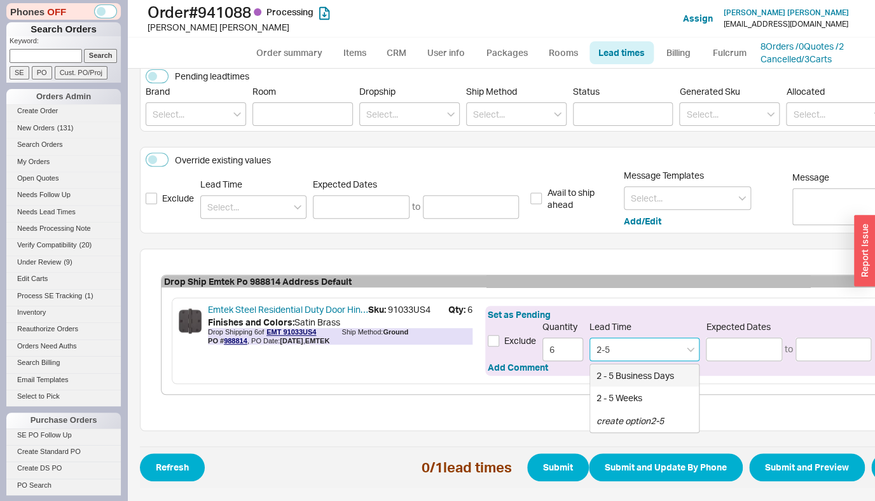
click at [630, 364] on div "2 - 5 Business Days" at bounding box center [644, 375] width 109 height 23
type input "2 - 5 Business Days"
type input "09/23/2025"
type input "09/26/2025"
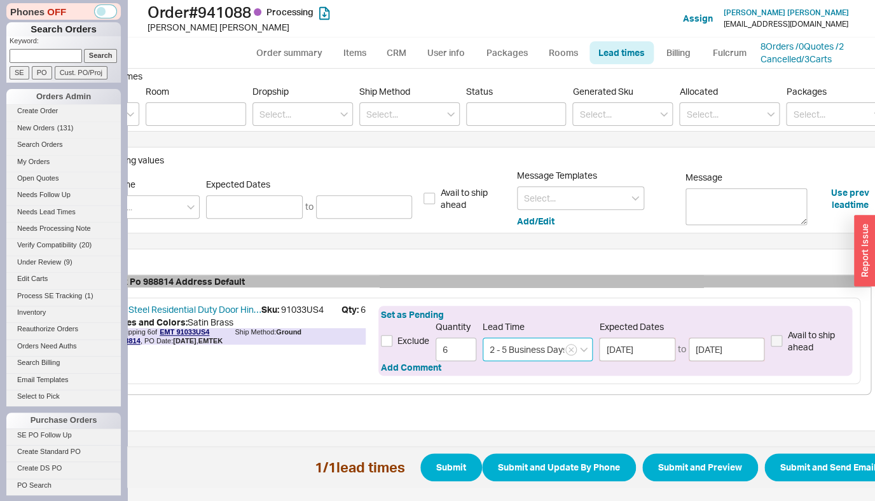
scroll to position [170, 111]
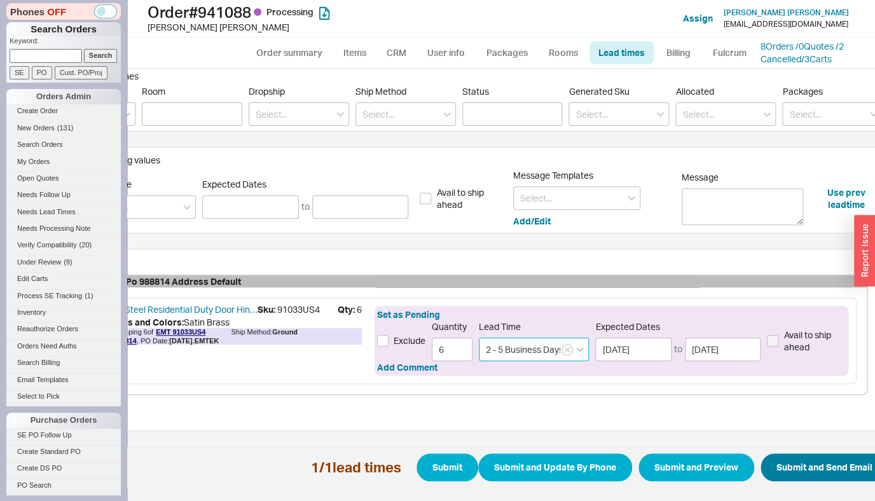
type input "2 - 5 Business Days"
click at [840, 454] on button "Submit and Send Email" at bounding box center [825, 467] width 128 height 28
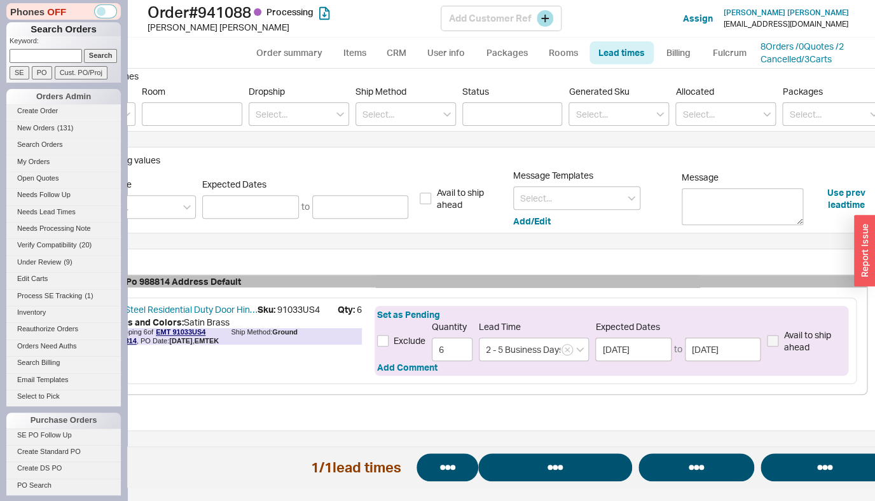
select select "*"
select select "LOW"
select select "3"
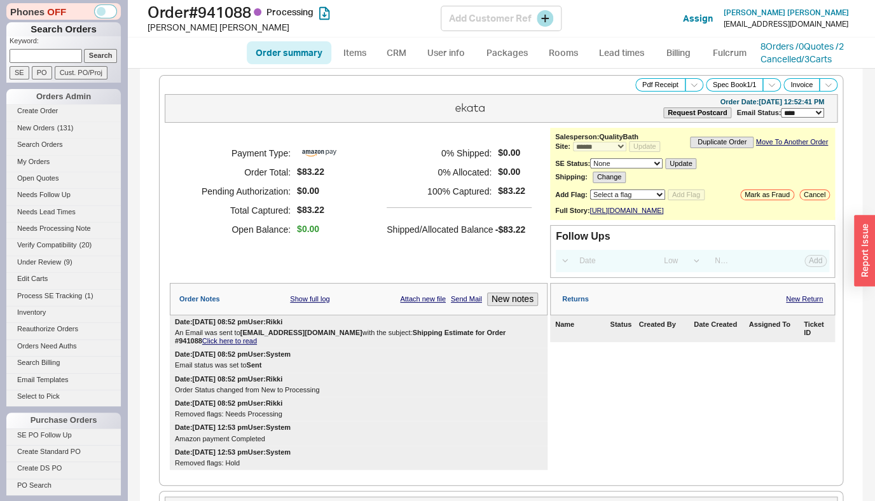
select select "*"
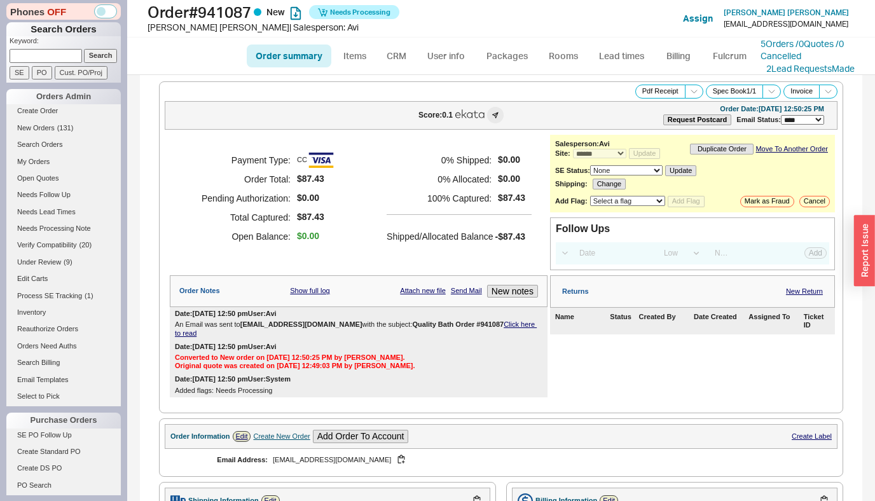
select select "*"
select select "LOW"
select select "3"
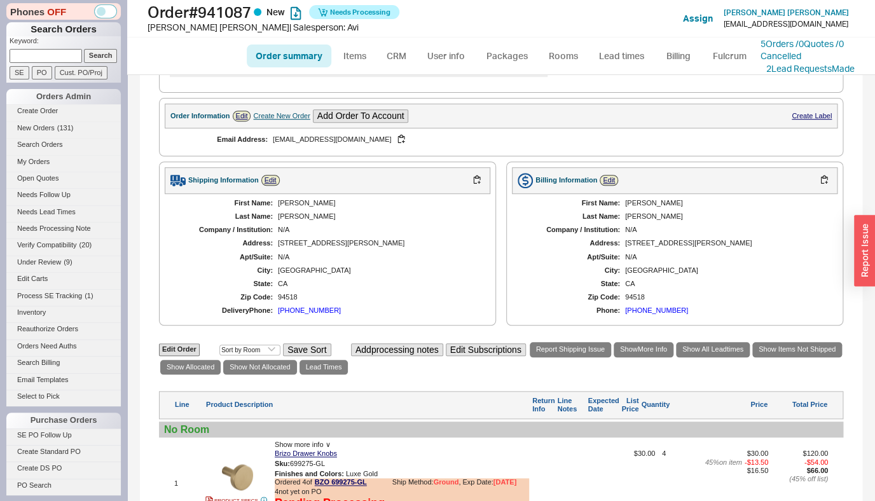
scroll to position [511, 0]
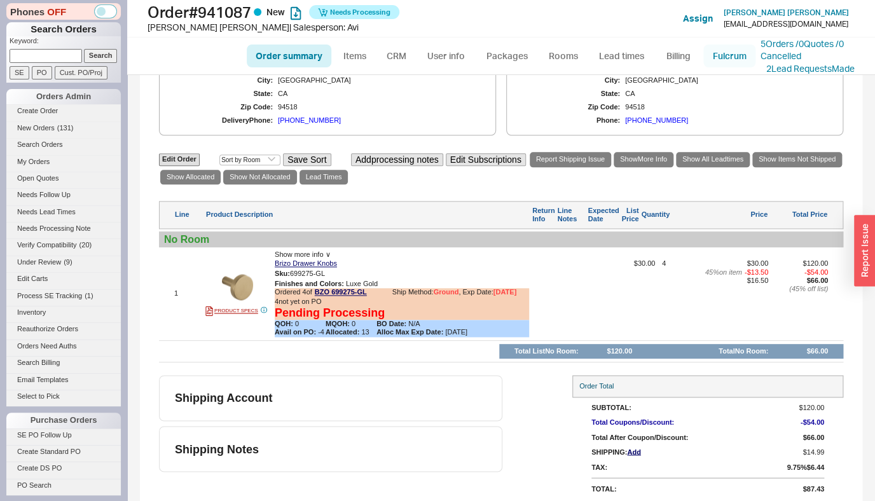
click at [725, 46] on link "Fulcrum" at bounding box center [729, 56] width 52 height 23
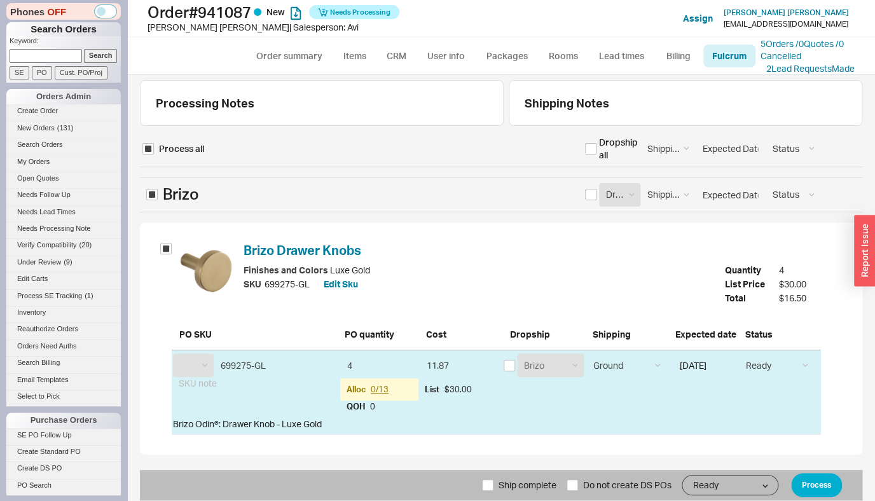
select select "BZO"
click at [518, 460] on form "Process all Dropship all Shipping Method Ground LTL Our Truck --------------- C…" at bounding box center [501, 315] width 722 height 369
click at [510, 481] on span "Ship complete" at bounding box center [528, 485] width 58 height 31
click at [493, 481] on input "Ship complete" at bounding box center [487, 484] width 11 height 11
checkbox input "true"
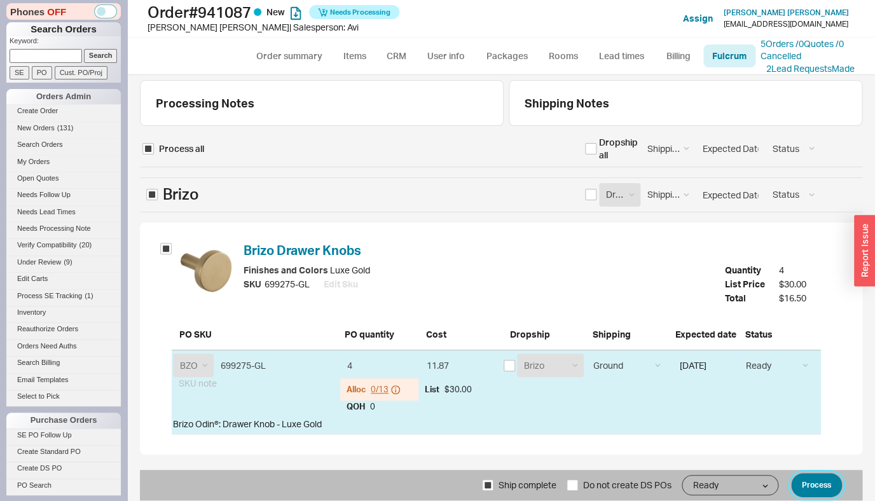
click at [829, 485] on button "Process" at bounding box center [816, 485] width 51 height 24
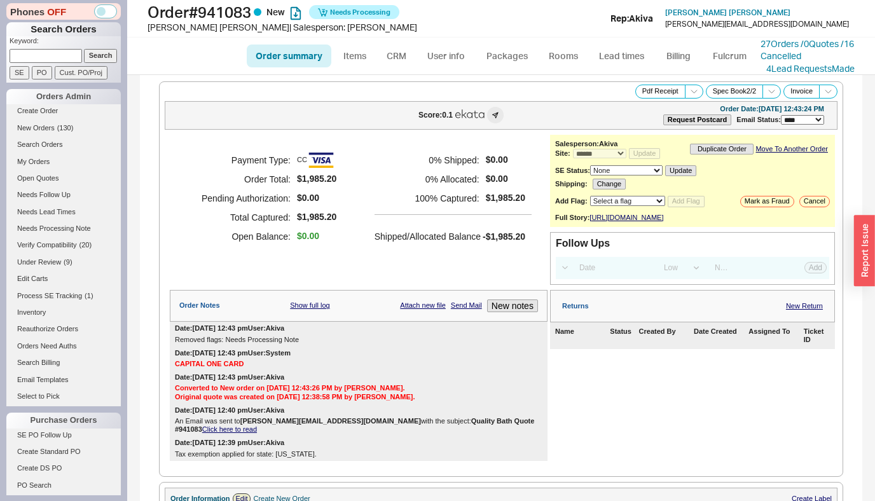
select select "*"
select select "LOW"
select select "3"
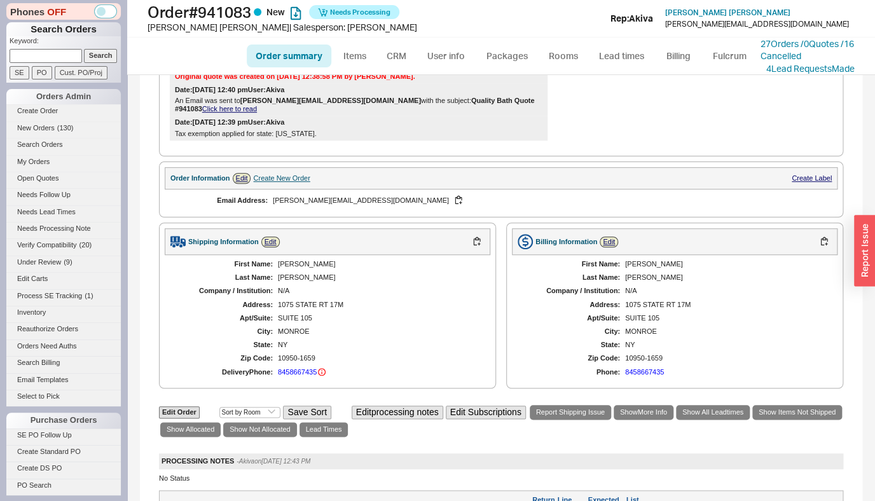
scroll to position [683, 0]
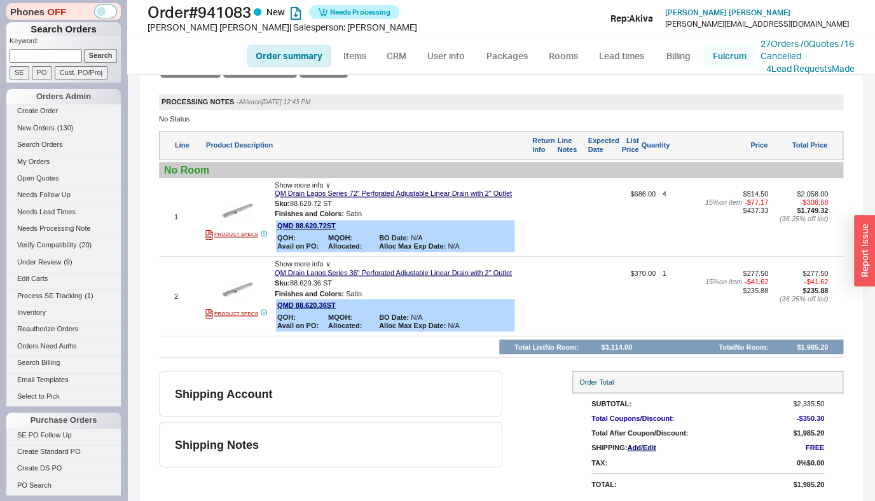
click at [723, 59] on link "Fulcrum" at bounding box center [729, 56] width 52 height 23
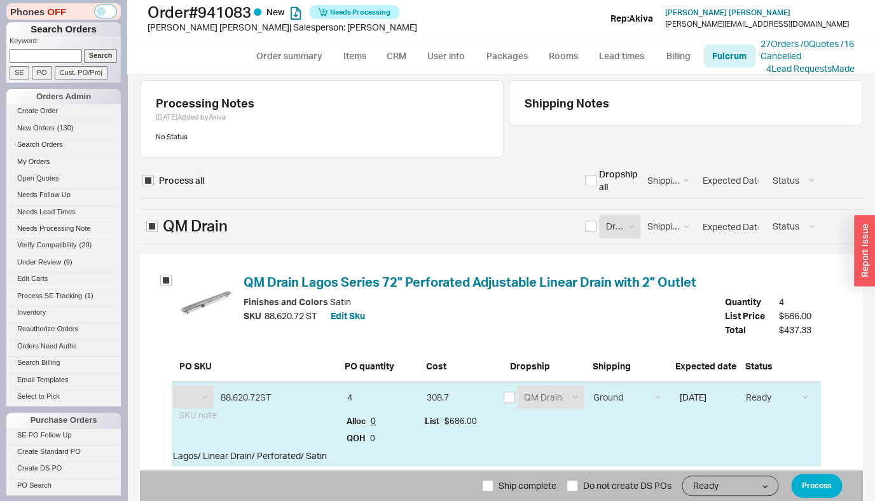
select select "QMD"
click at [590, 178] on input "checkbox" at bounding box center [590, 180] width 11 height 11
checkbox input "true"
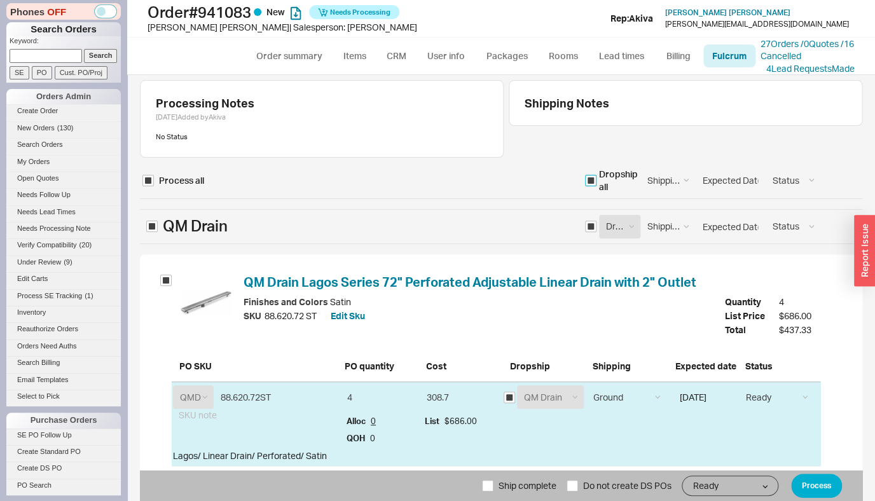
checkbox input "true"
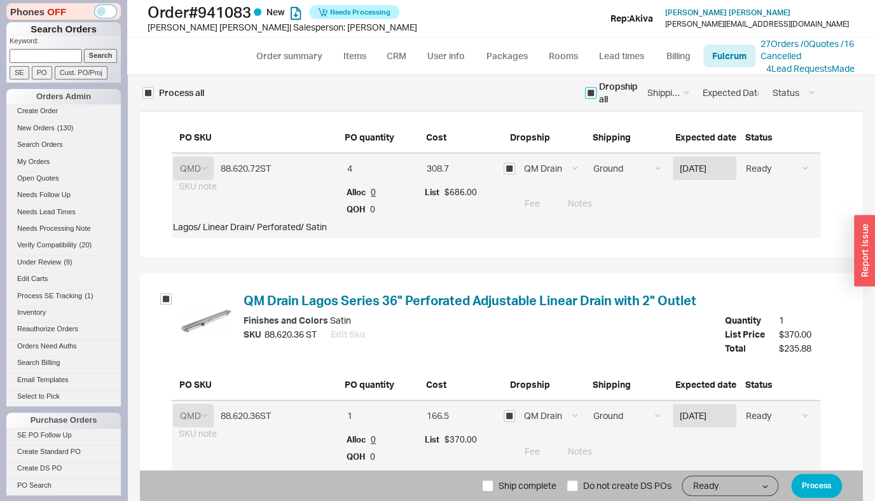
scroll to position [279, 0]
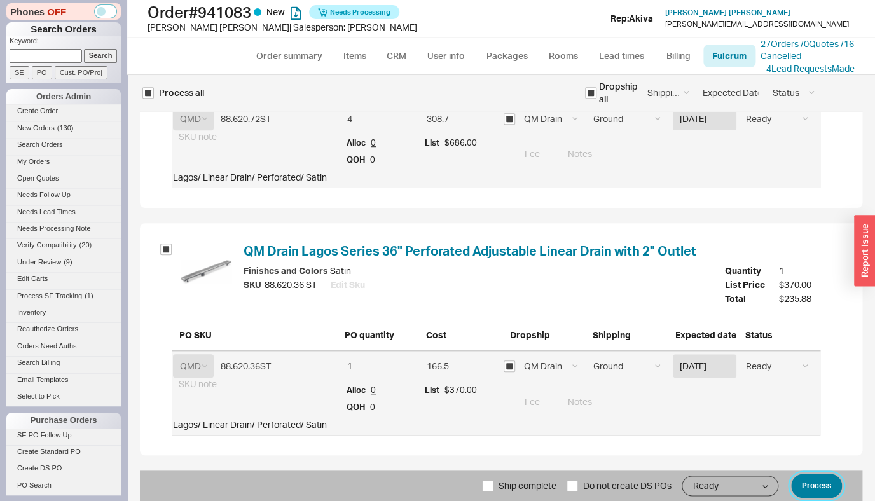
click at [802, 485] on button "Process" at bounding box center [816, 486] width 51 height 24
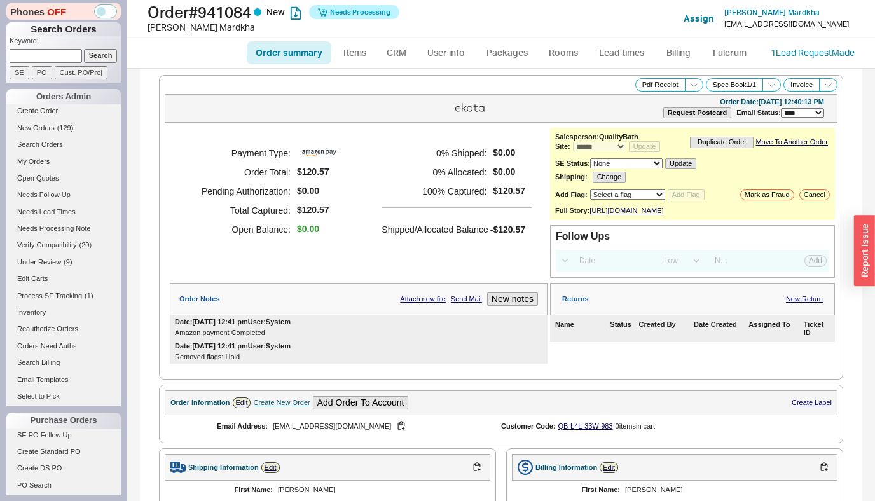
select select "*"
select select "LOW"
select select "3"
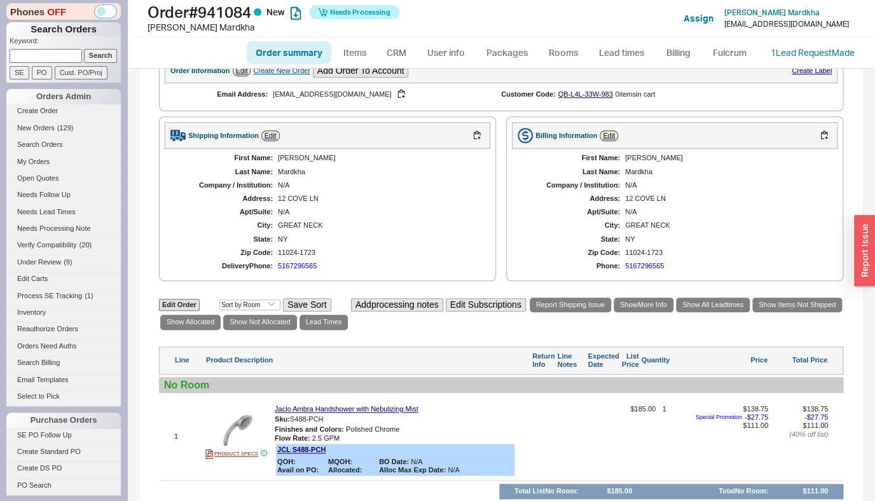
scroll to position [489, 0]
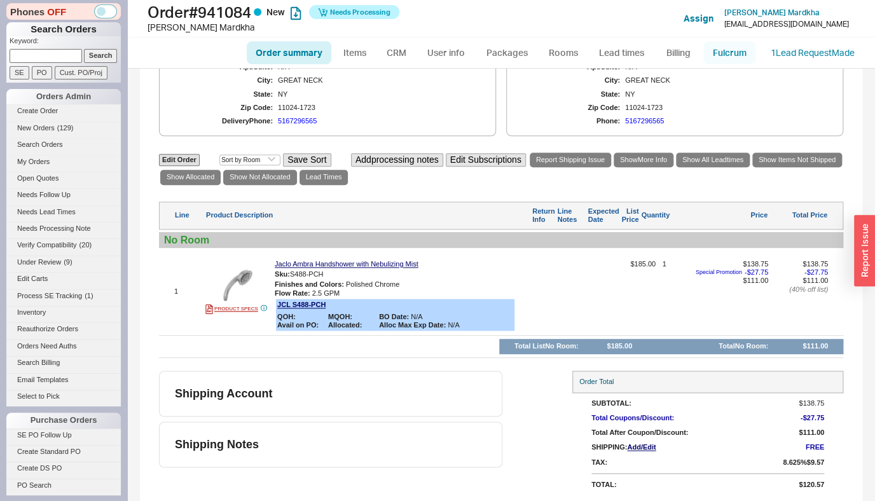
click at [710, 62] on link "Fulcrum" at bounding box center [729, 52] width 52 height 23
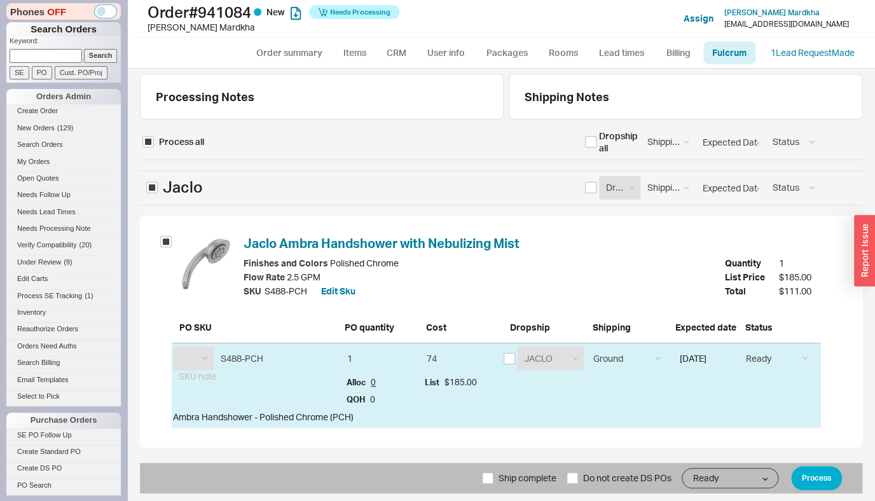
select select "JCL"
click at [509, 357] on input "checkbox" at bounding box center [509, 358] width 11 height 11
checkbox input "true"
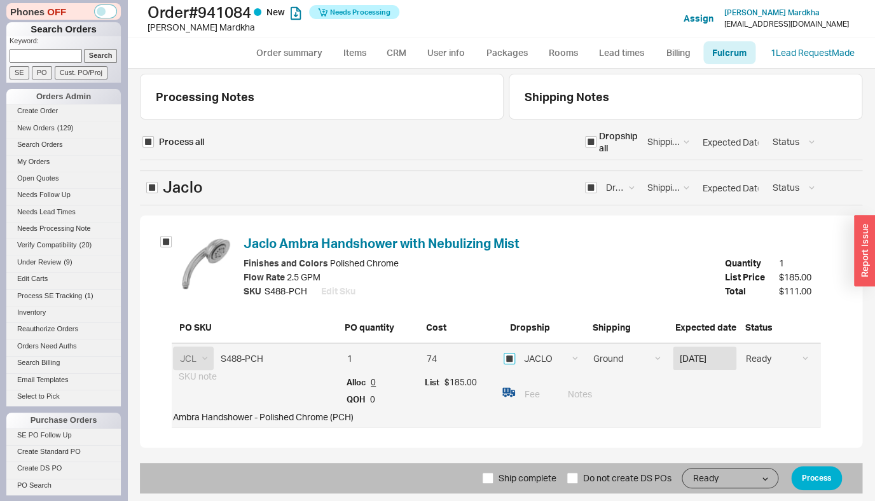
checkbox input "true"
click at [808, 474] on button "Process" at bounding box center [816, 478] width 51 height 24
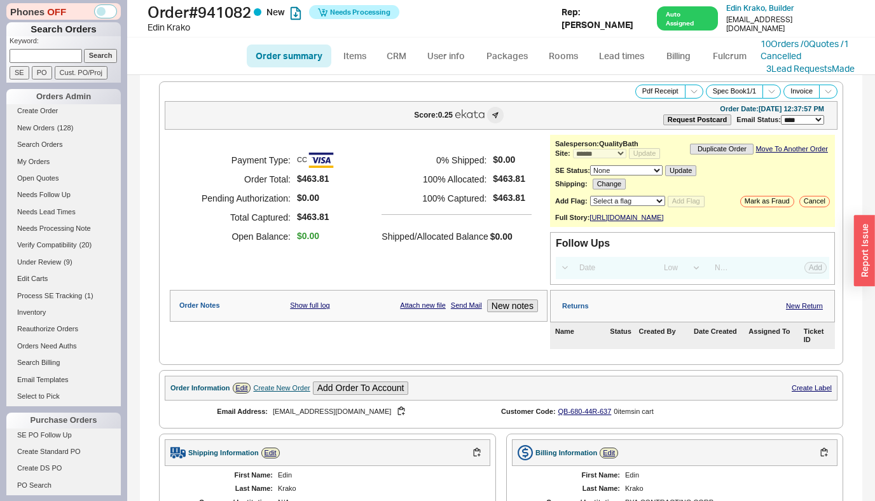
select select "*"
select select "LOW"
select select "3"
click at [715, 62] on link "Fulcrum" at bounding box center [729, 56] width 52 height 23
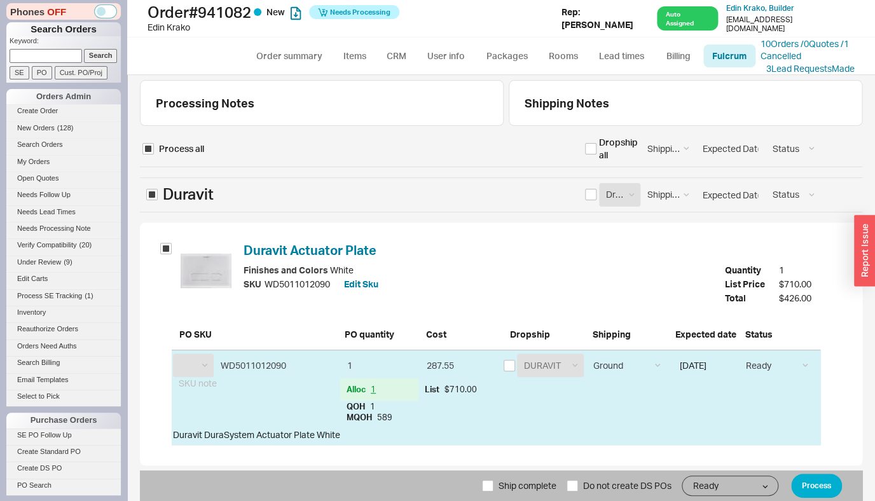
scroll to position [10, 0]
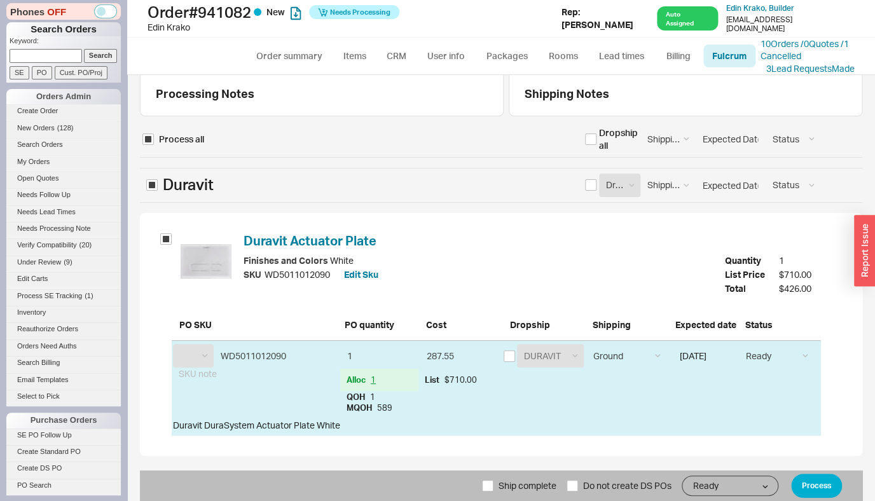
select select "DRV"
click at [805, 487] on button "Process" at bounding box center [816, 486] width 51 height 24
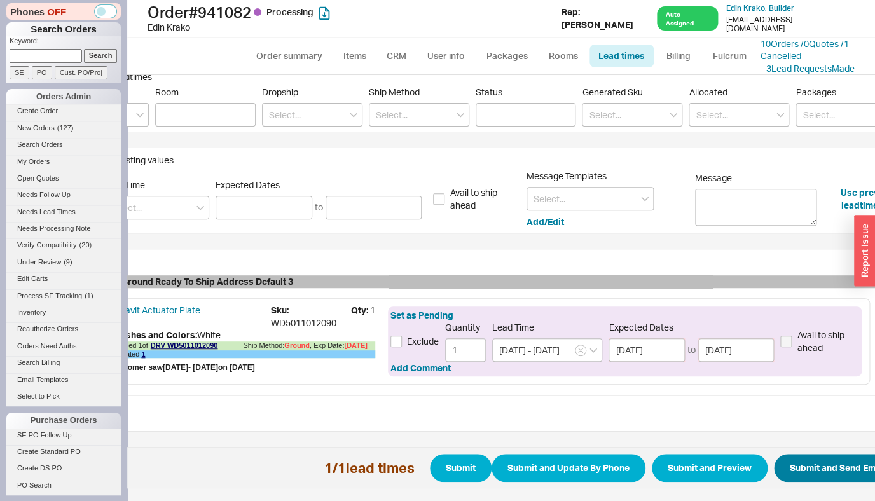
scroll to position [177, 135]
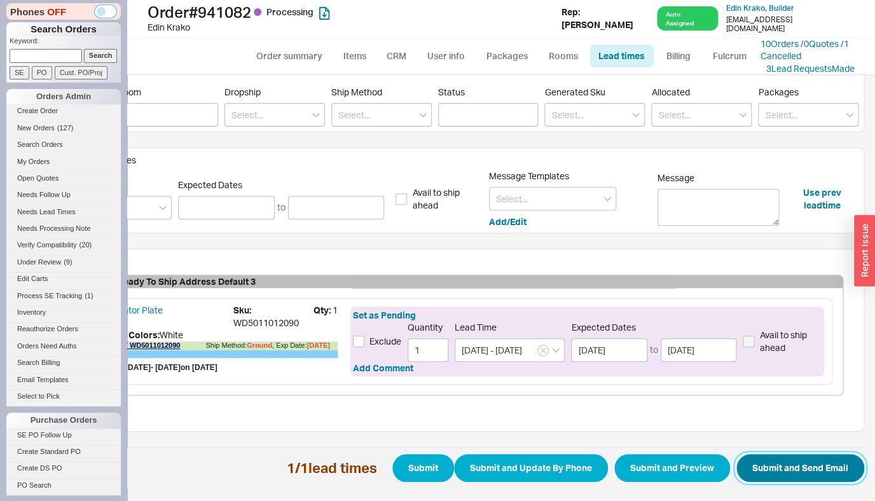
click at [808, 462] on button "Submit and Send Email" at bounding box center [800, 468] width 128 height 28
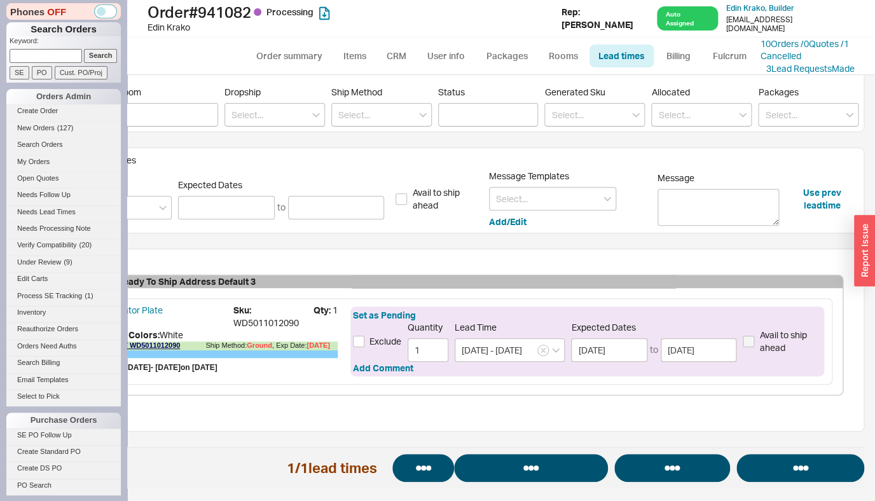
select select "*"
select select "LOW"
select select "3"
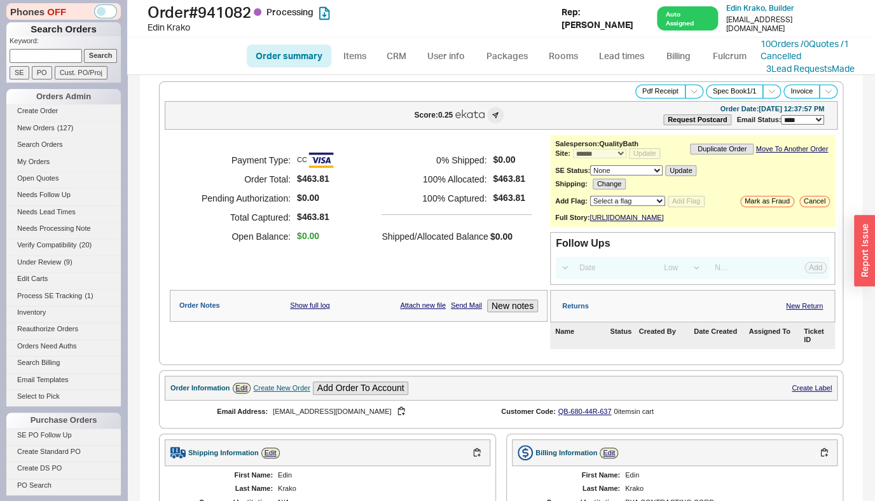
select select "*"
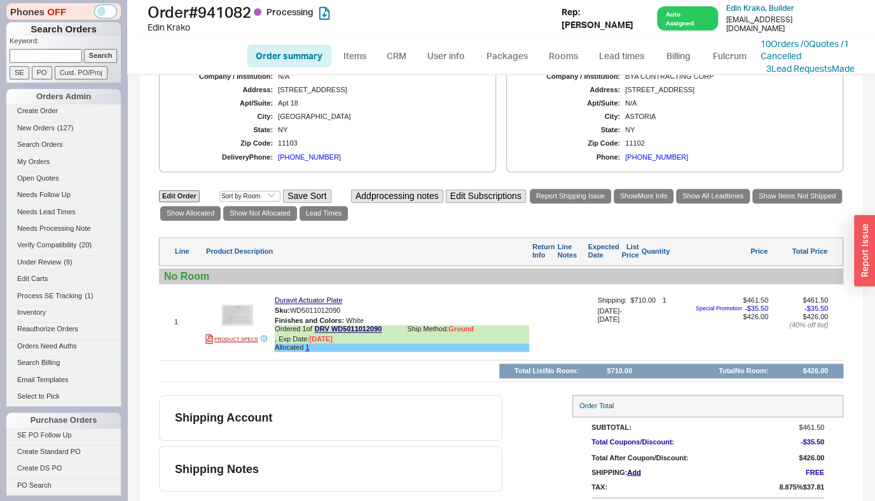
scroll to position [550, 0]
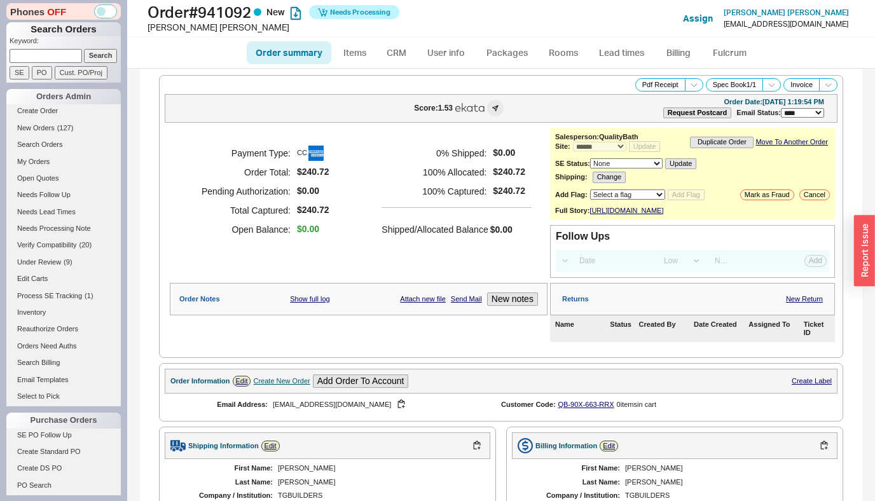
select select "*"
select select "LOW"
select select "3"
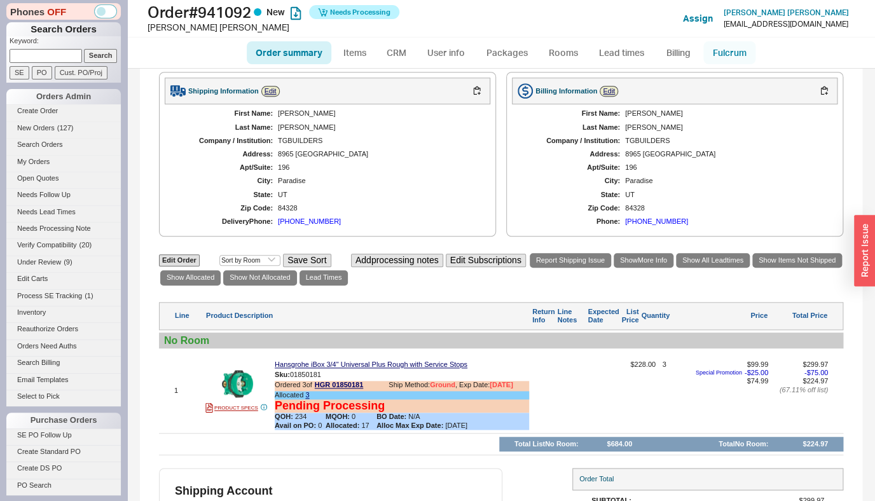
click at [743, 54] on link "Fulcrum" at bounding box center [729, 52] width 52 height 23
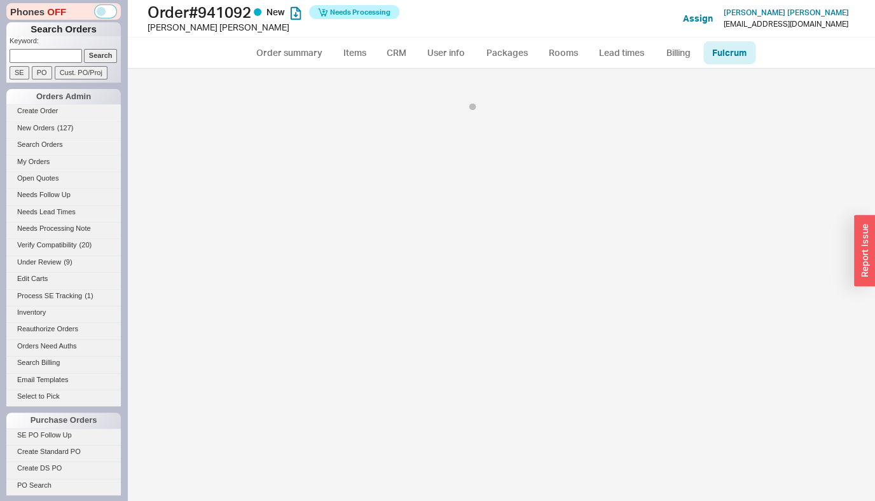
select select "5"
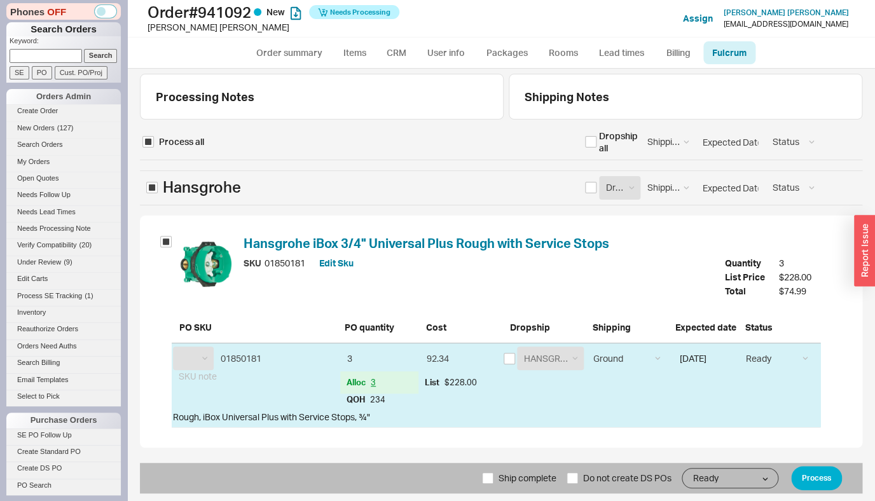
select select "HGR"
click at [522, 482] on span "Ship complete" at bounding box center [528, 478] width 58 height 31
click at [493, 482] on input "Ship complete" at bounding box center [487, 477] width 11 height 11
checkbox input "true"
click at [824, 482] on button "Process" at bounding box center [816, 478] width 51 height 24
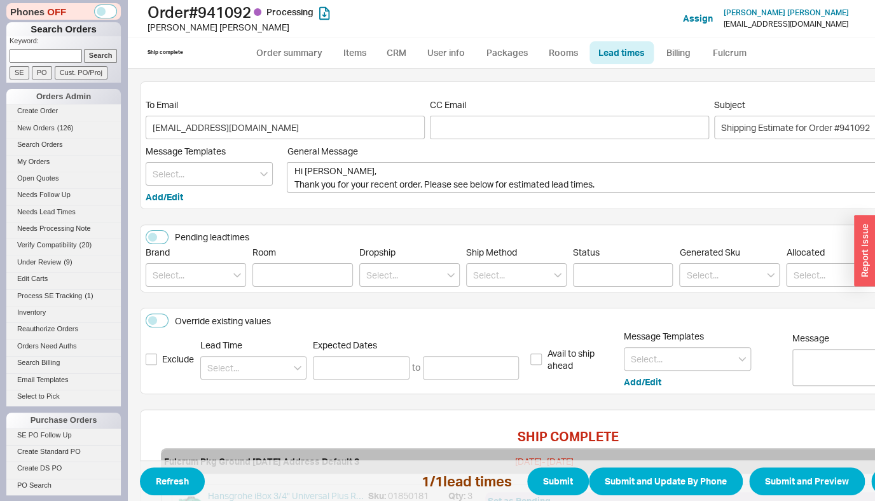
scroll to position [0, 142]
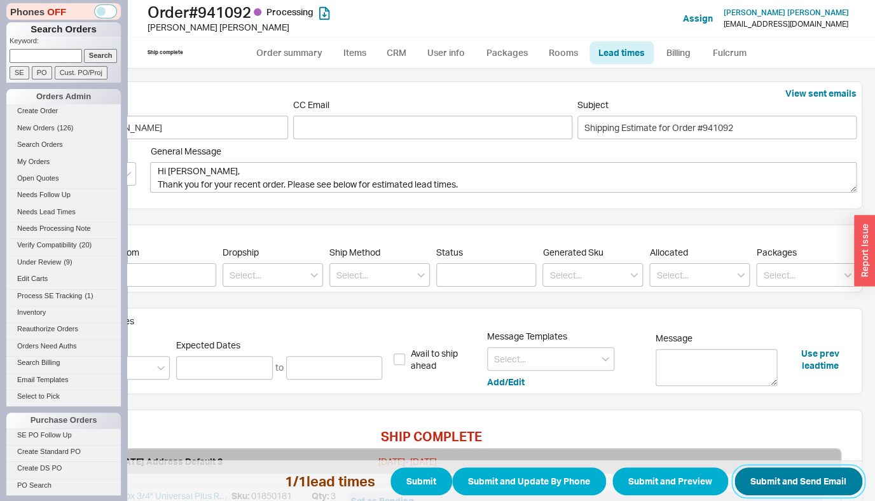
click at [783, 474] on button "Submit and Send Email" at bounding box center [798, 481] width 128 height 28
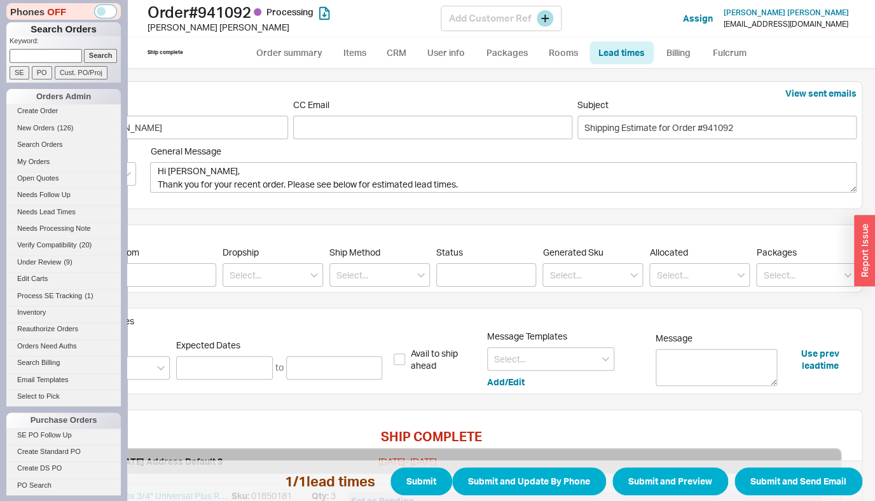
select select "*"
select select "LOW"
select select "3"
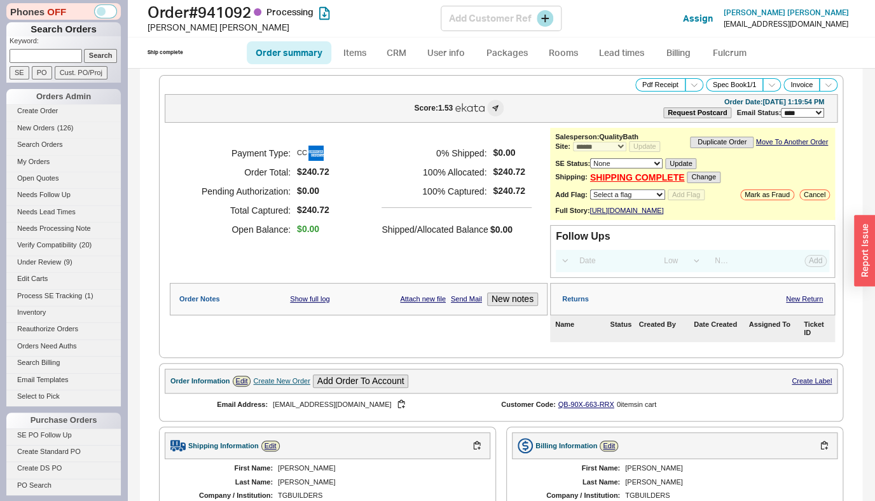
select select "*"
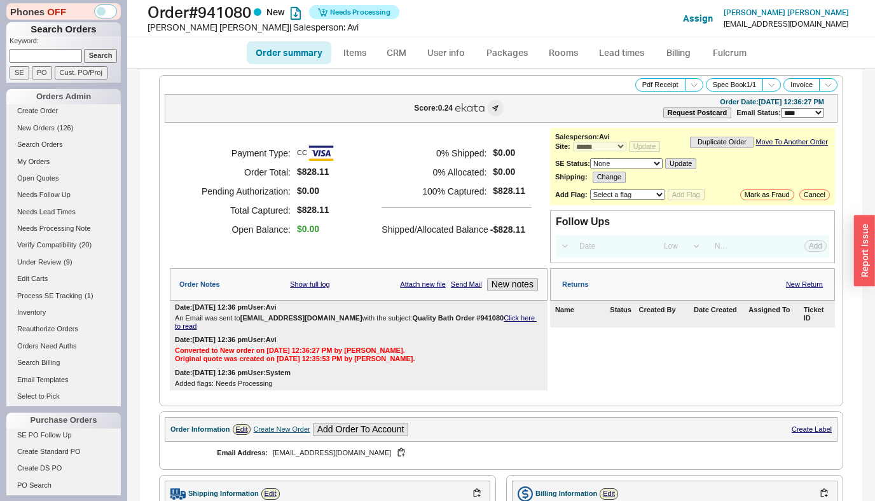
select select "*"
select select "LOW"
select select "3"
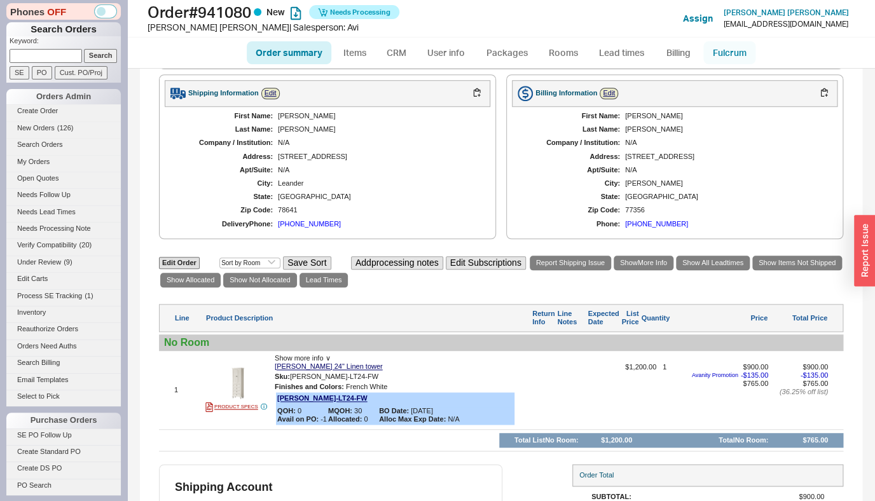
click at [727, 50] on link "Fulcrum" at bounding box center [729, 52] width 52 height 23
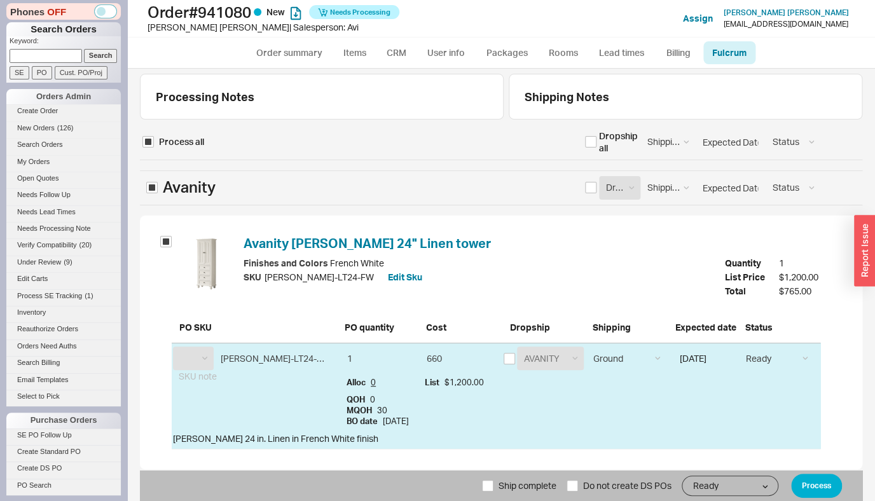
select select "AVA"
click at [507, 355] on input "checkbox" at bounding box center [509, 358] width 11 height 11
checkbox input "true"
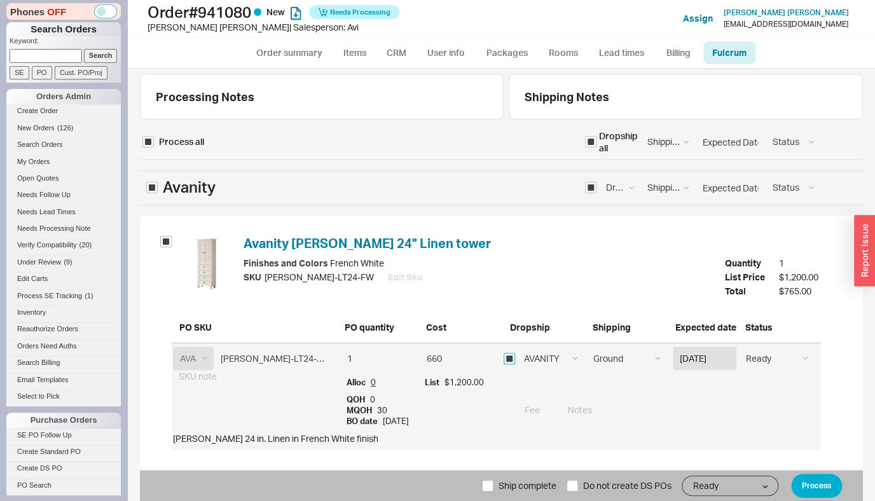
scroll to position [24, 0]
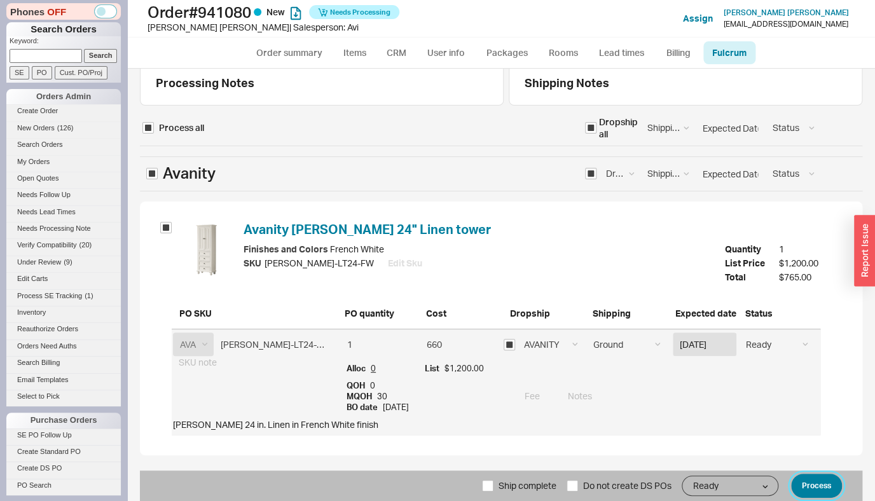
click at [806, 481] on button "Process" at bounding box center [816, 486] width 51 height 24
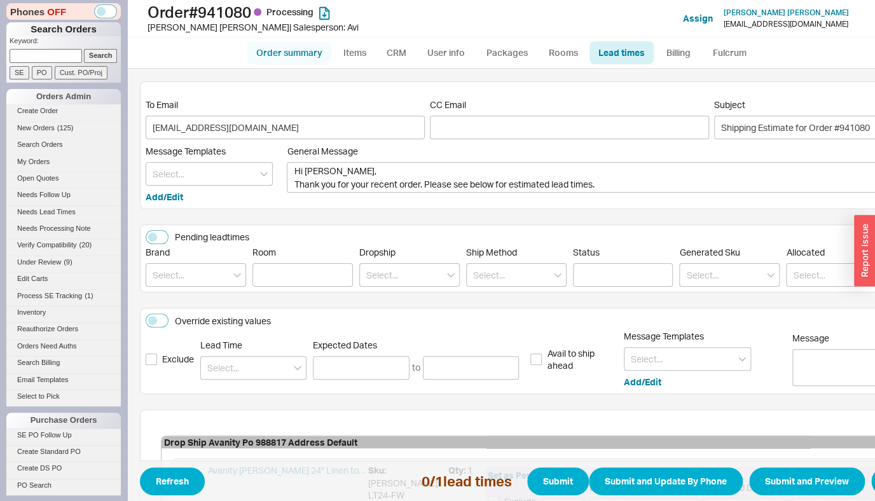
click at [286, 48] on link "Order summary" at bounding box center [289, 52] width 85 height 23
select select "*"
select select "LOW"
select select "3"
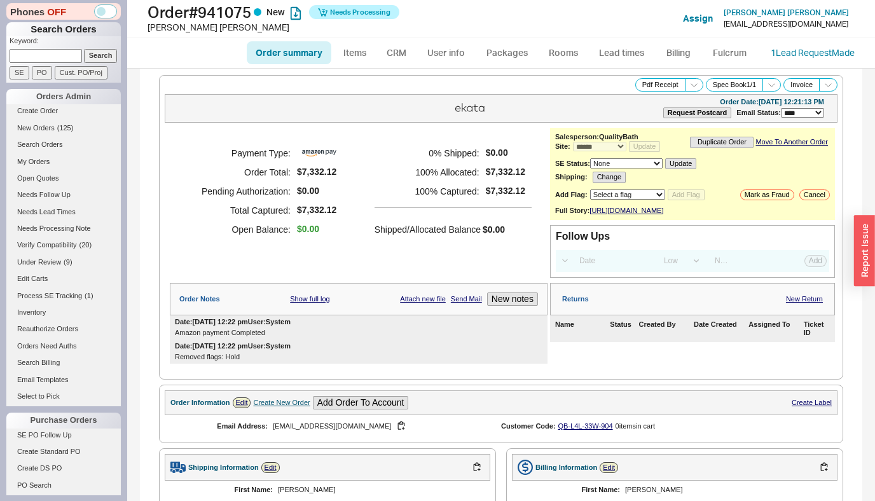
select select "*"
select select "LOW"
select select "3"
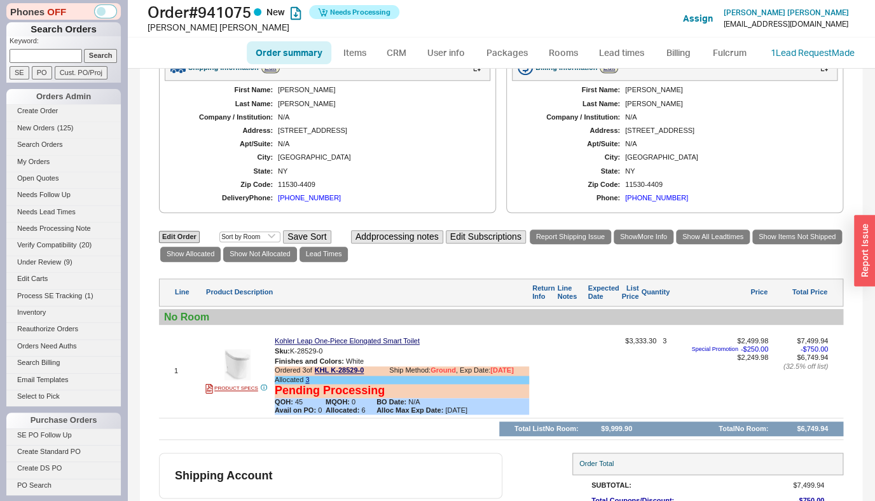
scroll to position [401, 0]
click at [729, 54] on link "Fulcrum" at bounding box center [729, 52] width 52 height 23
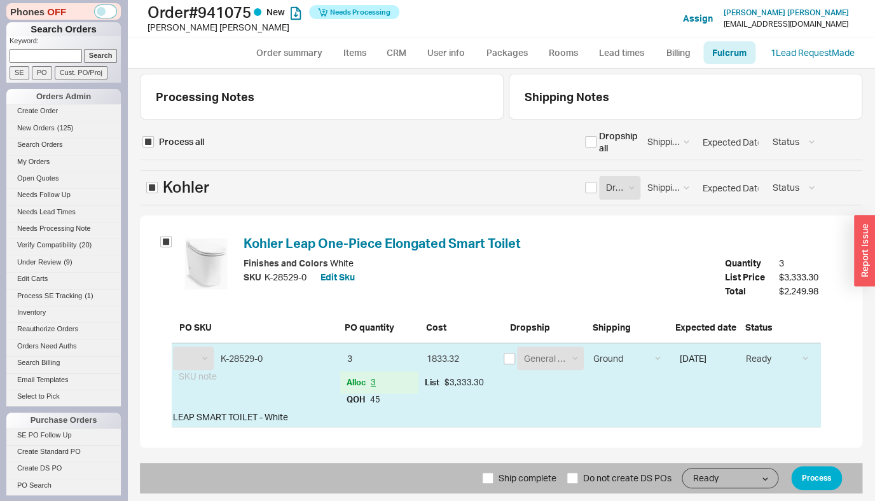
select select "KHL"
click at [586, 347] on select "Ground LTL Our Truck --------------- Customer Pickup - Showroom Customer Pickup…" at bounding box center [626, 359] width 80 height 24
select select "8"
click option "Our Truck" at bounding box center [0, 0] width 0 height 0
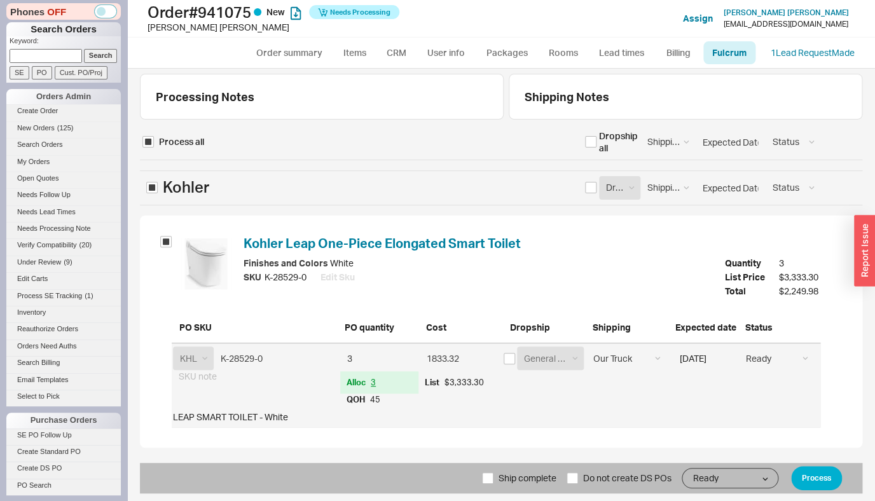
drag, startPoint x: 535, startPoint y: 487, endPoint x: 542, endPoint y: 485, distance: 6.8
click at [535, 487] on span "Ship complete" at bounding box center [528, 478] width 58 height 31
click at [493, 484] on input "Ship complete" at bounding box center [487, 477] width 11 height 11
checkbox input "true"
click at [822, 479] on button "Process" at bounding box center [816, 478] width 51 height 24
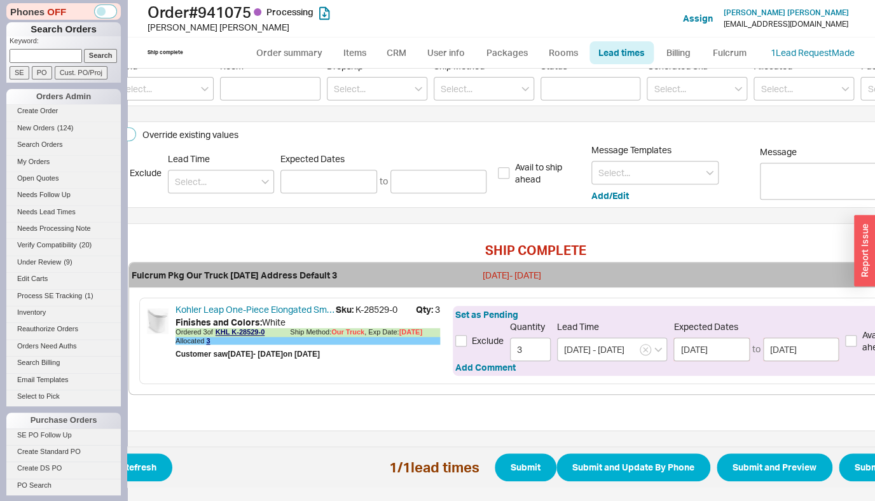
scroll to position [195, 60]
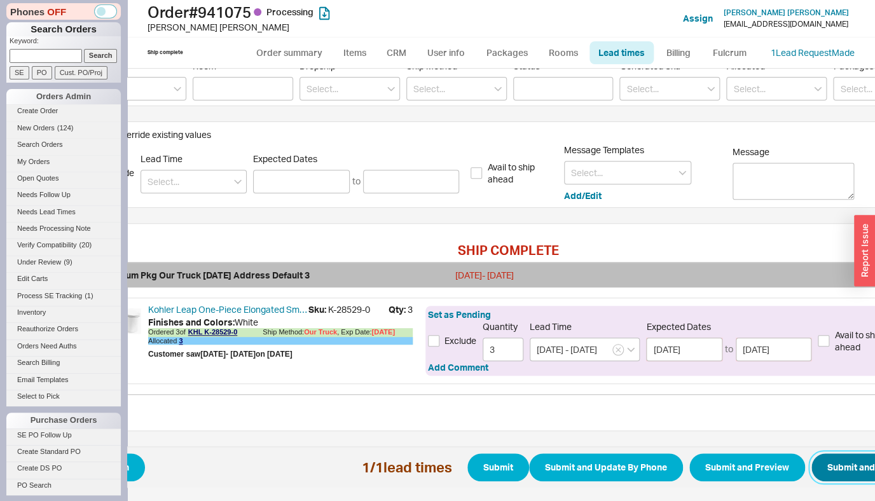
click at [821, 470] on button "Submit and Send Email" at bounding box center [875, 467] width 128 height 28
select select "*"
select select "LOW"
select select "3"
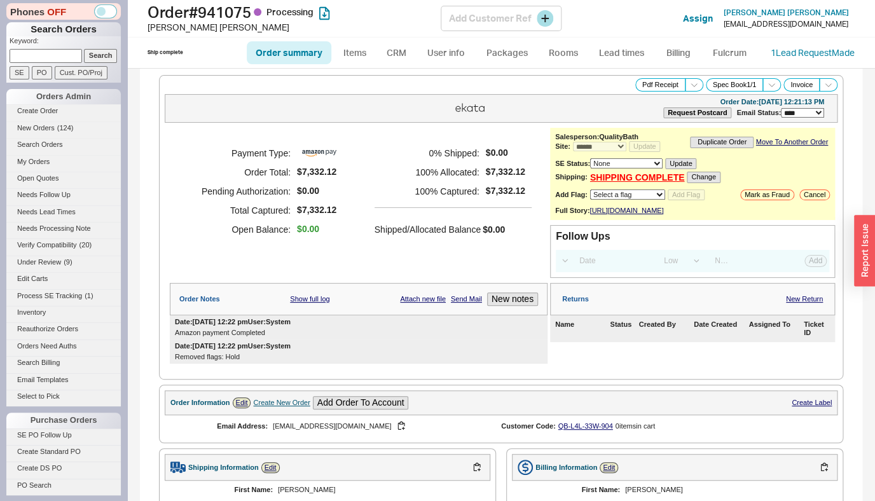
select select "*"
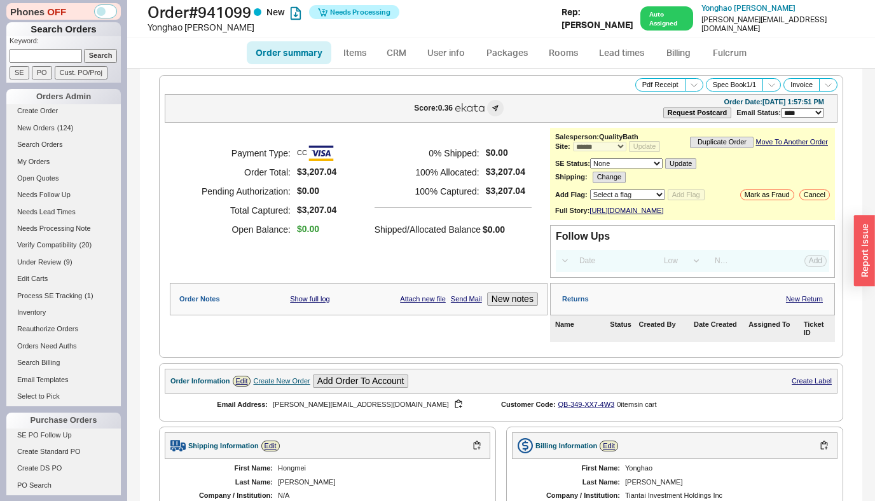
select select "*"
select select "LOW"
select select "3"
select select "10"
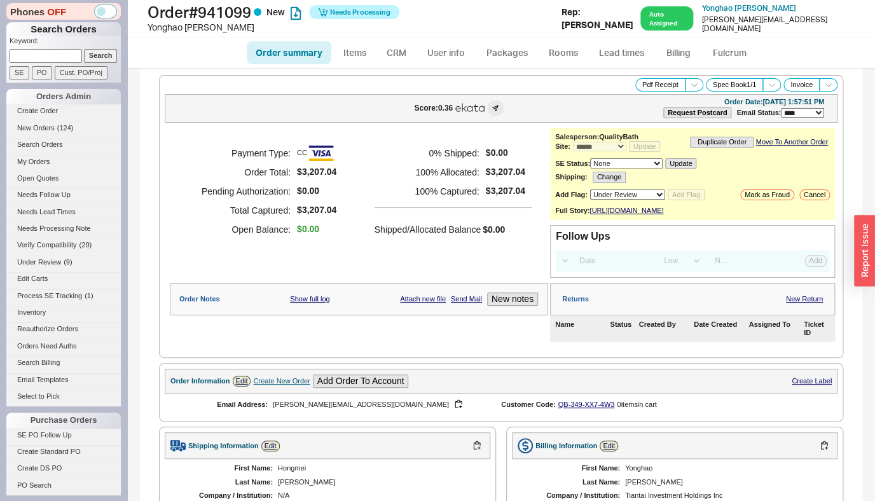
click option "Under Review" at bounding box center [0, 0] width 0 height 0
click at [689, 194] on button "Add Flag" at bounding box center [686, 195] width 37 height 11
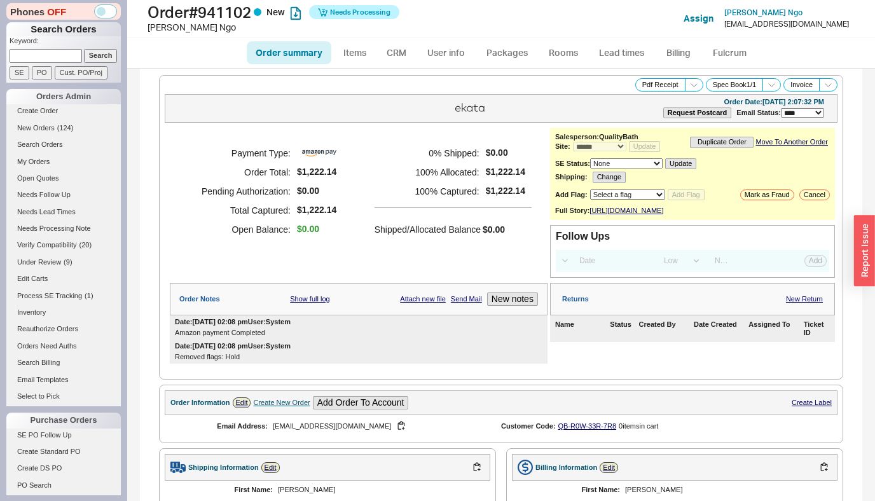
select select "*"
select select "LOW"
select select "3"
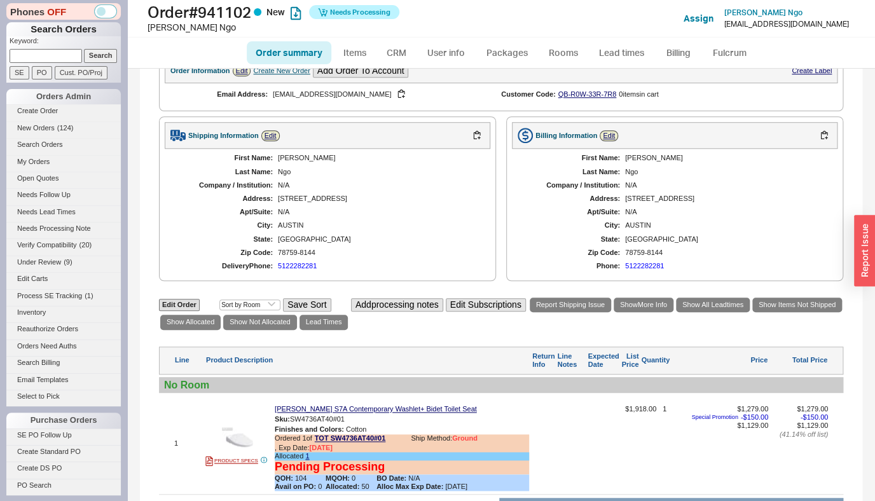
scroll to position [503, 0]
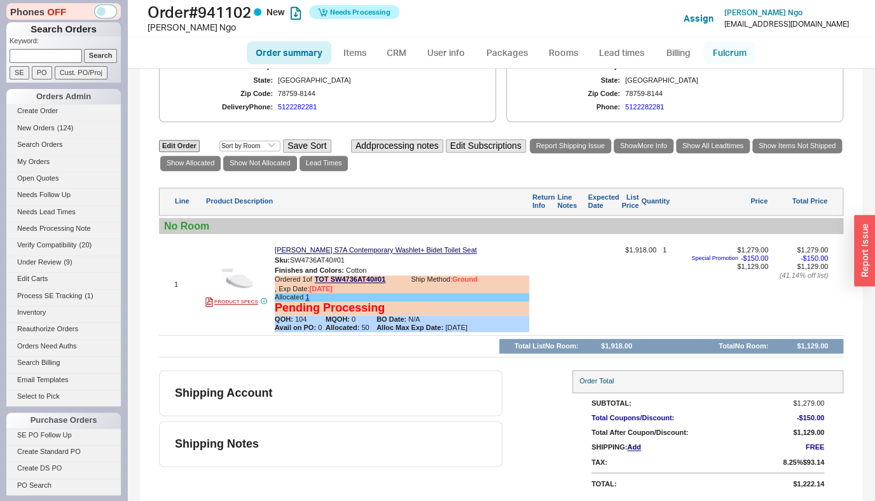
click at [729, 60] on link "Fulcrum" at bounding box center [729, 52] width 52 height 23
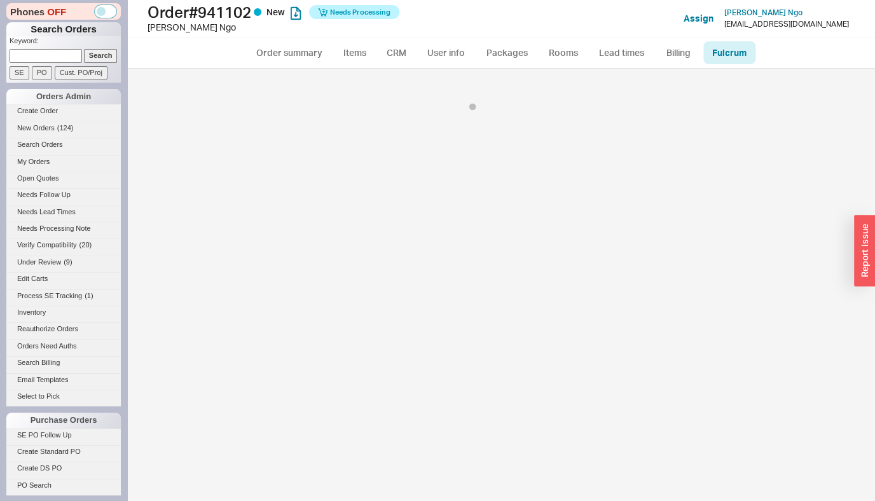
select select "136"
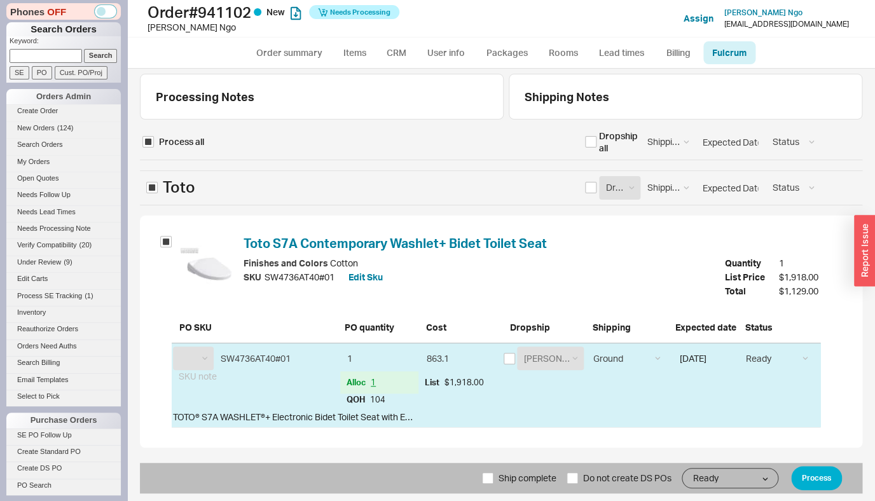
select select "TOT"
click at [810, 473] on button "Process" at bounding box center [816, 478] width 51 height 24
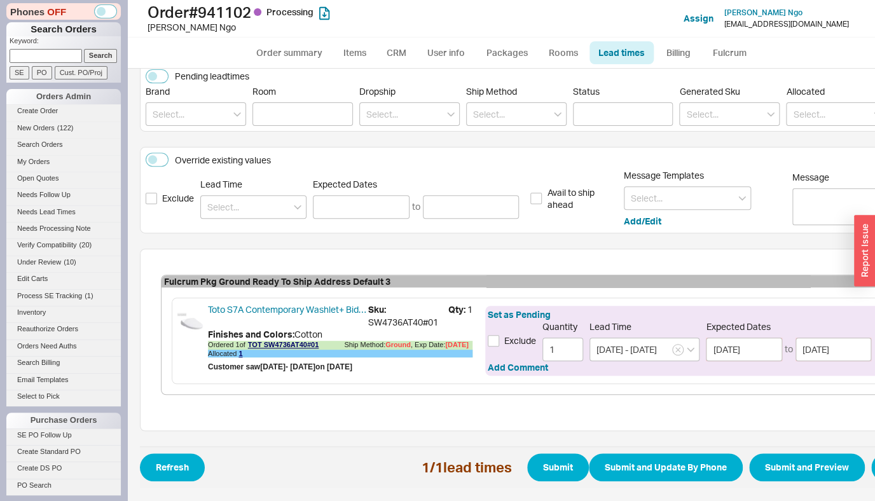
scroll to position [172, 125]
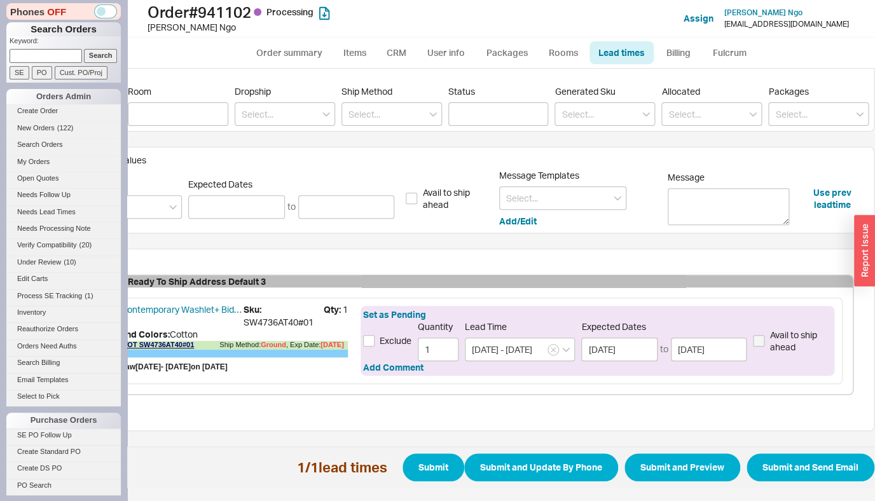
click at [794, 472] on span "Refresh 1 / 1 lead times Submit Submit and Update By Phone Submit and Preview S…" at bounding box center [444, 466] width 859 height 41
click at [794, 462] on button "Submit and Send Email" at bounding box center [811, 467] width 128 height 28
select select "*"
select select "LOW"
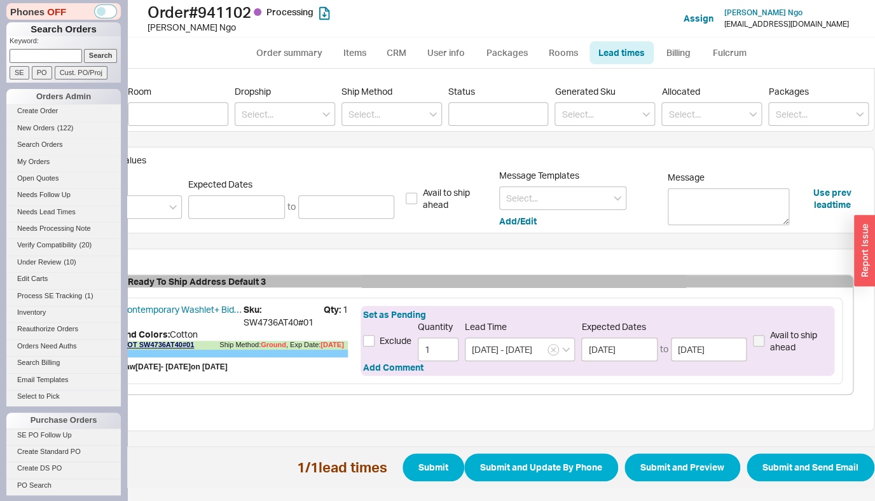
select select "3"
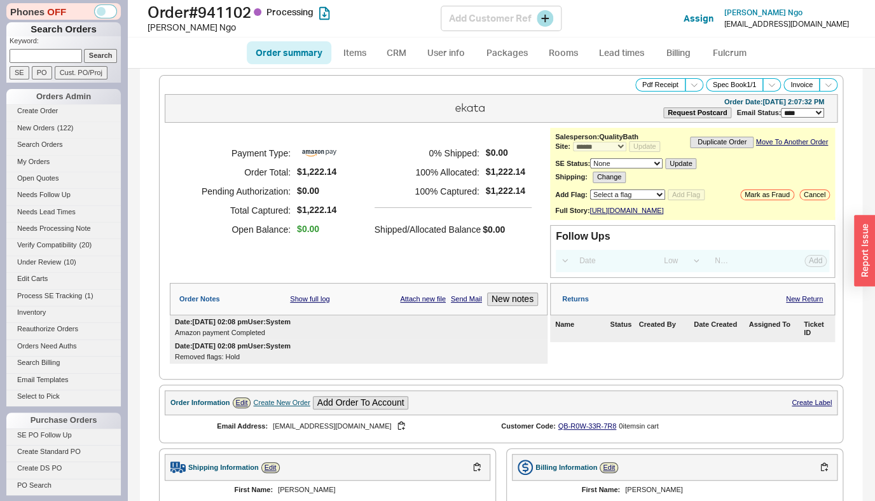
select select "*"
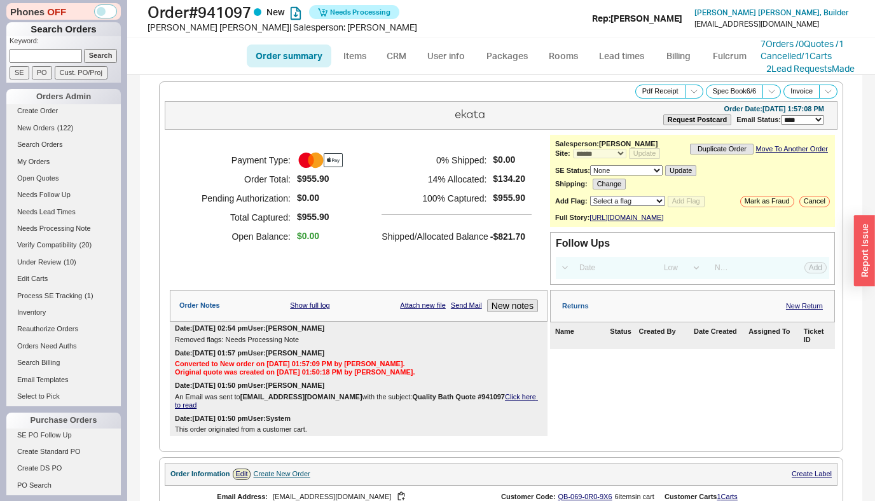
select select "*"
select select "LOW"
select select "3"
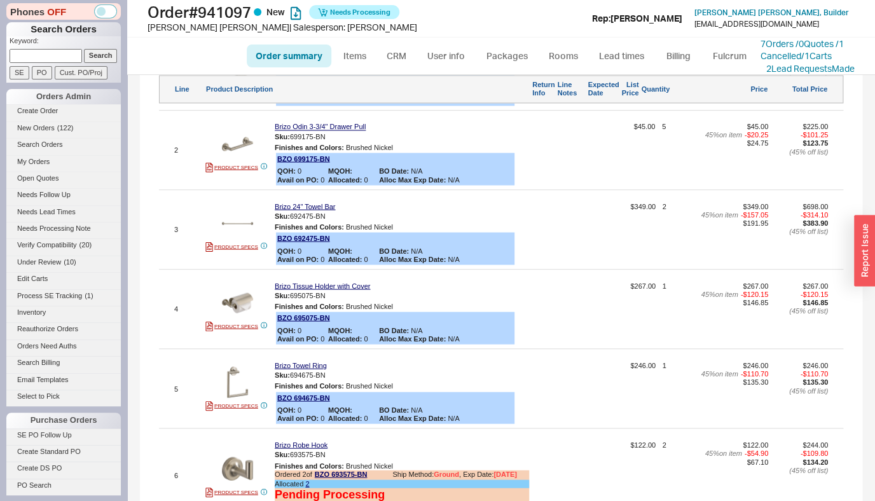
scroll to position [998, 0]
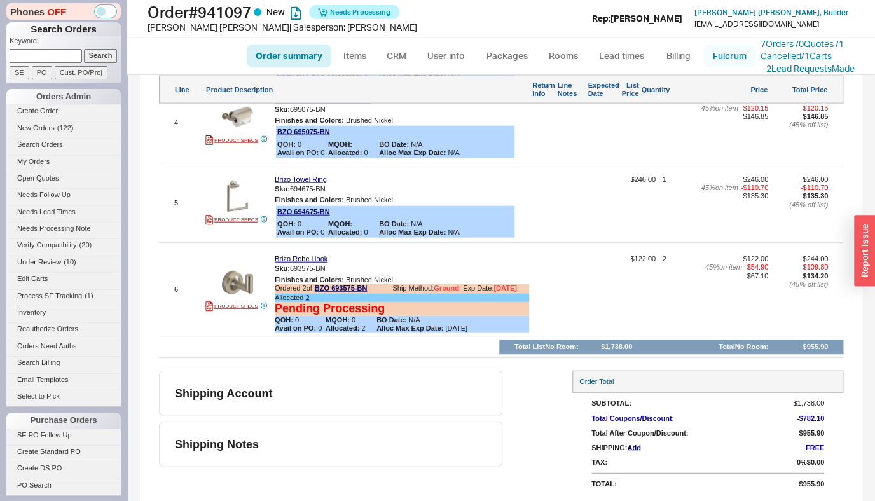
click at [709, 62] on link "Fulcrum" at bounding box center [729, 56] width 52 height 23
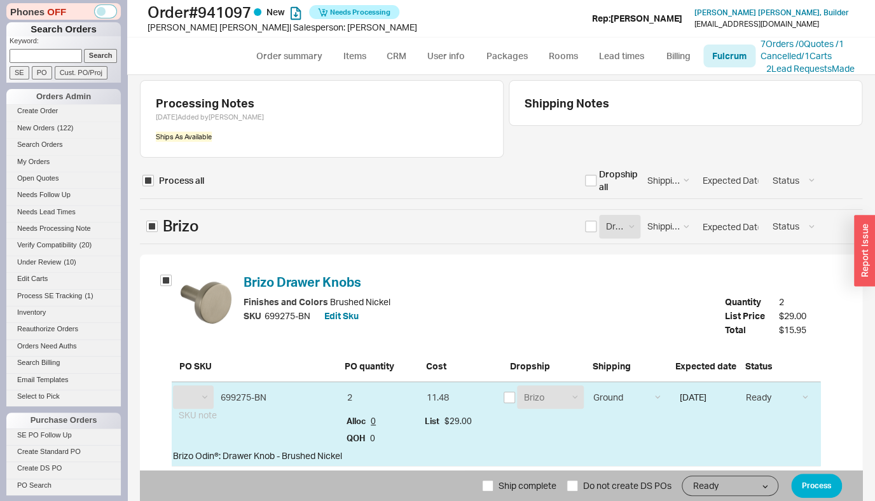
select select "BZO"
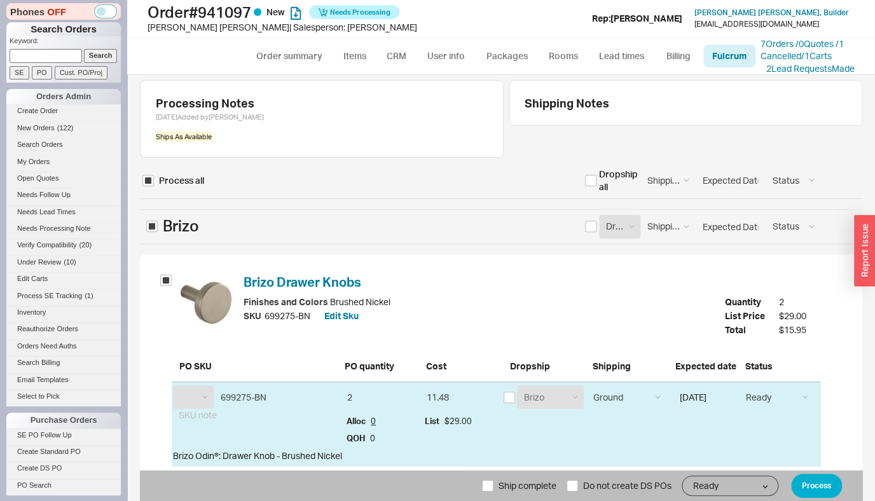
select select "BZO"
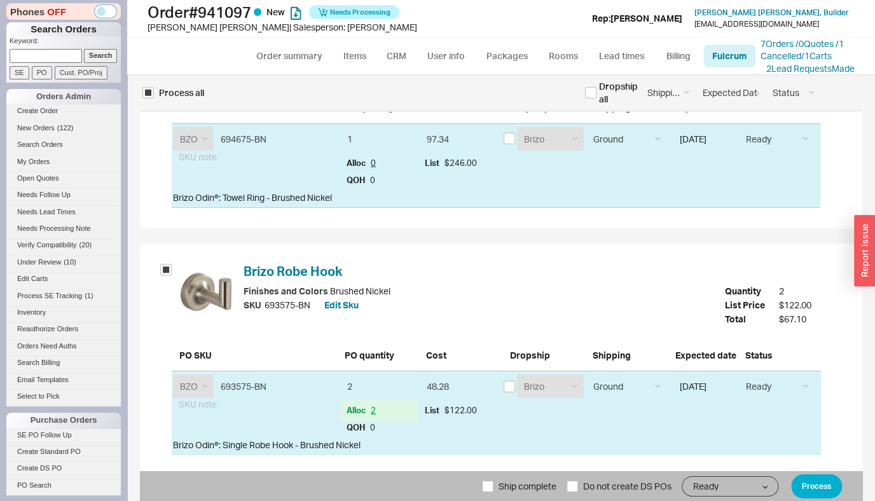
scroll to position [1269, 0]
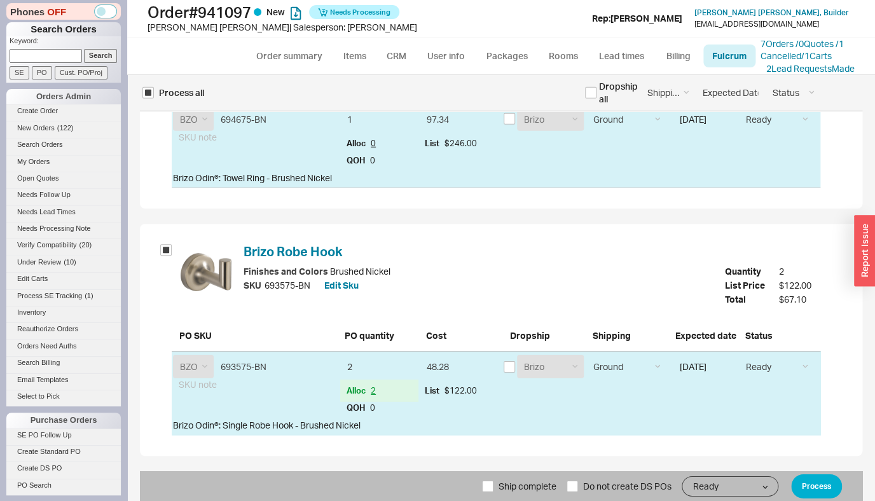
click at [505, 486] on span "Ship complete" at bounding box center [528, 486] width 58 height 31
click at [493, 486] on input "Ship complete" at bounding box center [487, 485] width 11 height 11
checkbox input "true"
click at [813, 488] on button "Process" at bounding box center [816, 486] width 51 height 24
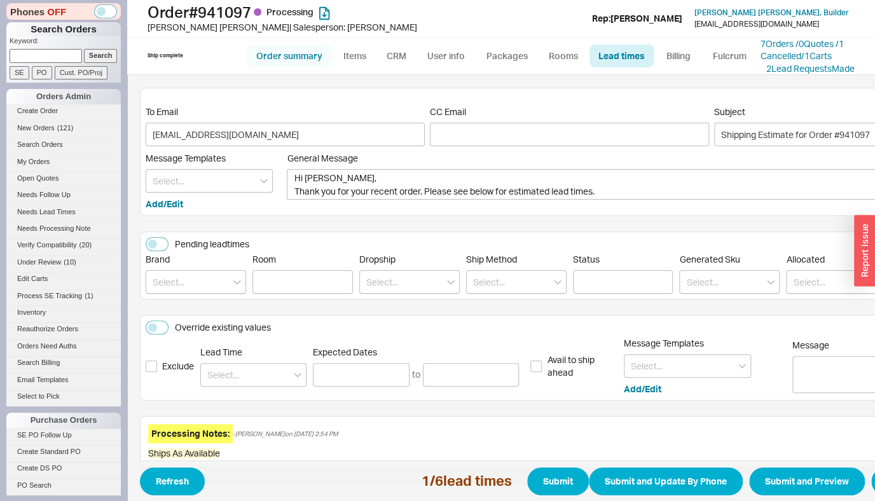
click at [274, 63] on link "Order summary" at bounding box center [289, 56] width 85 height 23
select select "*"
select select "LOW"
select select "3"
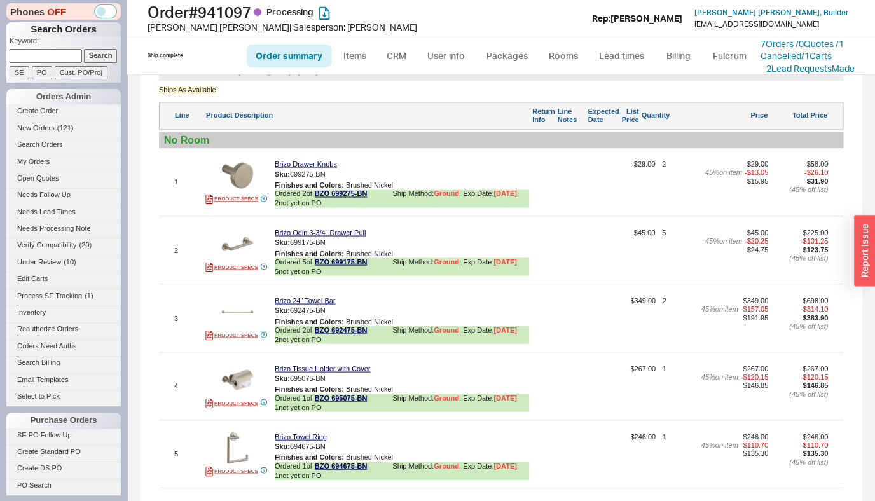
scroll to position [963, 0]
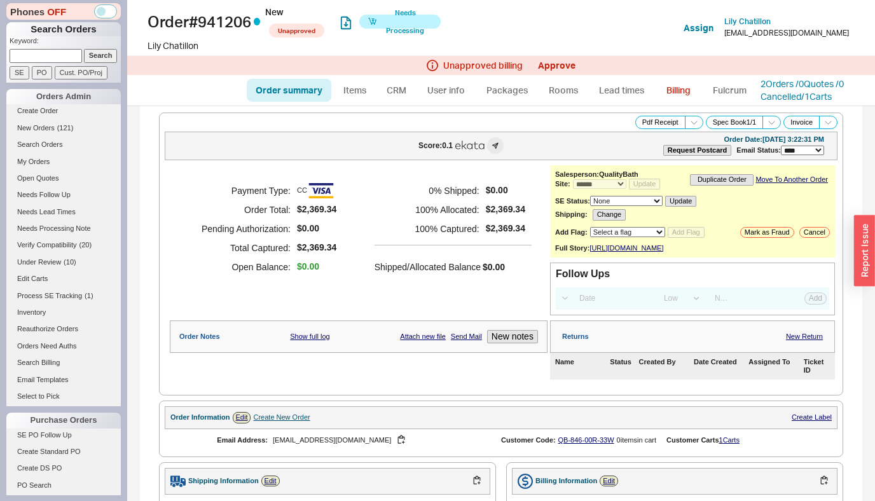
select select "*"
select select "LOW"
select select "3"
click at [771, 89] on link "2 Orders / 0 Quotes / 0 Cancelled" at bounding box center [802, 90] width 83 height 24
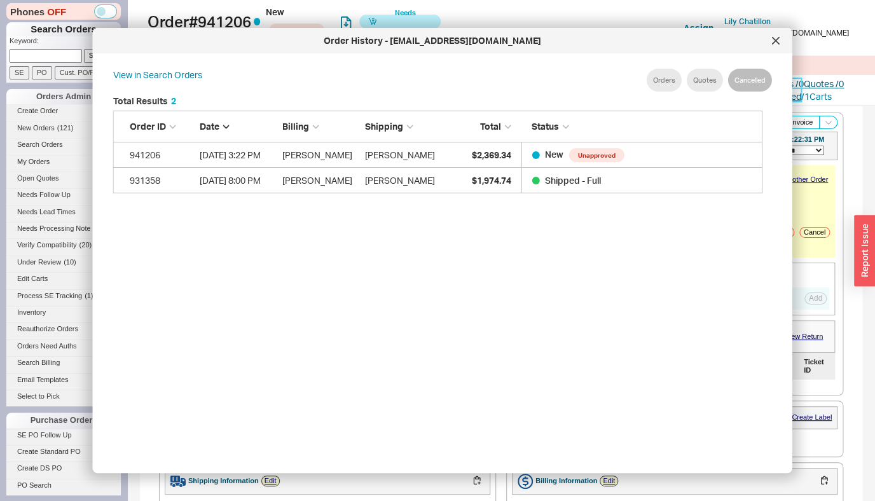
scroll to position [380, 660]
click at [772, 42] on icon at bounding box center [776, 41] width 8 height 8
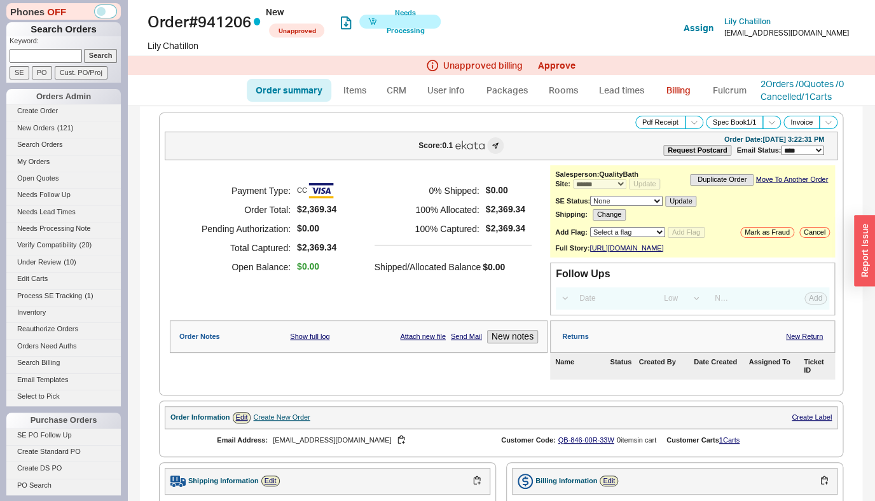
click at [547, 72] on div "Unapproved billing Approve" at bounding box center [501, 65] width 748 height 19
click at [553, 67] on link "Approve" at bounding box center [557, 65] width 38 height 11
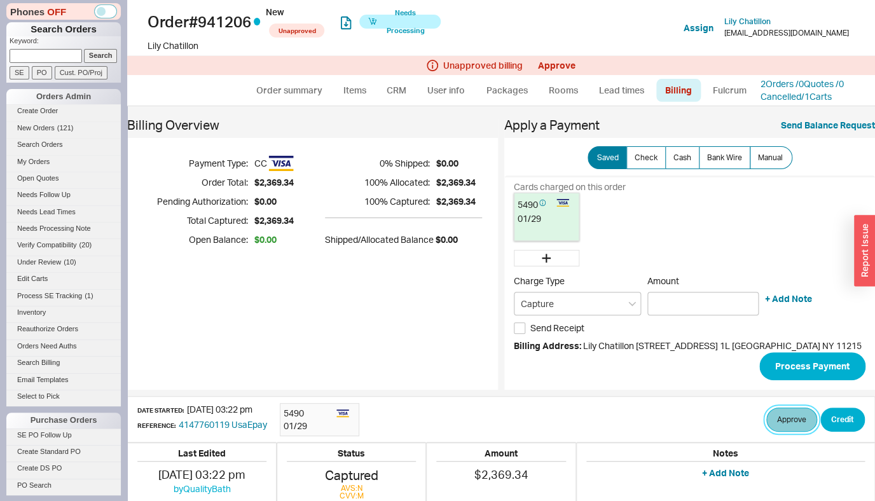
click at [796, 415] on button "Approve" at bounding box center [791, 420] width 51 height 24
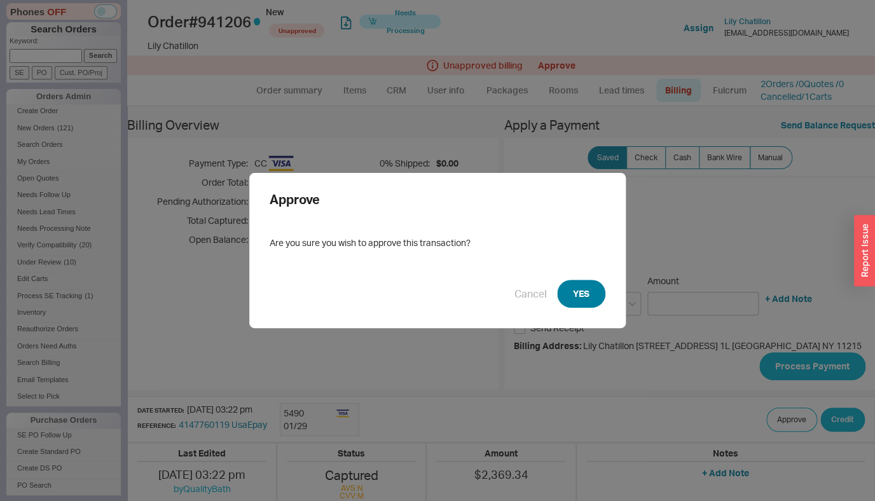
click at [589, 301] on button "YES" at bounding box center [581, 294] width 48 height 28
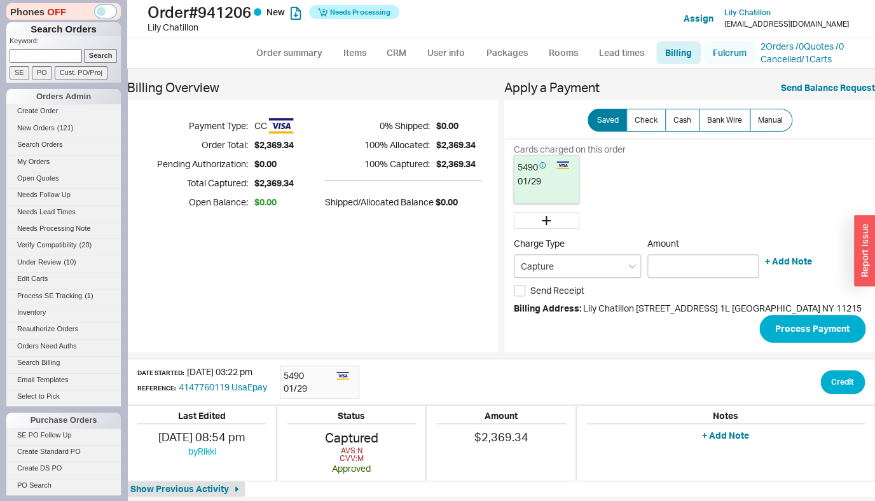
click at [740, 48] on link "Fulcrum" at bounding box center [729, 52] width 52 height 23
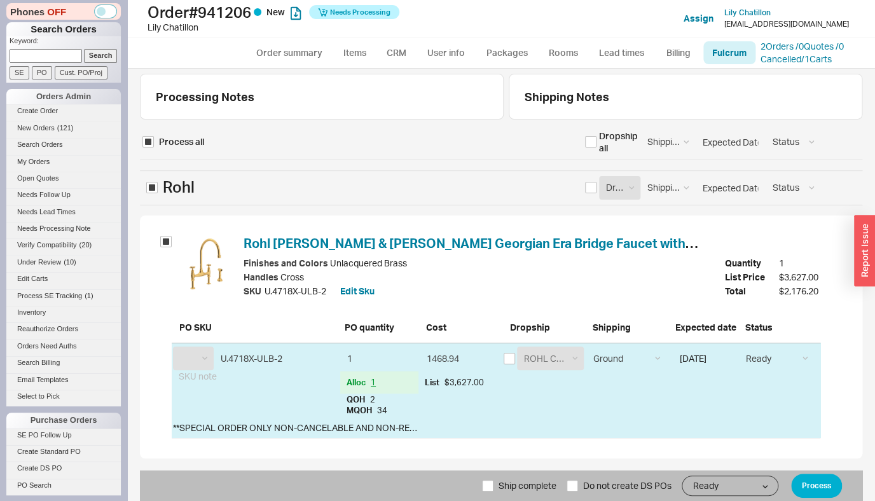
select select "RHL"
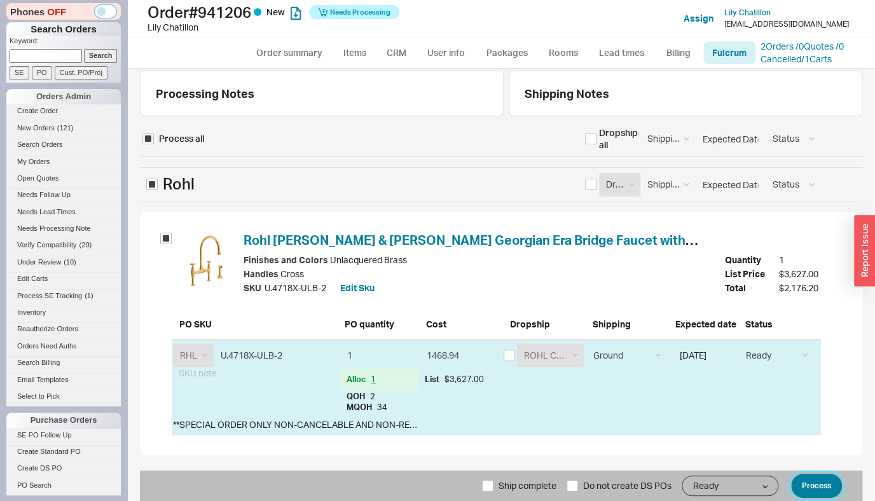
click at [800, 486] on button "Process" at bounding box center [816, 486] width 51 height 24
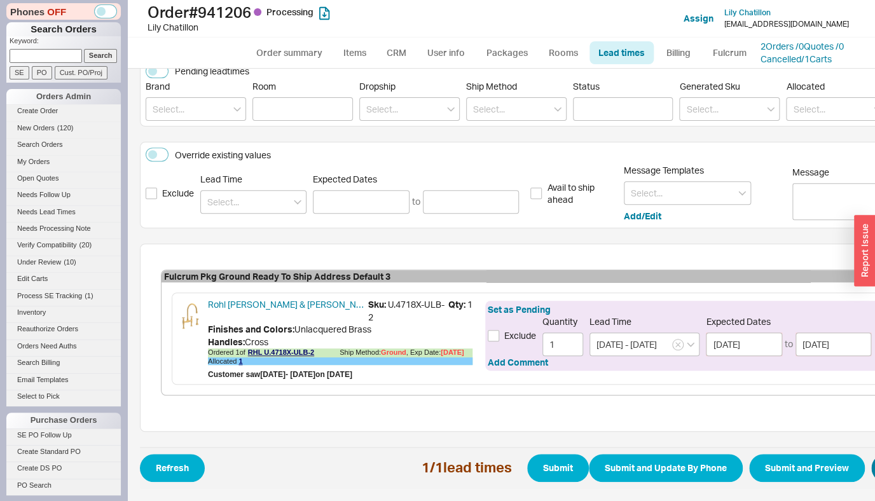
scroll to position [176, 109]
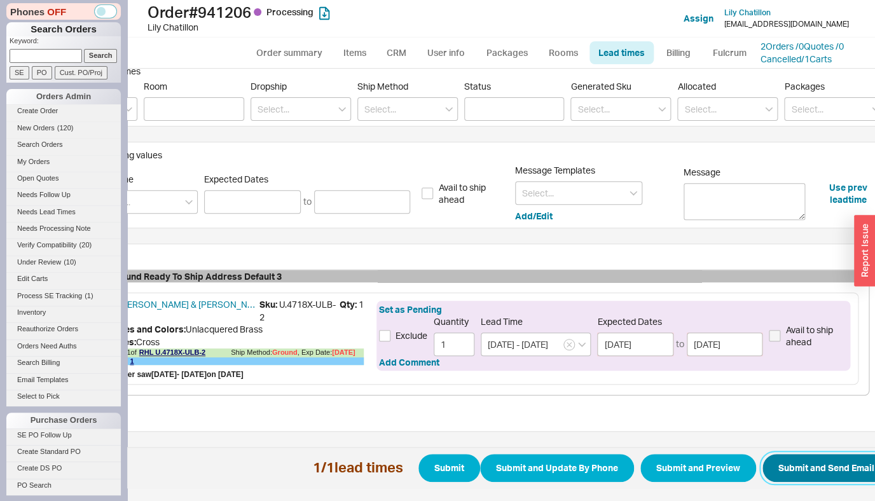
click at [815, 457] on button "Submit and Send Email" at bounding box center [826, 468] width 128 height 28
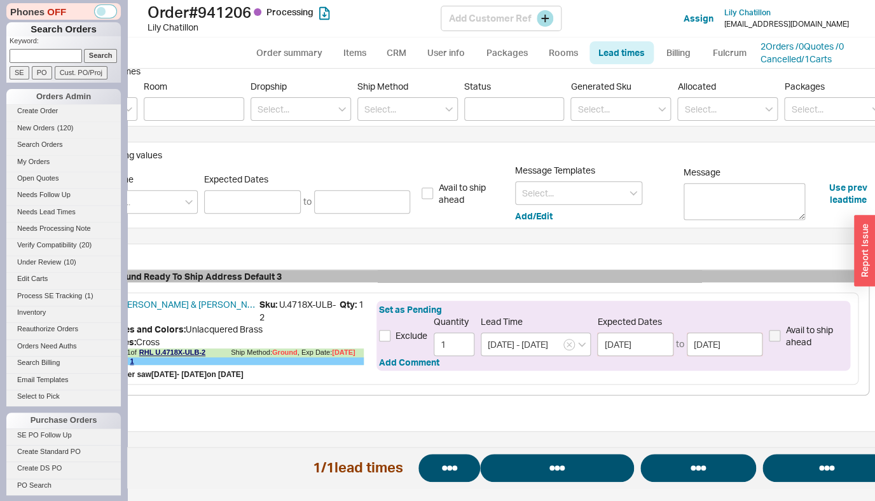
select select "*"
select select "LOW"
select select "3"
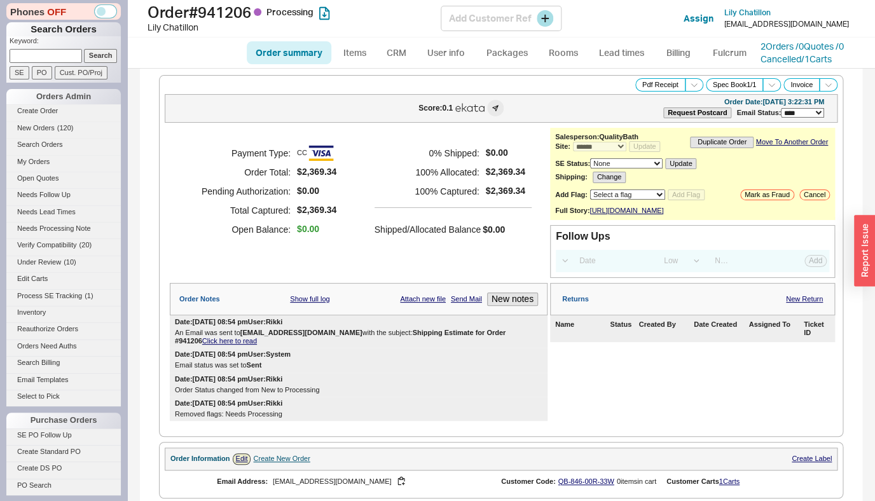
select select "*"
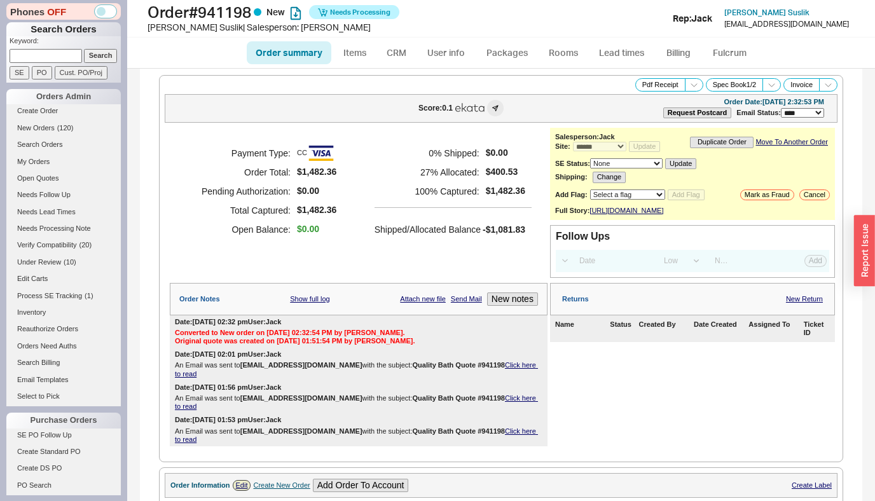
select select "*"
select select "LOW"
select select "3"
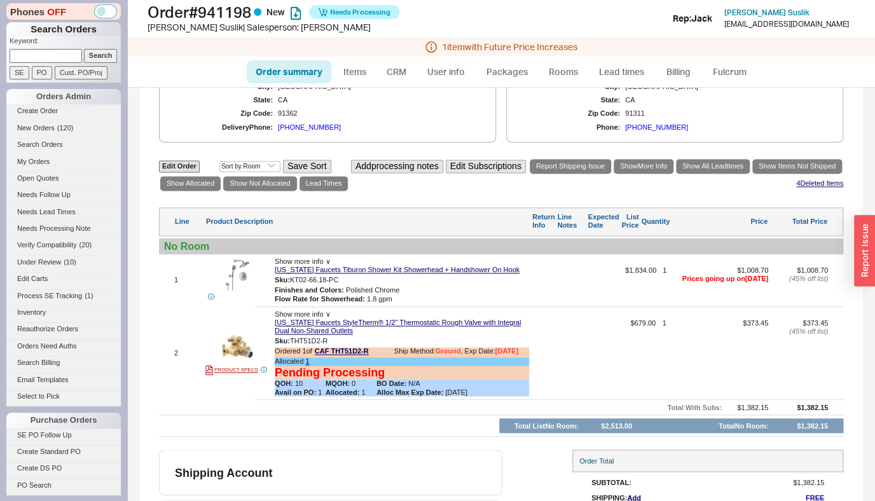
scroll to position [628, 0]
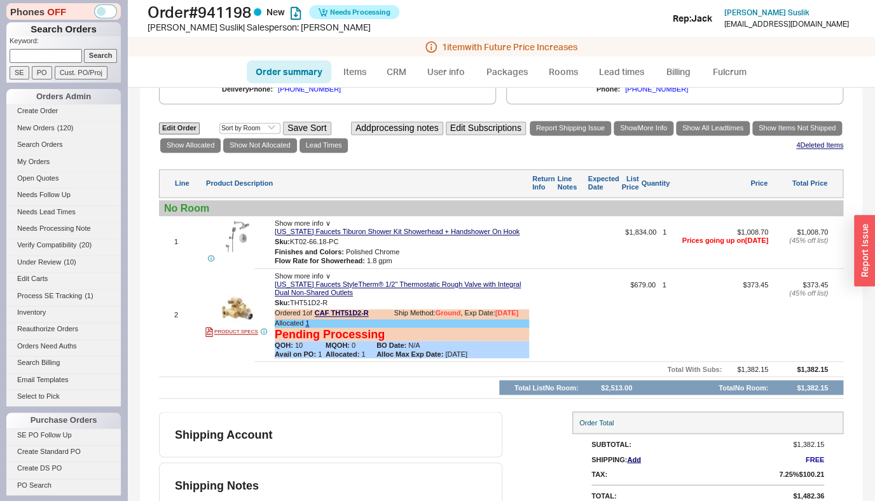
click at [720, 59] on ul "Order summary Items CRM User info Packages Rooms Lead times Billing Fulcrum" at bounding box center [501, 72] width 519 height 31
click at [719, 72] on link "Fulcrum" at bounding box center [729, 71] width 52 height 23
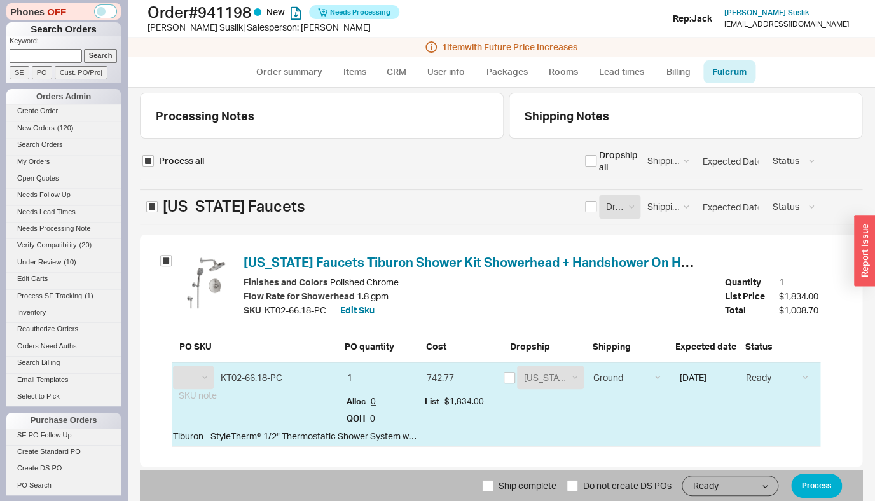
select select "CAF"
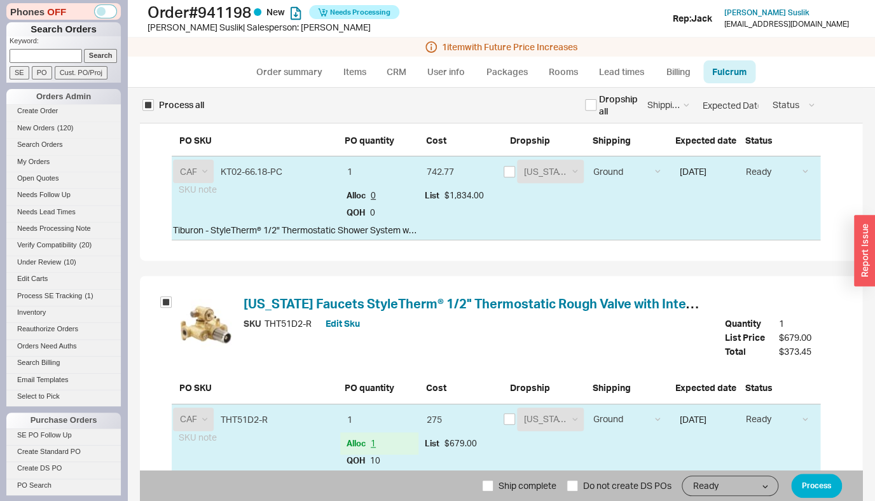
scroll to position [190, 0]
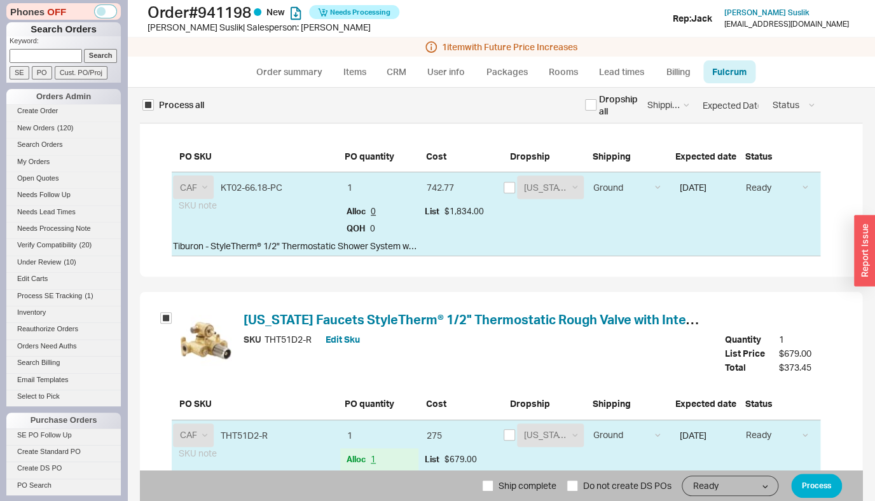
click at [509, 194] on div "[US_STATE] FAUCETS [US_STATE] FAUCETS" at bounding box center [544, 188] width 80 height 24
click at [506, 188] on input "checkbox" at bounding box center [509, 187] width 11 height 11
checkbox input "true"
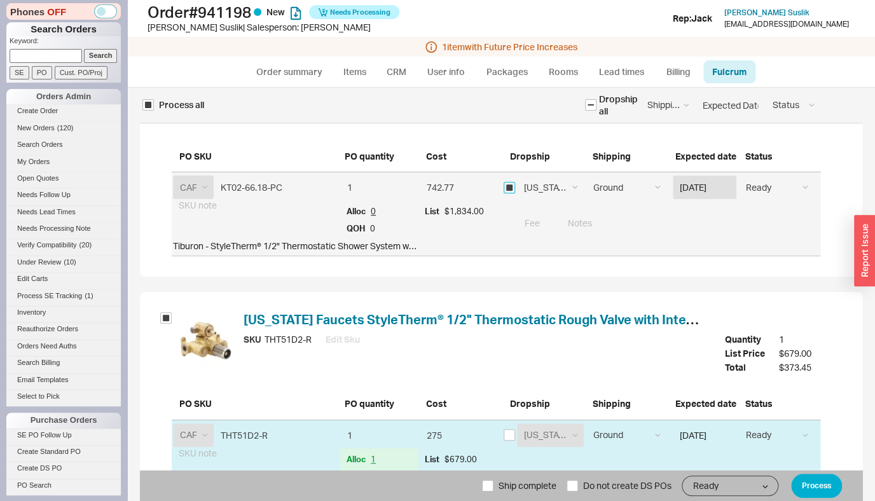
scroll to position [259, 0]
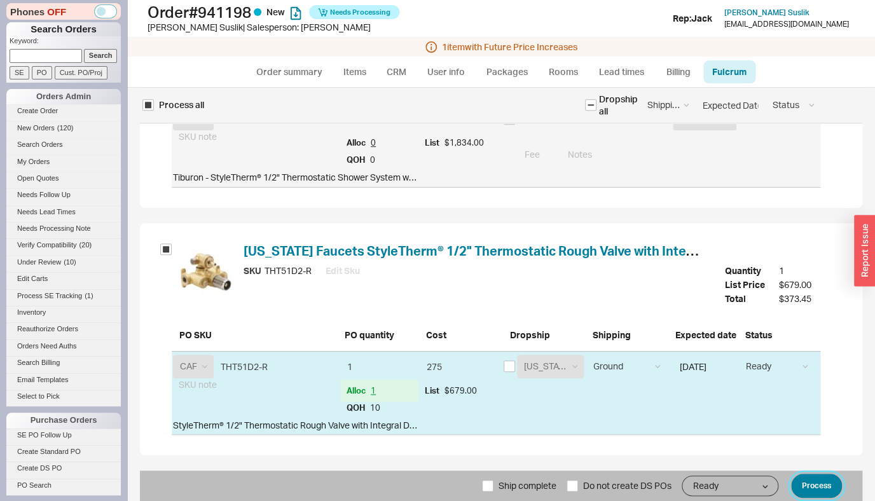
click at [819, 480] on button "Process" at bounding box center [816, 486] width 51 height 24
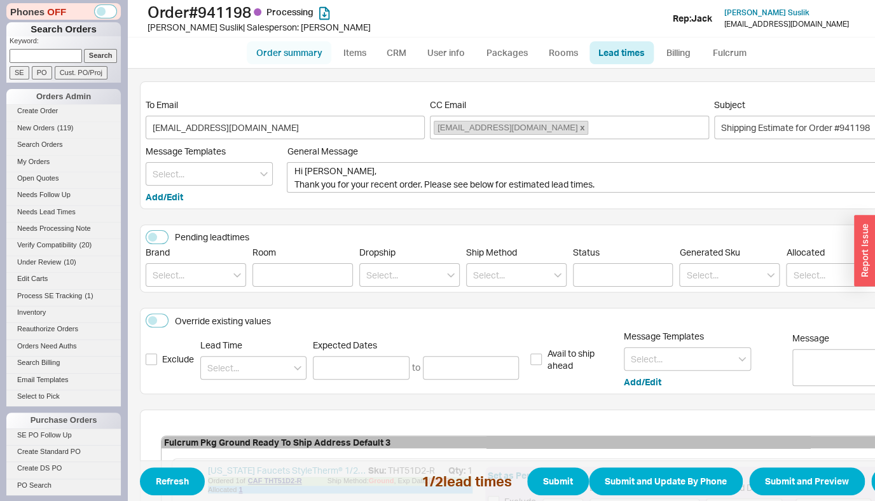
click at [314, 57] on link "Order summary" at bounding box center [289, 52] width 85 height 23
select select "*"
select select "LOW"
select select "3"
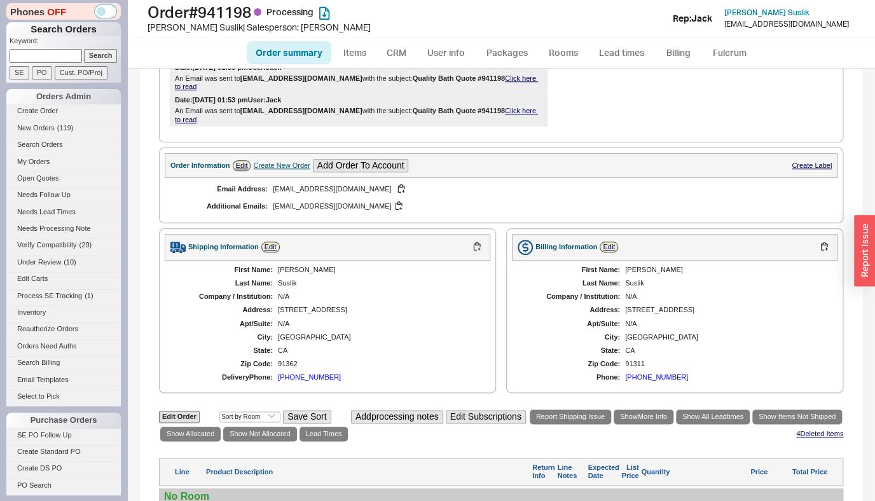
scroll to position [655, 0]
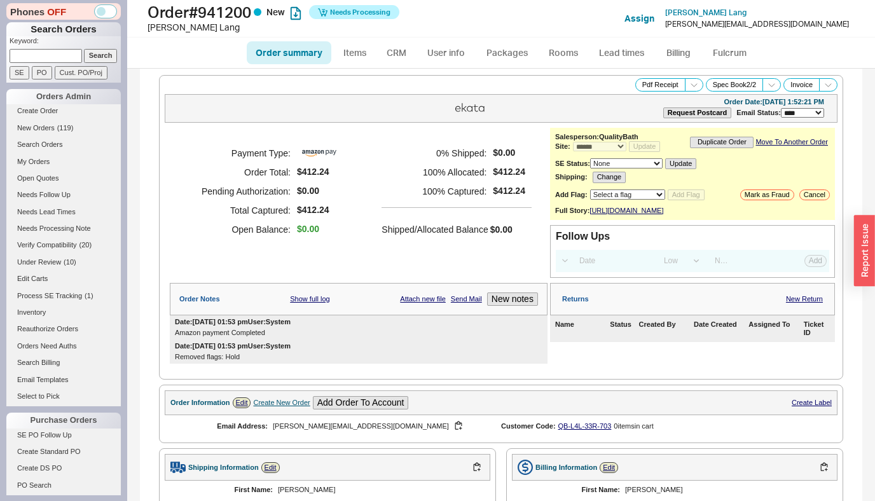
select select "*"
select select "LOW"
select select "3"
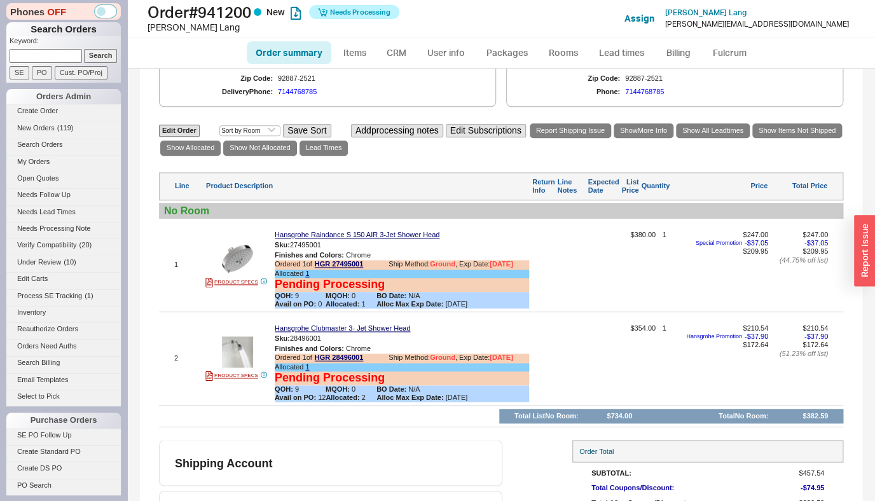
scroll to position [527, 0]
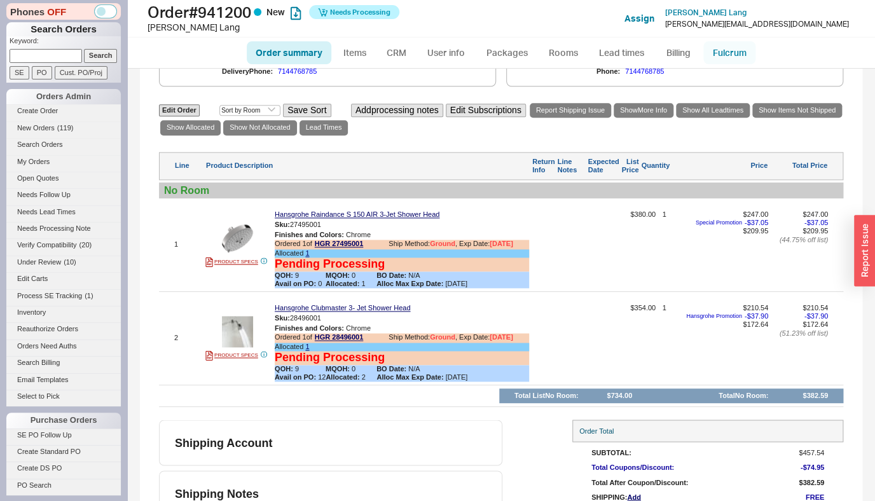
click at [724, 62] on link "Fulcrum" at bounding box center [729, 52] width 52 height 23
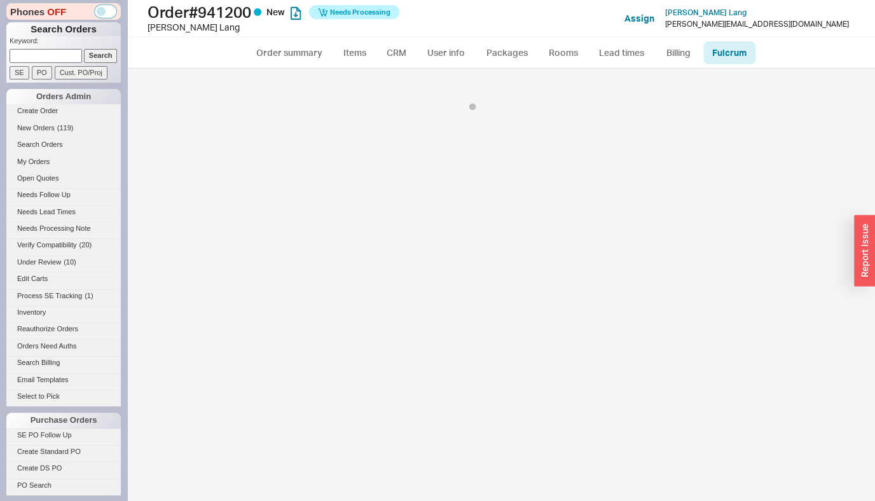
select select "5"
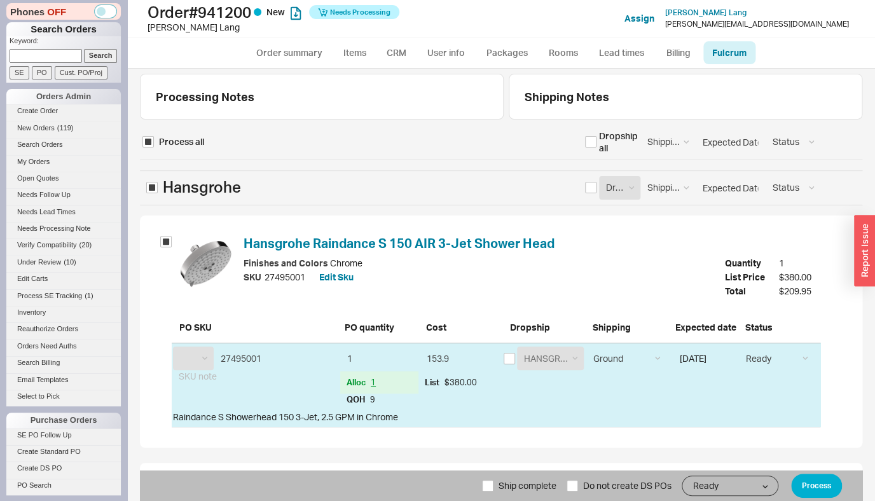
select select "HGR"
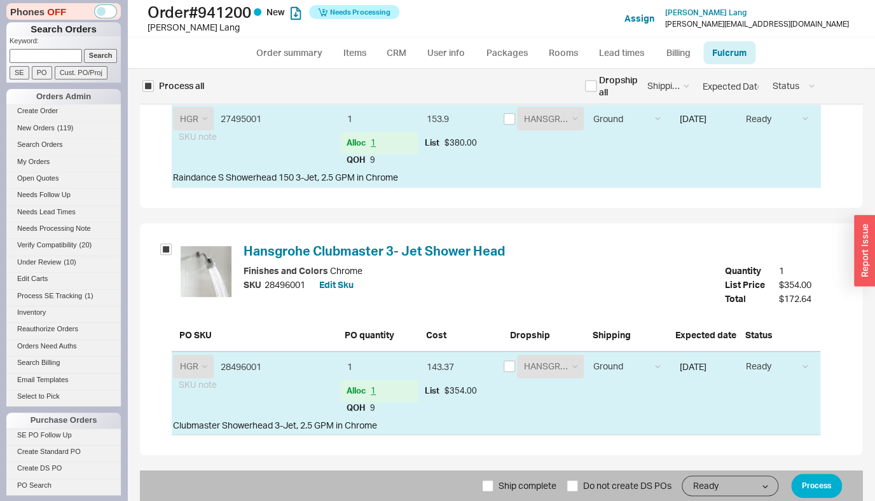
click at [505, 488] on span "Ship complete" at bounding box center [528, 486] width 58 height 31
click at [493, 488] on input "Ship complete" at bounding box center [487, 485] width 11 height 11
checkbox input "true"
click at [825, 496] on button "Process" at bounding box center [816, 486] width 51 height 24
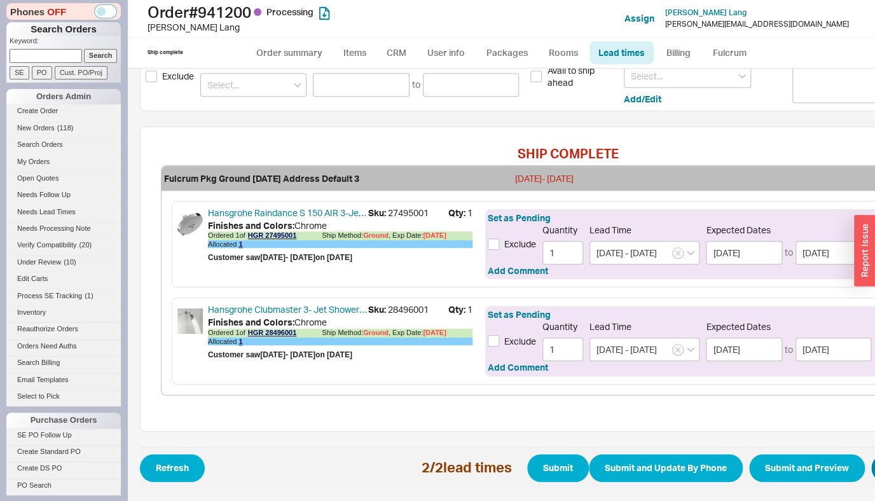
scroll to position [292, 141]
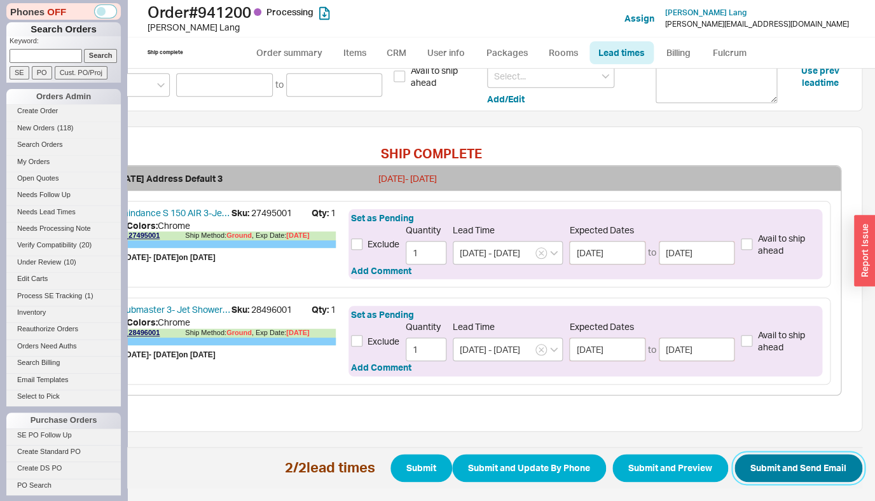
click at [777, 455] on button "Submit and Send Email" at bounding box center [798, 468] width 128 height 28
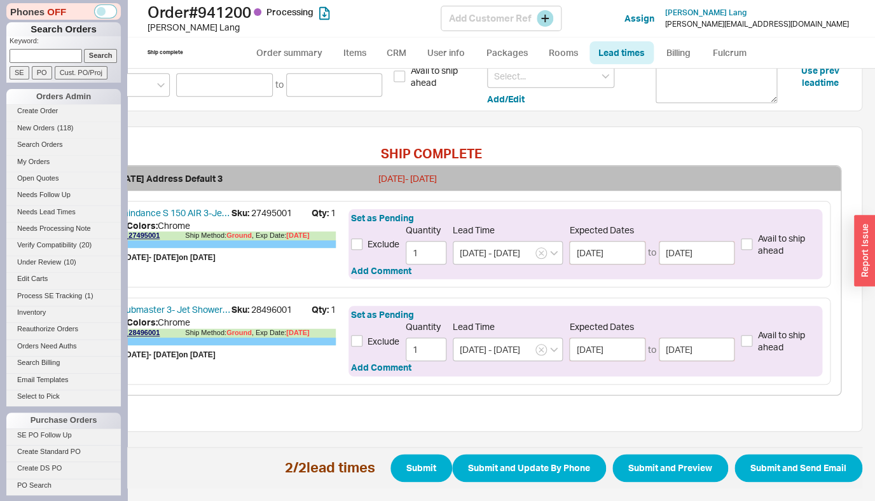
select select "*"
select select "LOW"
select select "3"
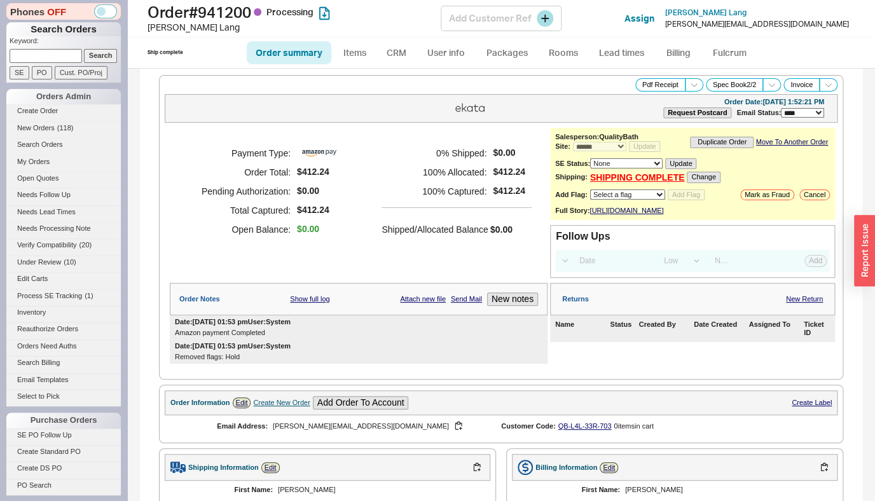
select select "*"
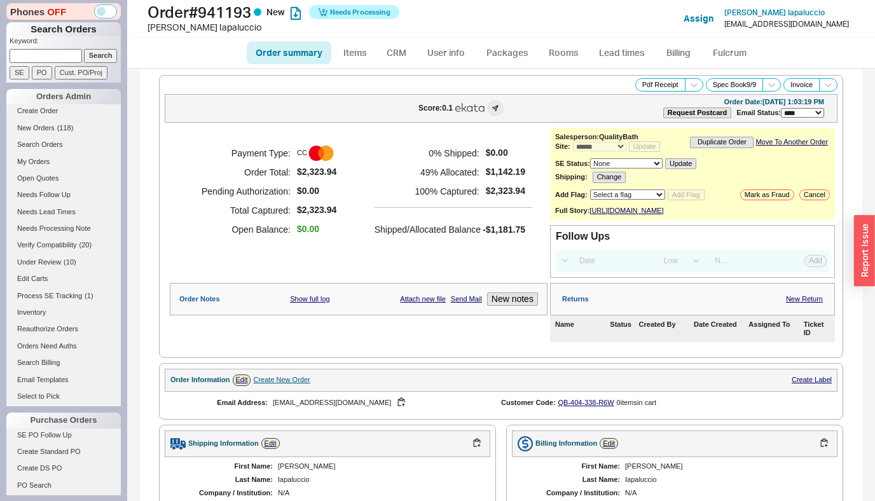
select select "*"
select select "LOW"
select select "3"
click at [618, 192] on div "**********" at bounding box center [692, 174] width 285 height 92
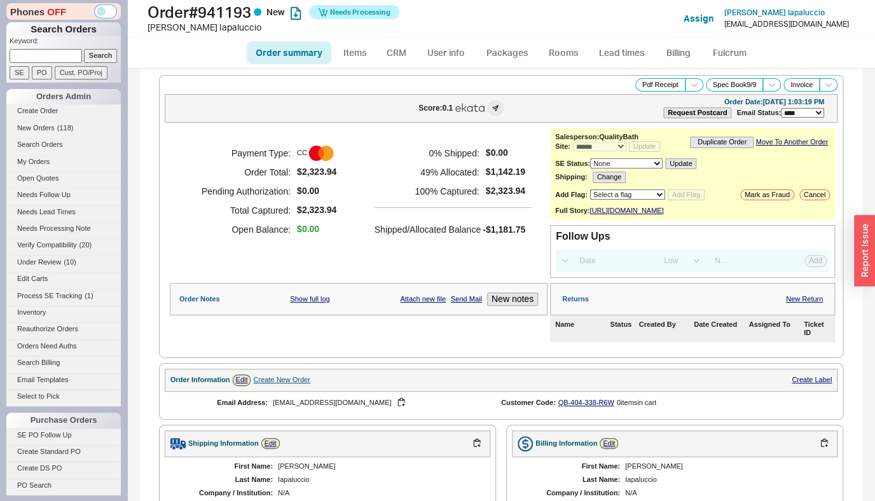
select select "8"
click option "Verify Compatibility" at bounding box center [0, 0] width 0 height 0
click at [690, 196] on button "Add Flag" at bounding box center [686, 195] width 37 height 11
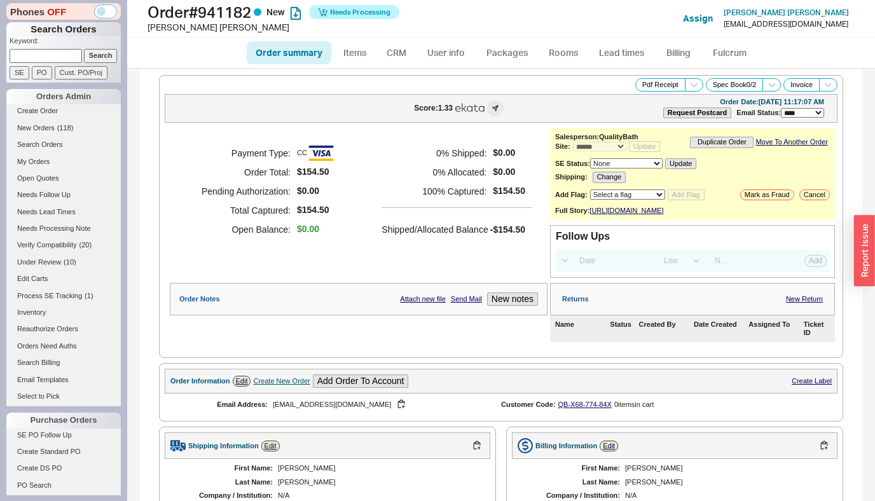
select select "*"
select select "LOW"
select select "3"
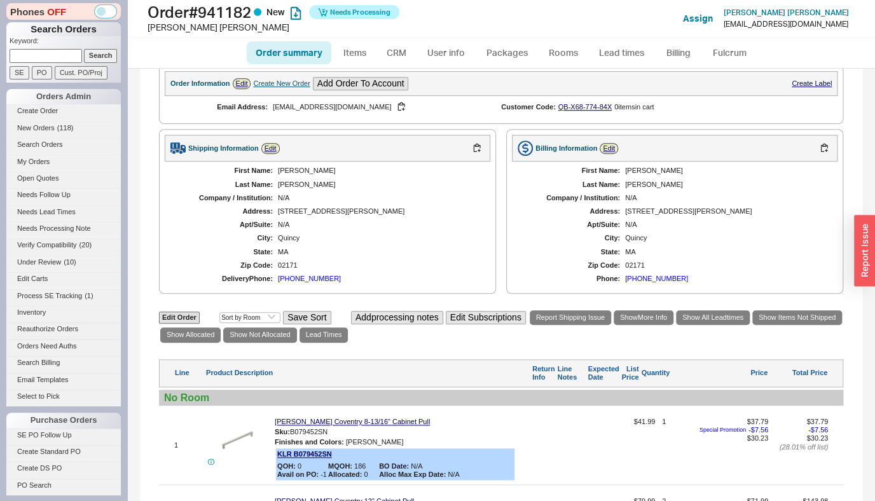
scroll to position [57, 0]
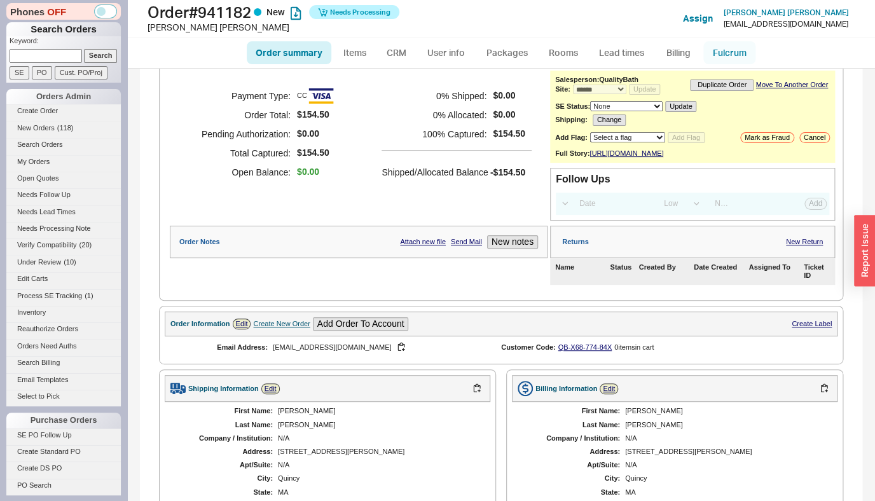
click at [719, 59] on link "Fulcrum" at bounding box center [729, 52] width 52 height 23
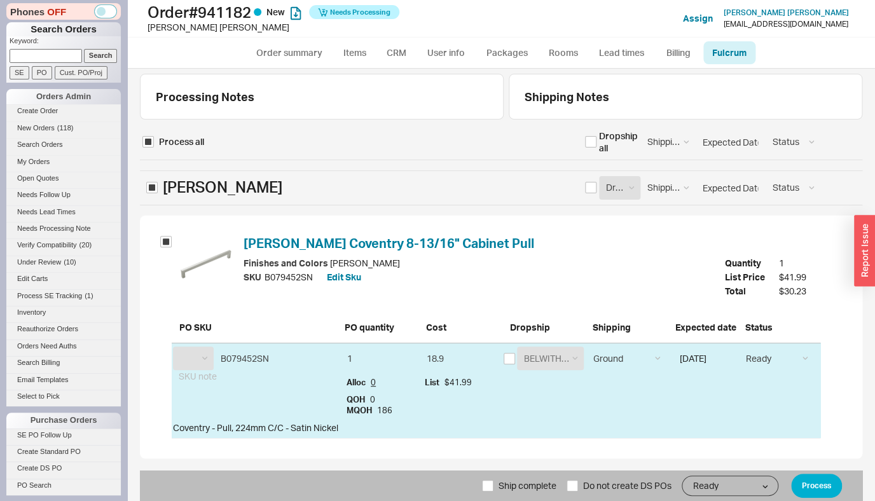
select select "KLR"
click at [592, 144] on input "checkbox" at bounding box center [590, 141] width 11 height 11
checkbox input "true"
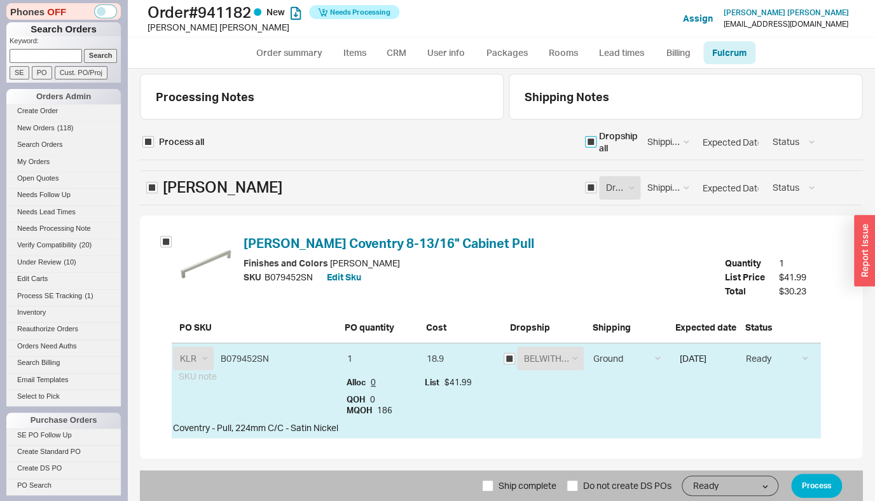
checkbox input "true"
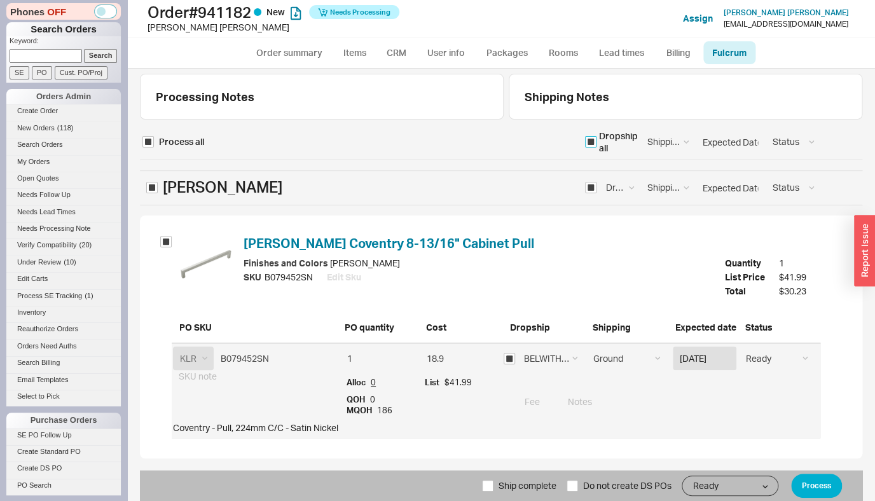
scroll to position [261, 0]
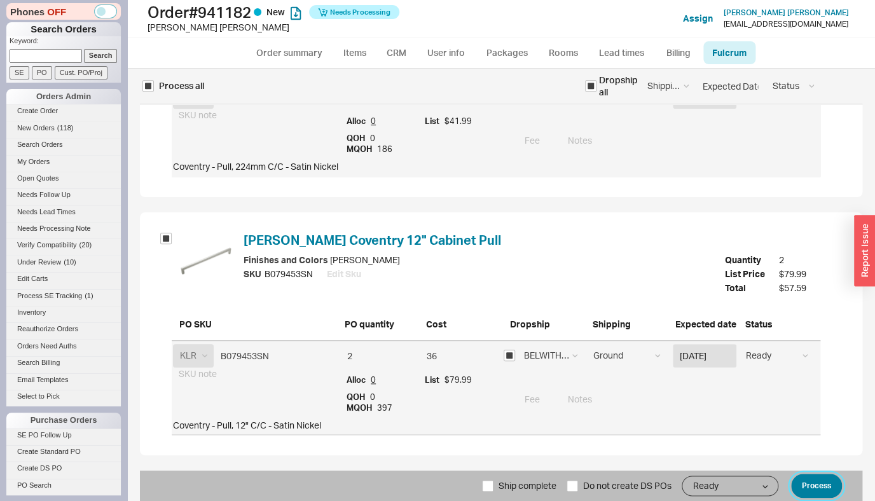
click at [811, 482] on button "Process" at bounding box center [816, 486] width 51 height 24
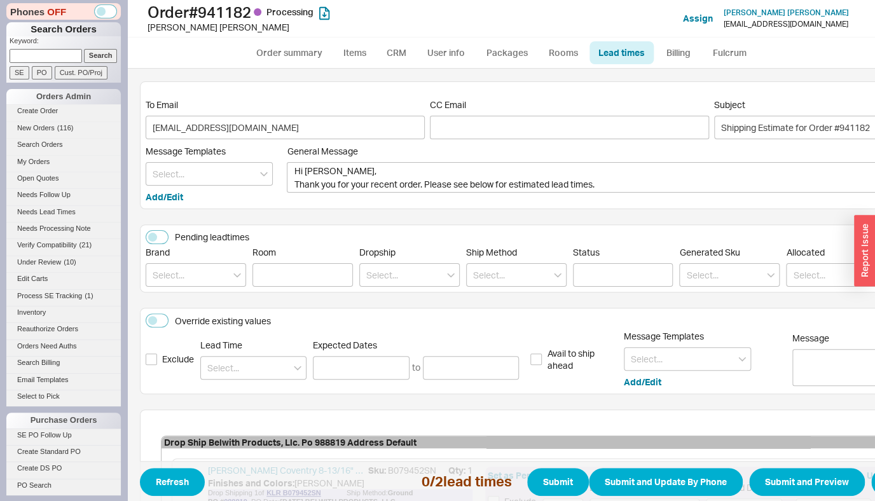
scroll to position [266, 0]
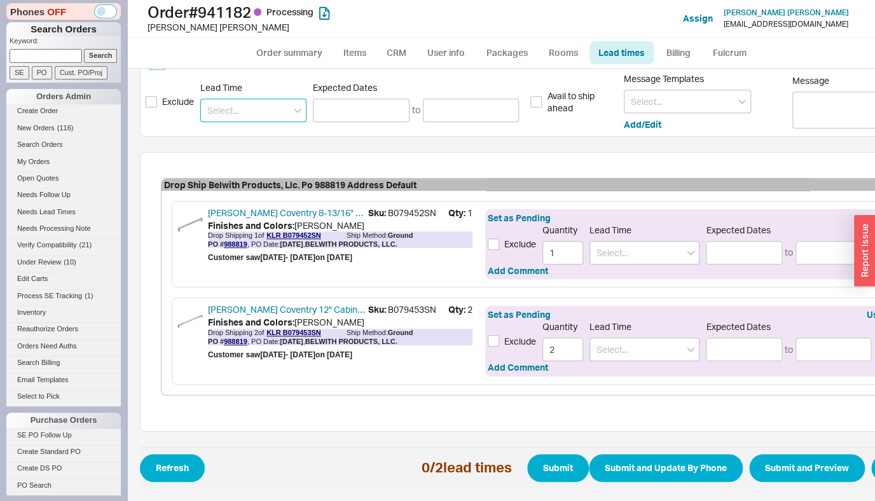
click at [265, 104] on input at bounding box center [253, 111] width 106 height 24
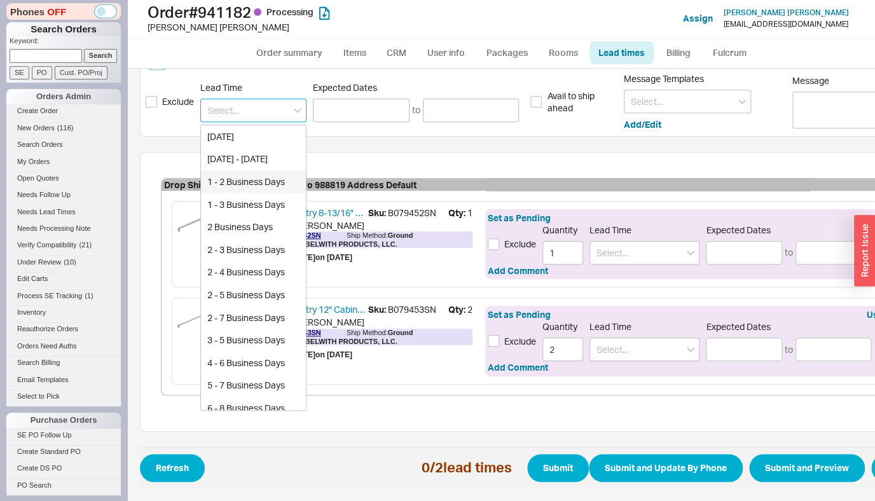
click at [239, 196] on div "1 - 3 Business Days" at bounding box center [253, 204] width 105 height 23
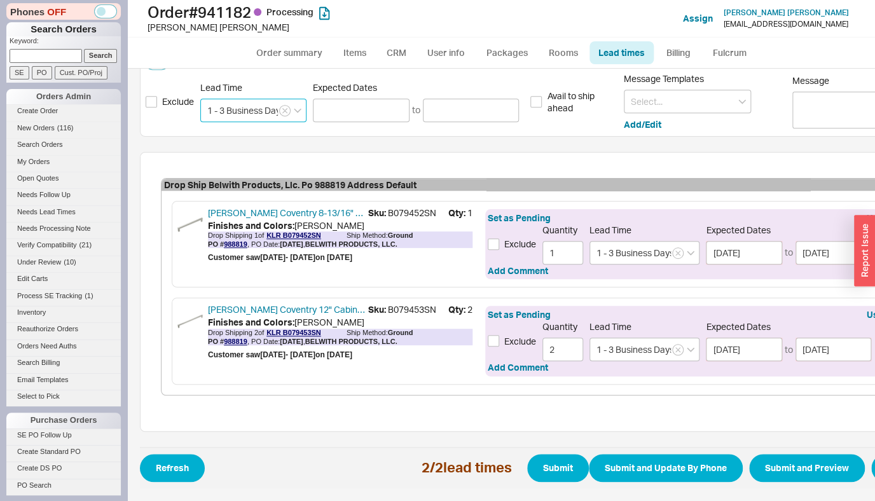
type input "1 - 3 Business Days"
type input "[DATE]"
type input "1 - 3 Business Days"
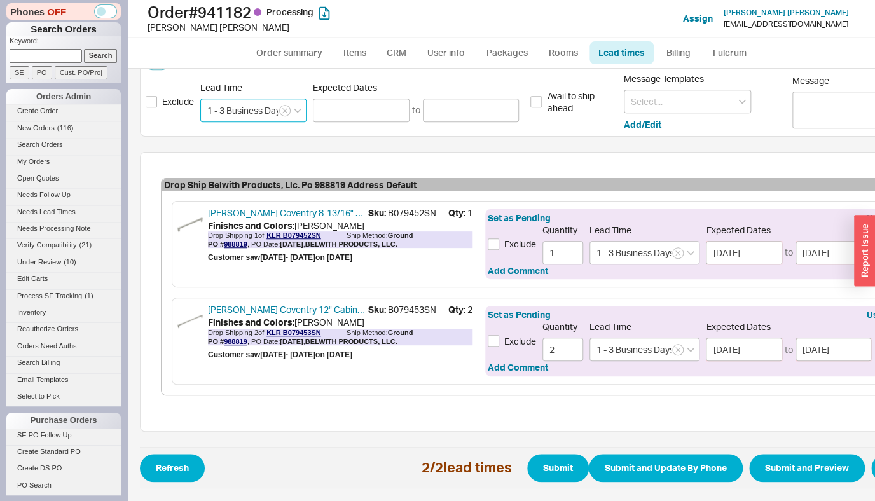
type input "[DATE]"
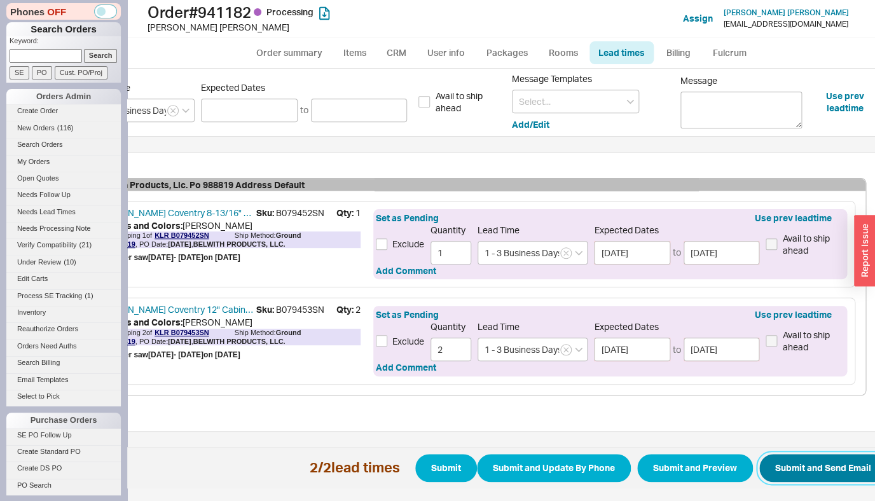
click at [825, 459] on button "Submit and Send Email" at bounding box center [823, 468] width 128 height 28
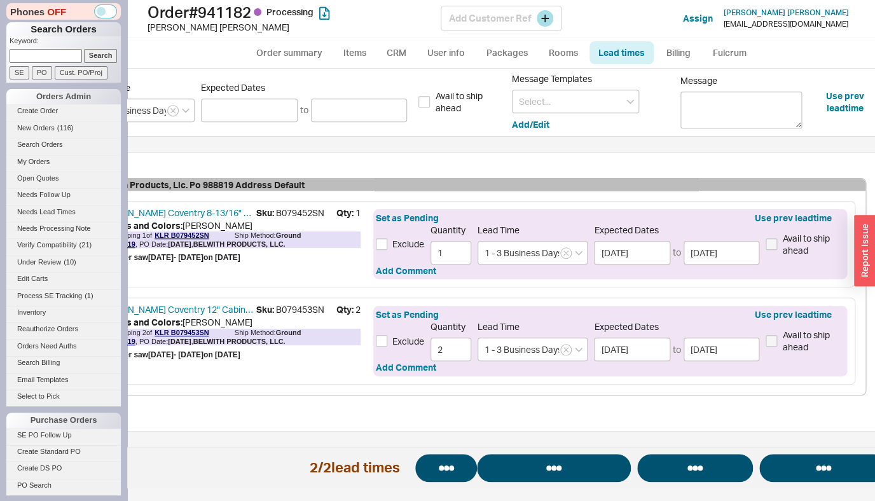
select select "*"
select select "LOW"
select select "3"
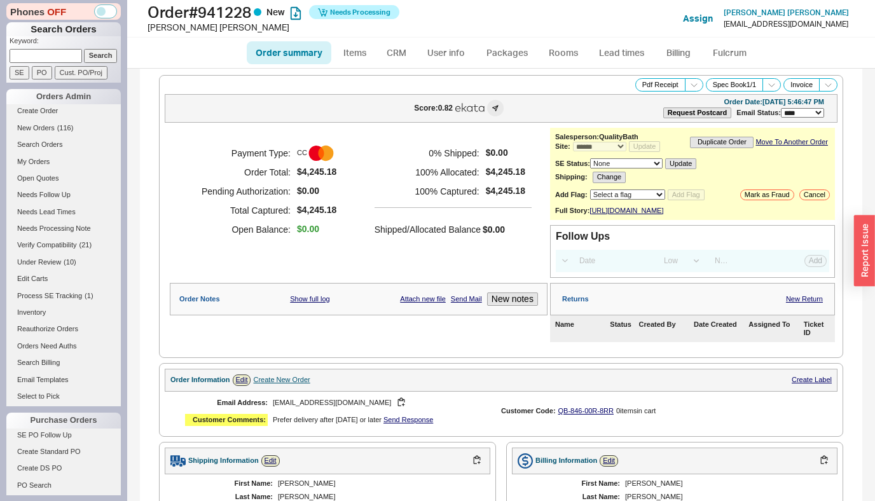
select select "*"
select select "LOW"
select select "3"
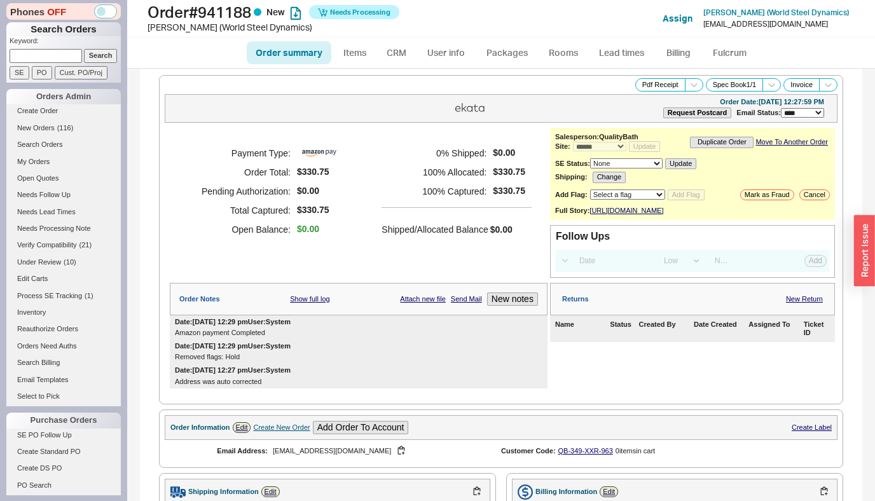
select select "*"
select select "LOW"
select select "3"
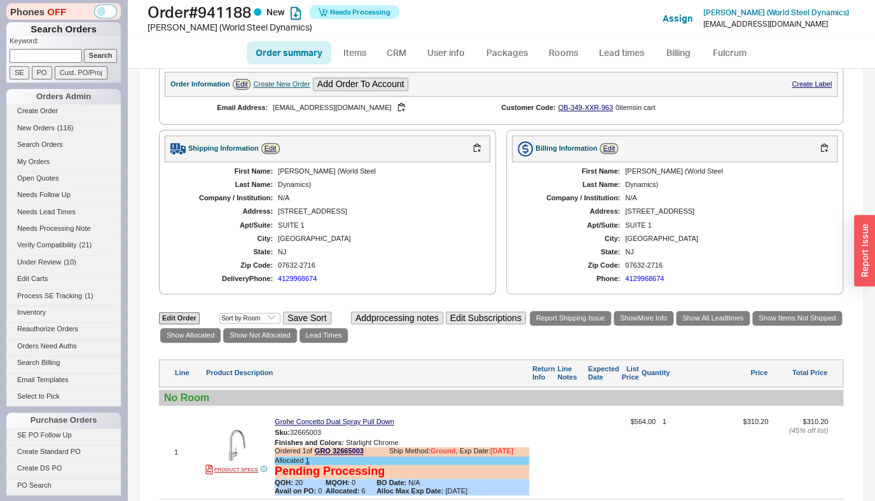
scroll to position [491, 0]
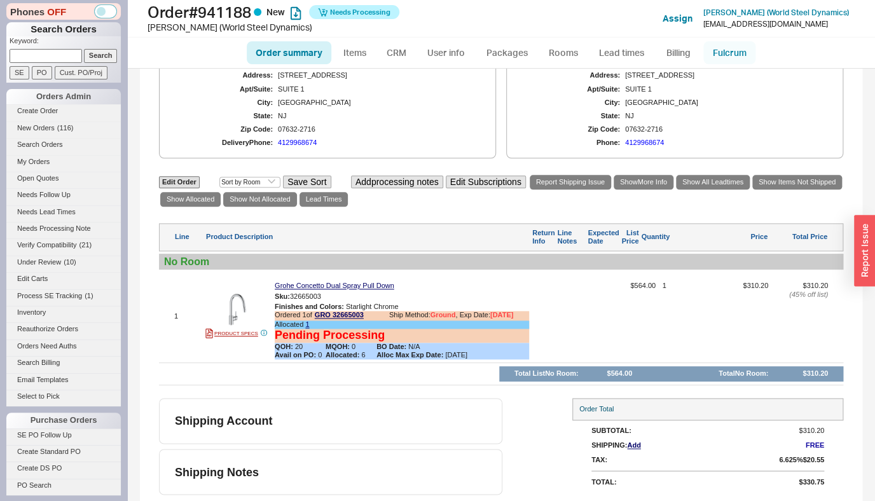
click at [726, 45] on link "Fulcrum" at bounding box center [729, 52] width 52 height 23
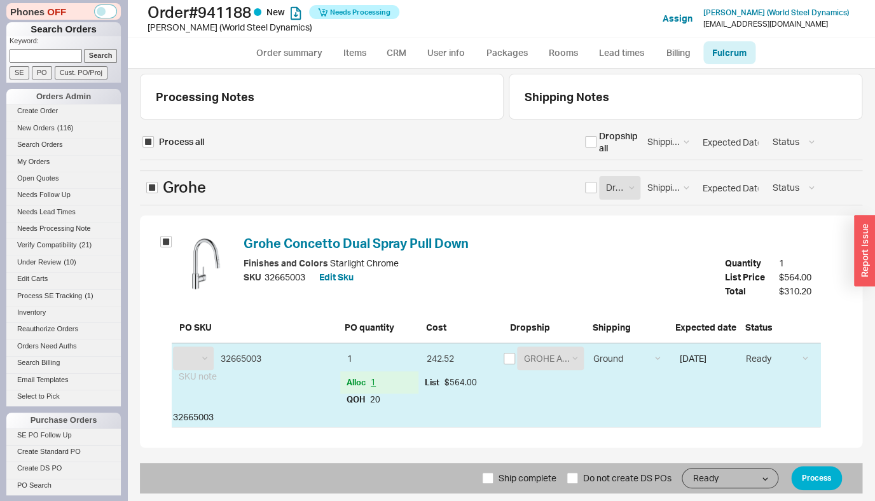
select select "GRO"
click at [804, 483] on button "Process" at bounding box center [816, 478] width 51 height 24
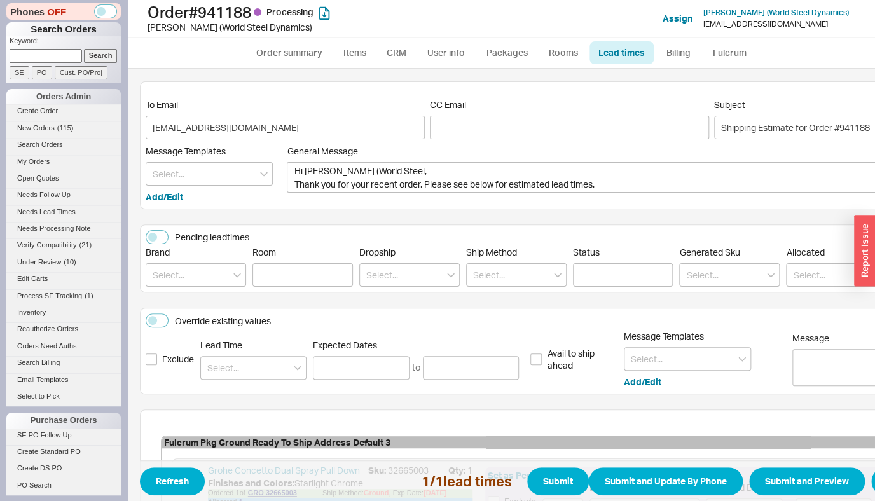
scroll to position [0, 72]
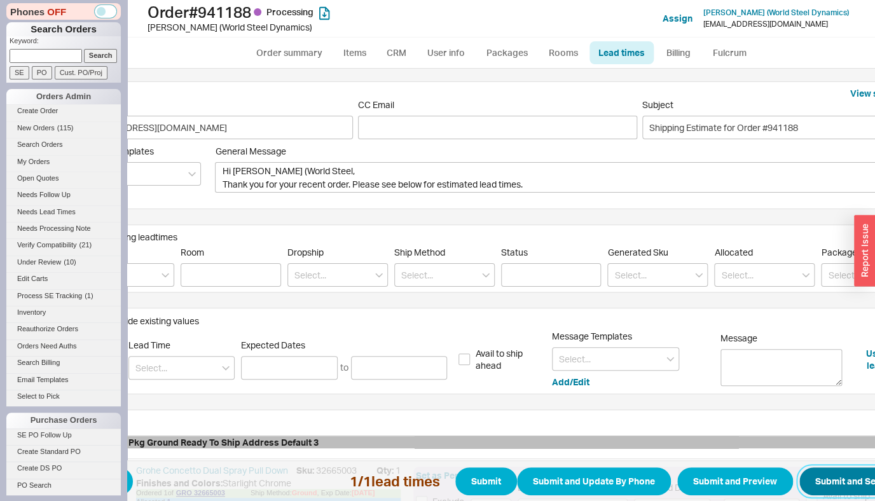
click at [830, 476] on button "Submit and Send Email" at bounding box center [863, 481] width 128 height 28
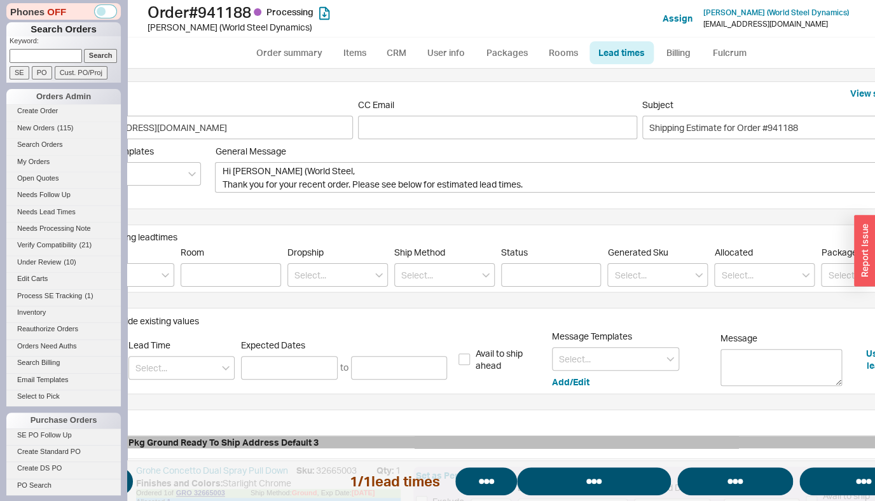
select select "*"
select select "LOW"
select select "3"
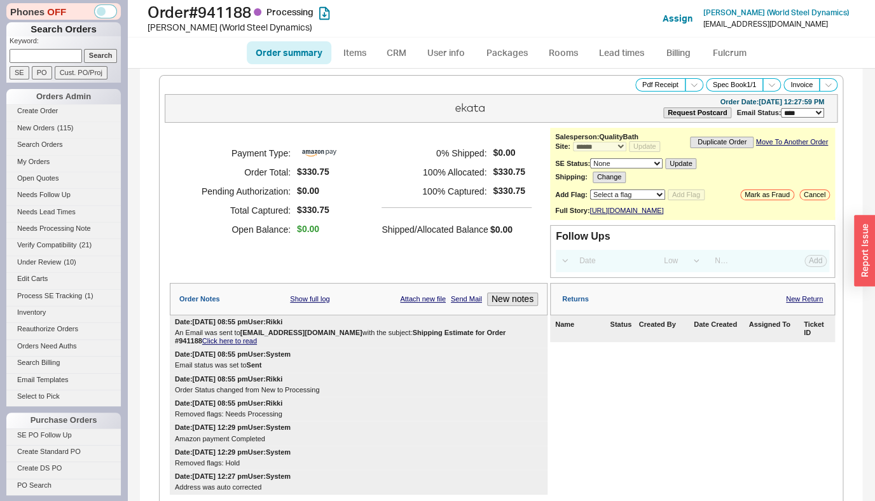
select select "*"
